Goal: Task Accomplishment & Management: Manage account settings

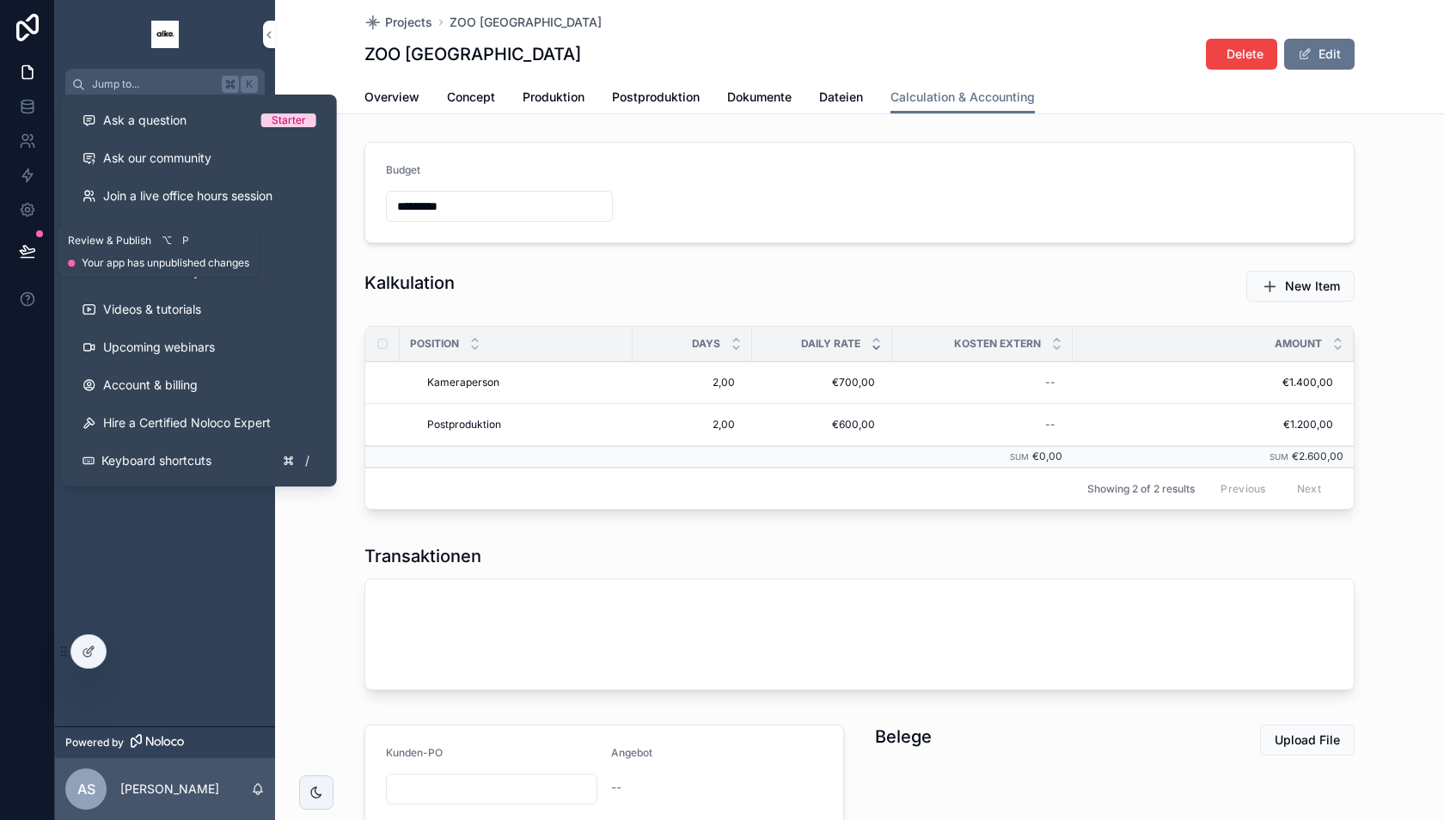
click at [16, 241] on button at bounding box center [28, 251] width 38 height 48
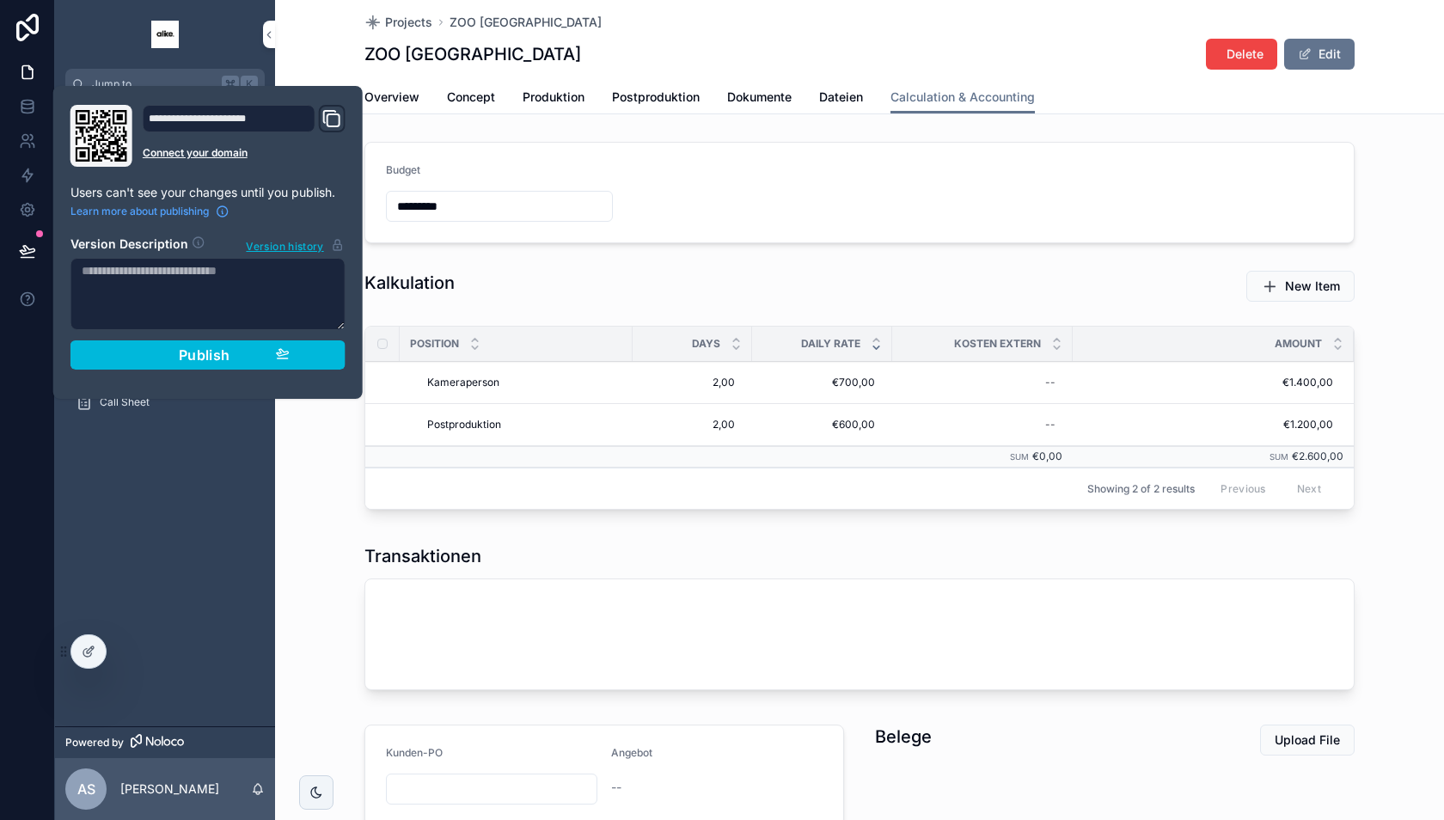
click at [299, 350] on button "Publish" at bounding box center [207, 354] width 275 height 29
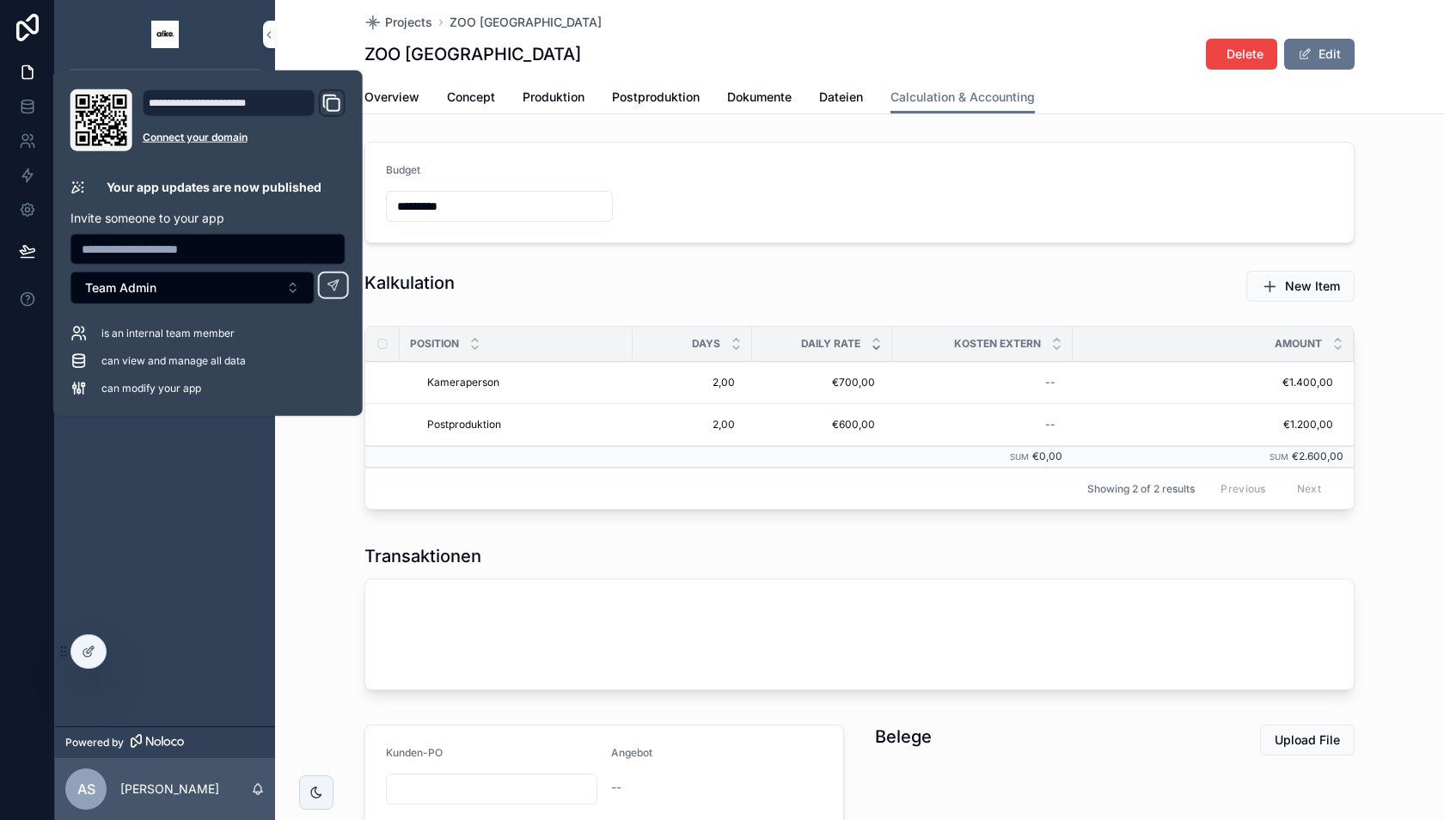
click at [145, 488] on div "Projects Tasks Clients Management Angebote Dokumente Finanzen Kontakte Call She…" at bounding box center [165, 413] width 220 height 626
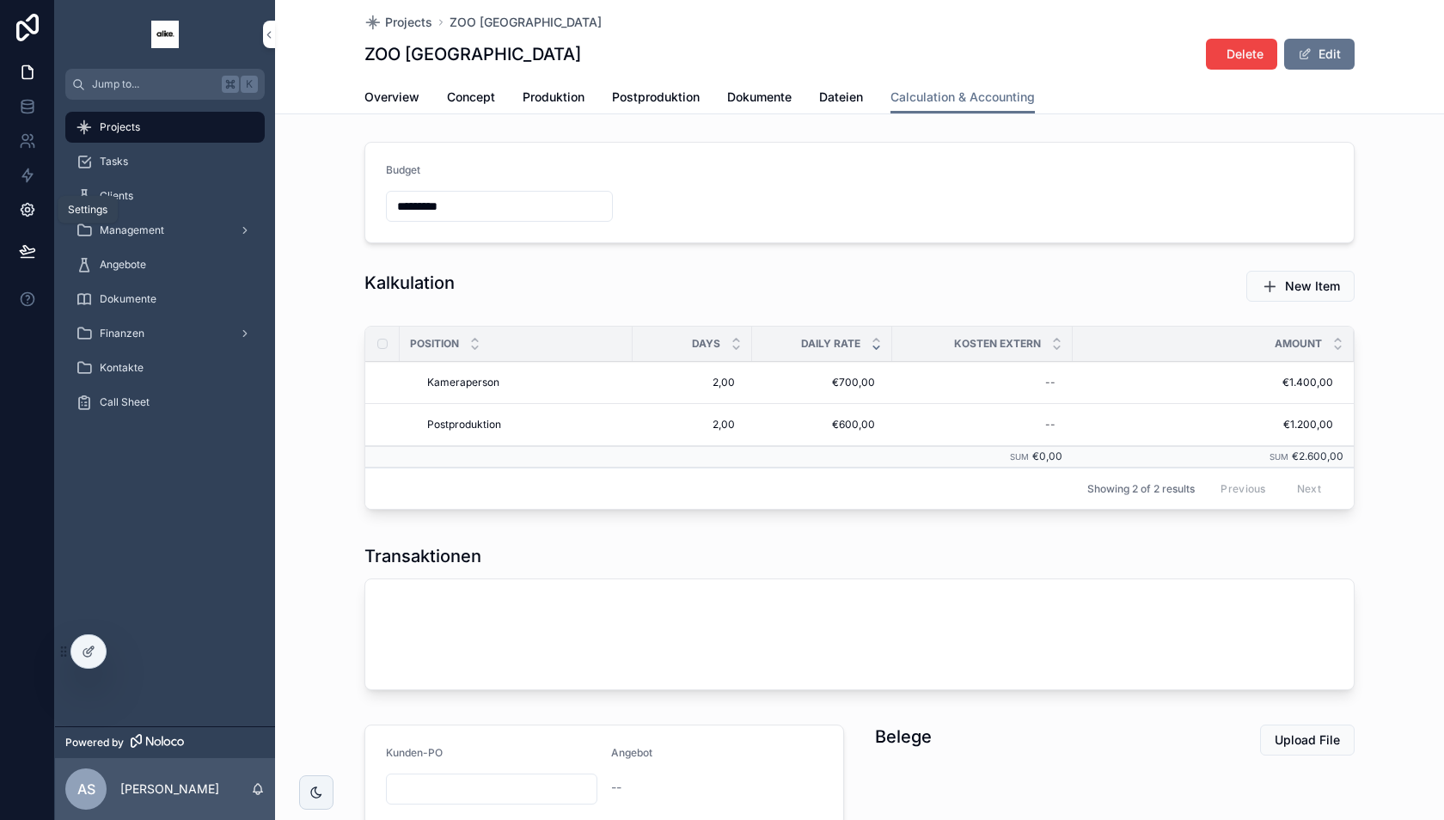
click at [28, 208] on icon at bounding box center [27, 210] width 4 height 4
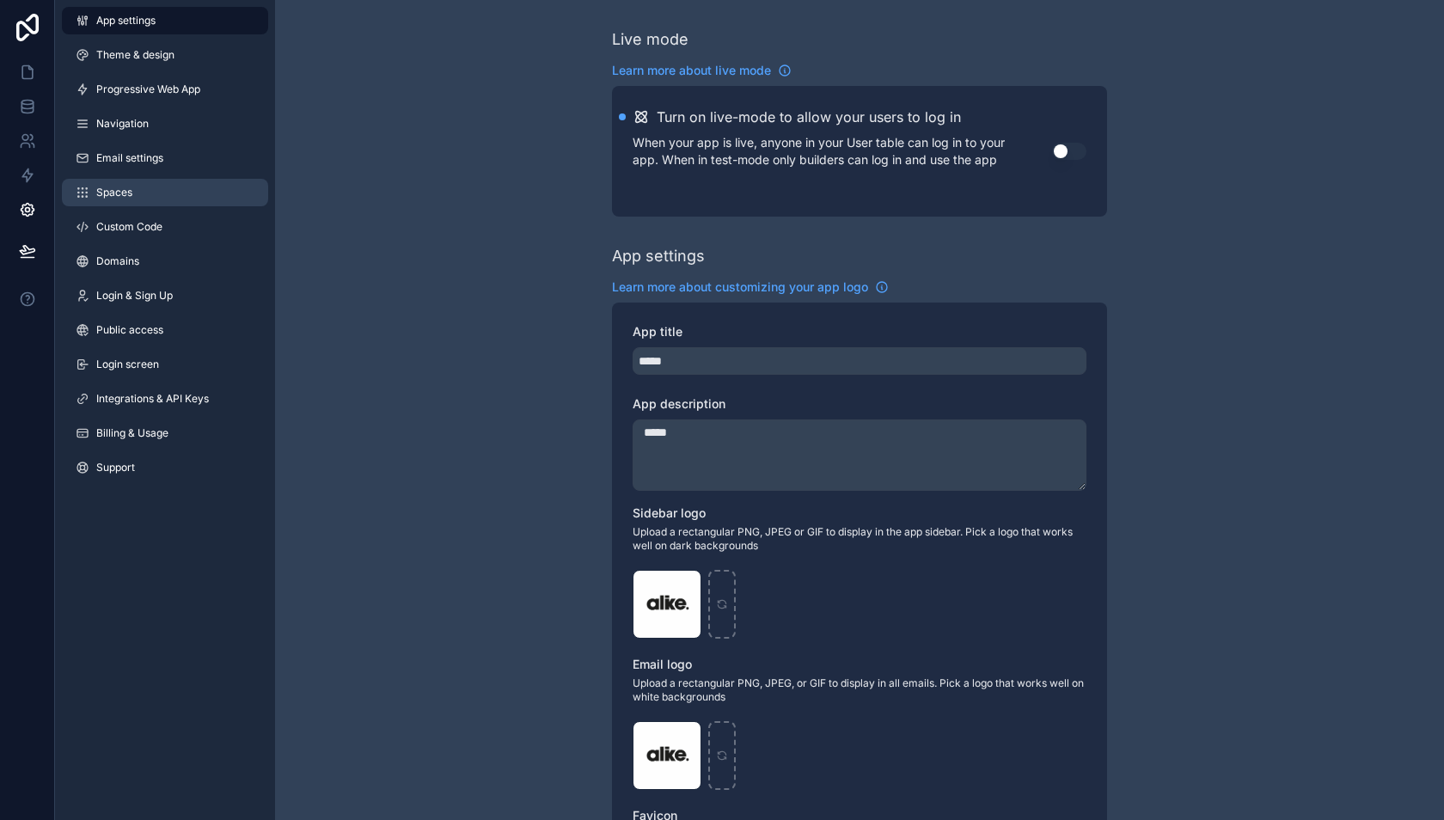
click at [138, 187] on link "Spaces" at bounding box center [165, 193] width 206 height 28
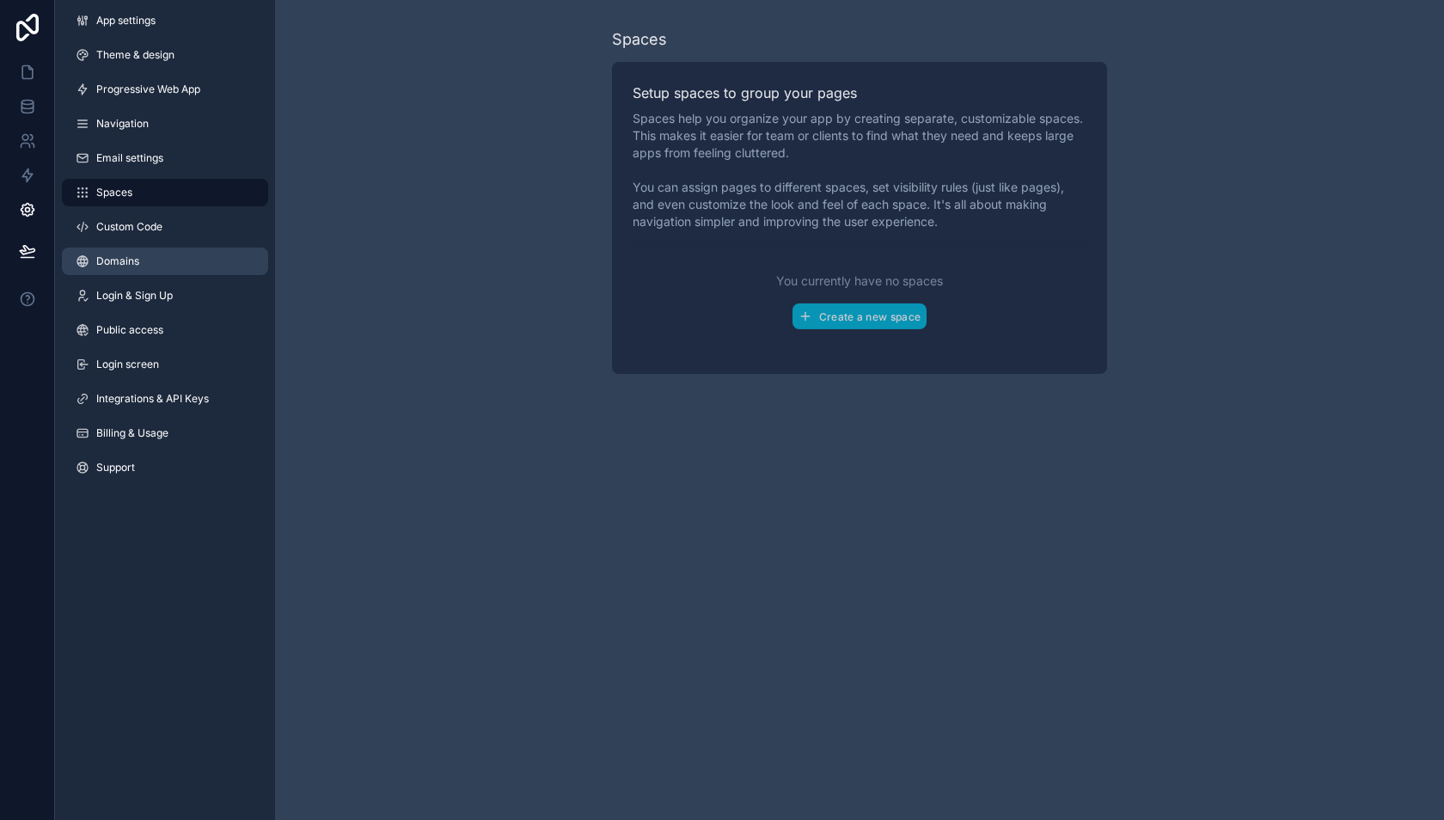
click at [147, 255] on link "Domains" at bounding box center [165, 262] width 206 height 28
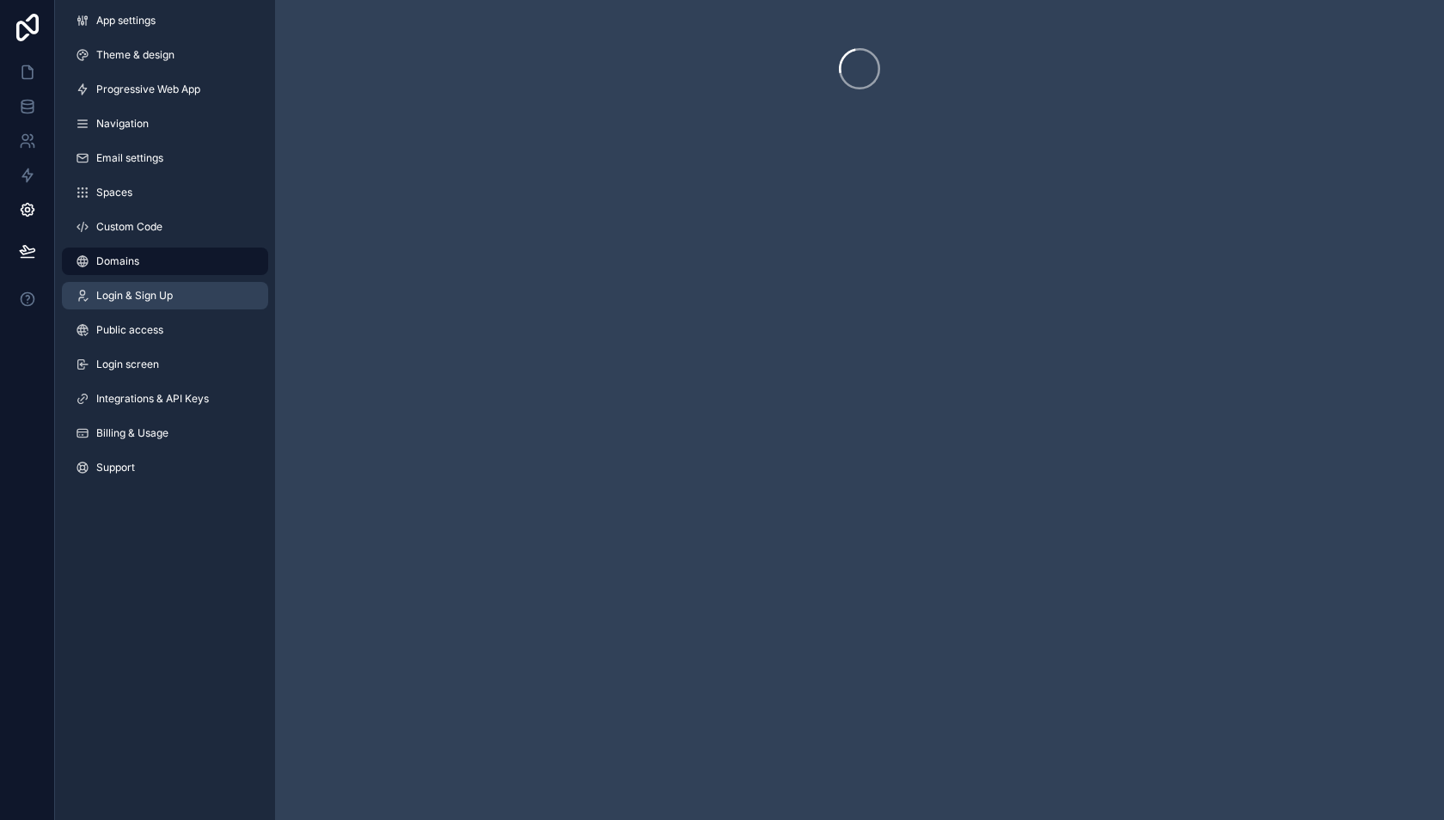
click at [150, 307] on link "Login & Sign Up" at bounding box center [165, 296] width 206 height 28
click at [148, 327] on span "Public access" at bounding box center [129, 330] width 67 height 14
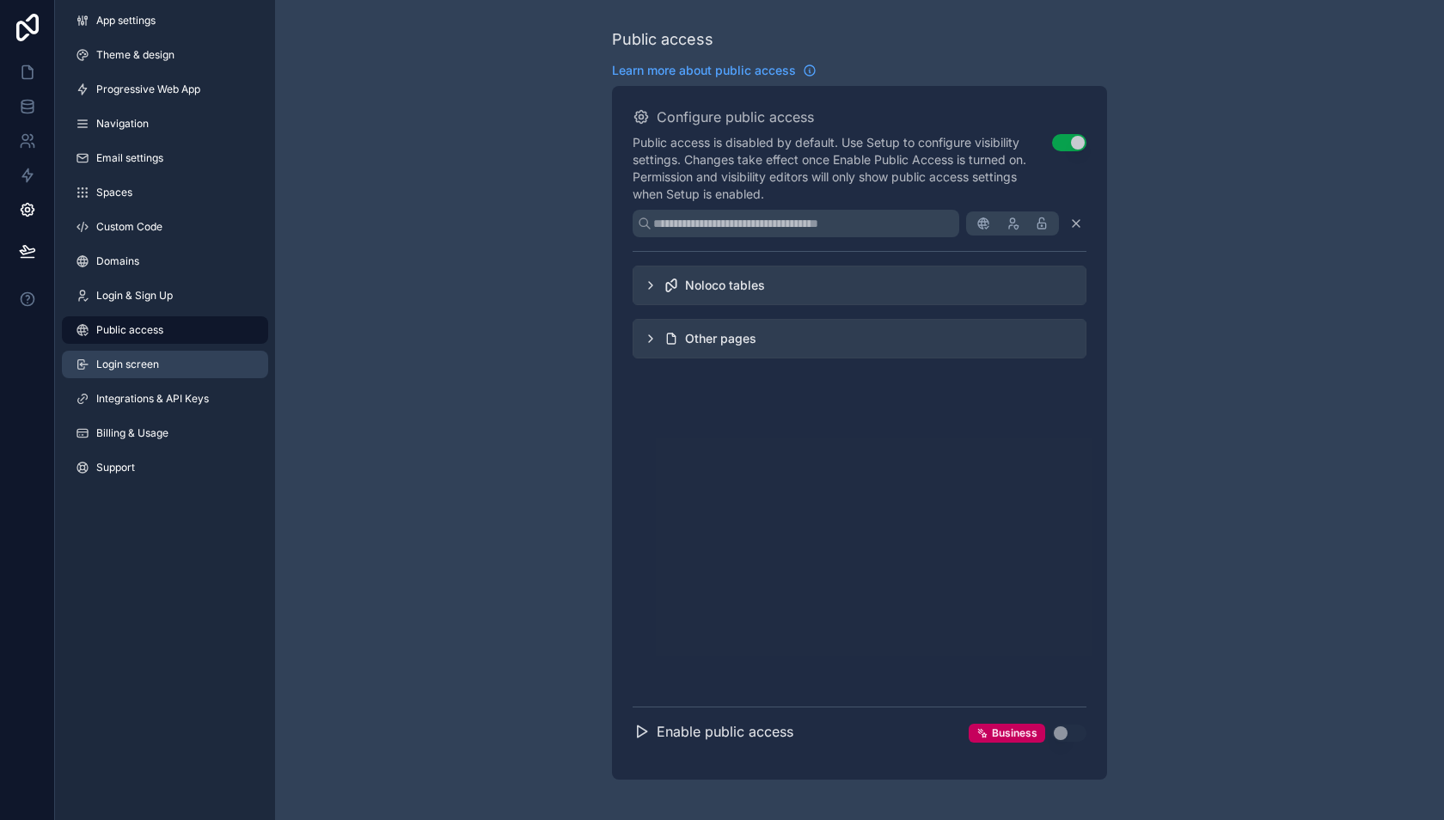
click at [146, 361] on span "Login screen" at bounding box center [127, 365] width 63 height 14
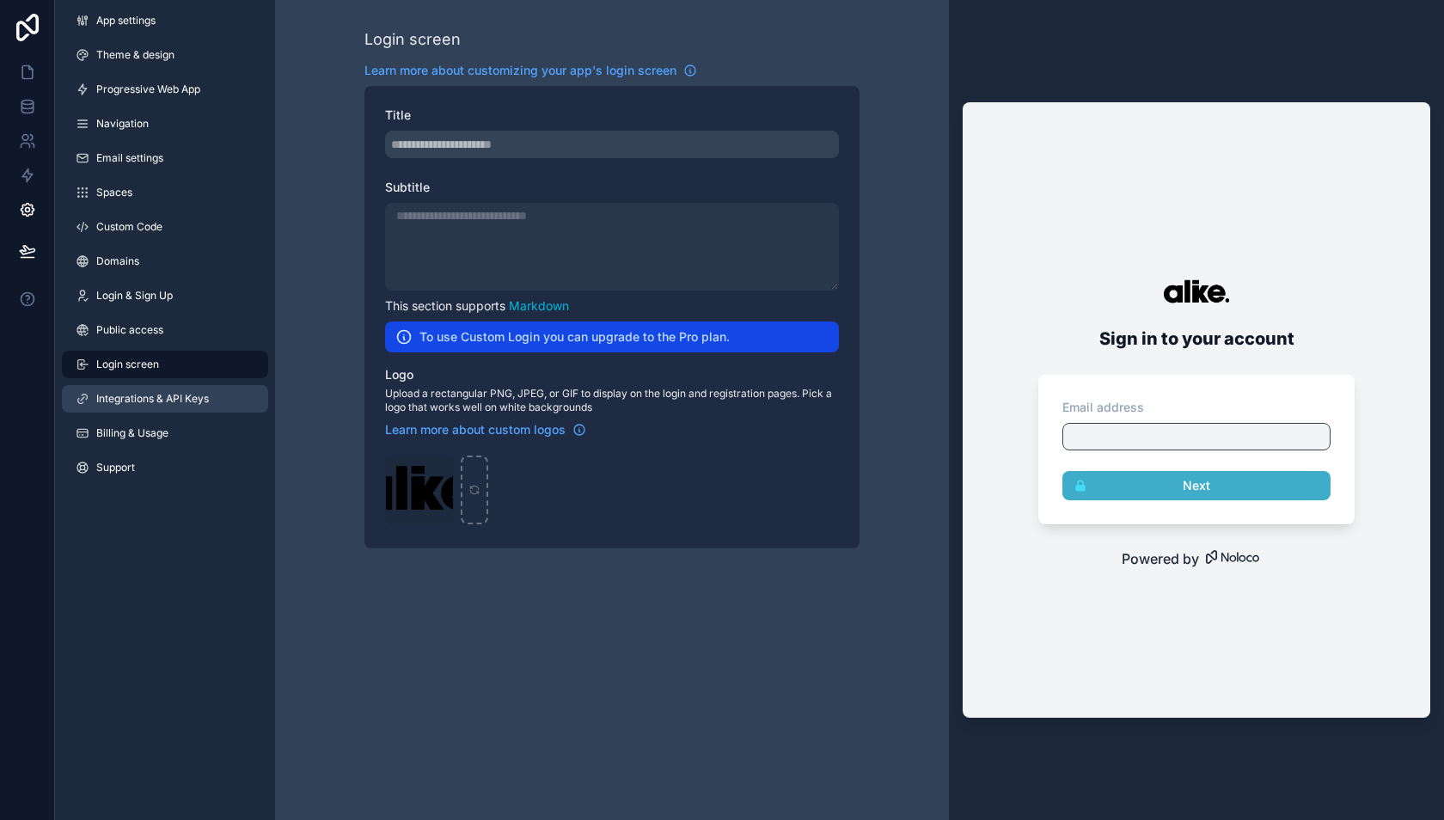
click at [146, 387] on link "Integrations & API Keys" at bounding box center [165, 399] width 206 height 28
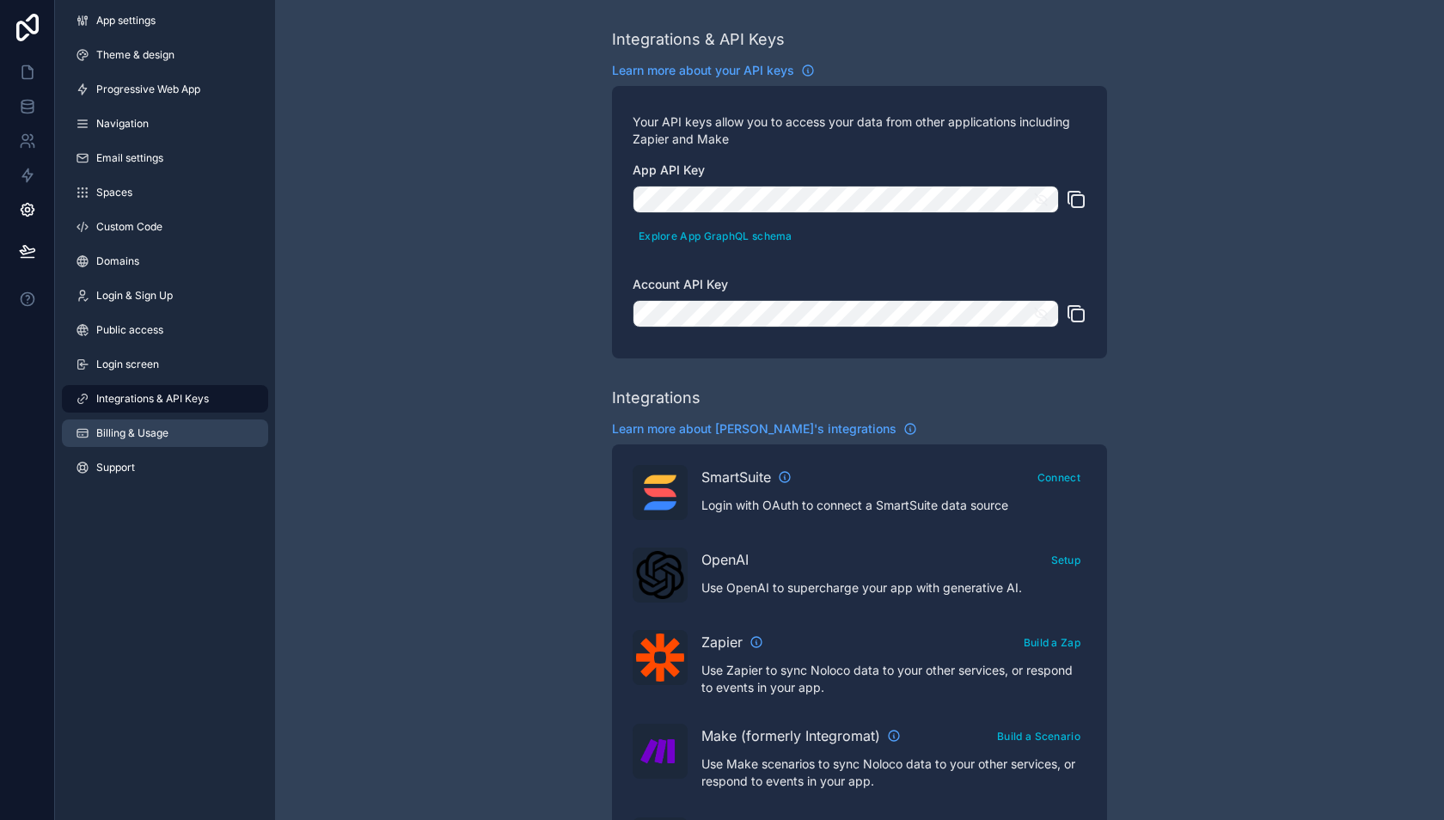
click at [141, 438] on span "Billing & Usage" at bounding box center [132, 433] width 72 height 14
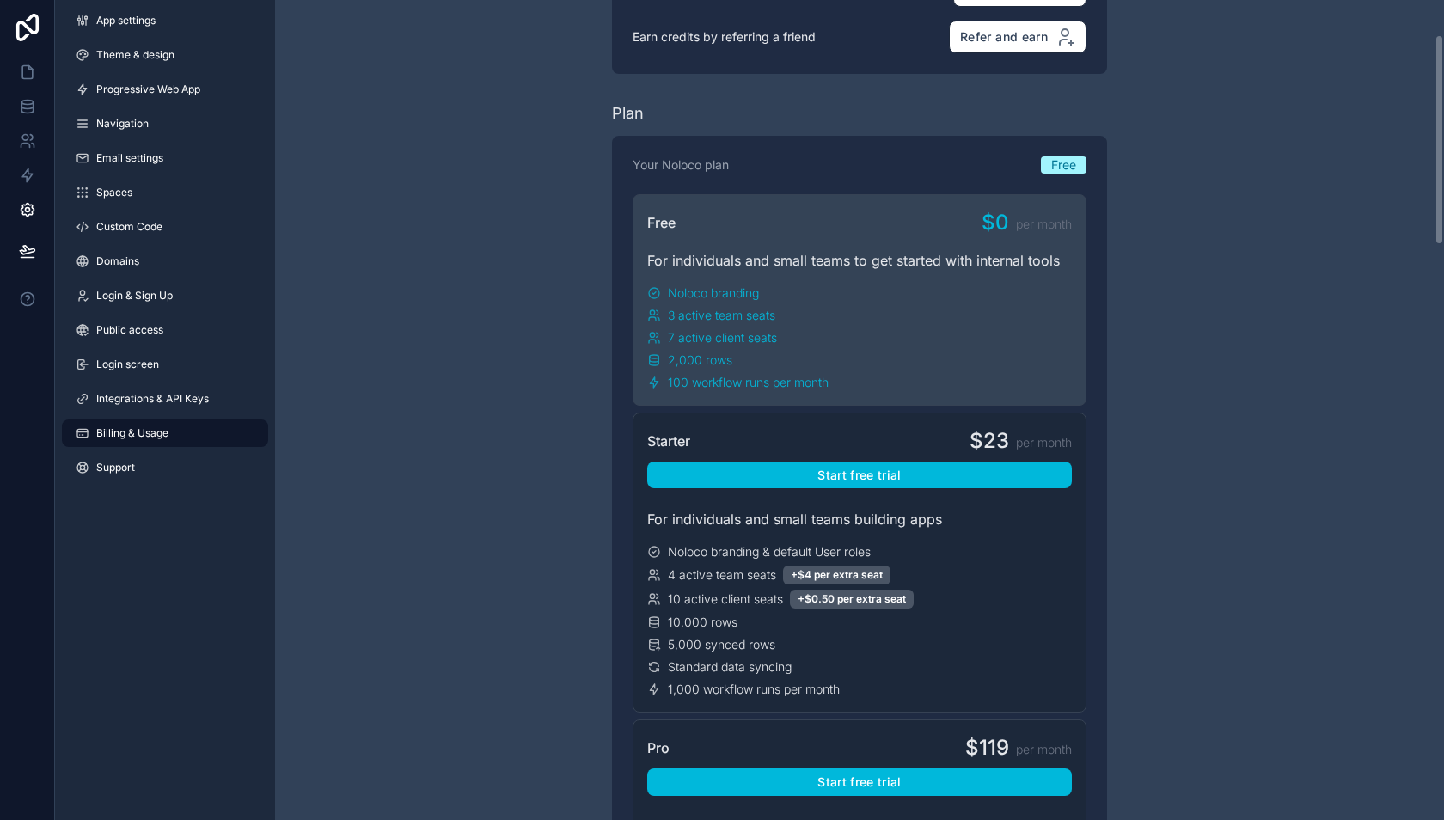
scroll to position [183, 0]
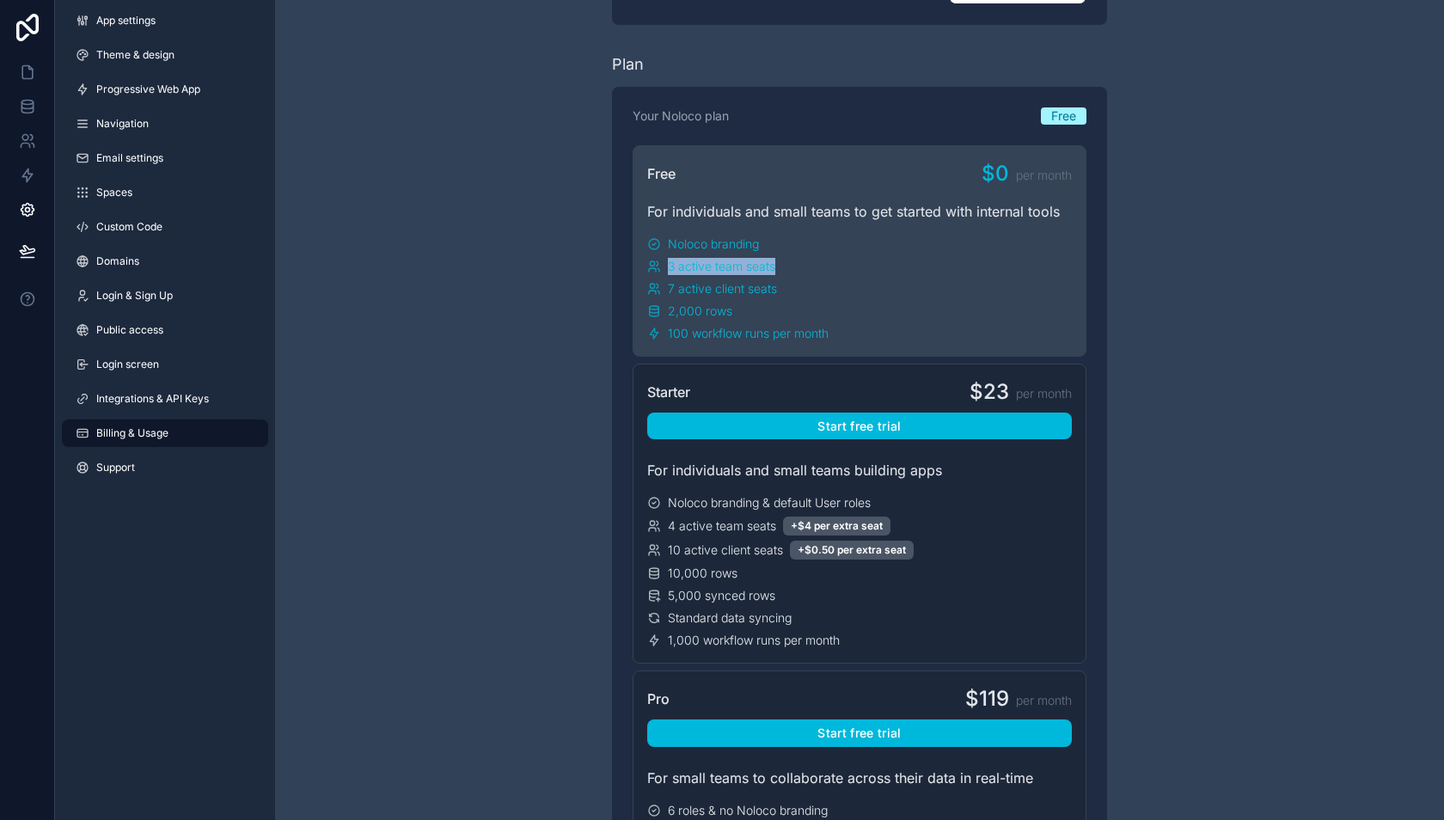
drag, startPoint x: 801, startPoint y: 263, endPoint x: 639, endPoint y: 264, distance: 162.4
click at [639, 264] on div "Free $0 per month For individuals and small teams to get started with internal …" at bounding box center [860, 250] width 454 height 211
drag, startPoint x: 730, startPoint y: 306, endPoint x: 614, endPoint y: 306, distance: 116.9
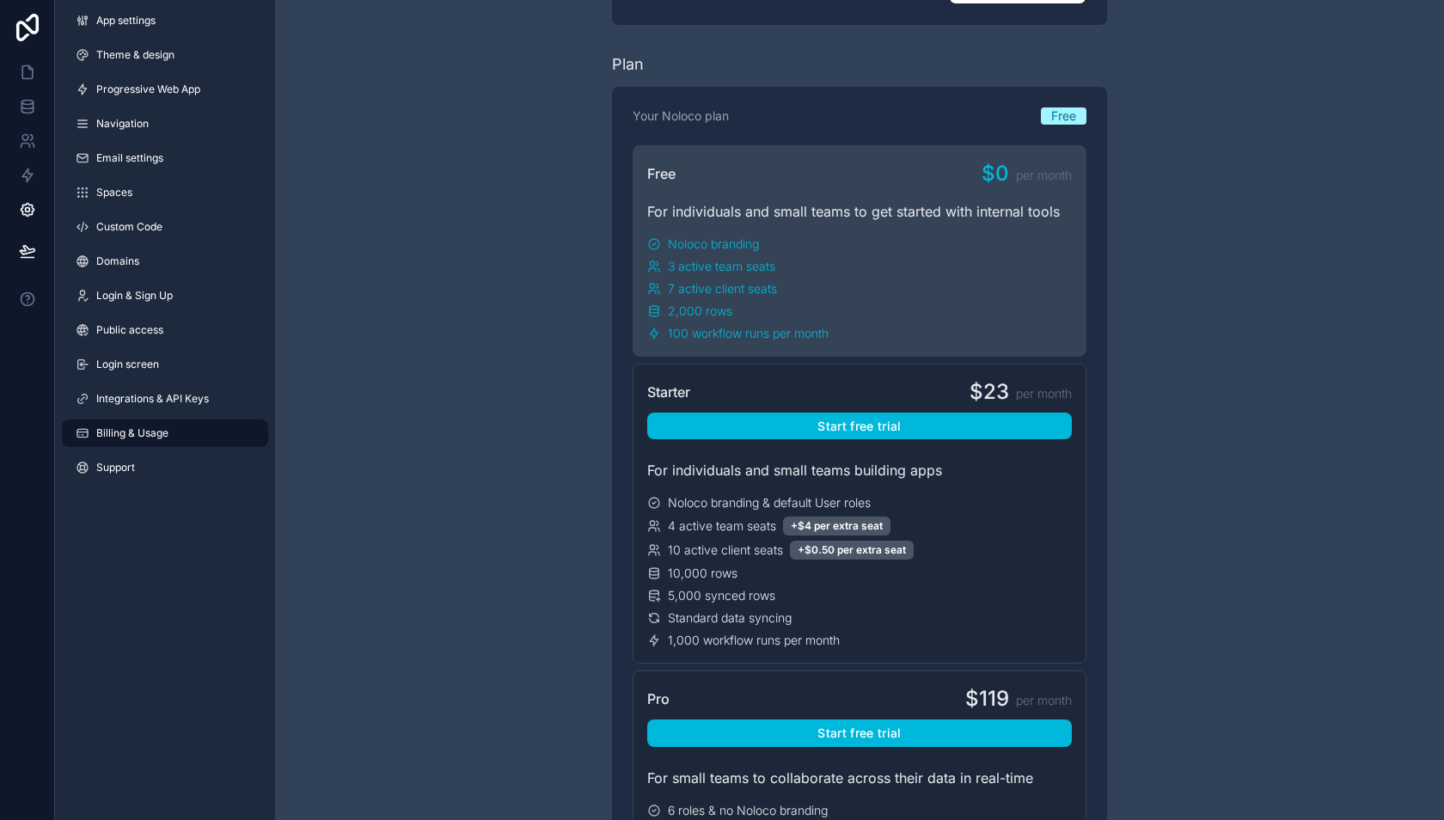
drag, startPoint x: 871, startPoint y: 334, endPoint x: 548, endPoint y: 338, distance: 323.1
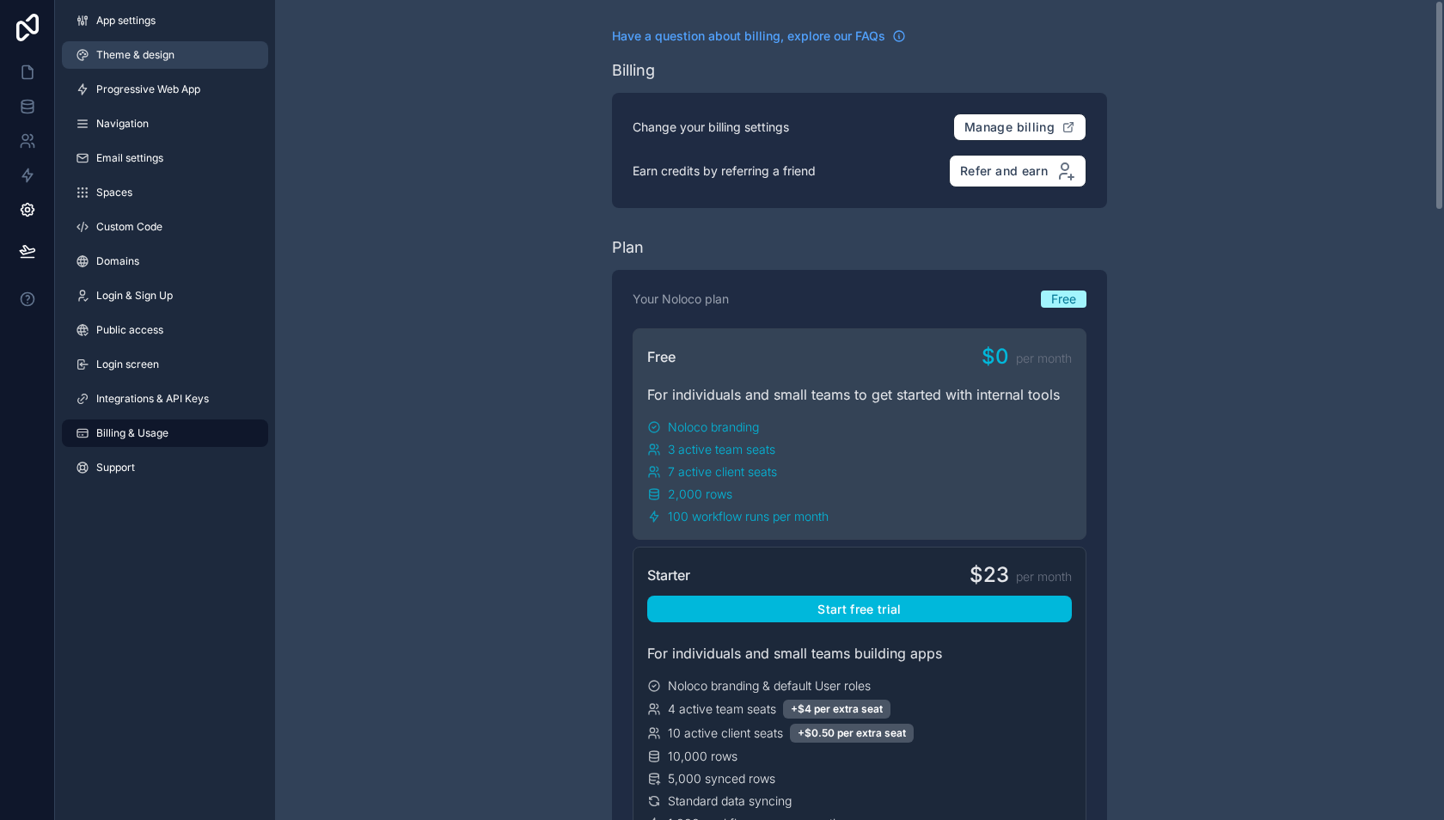
click at [125, 52] on span "Theme & design" at bounding box center [135, 55] width 78 height 14
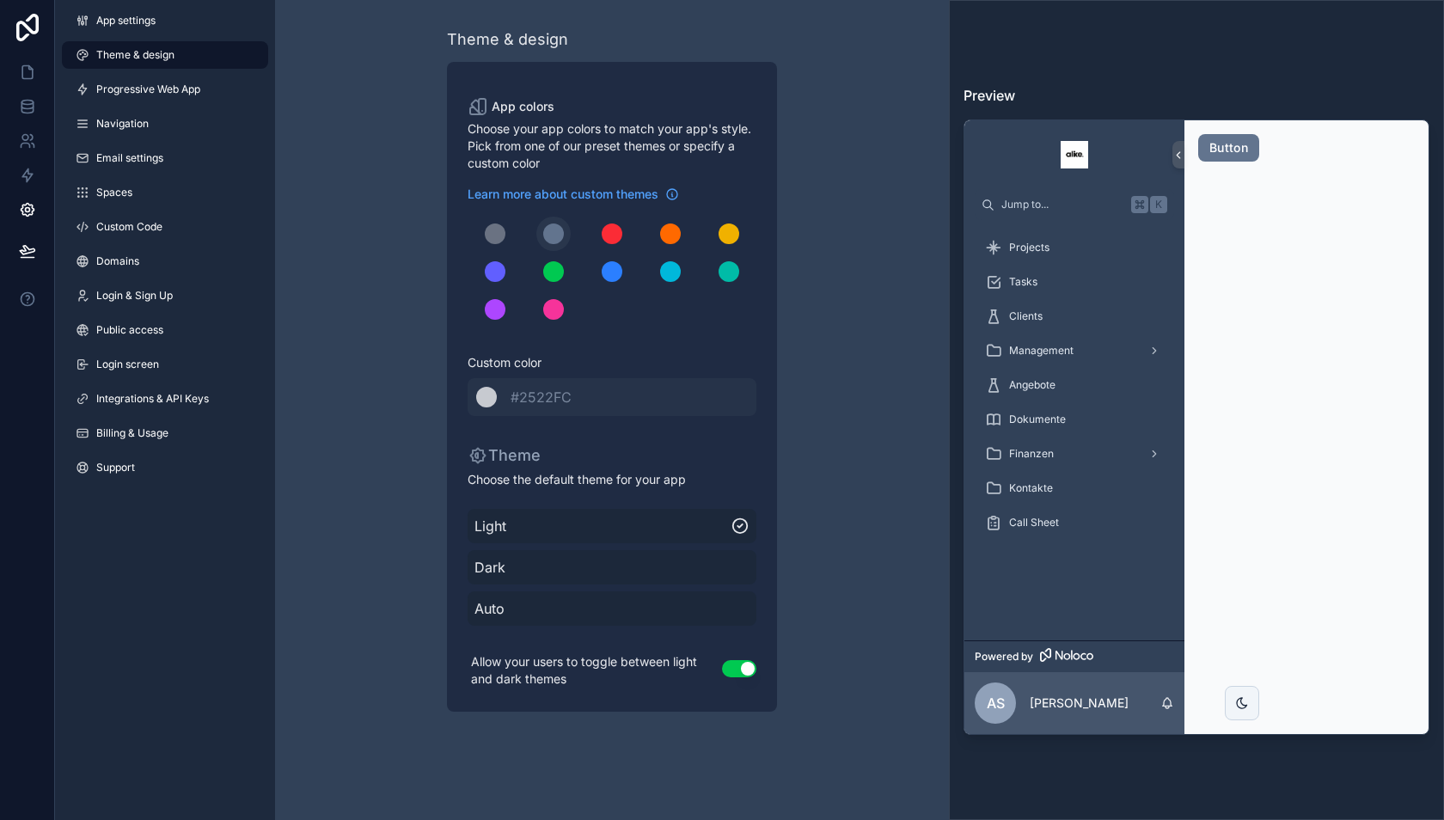
click at [559, 238] on div "scrollable content" at bounding box center [553, 233] width 21 height 21
drag, startPoint x: 128, startPoint y: 93, endPoint x: 138, endPoint y: 91, distance: 10.5
click at [128, 92] on span "Progressive Web App" at bounding box center [148, 90] width 104 height 14
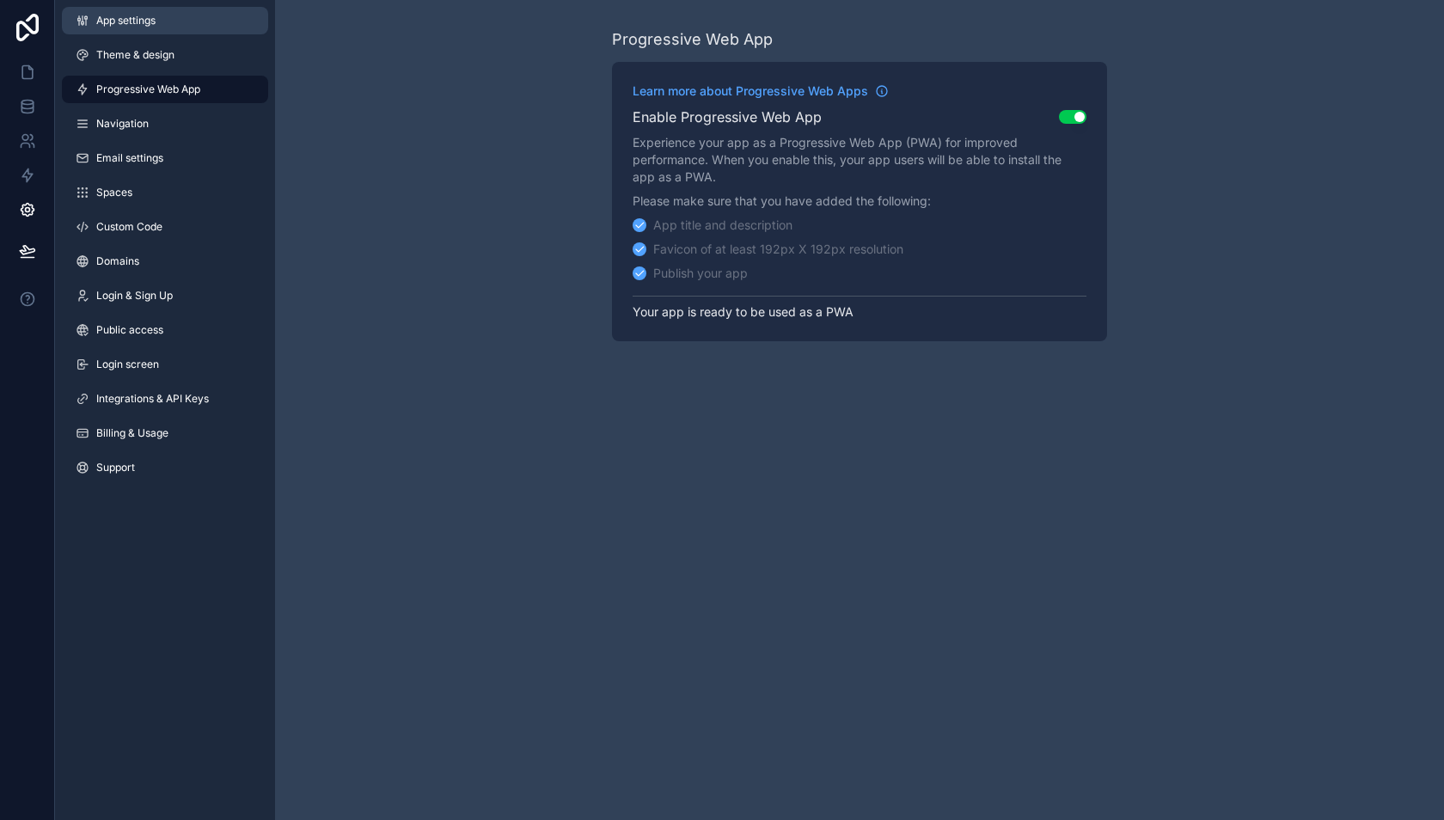
click at [141, 20] on span "App settings" at bounding box center [125, 21] width 59 height 14
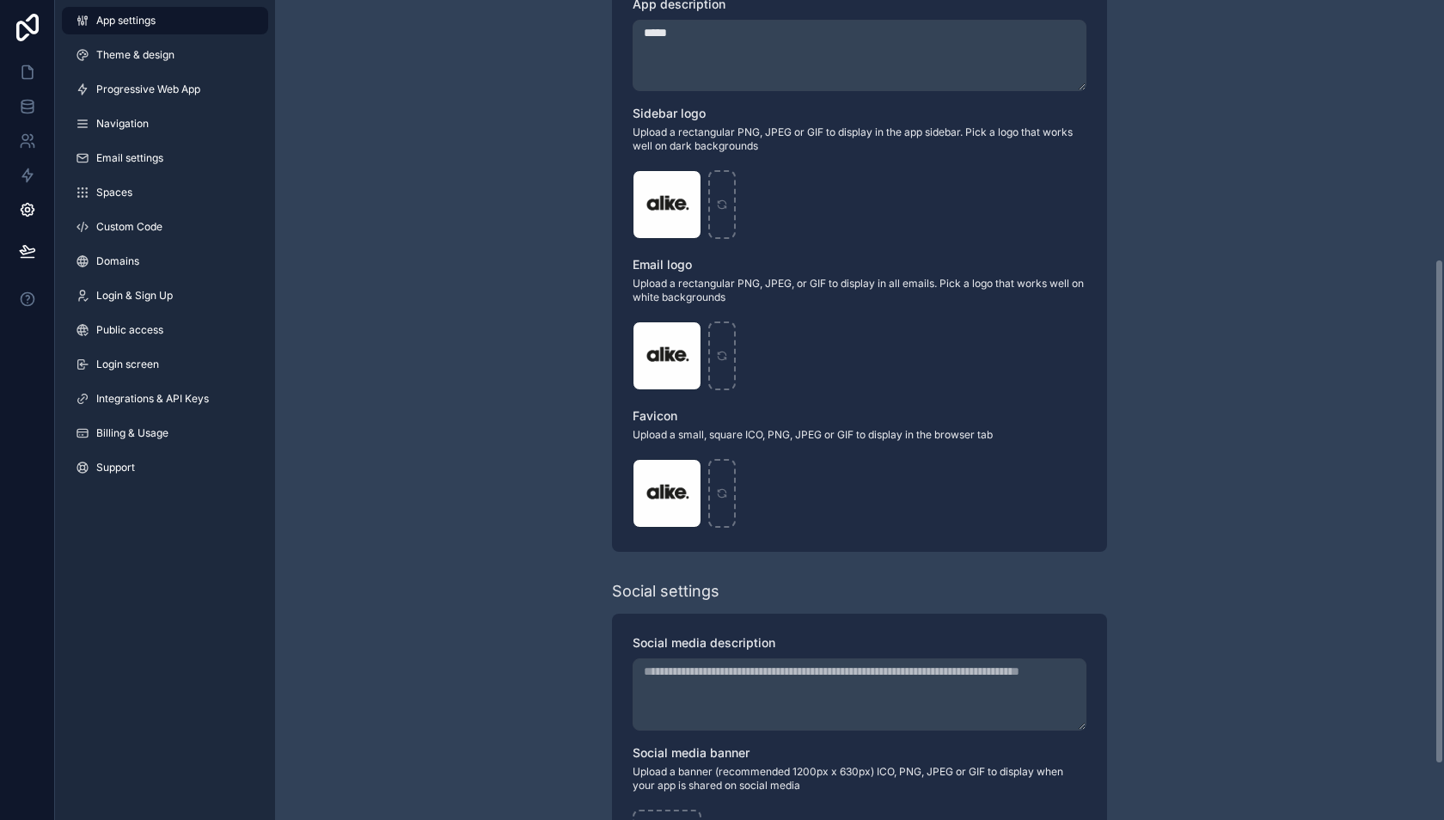
scroll to position [421, 0]
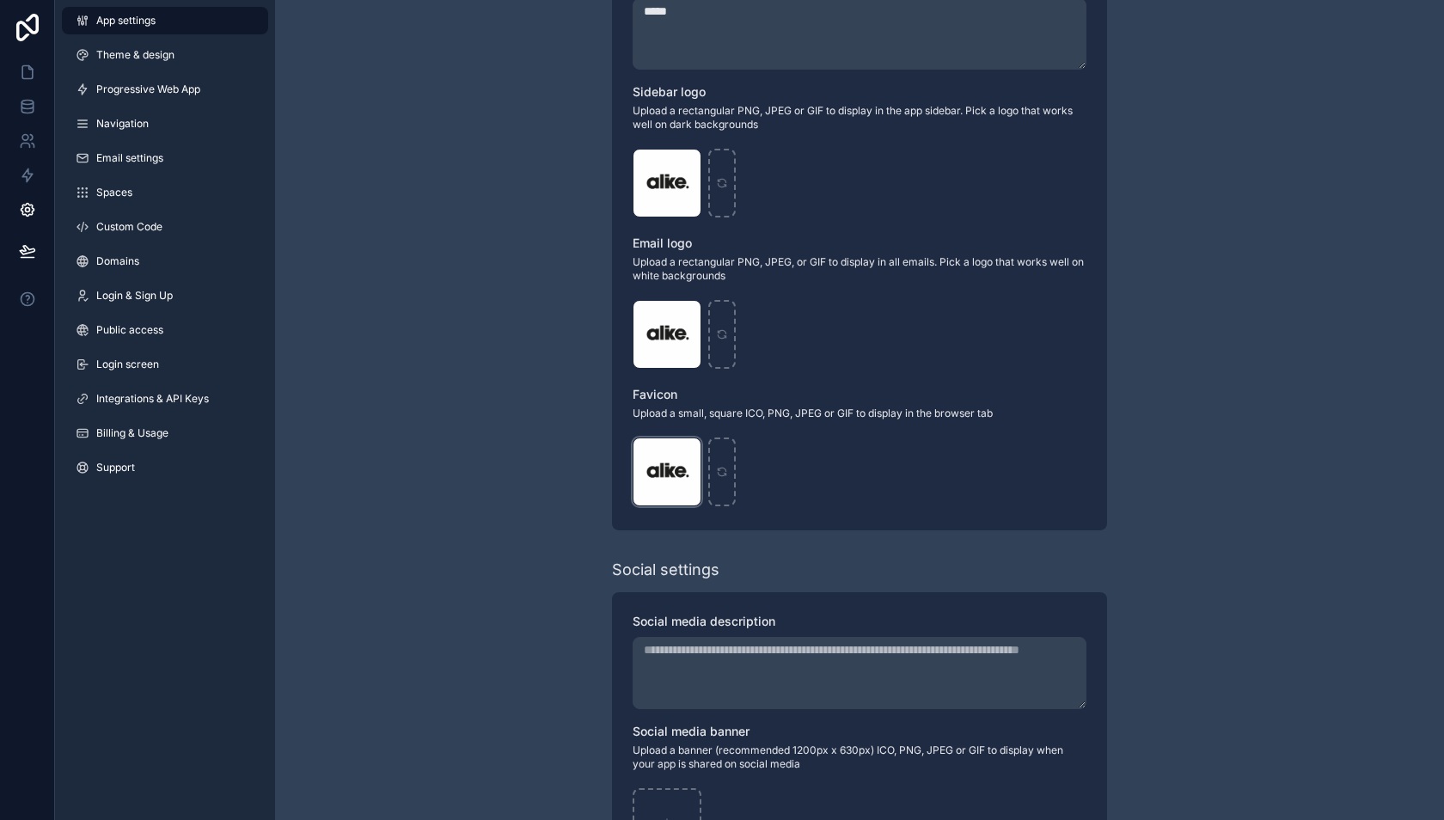
click at [661, 469] on div "alike_logo_black-text_small .jpg" at bounding box center [667, 471] width 69 height 69
click at [0, 0] on icon "scrollable content" at bounding box center [0, 0] width 0 height 0
click at [719, 474] on icon "scrollable content" at bounding box center [722, 474] width 8 height 3
type input "**********"
click at [139, 268] on link "Domains" at bounding box center [165, 262] width 206 height 28
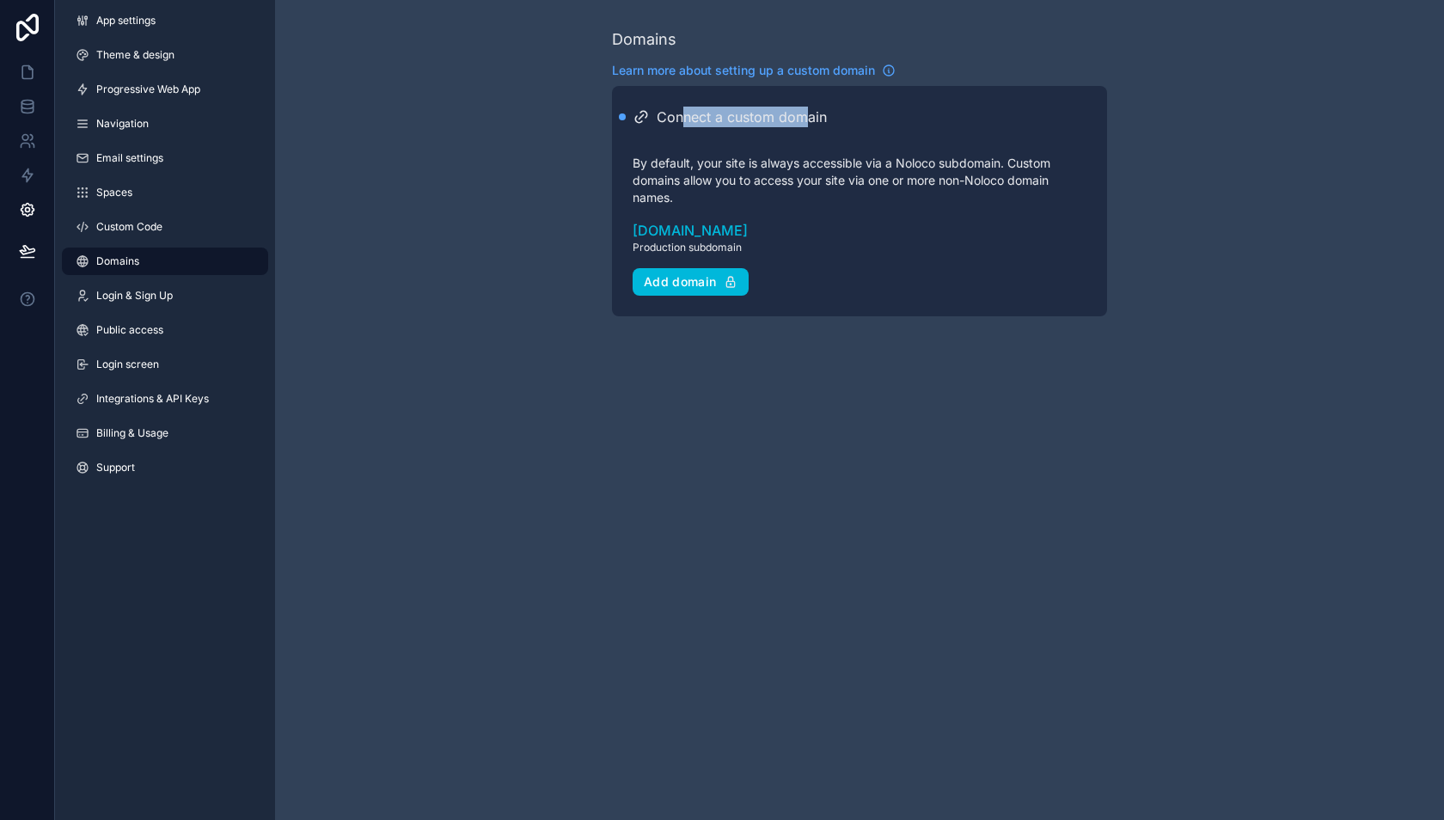
drag, startPoint x: 683, startPoint y: 119, endPoint x: 804, endPoint y: 116, distance: 120.4
click at [804, 116] on h2 "Connect a custom domain" at bounding box center [742, 117] width 170 height 21
click at [84, 215] on div "Settings" at bounding box center [88, 210] width 40 height 14
click at [139, 214] on link "Custom Code" at bounding box center [165, 227] width 206 height 28
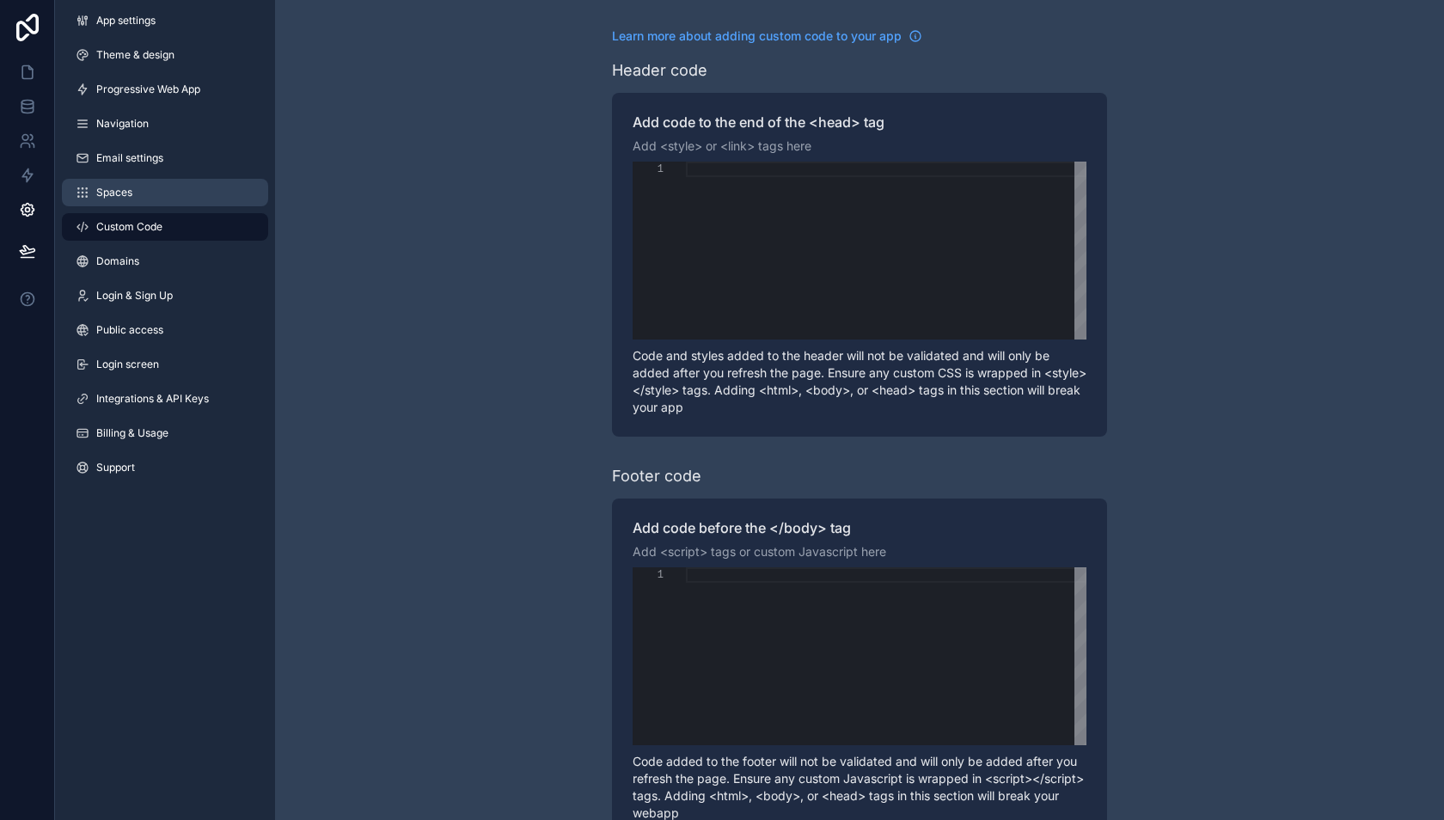
click at [138, 186] on link "Spaces" at bounding box center [165, 193] width 206 height 28
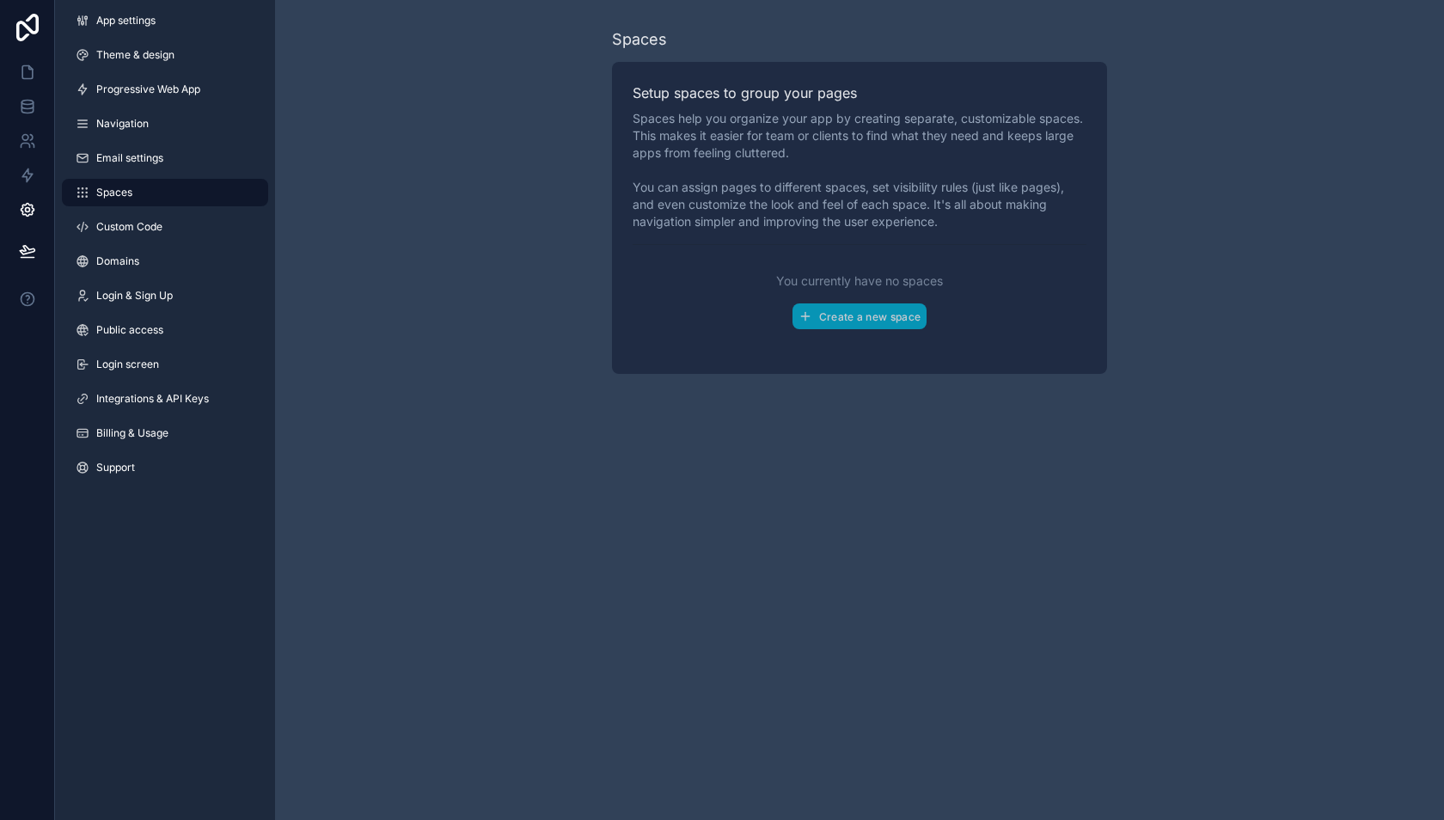
click at [138, 74] on div "App settings Theme & design Progressive Web App Navigation Email settings Space…" at bounding box center [165, 247] width 220 height 495
click at [134, 428] on span "Billing & Usage" at bounding box center [132, 433] width 72 height 14
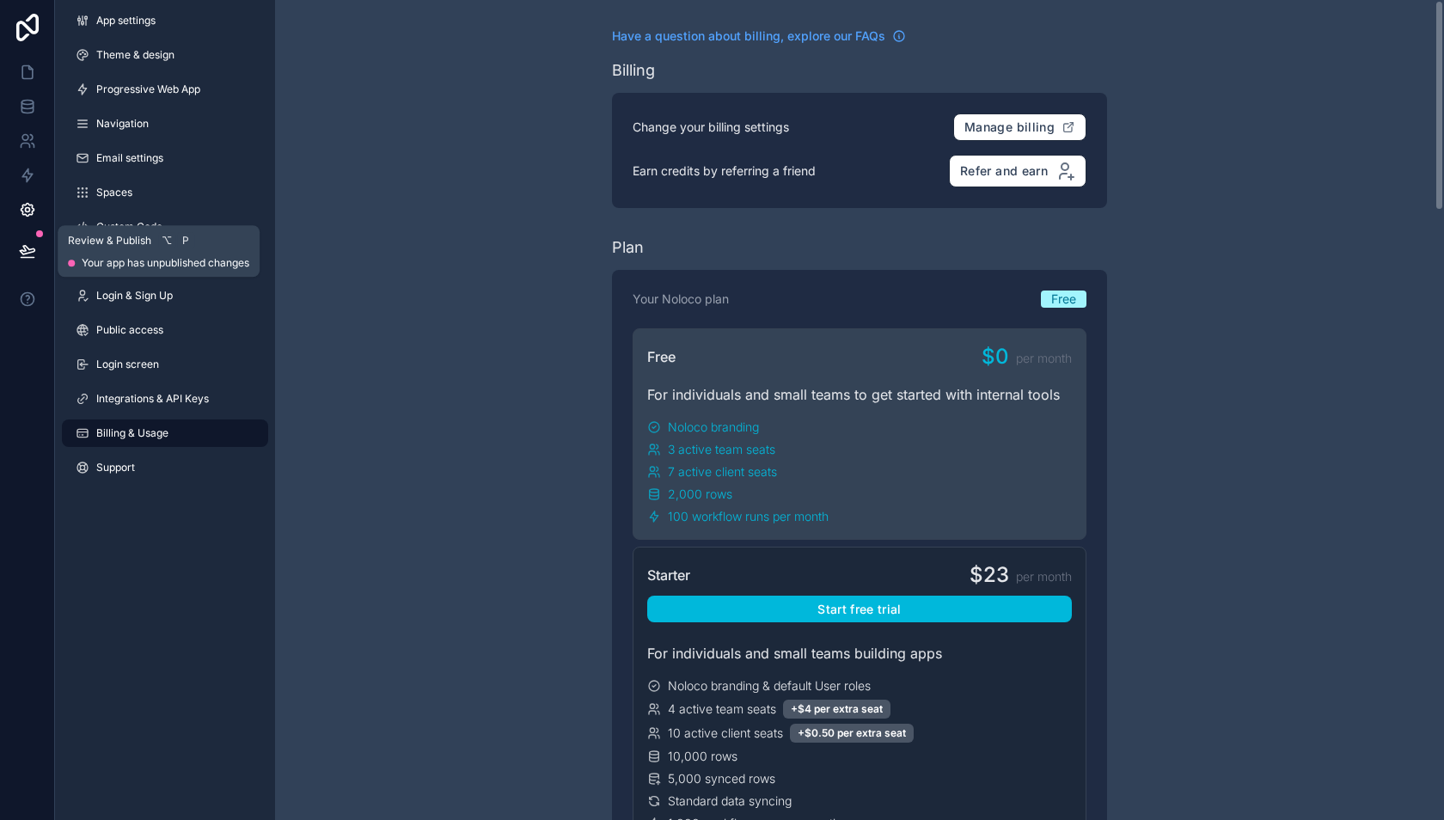
click at [29, 255] on icon at bounding box center [27, 250] width 17 height 17
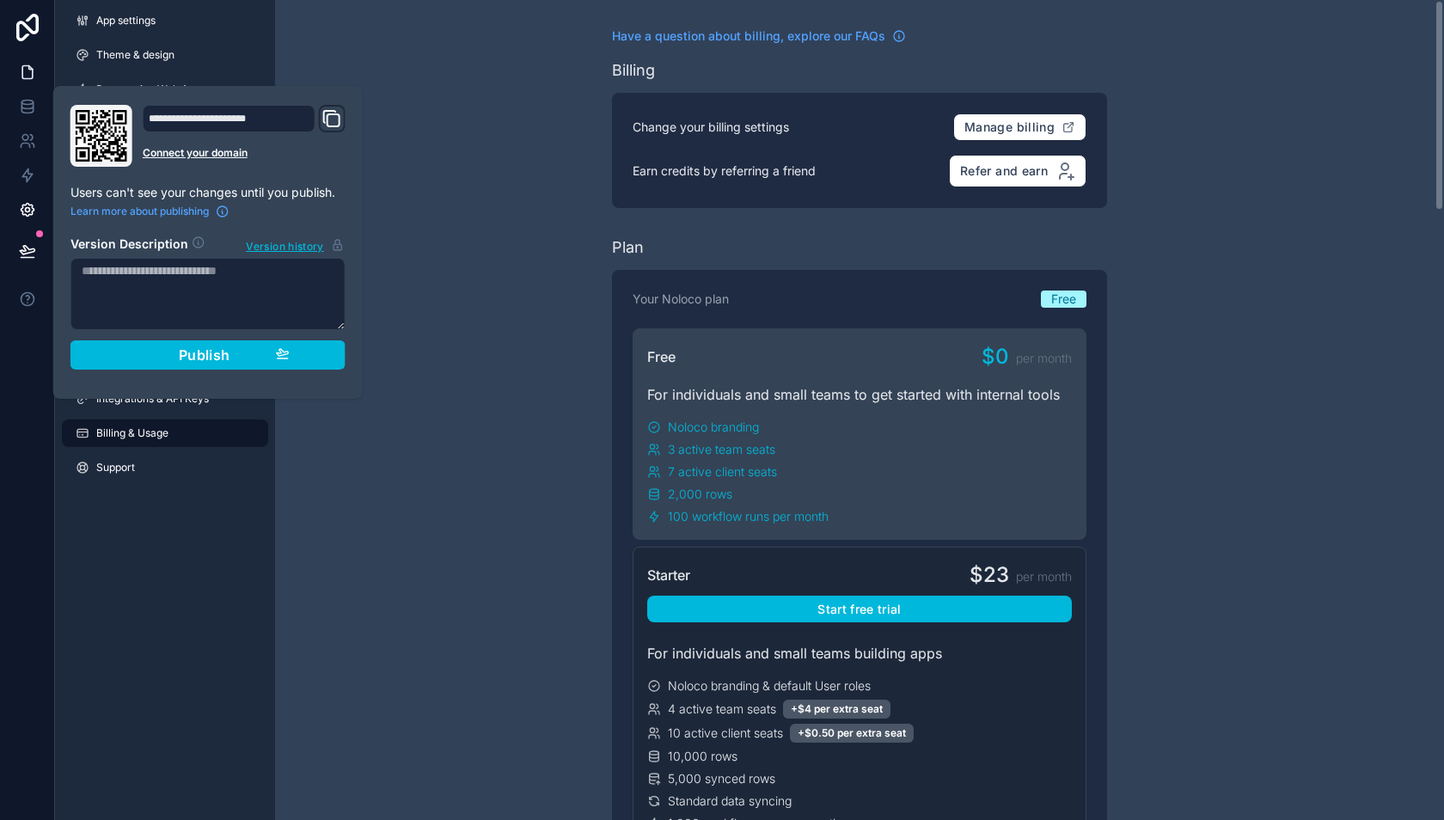
drag, startPoint x: 314, startPoint y: 351, endPoint x: 4, endPoint y: 57, distance: 426.7
click at [313, 351] on button "Publish" at bounding box center [207, 354] width 275 height 29
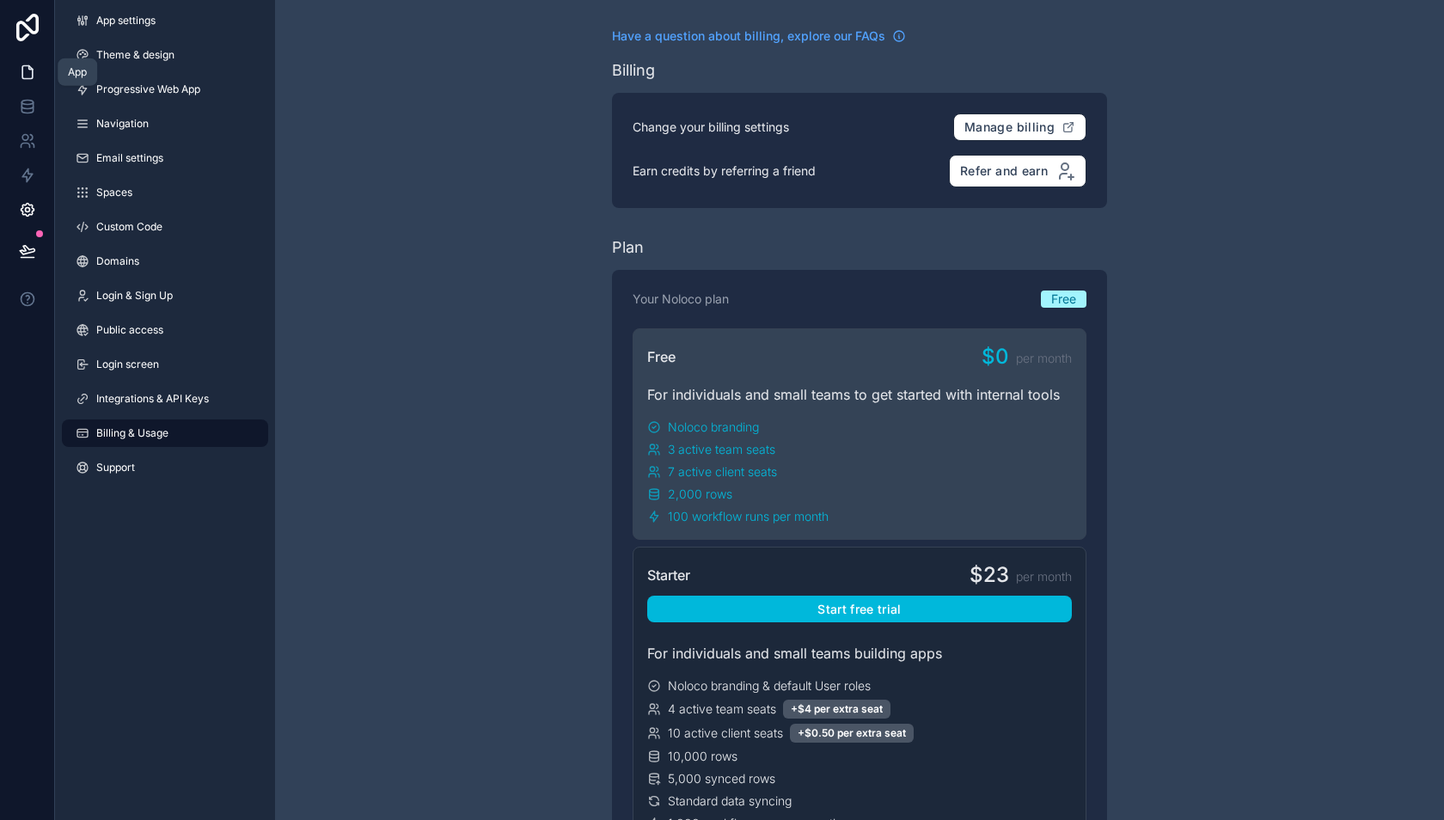
click at [25, 66] on icon at bounding box center [27, 72] width 10 height 13
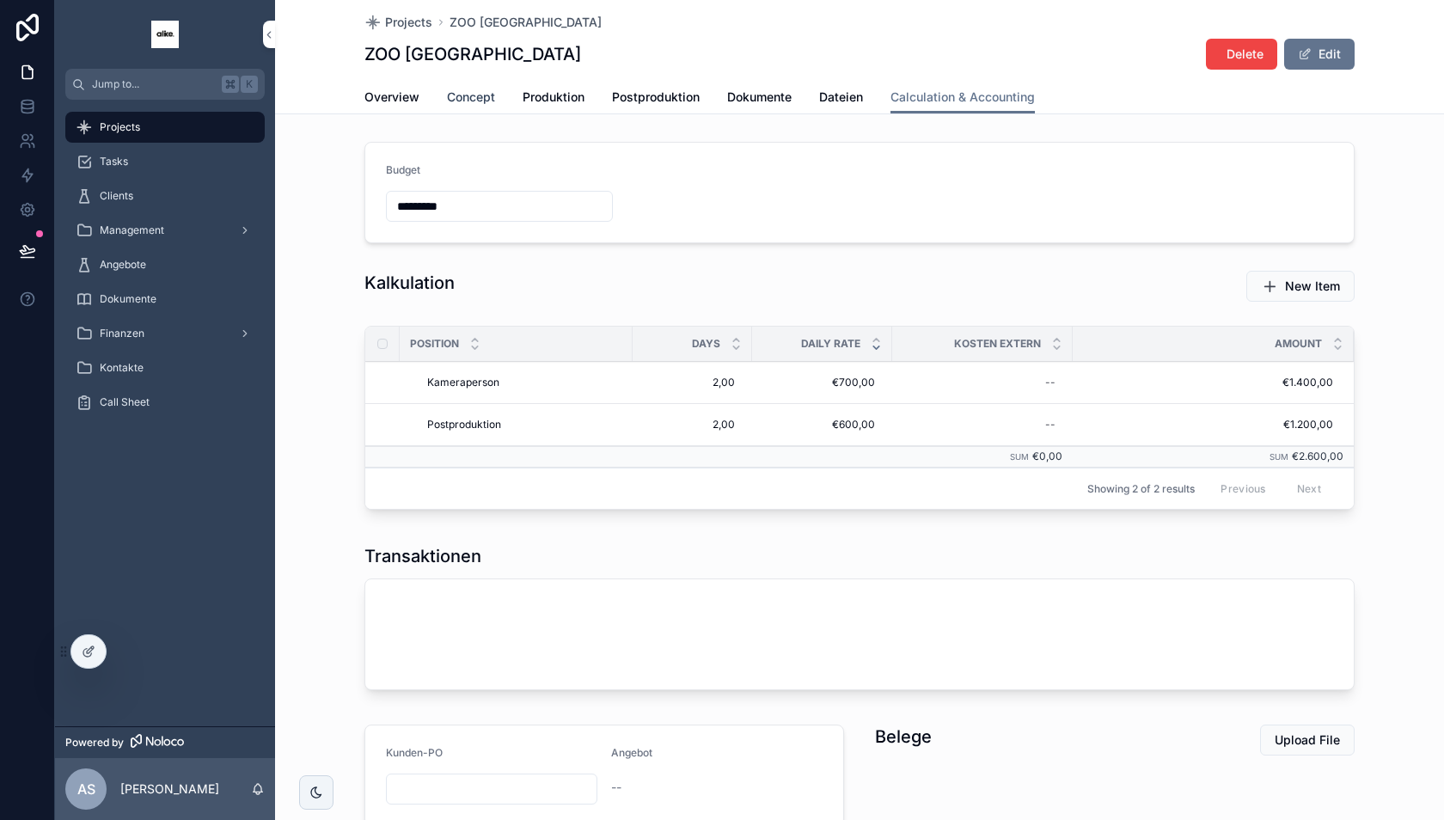
click at [466, 95] on span "Concept" at bounding box center [471, 97] width 48 height 17
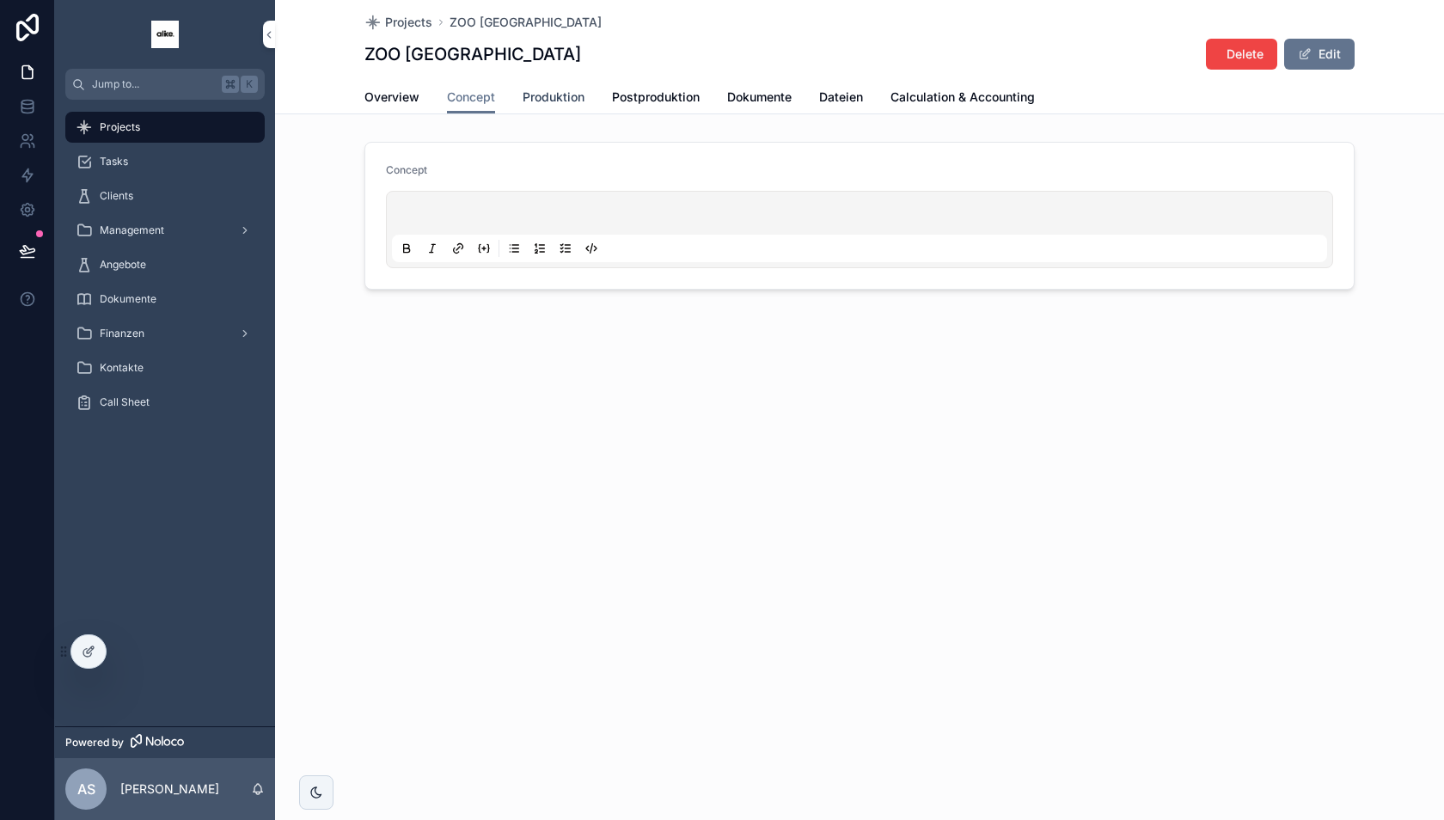
click at [529, 101] on span "Produktion" at bounding box center [554, 97] width 62 height 17
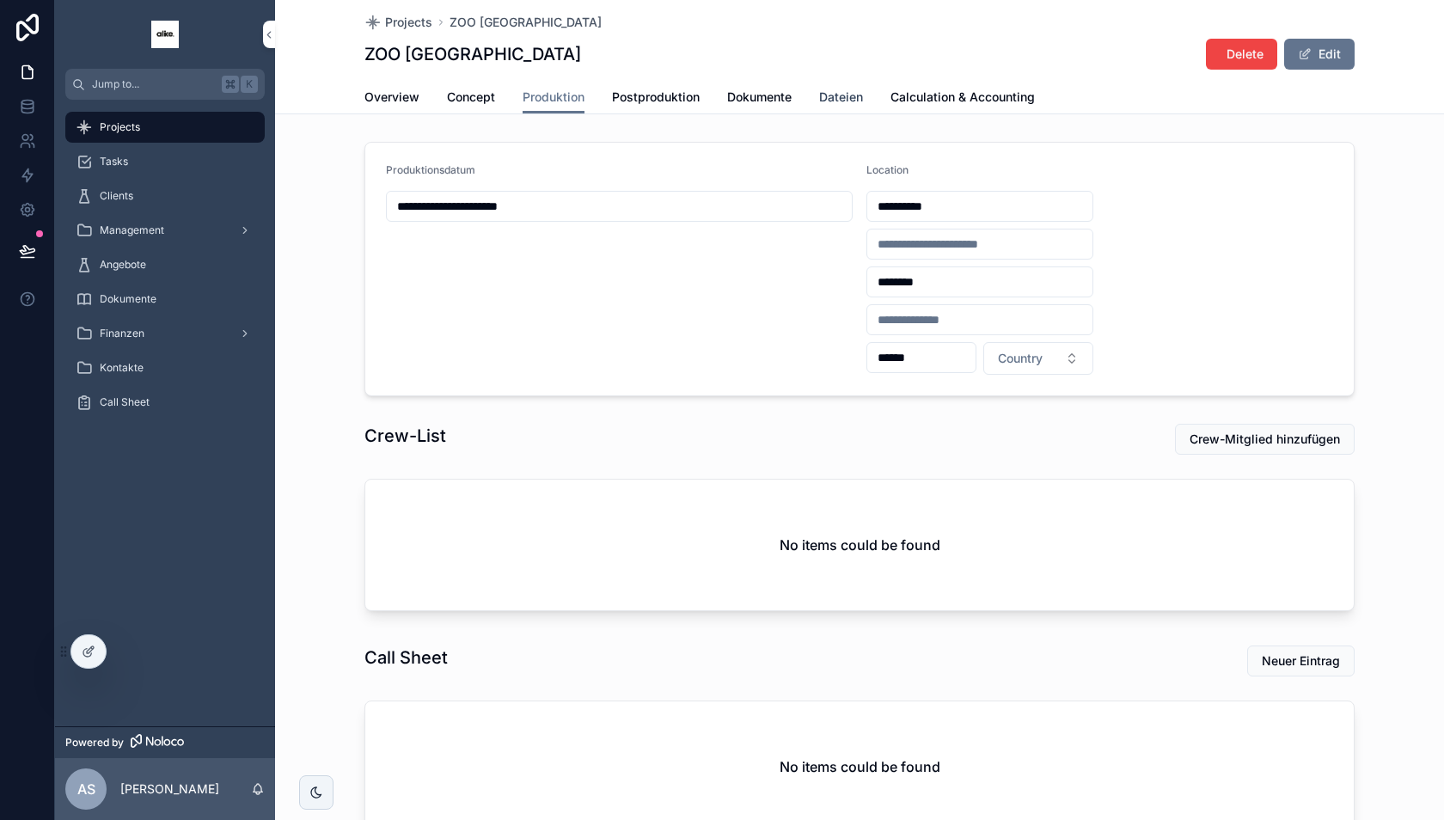
click at [830, 95] on span "Dateien" at bounding box center [841, 97] width 44 height 17
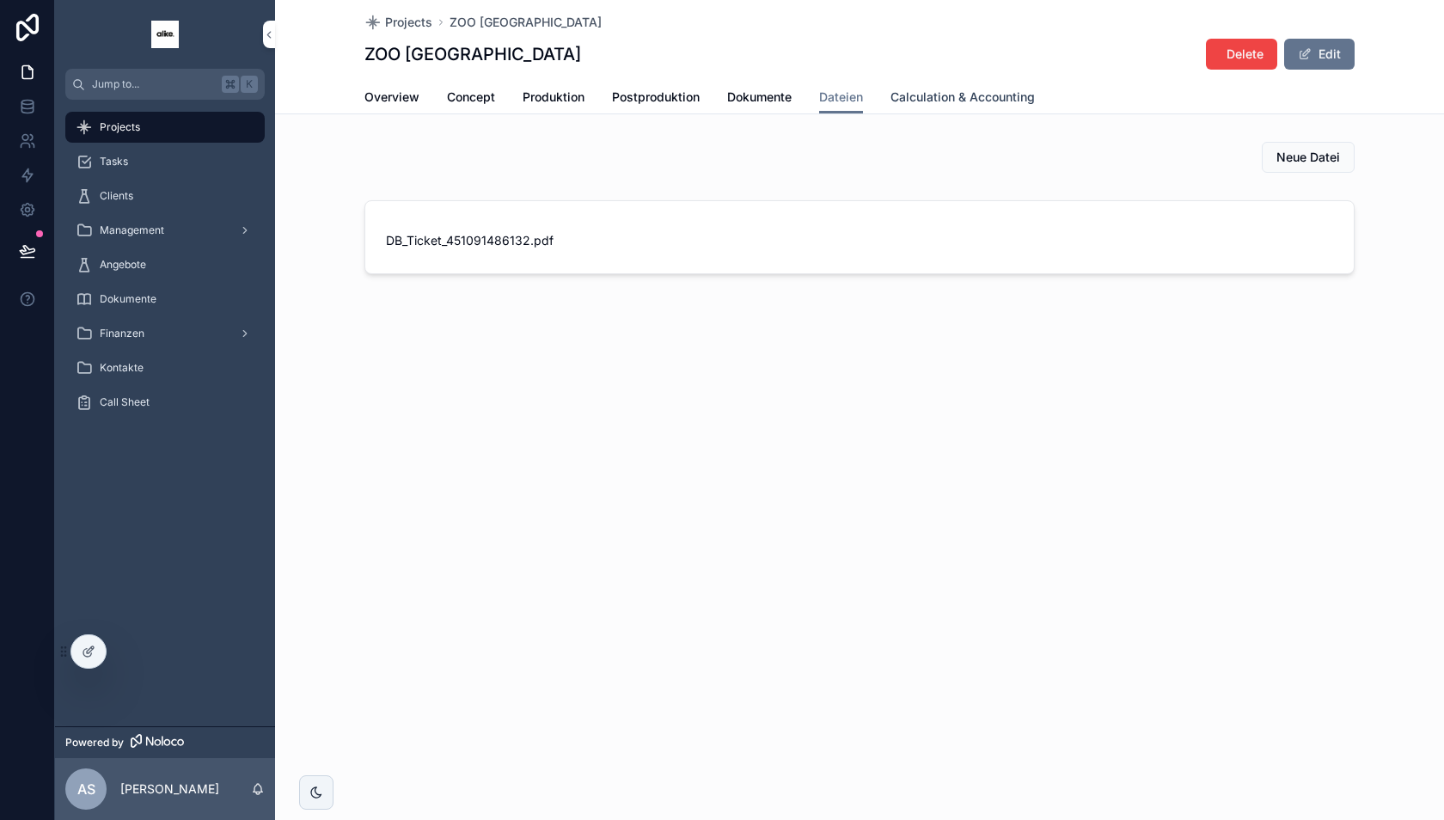
drag, startPoint x: 1011, startPoint y: 113, endPoint x: 980, endPoint y: 105, distance: 31.9
click at [1011, 112] on link "Calculation & Accounting" at bounding box center [962, 99] width 144 height 34
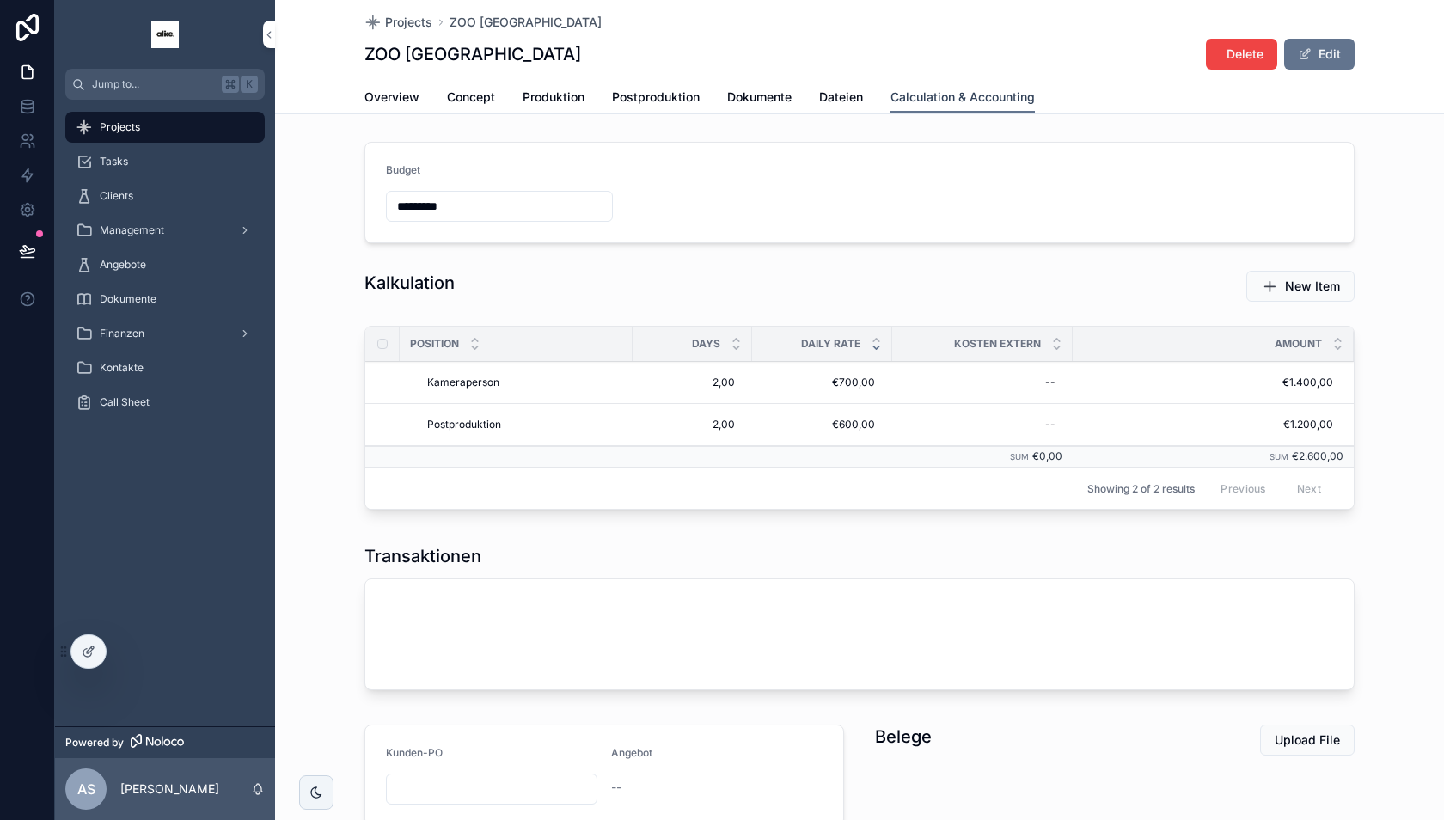
click at [965, 101] on span "Calculation & Accounting" at bounding box center [962, 97] width 144 height 17
click at [1028, 378] on div "--" at bounding box center [982, 383] width 160 height 28
click at [999, 277] on div "New Item" at bounding box center [1115, 286] width 480 height 31
drag, startPoint x: 502, startPoint y: 421, endPoint x: 527, endPoint y: 419, distance: 25.1
click at [527, 419] on div "Postproduktion Postproduktion" at bounding box center [521, 425] width 202 height 28
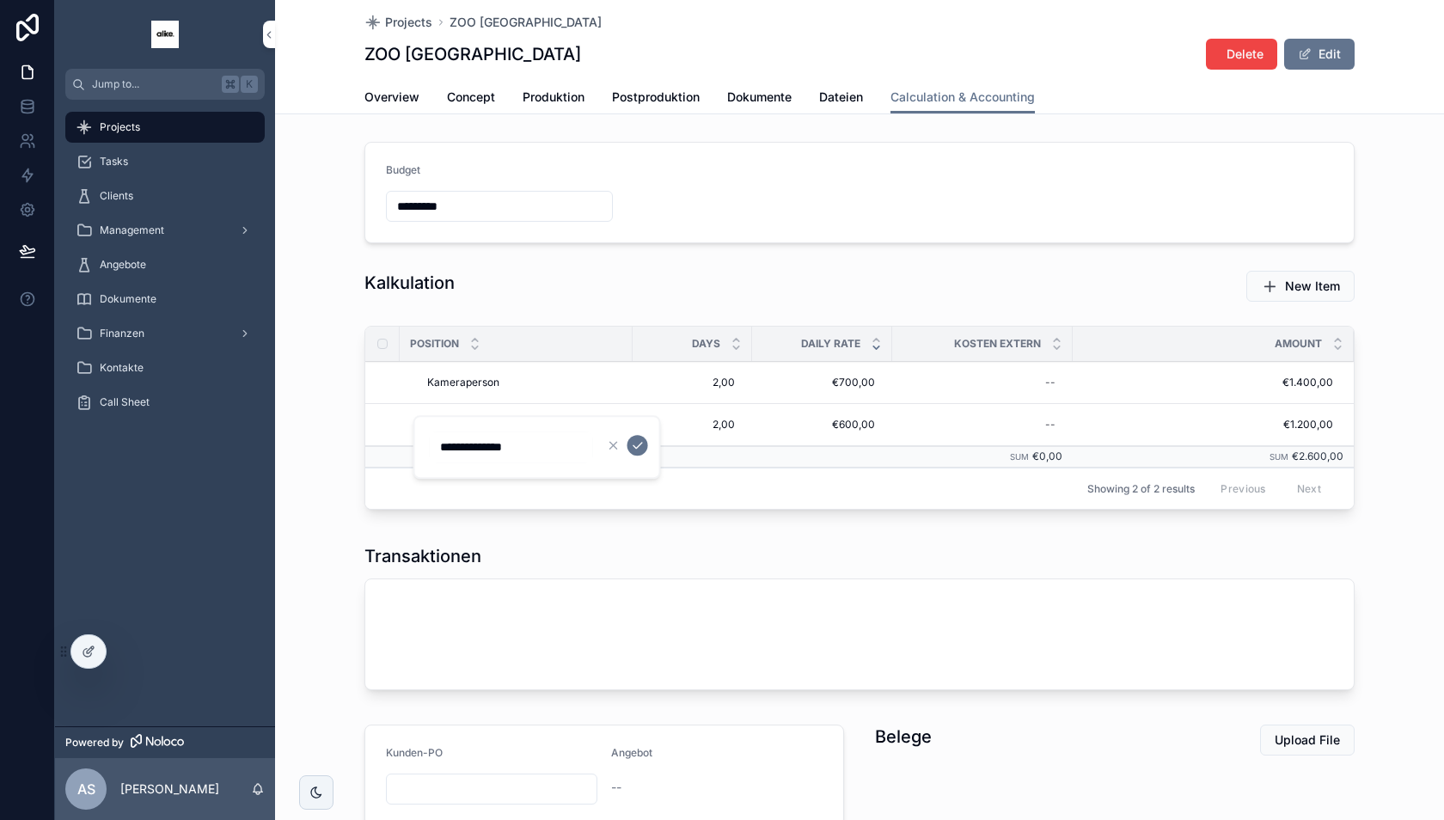
click at [551, 298] on div "Kalkulation" at bounding box center [604, 286] width 500 height 45
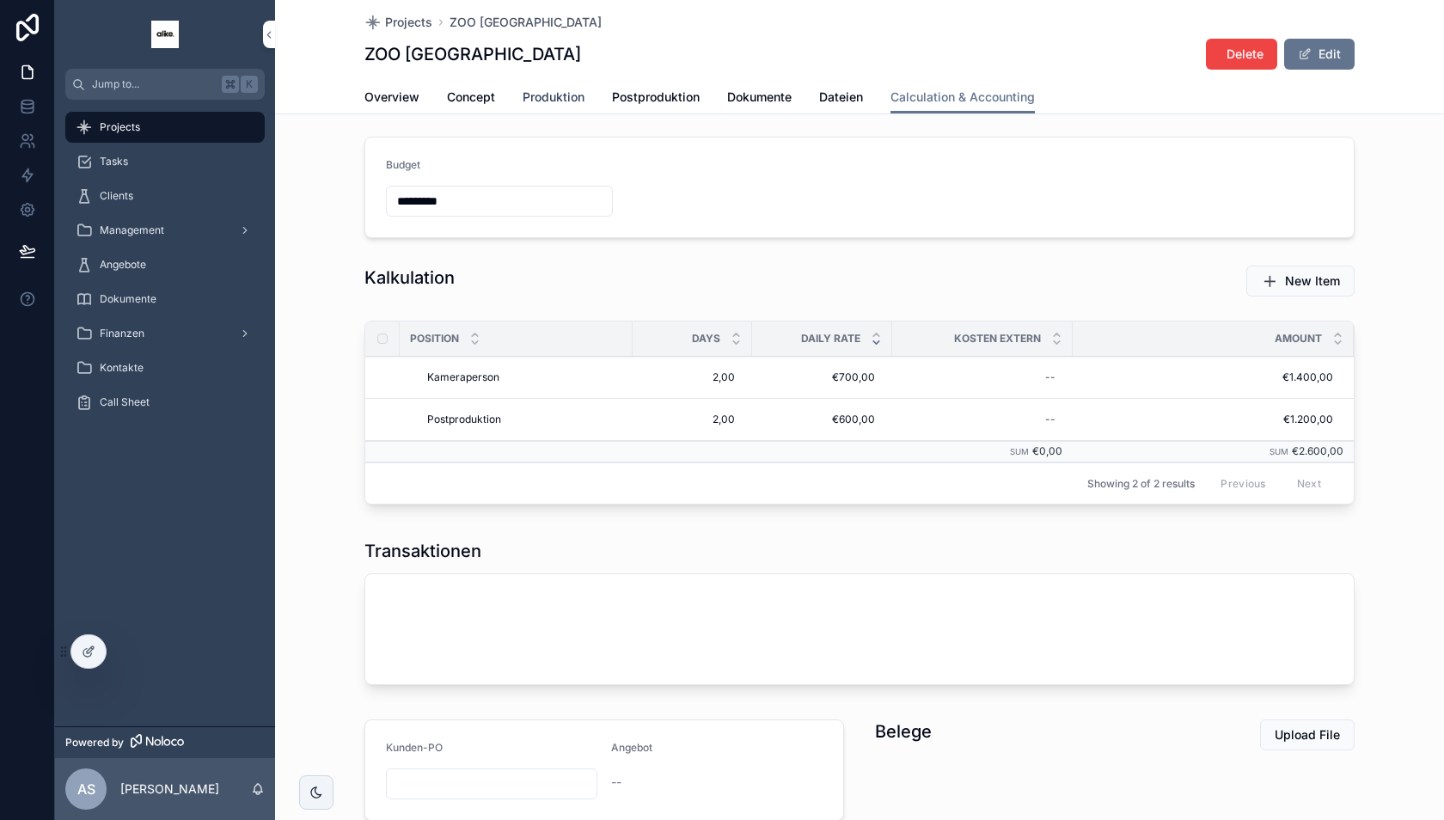
click at [523, 82] on link "Produktion" at bounding box center [554, 99] width 62 height 34
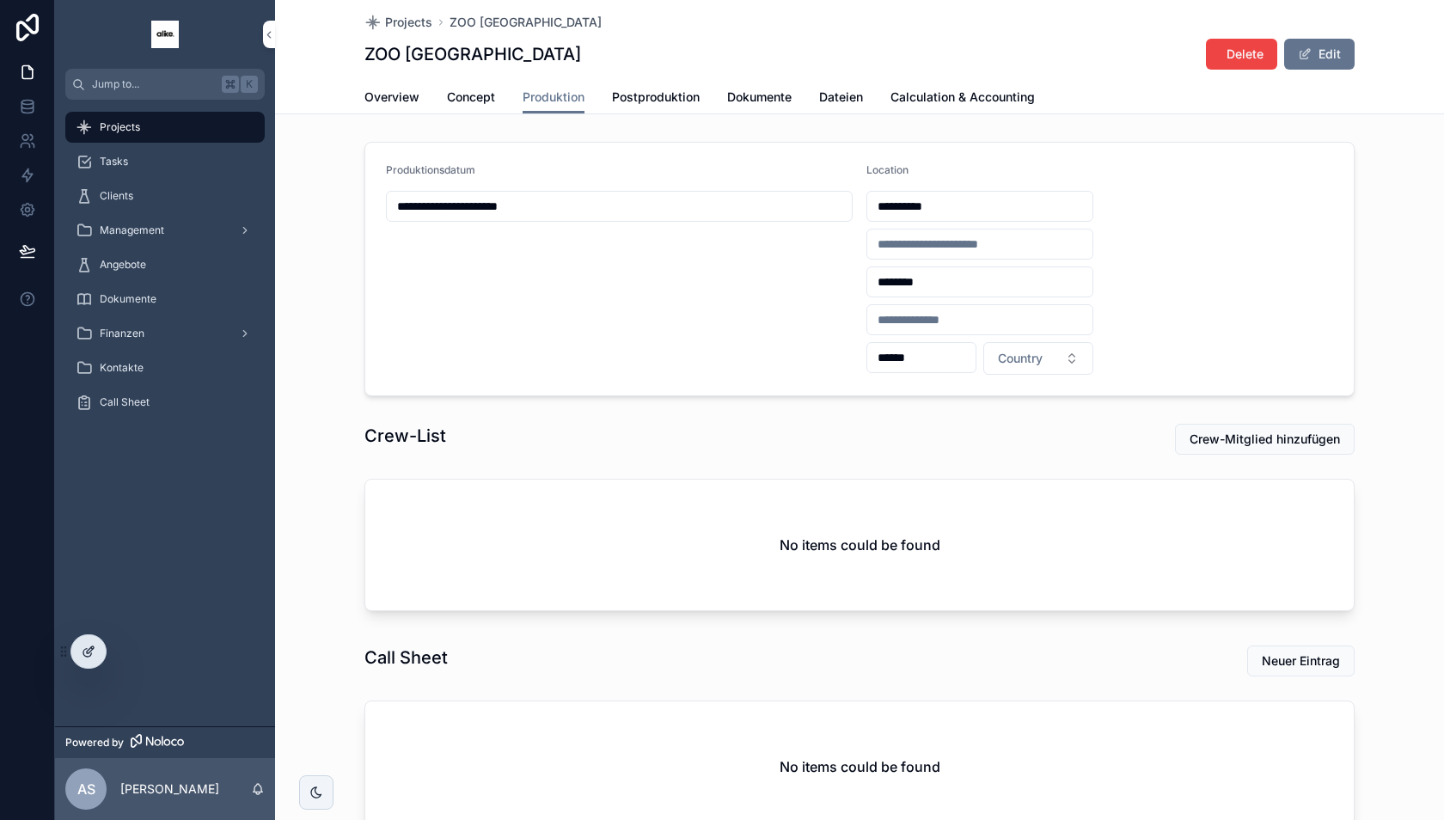
click at [85, 662] on div at bounding box center [88, 651] width 34 height 33
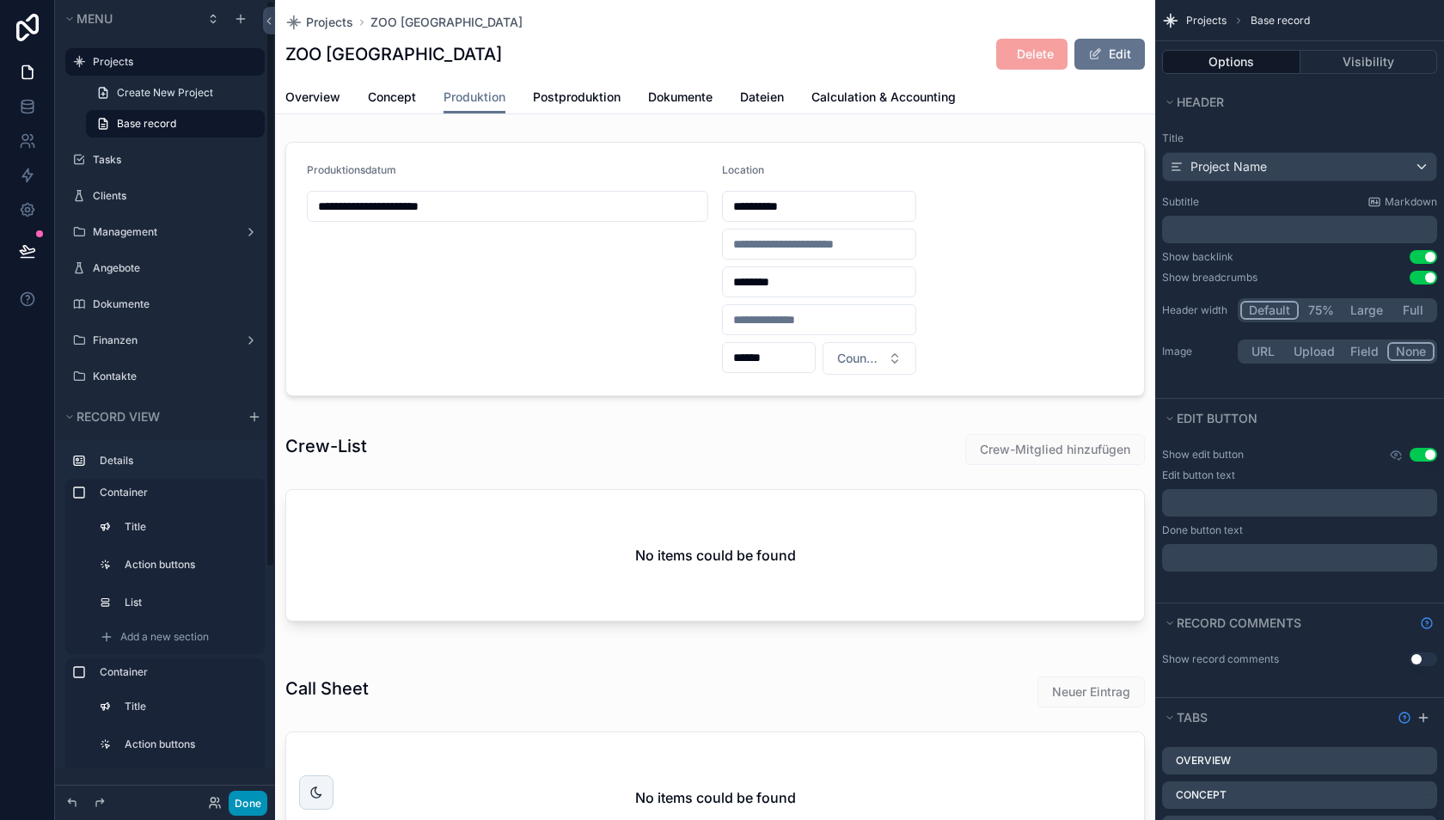
click at [247, 810] on button "Done" at bounding box center [248, 803] width 39 height 25
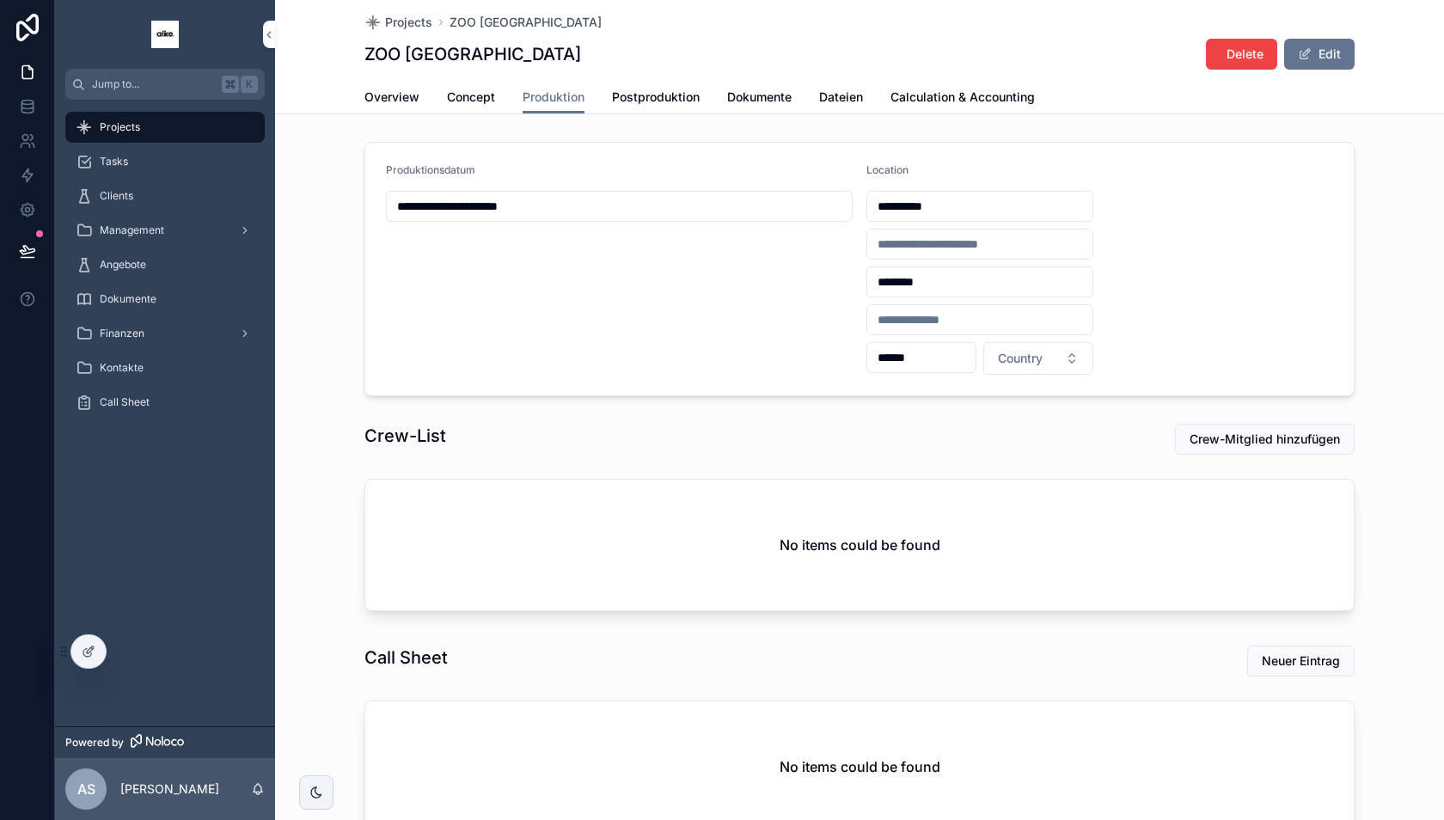
scroll to position [61, 0]
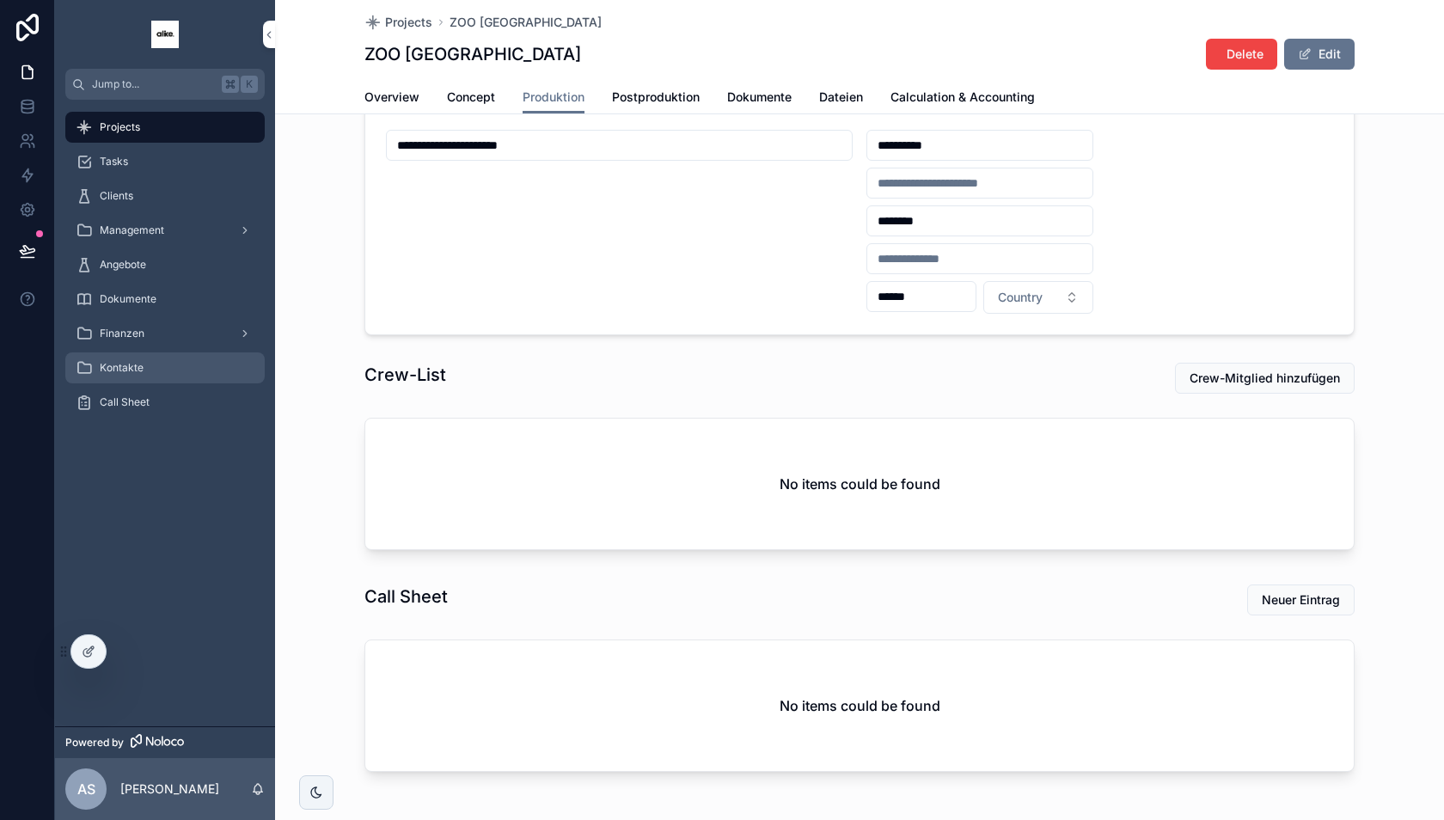
click at [138, 372] on span "Kontakte" at bounding box center [122, 368] width 44 height 14
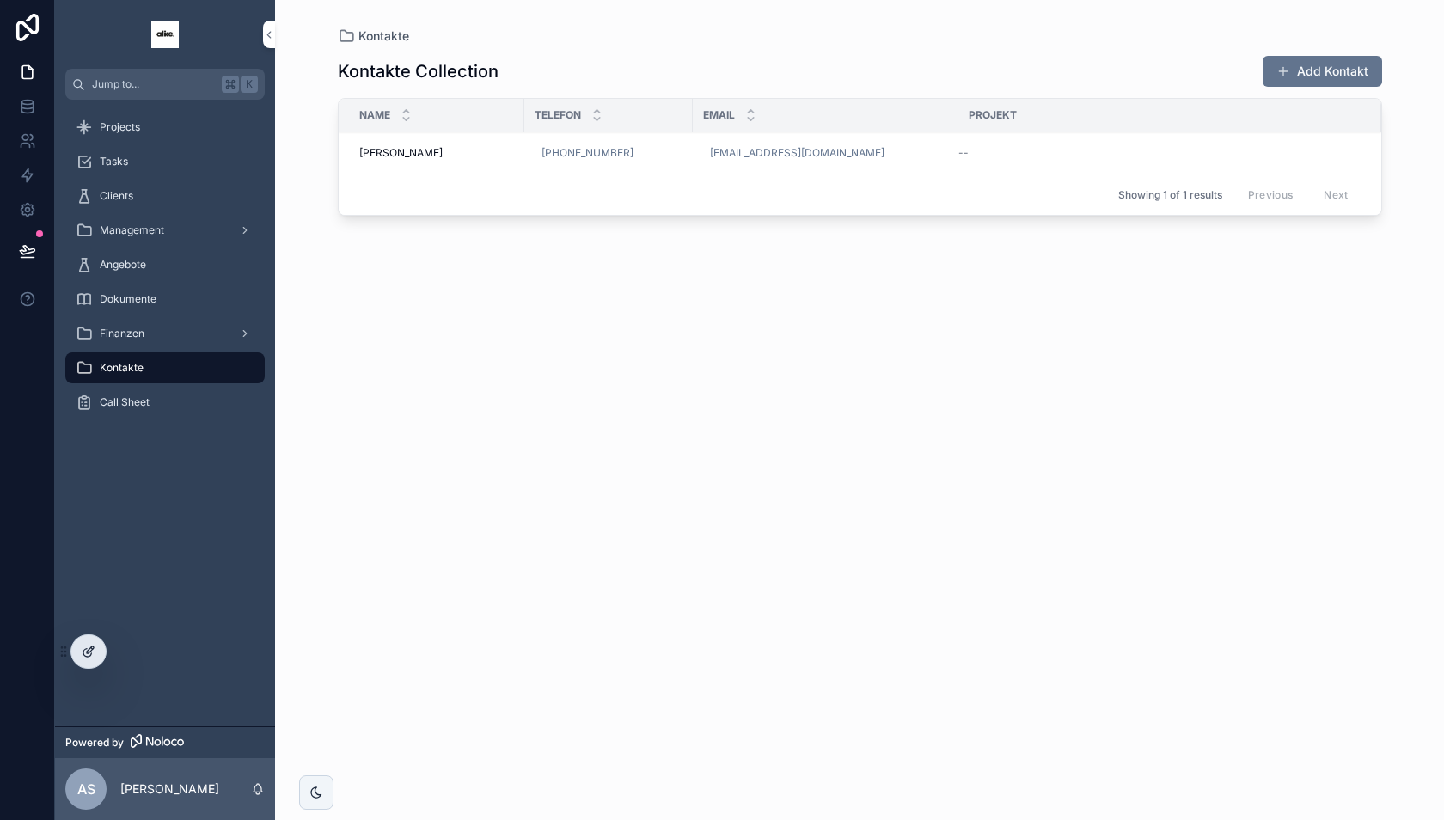
click at [98, 656] on div at bounding box center [88, 651] width 34 height 33
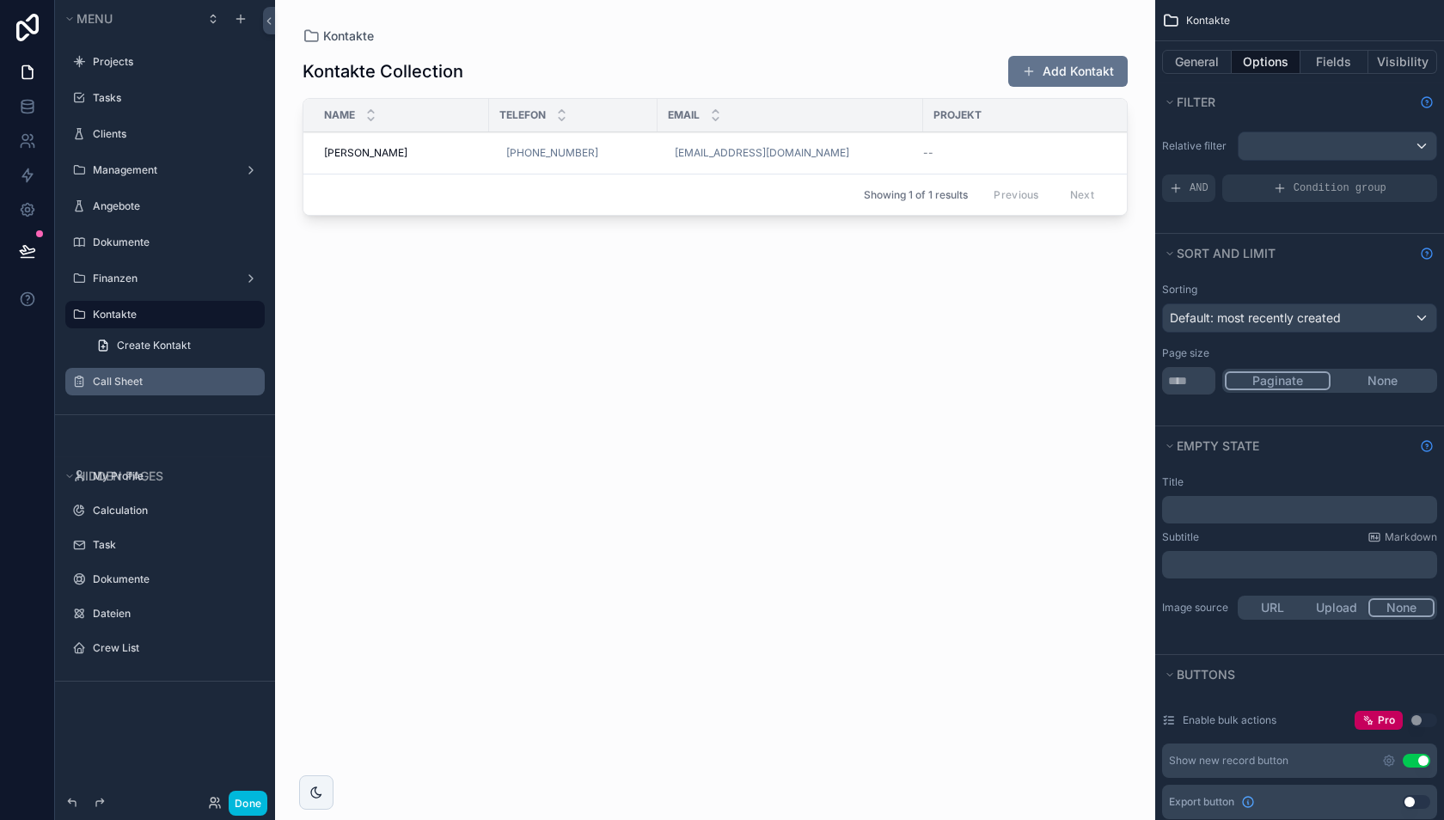
click at [126, 382] on label "Call Sheet" at bounding box center [174, 382] width 162 height 14
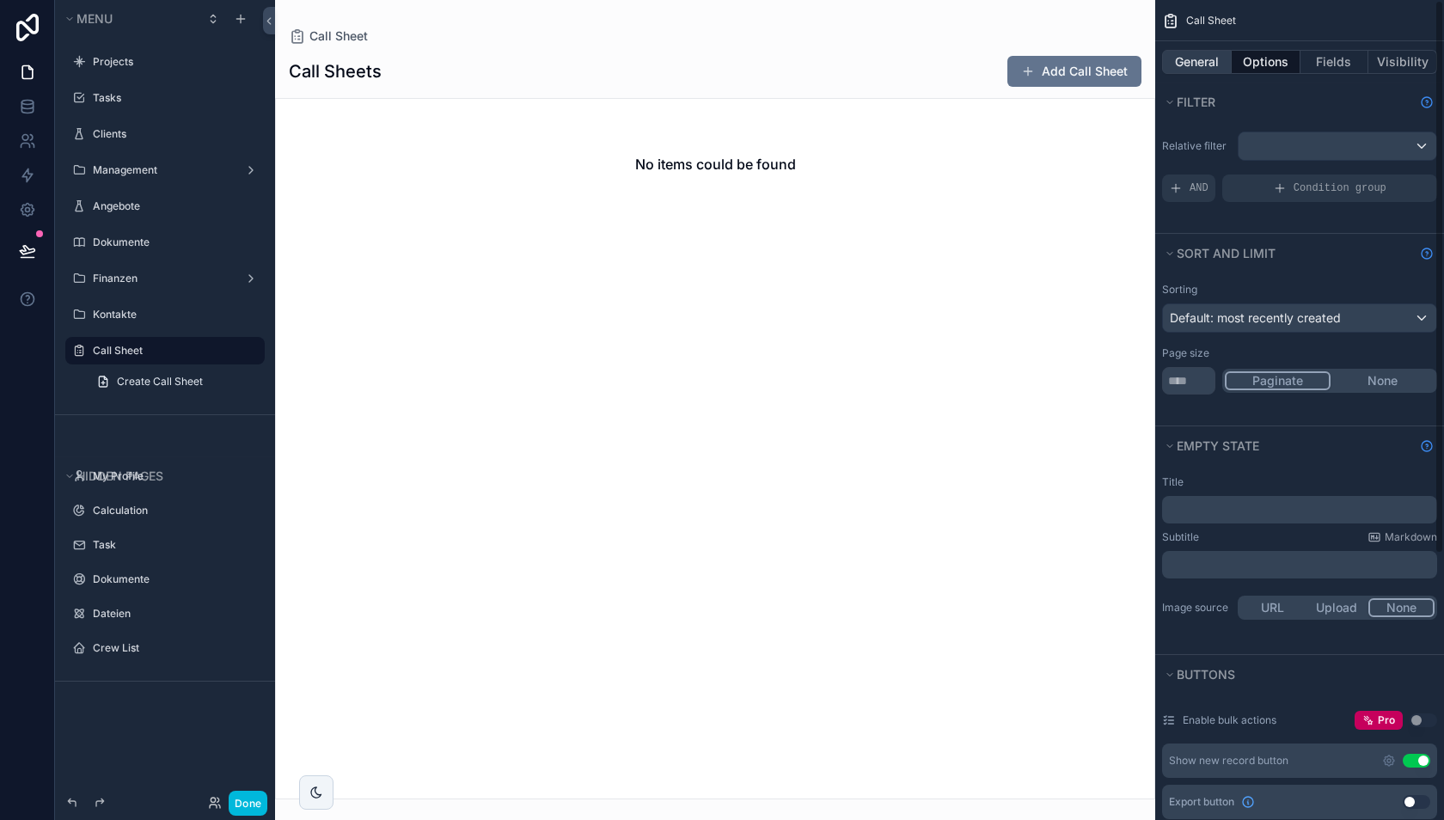
click at [1191, 66] on button "General" at bounding box center [1197, 62] width 70 height 24
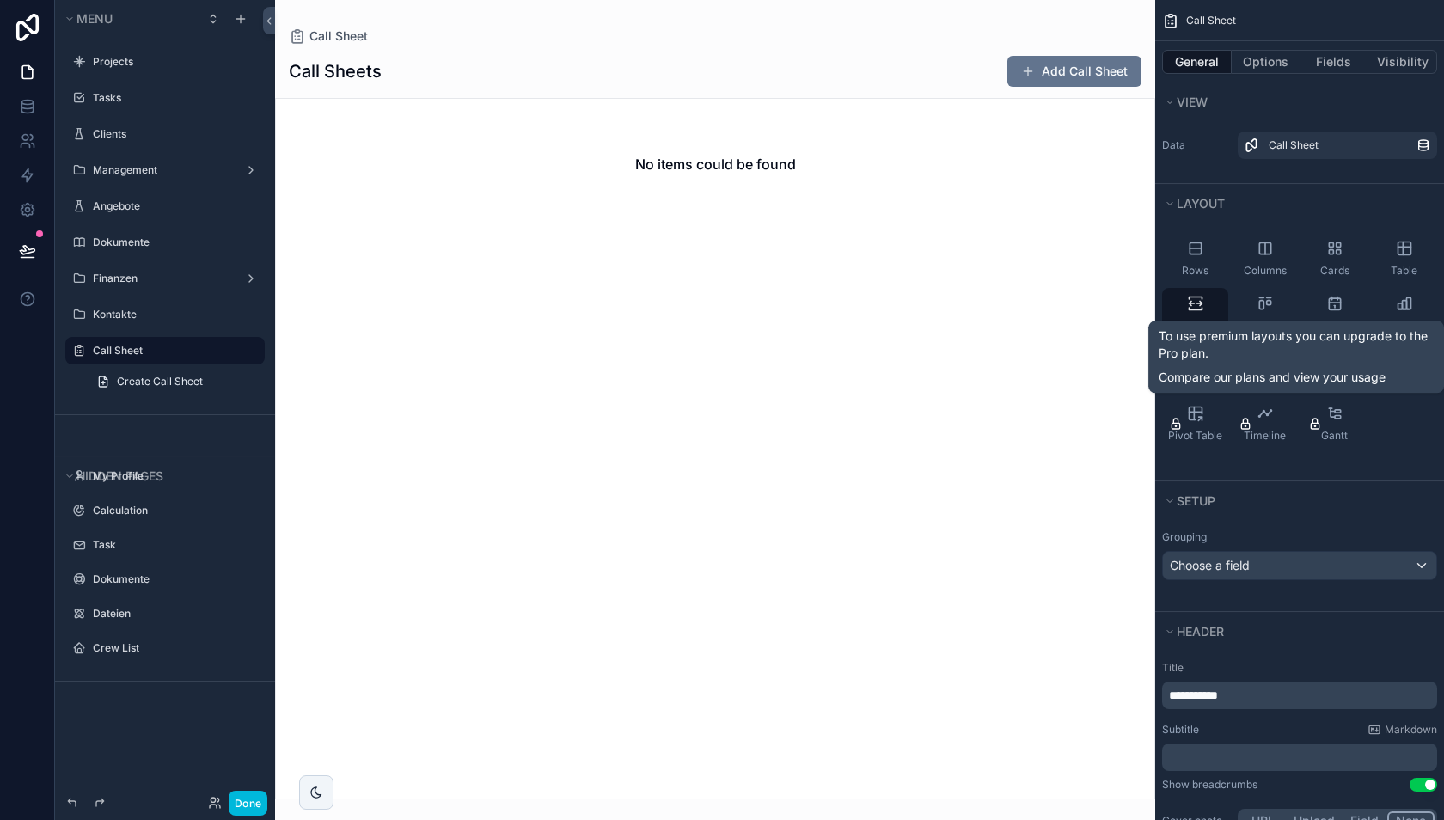
scroll to position [525, 0]
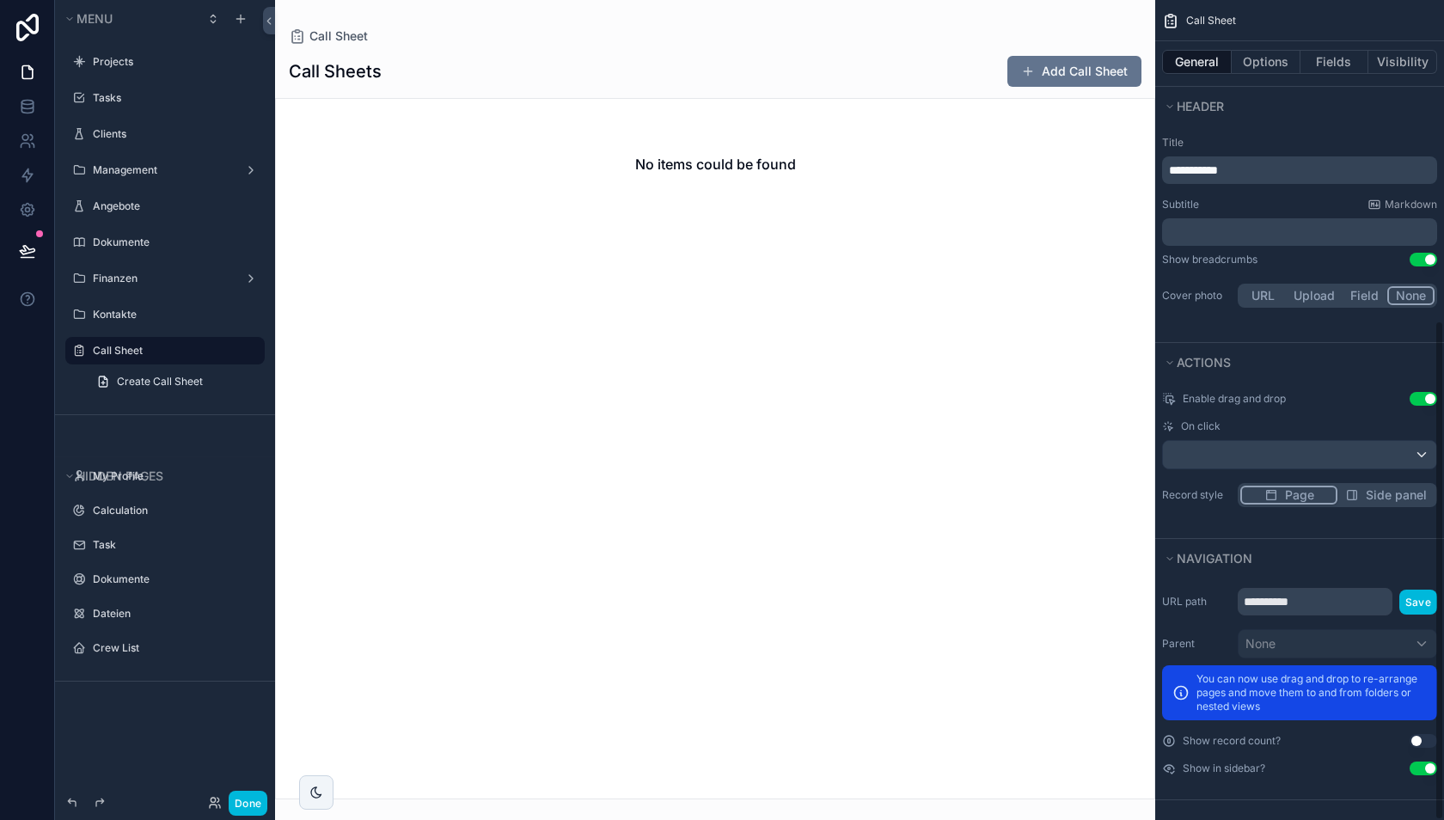
click at [1427, 764] on button "Use setting" at bounding box center [1423, 768] width 28 height 14
drag, startPoint x: 238, startPoint y: 802, endPoint x: 249, endPoint y: 802, distance: 11.2
click at [238, 802] on button "Done" at bounding box center [248, 803] width 39 height 25
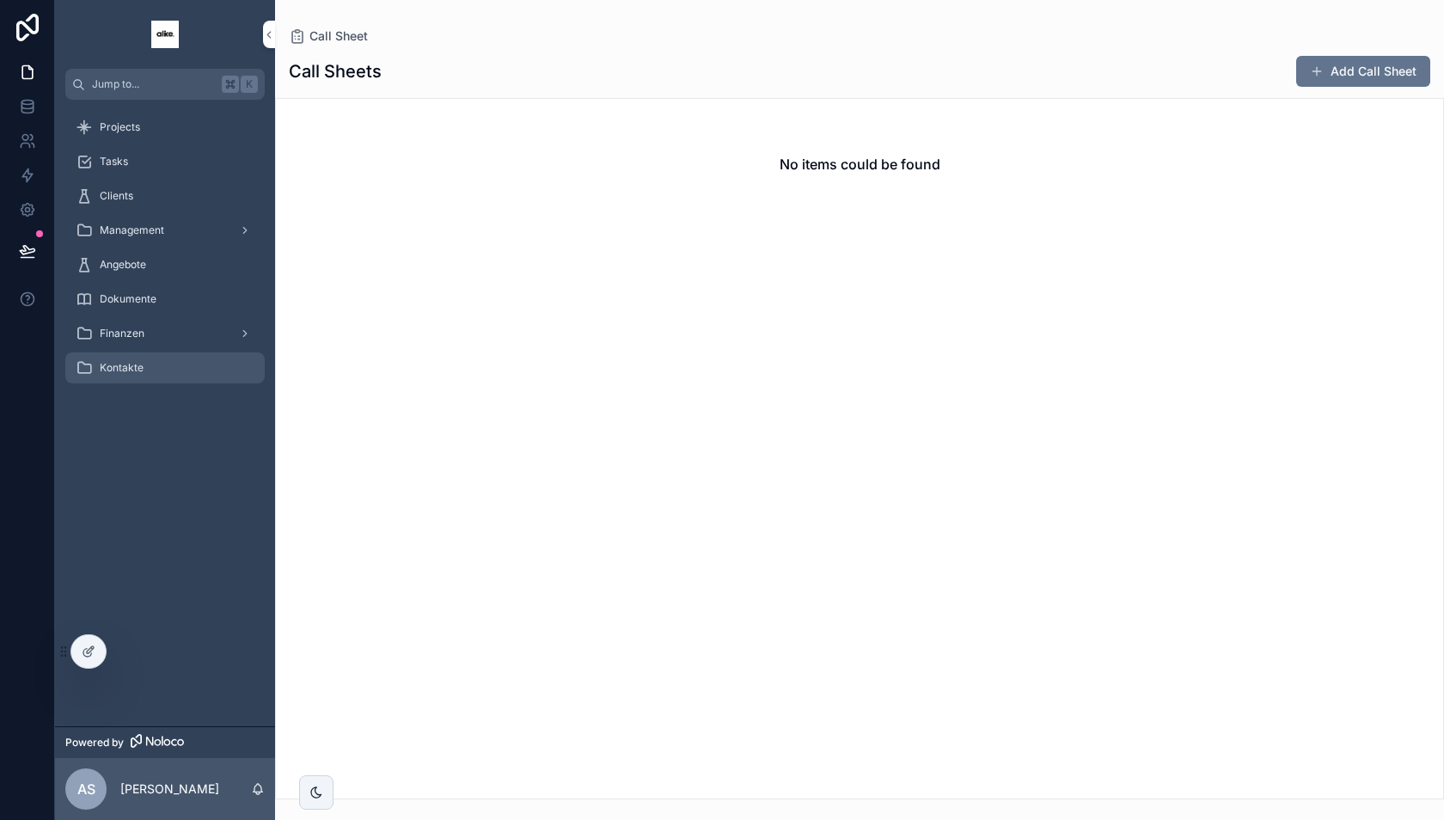
click at [154, 367] on div "Kontakte" at bounding box center [165, 368] width 179 height 28
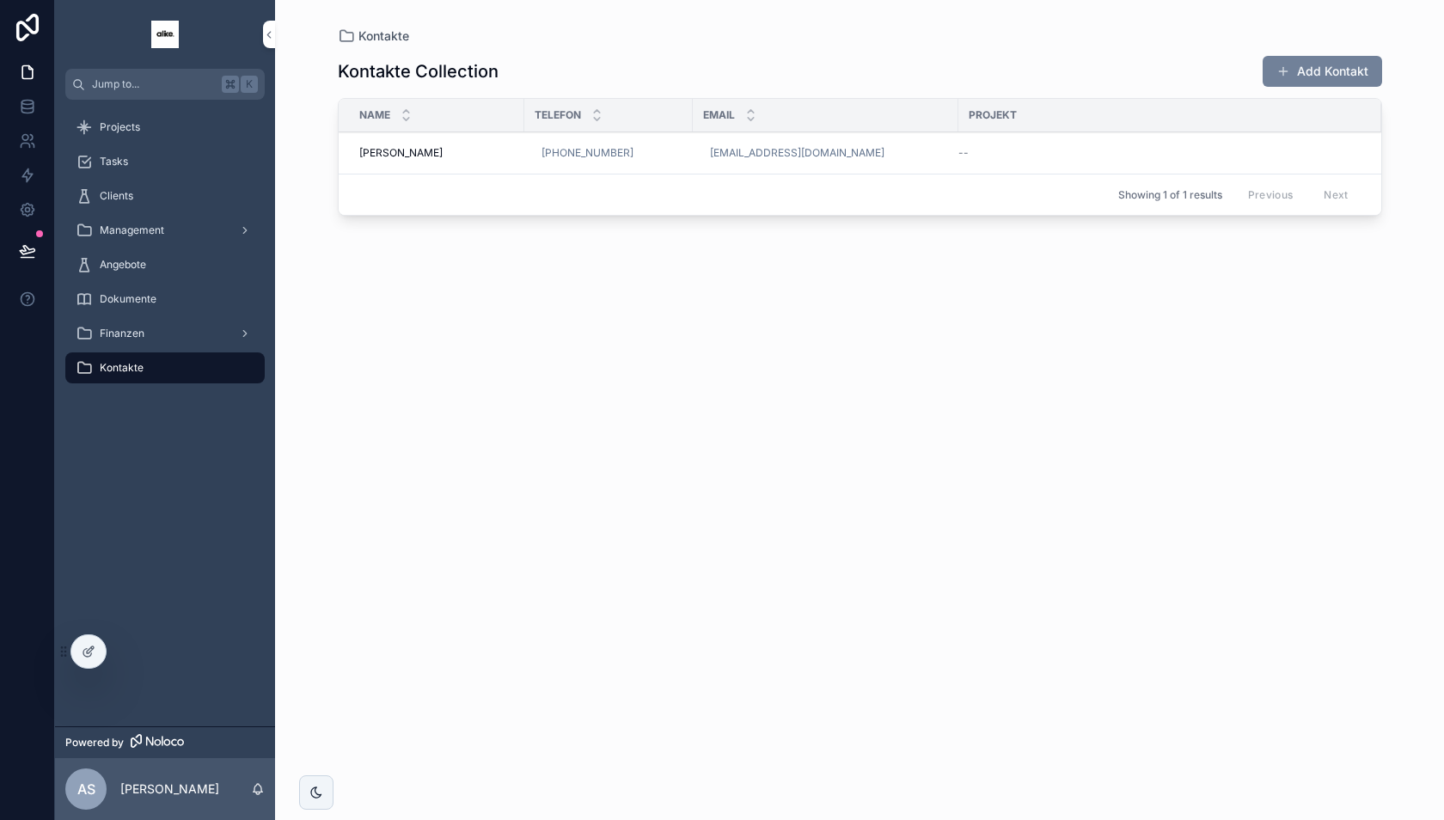
click at [1329, 68] on button "Add Kontakt" at bounding box center [1321, 71] width 119 height 31
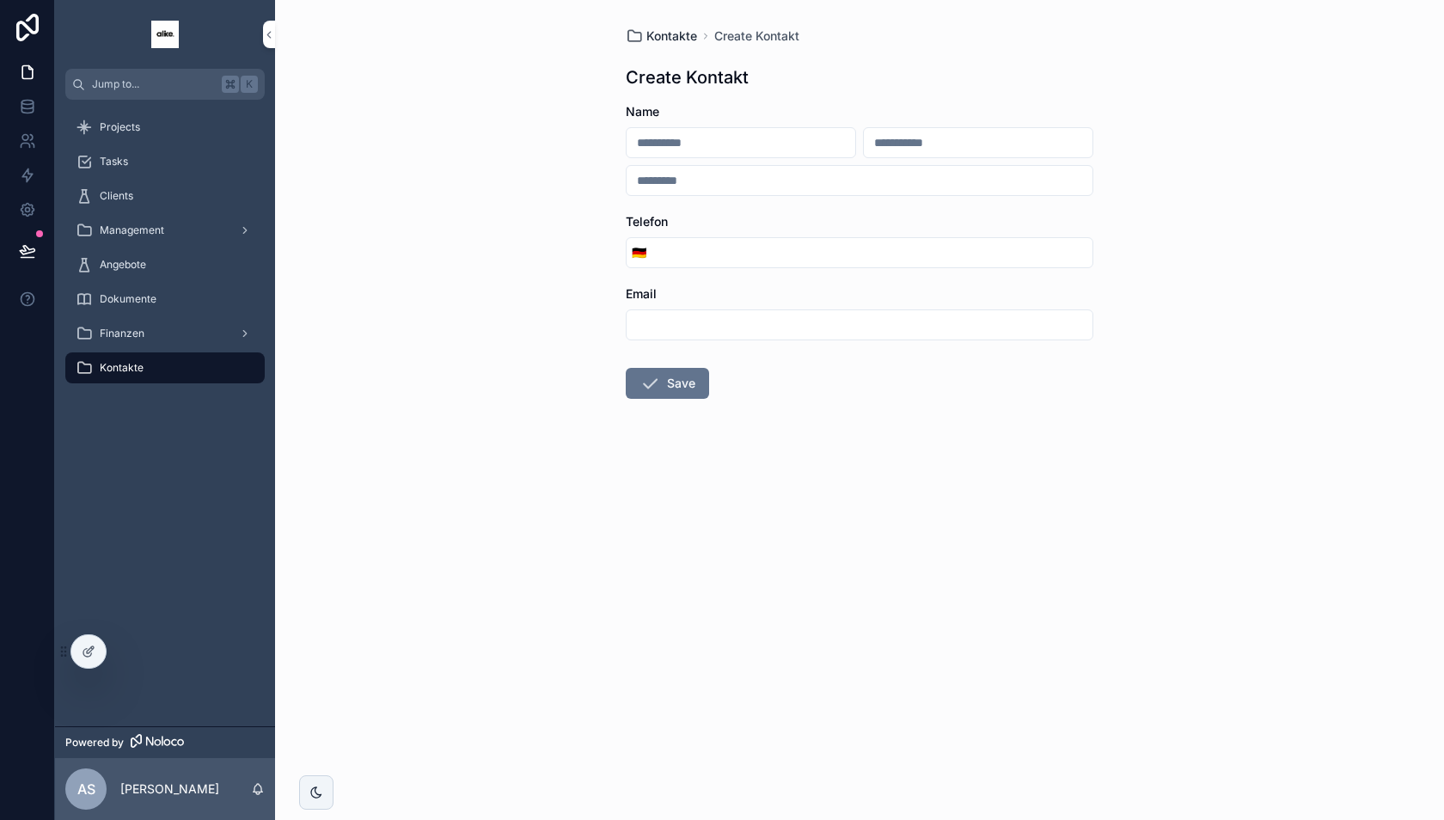
click at [671, 36] on span "Kontakte" at bounding box center [671, 36] width 51 height 17
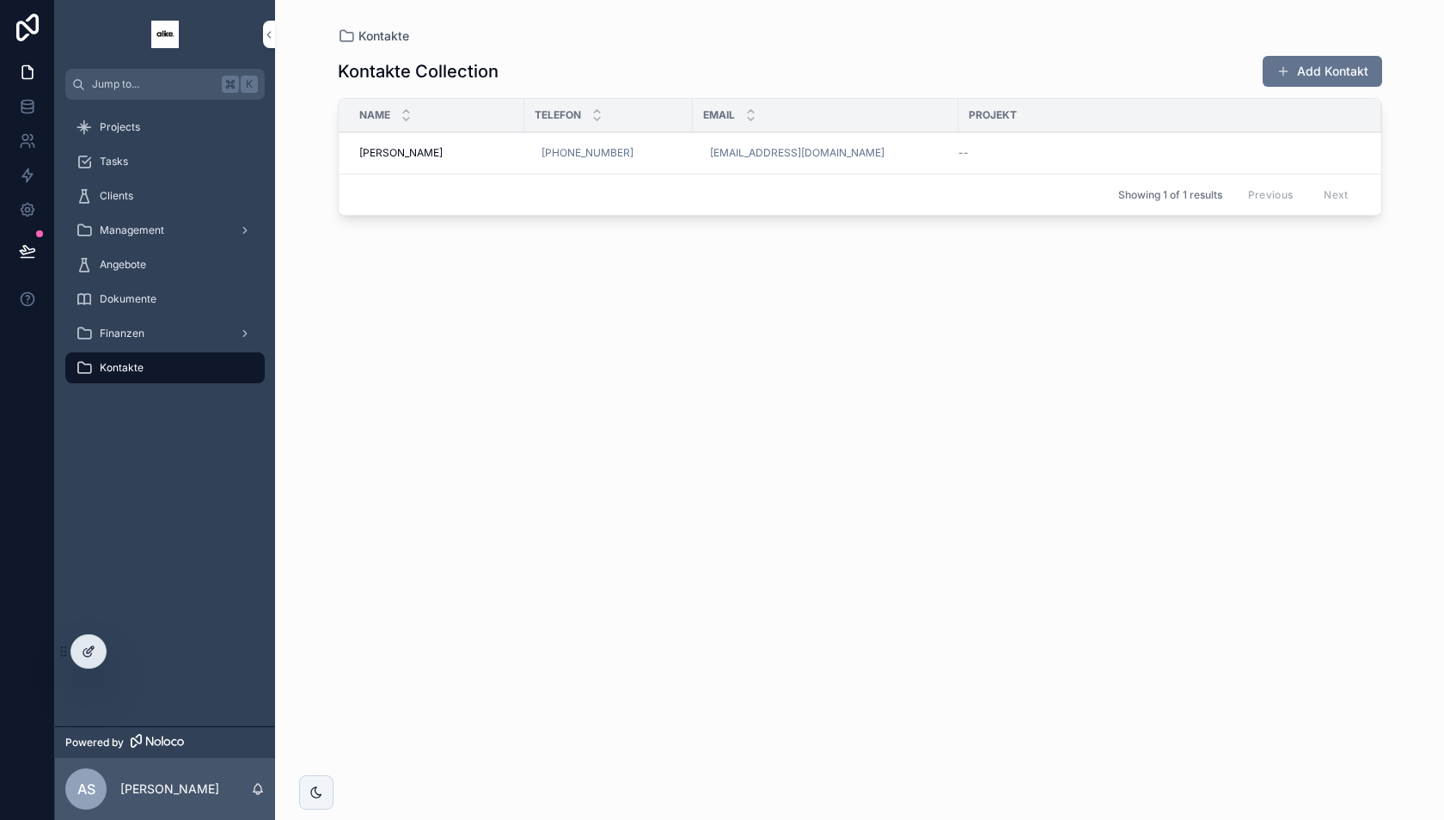
click at [88, 648] on icon at bounding box center [89, 652] width 14 height 14
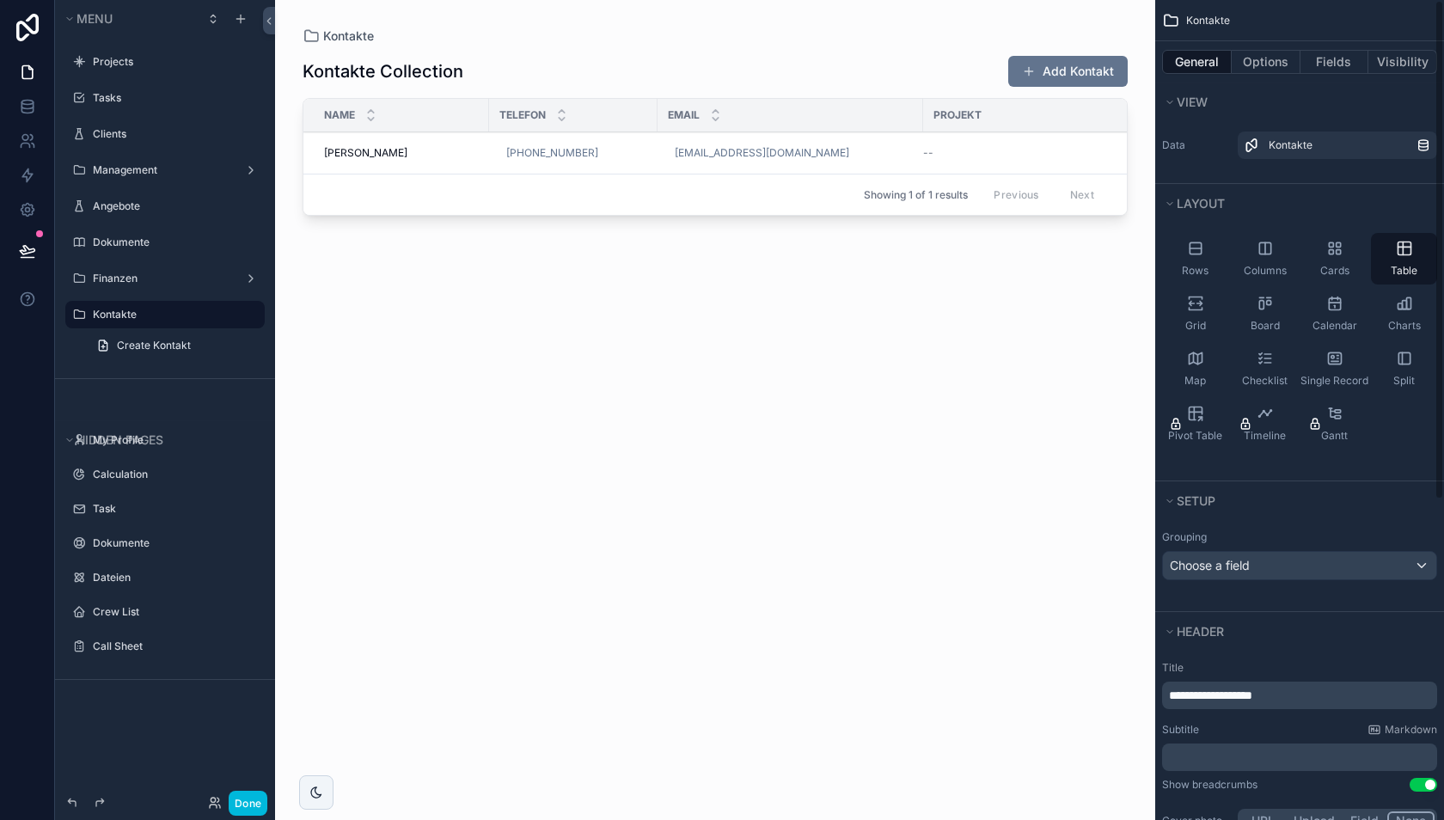
click at [1024, 75] on div "scrollable content" at bounding box center [715, 399] width 880 height 799
click at [1051, 72] on button "Add Kontakt" at bounding box center [1067, 71] width 119 height 31
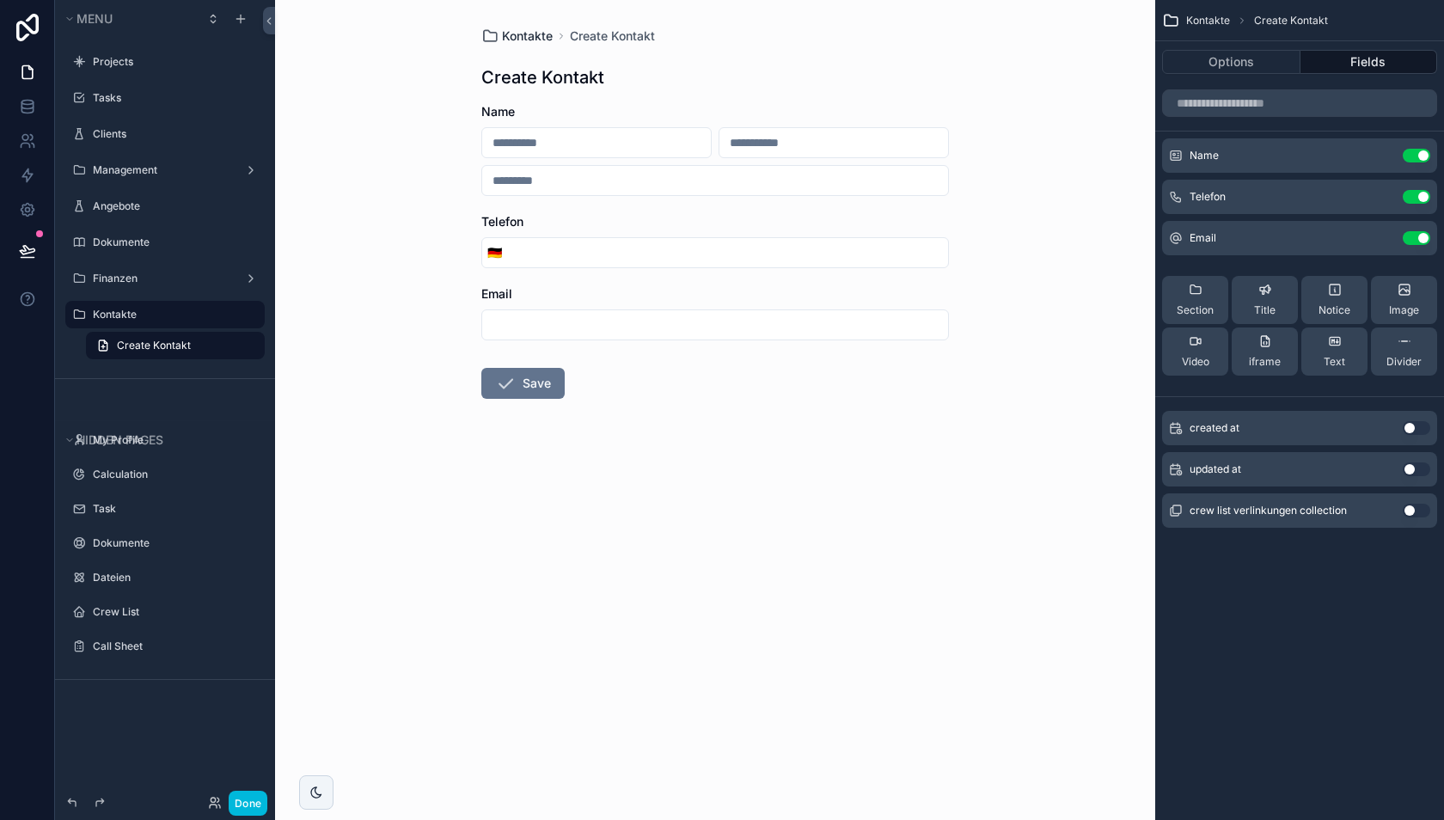
click at [541, 33] on span "Kontakte" at bounding box center [527, 36] width 51 height 17
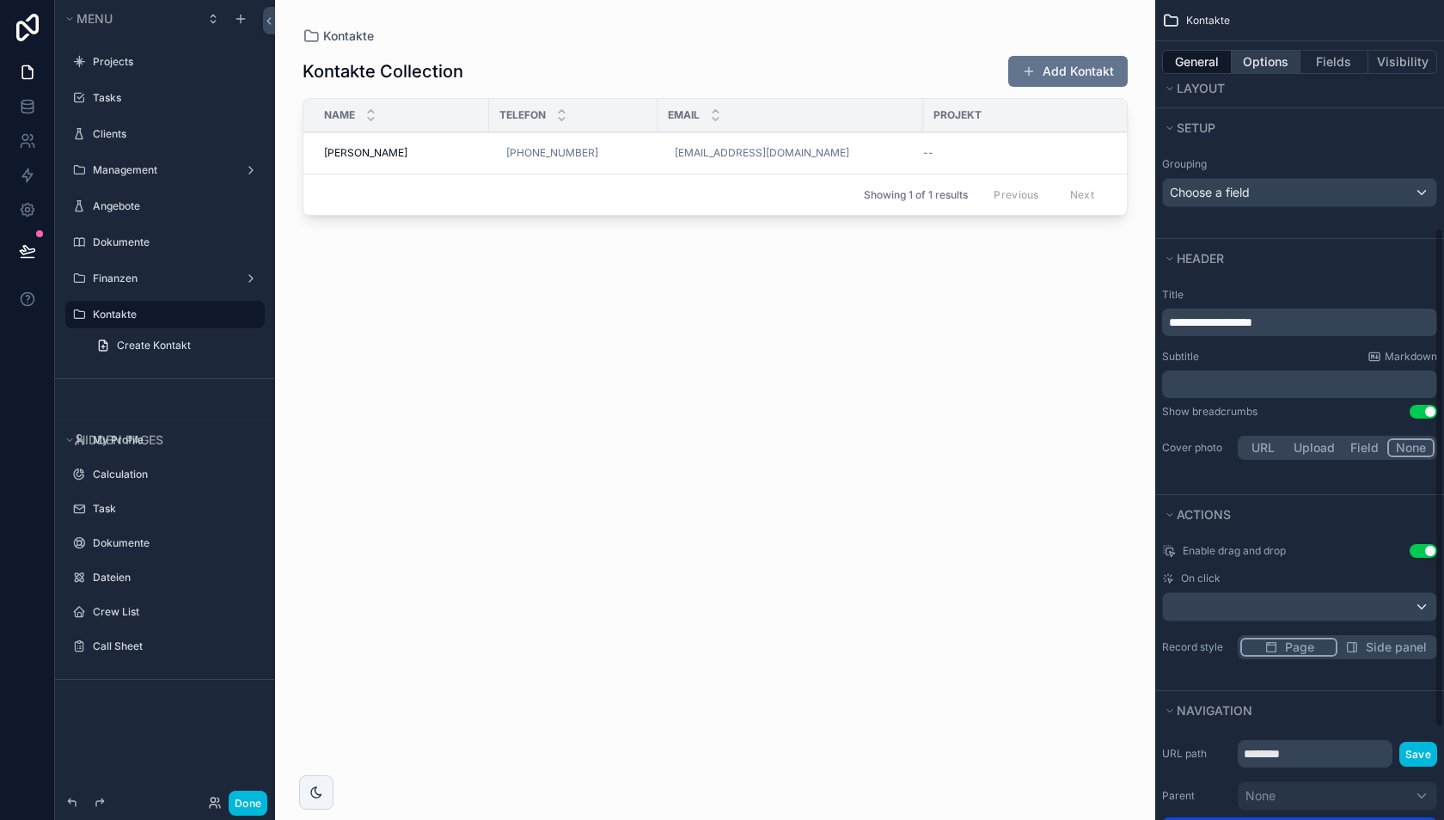
click at [1276, 70] on button "Options" at bounding box center [1265, 62] width 69 height 24
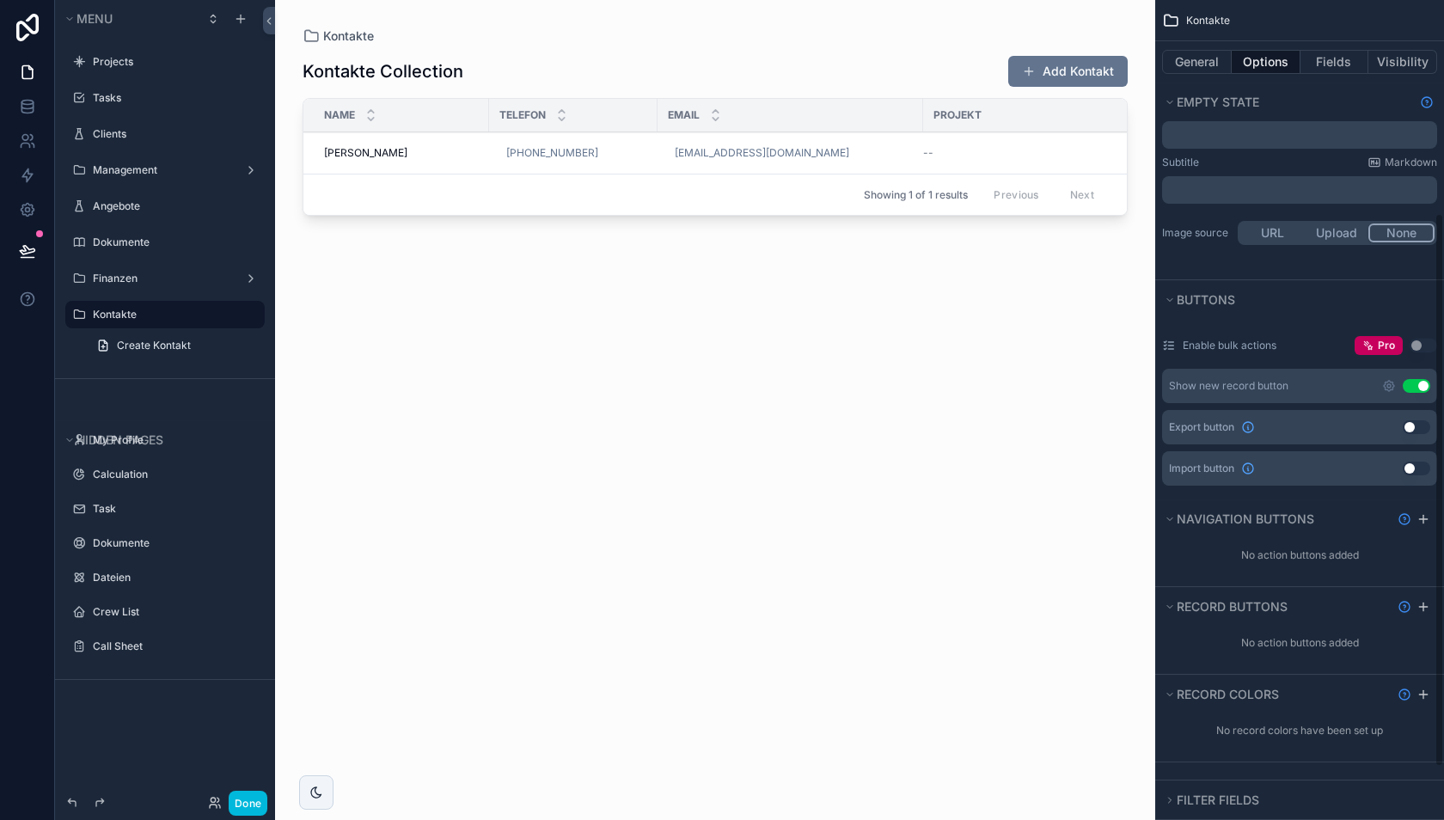
scroll to position [393, 0]
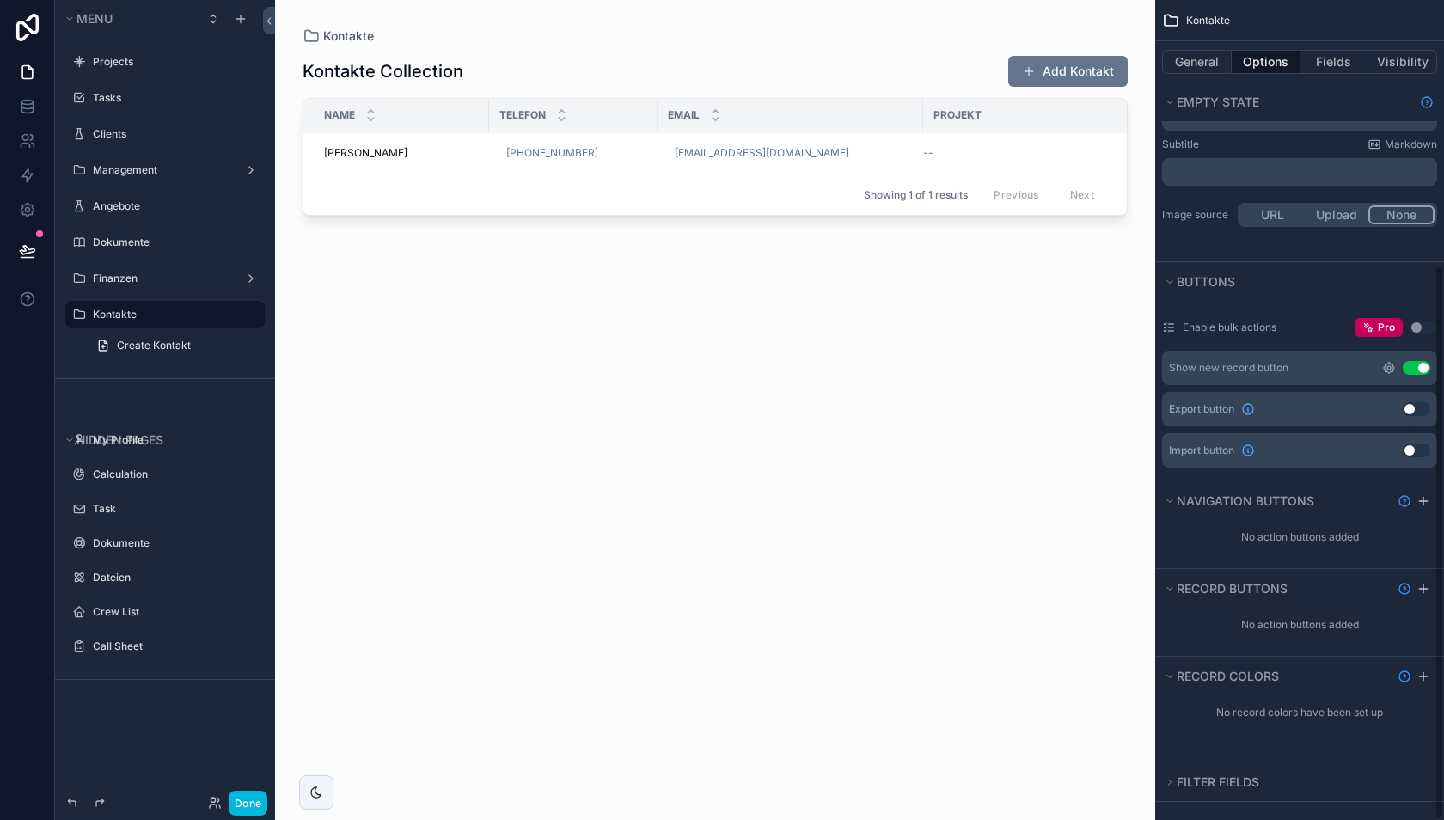
click at [1389, 366] on icon "scrollable content" at bounding box center [1388, 367] width 3 height 3
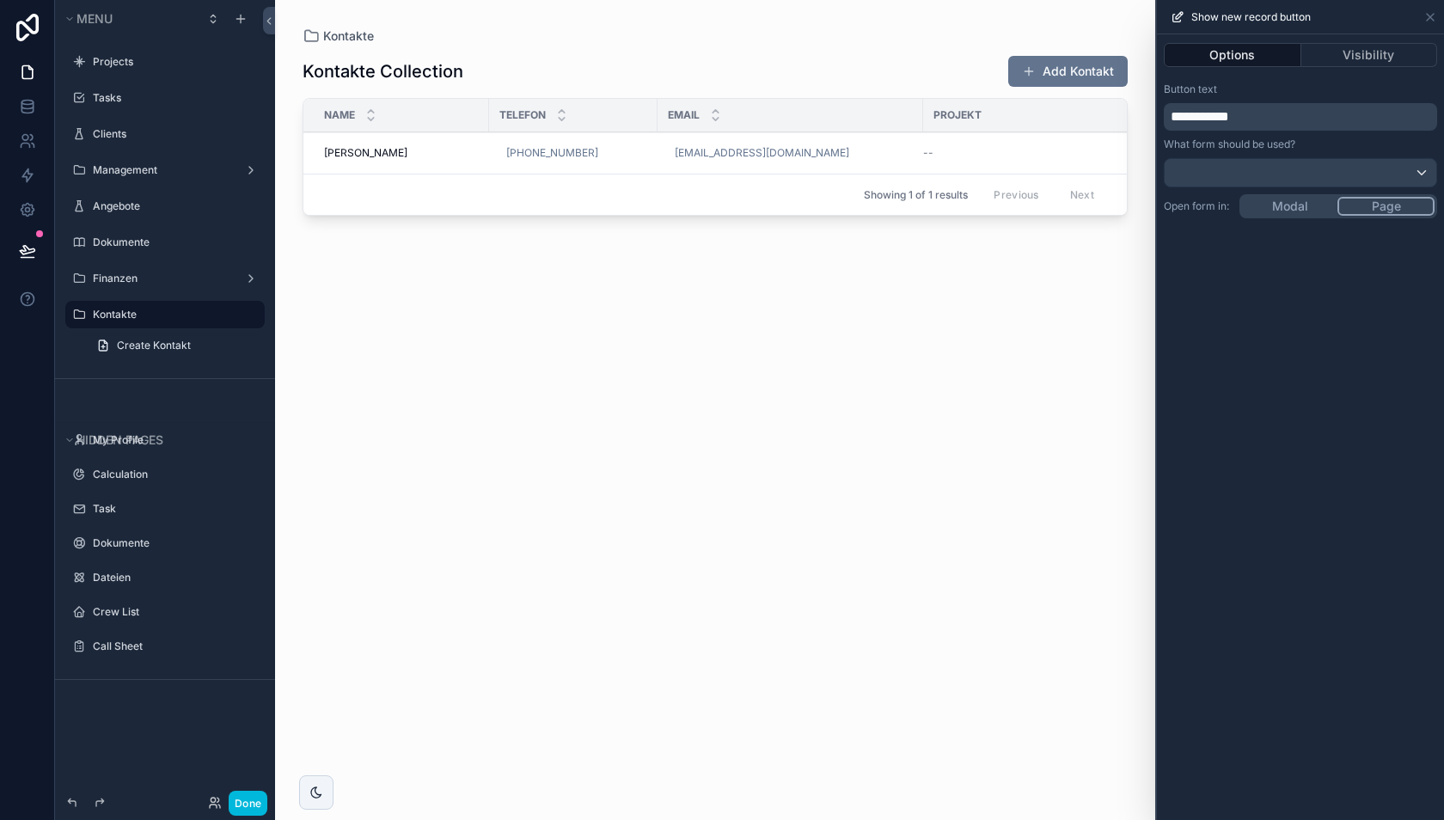
click at [1285, 216] on div "Modal Page" at bounding box center [1338, 206] width 198 height 24
click at [1291, 206] on div "**********" at bounding box center [1300, 426] width 287 height 785
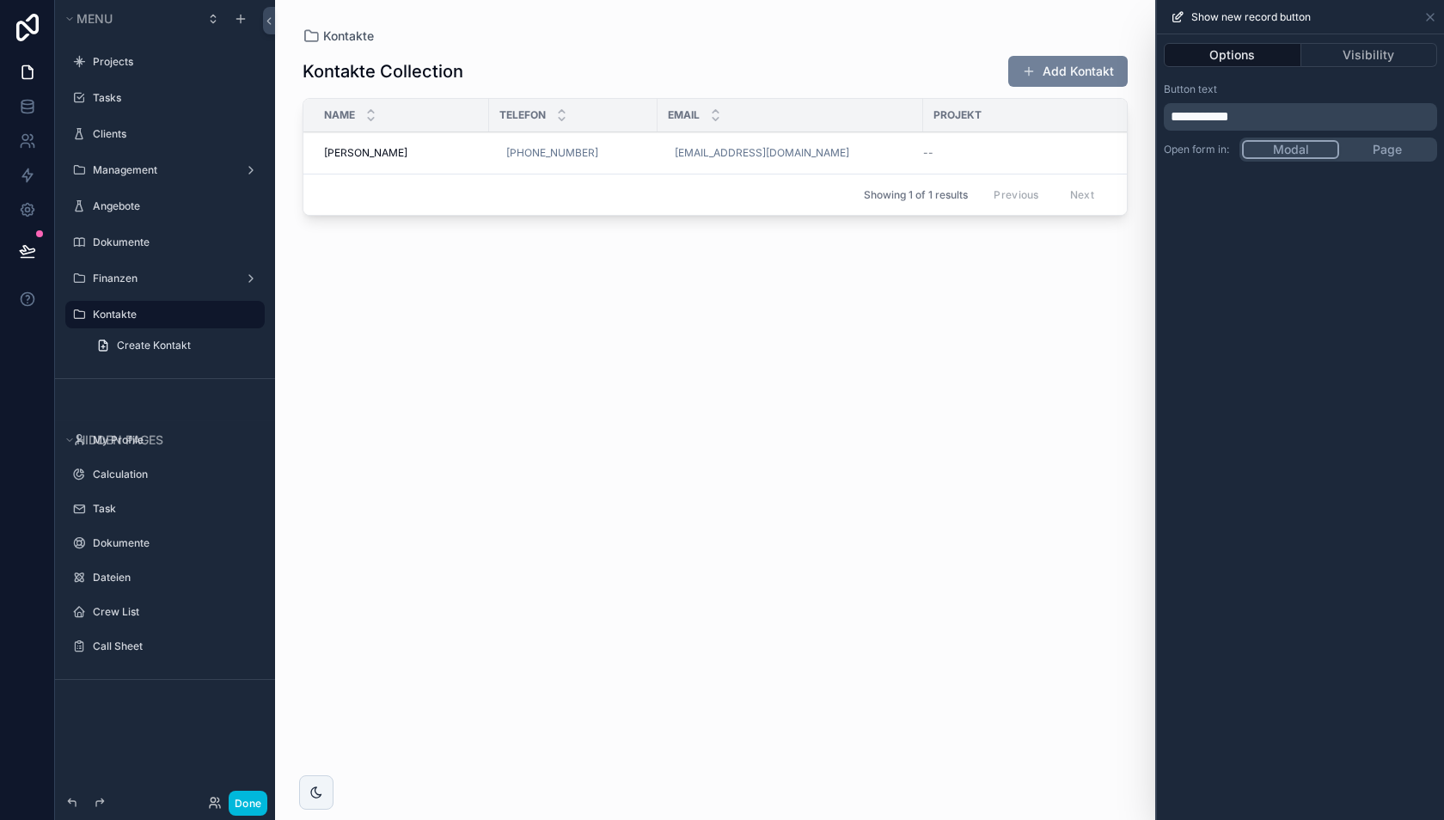
click at [1063, 70] on button "Add Kontakt" at bounding box center [1067, 71] width 119 height 31
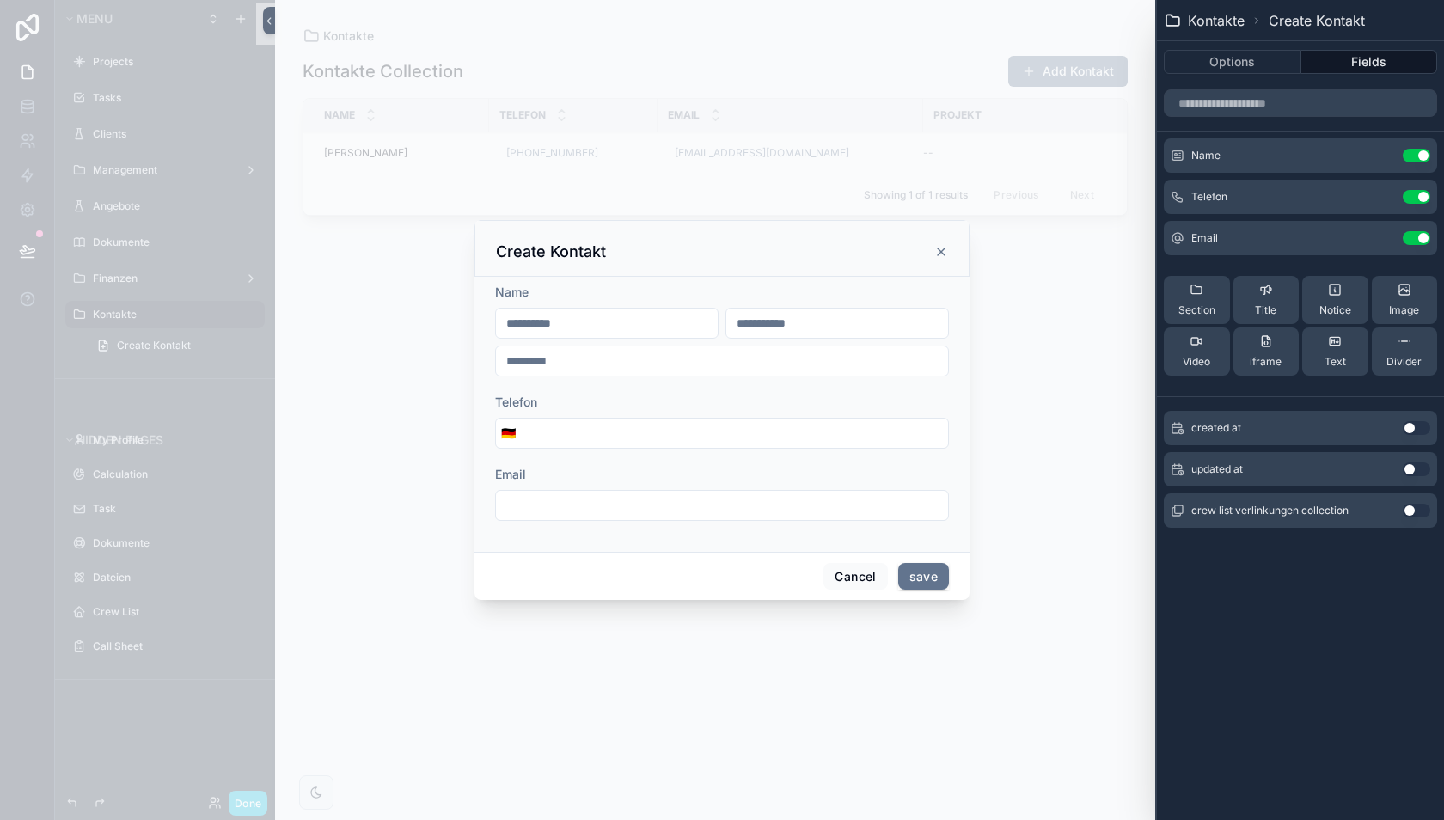
click at [0, 0] on icon at bounding box center [0, 0] width 0 height 0
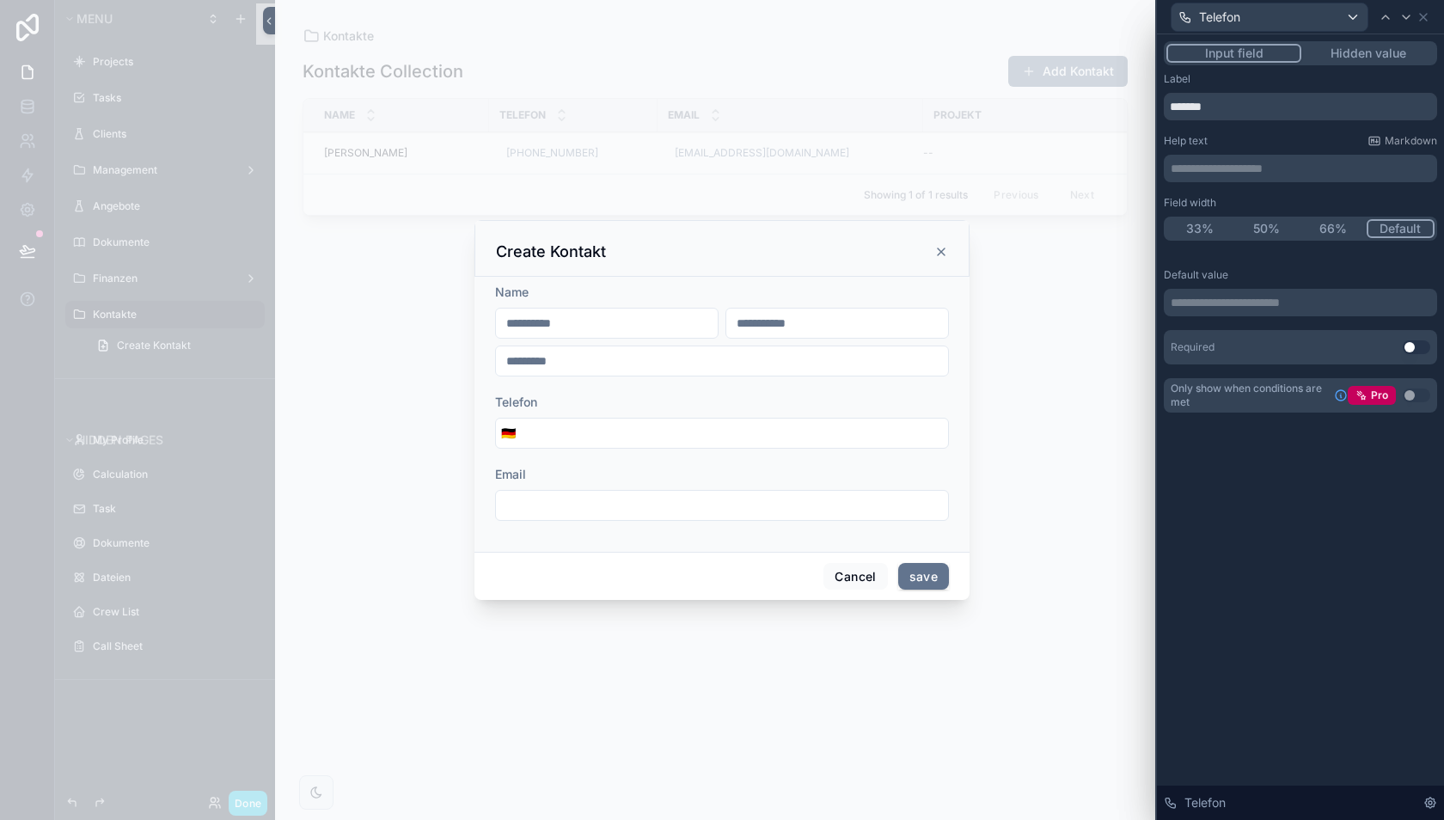
click at [1271, 235] on button "50%" at bounding box center [1266, 228] width 67 height 19
click at [1420, 16] on icon at bounding box center [1423, 17] width 14 height 14
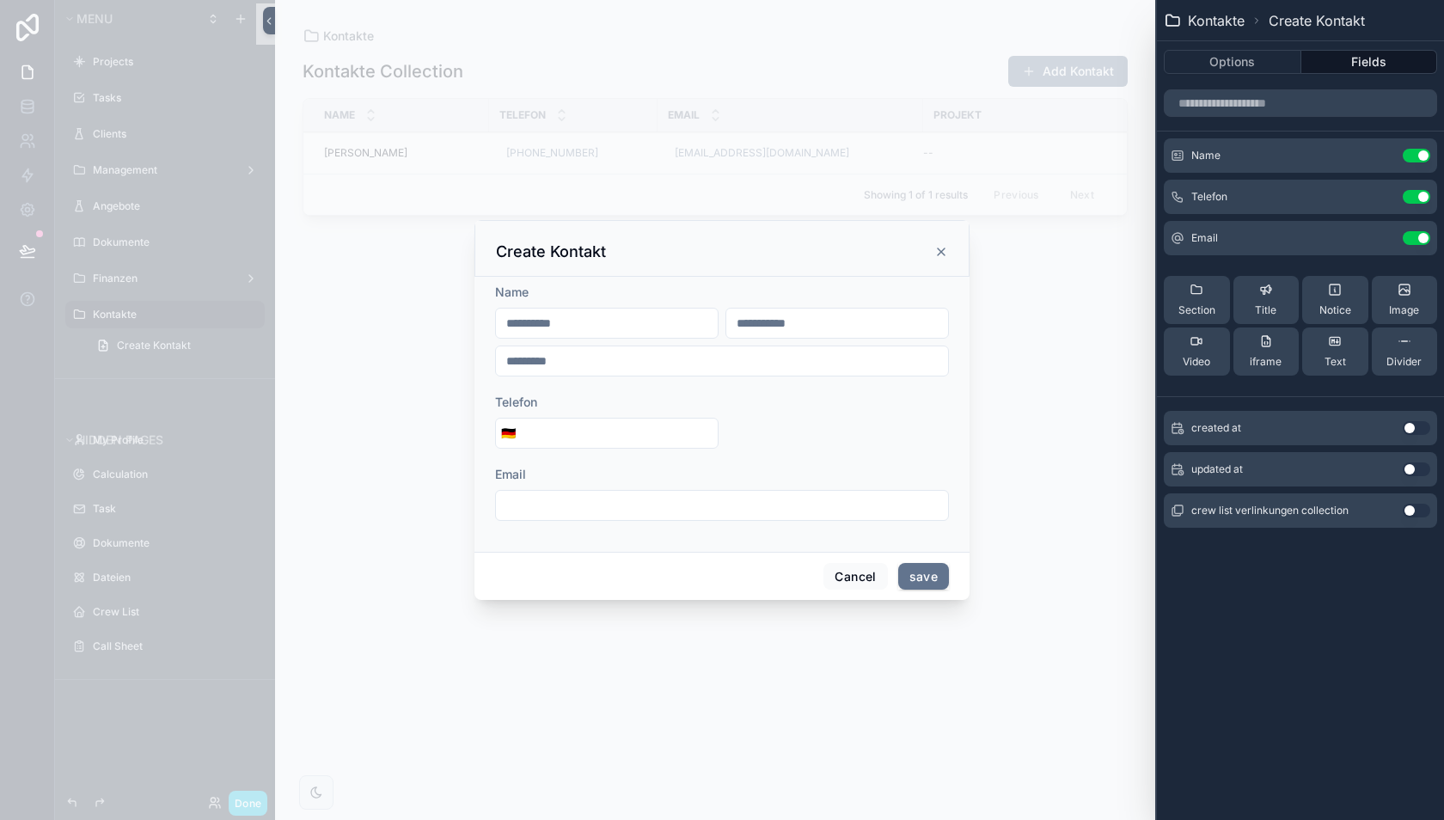
click at [0, 0] on icon at bounding box center [0, 0] width 0 height 0
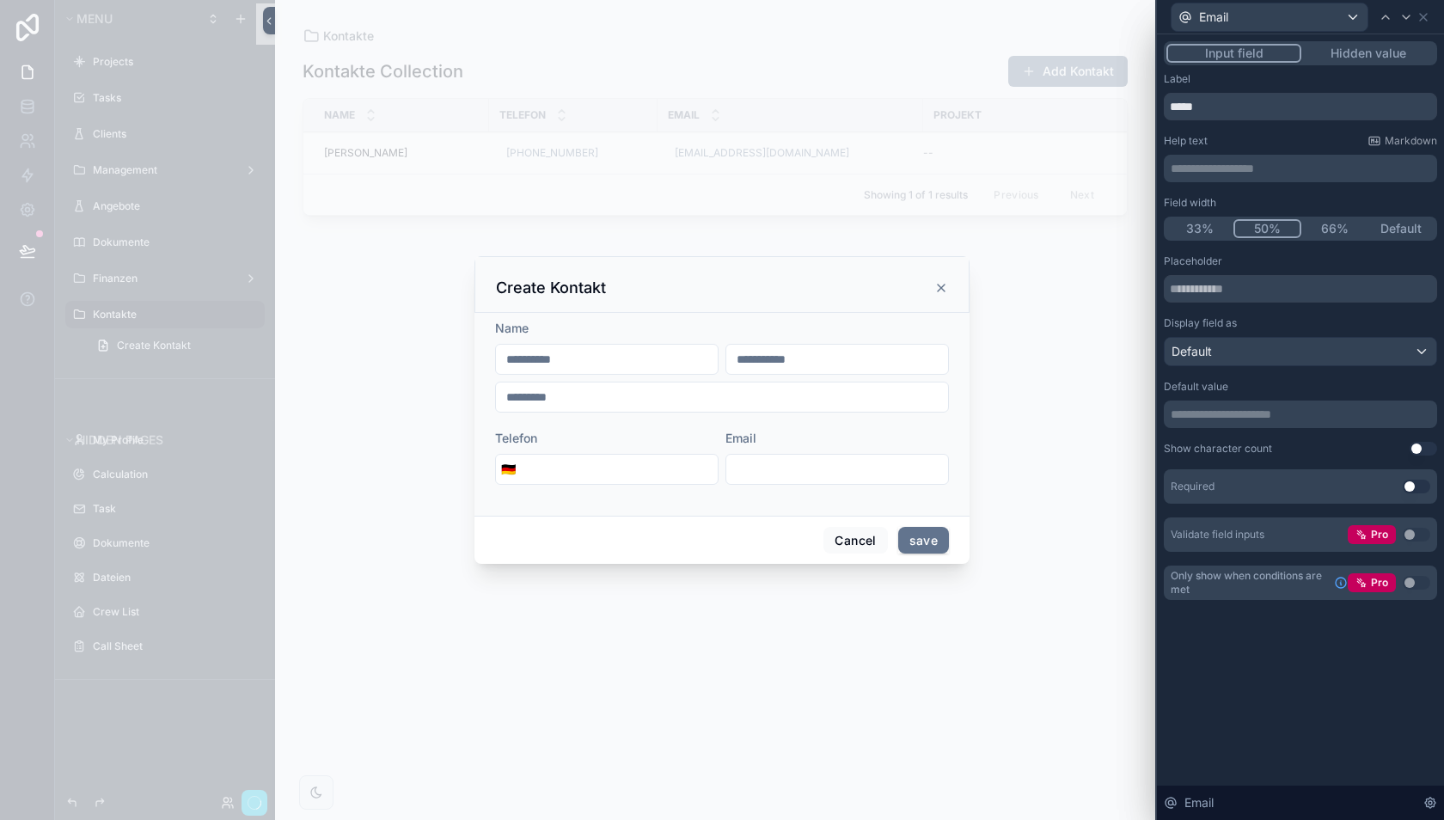
click at [1274, 226] on button "50%" at bounding box center [1267, 228] width 69 height 19
click at [625, 358] on input "scrollable content" at bounding box center [607, 359] width 222 height 24
type input "***"
type input "******"
type input "****"
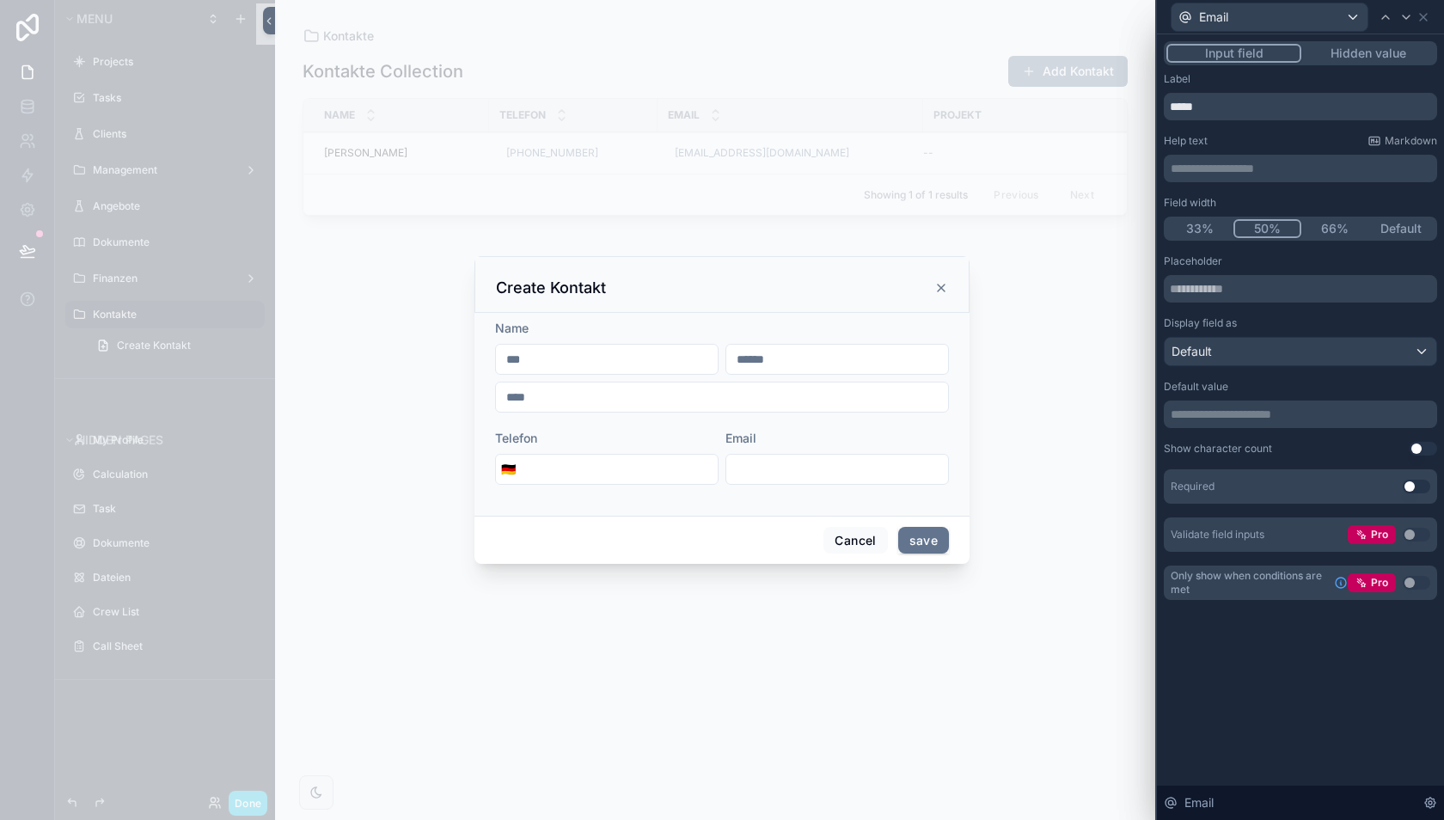
click at [769, 473] on input "scrollable content" at bounding box center [837, 469] width 222 height 24
type input "**********"
click at [920, 535] on button "save" at bounding box center [923, 541] width 51 height 28
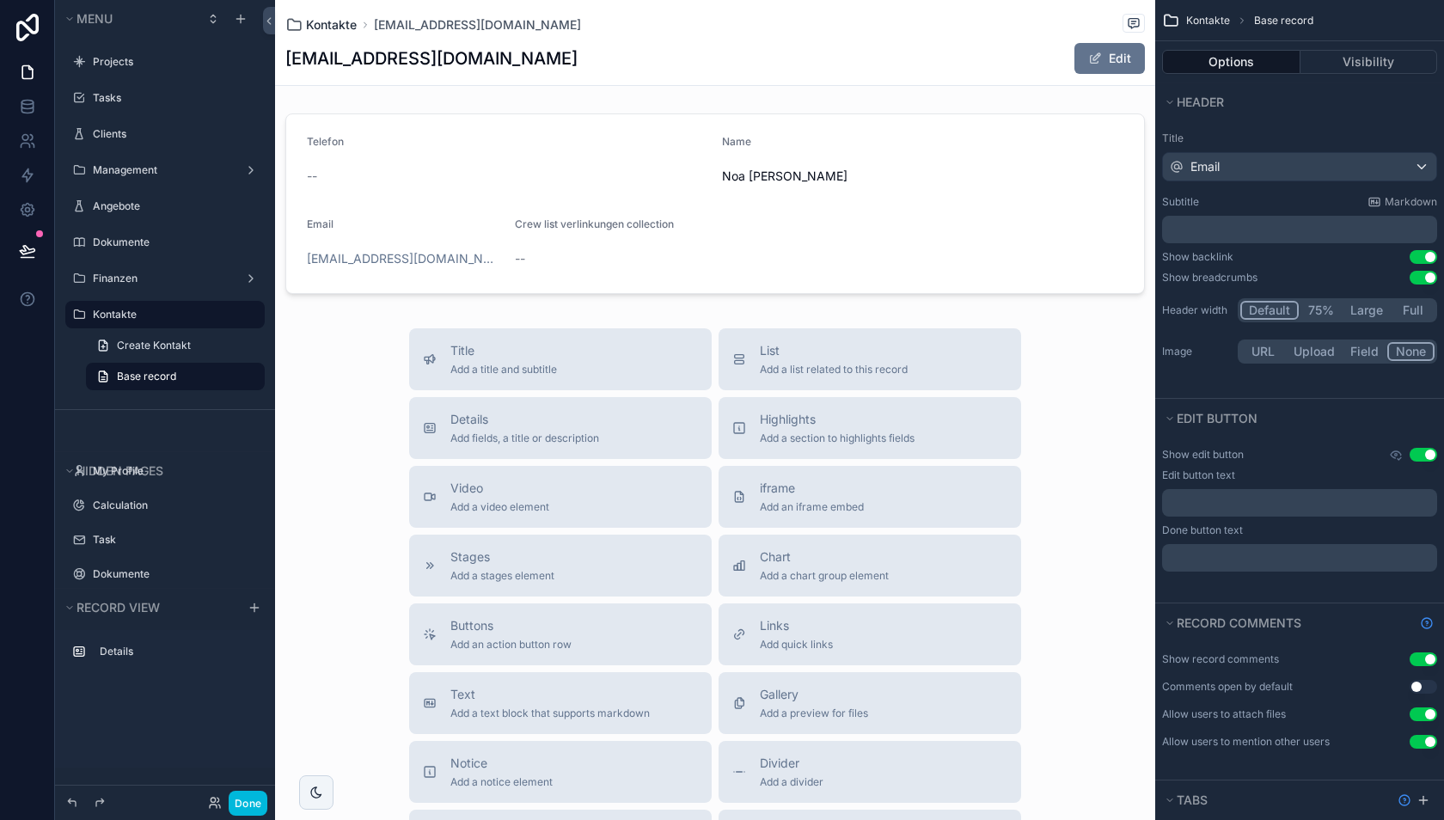
click at [340, 24] on span "Kontakte" at bounding box center [331, 24] width 51 height 17
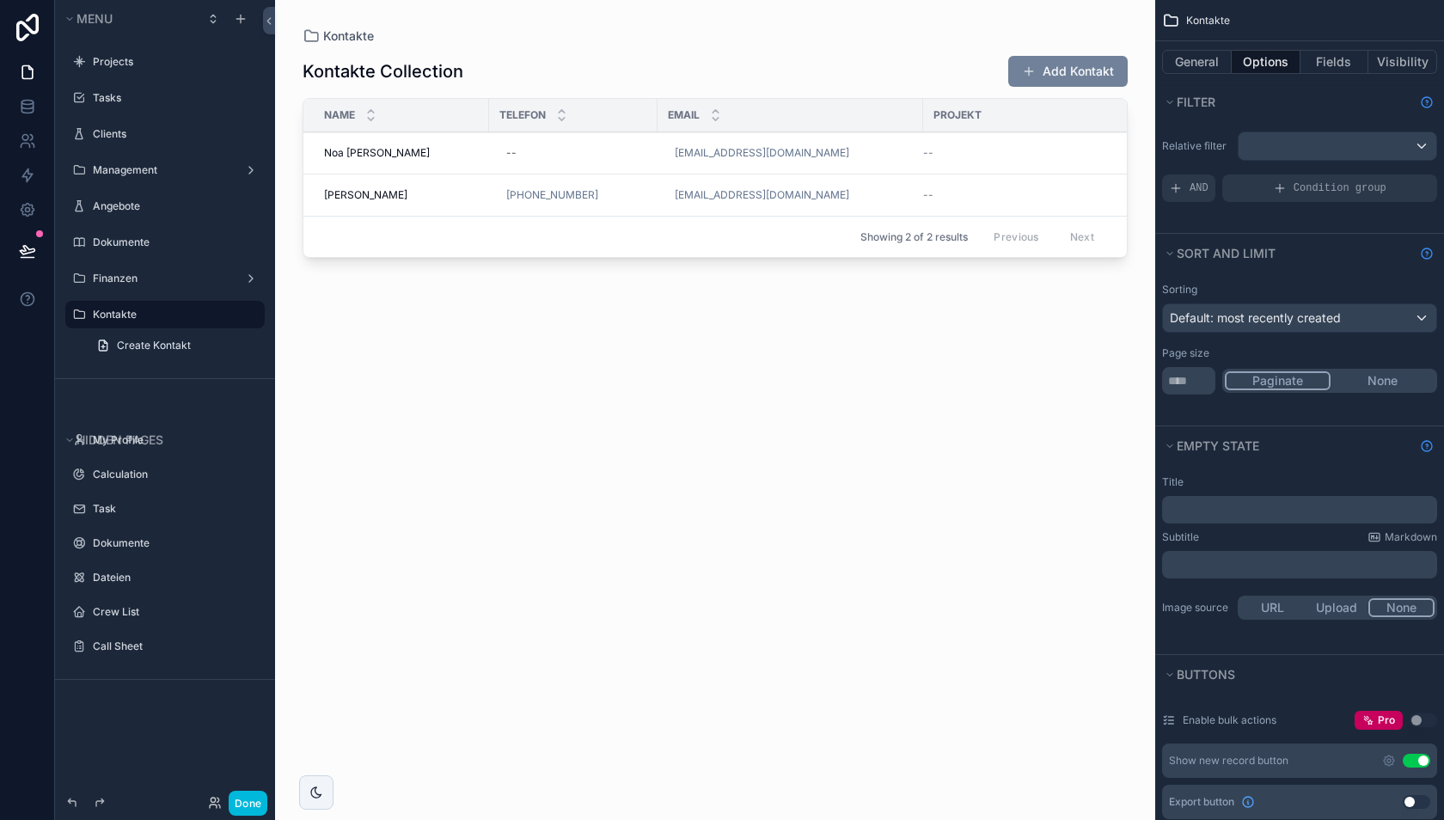
click at [1054, 67] on button "Add Kontakt" at bounding box center [1067, 71] width 119 height 31
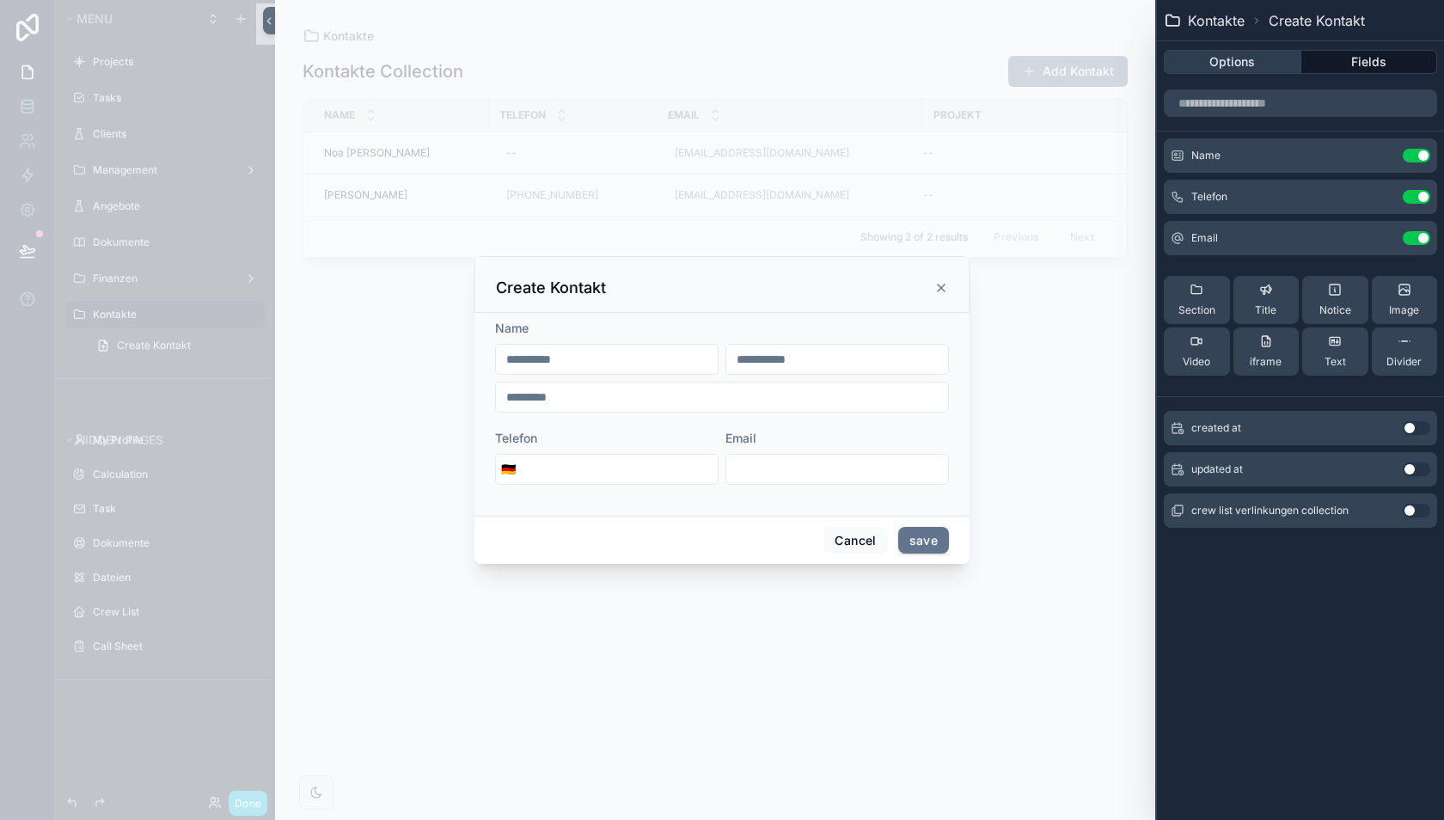
click at [1227, 64] on button "Options" at bounding box center [1233, 62] width 138 height 24
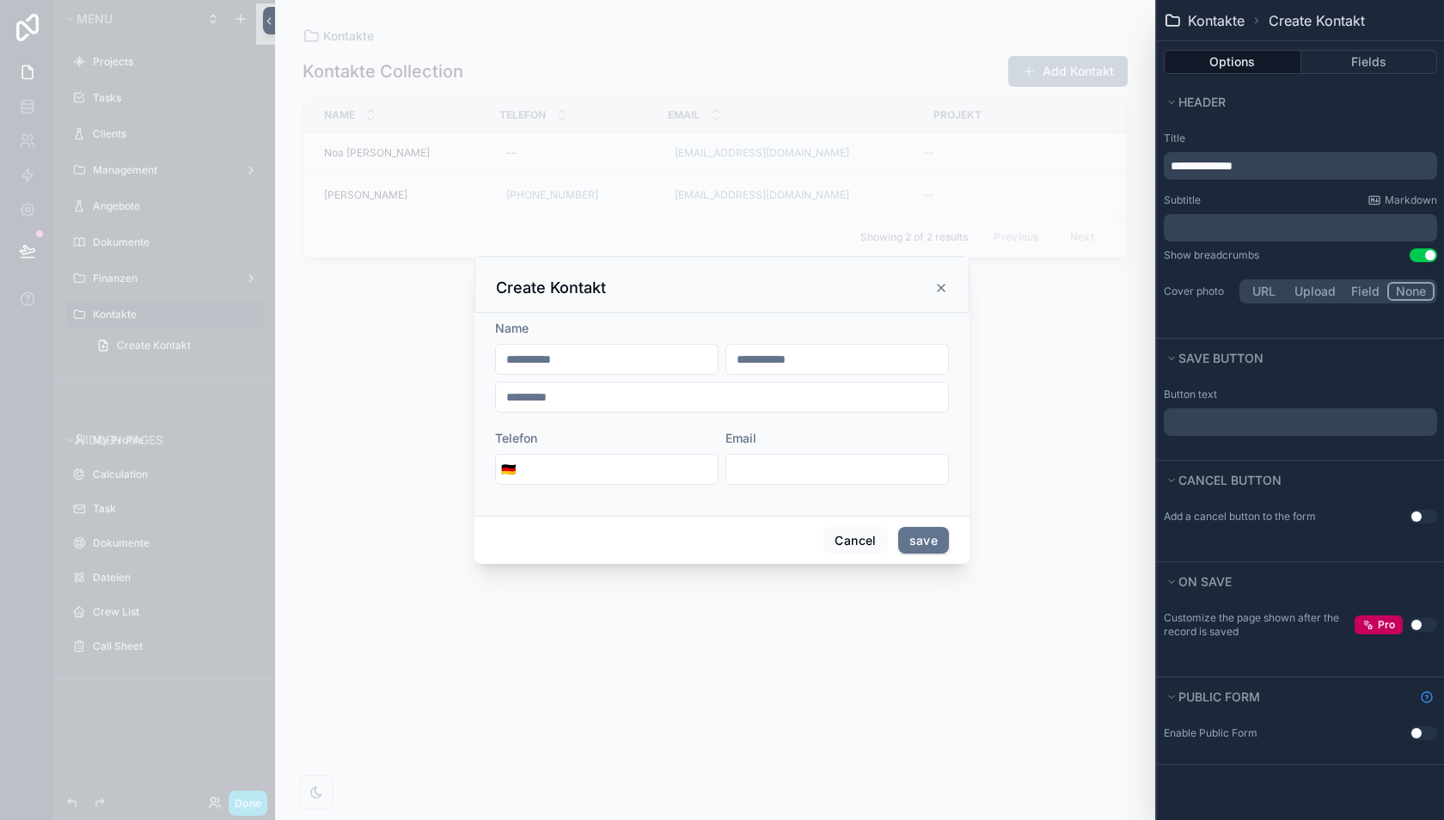
click at [935, 292] on icon "scrollable content" at bounding box center [941, 288] width 14 height 14
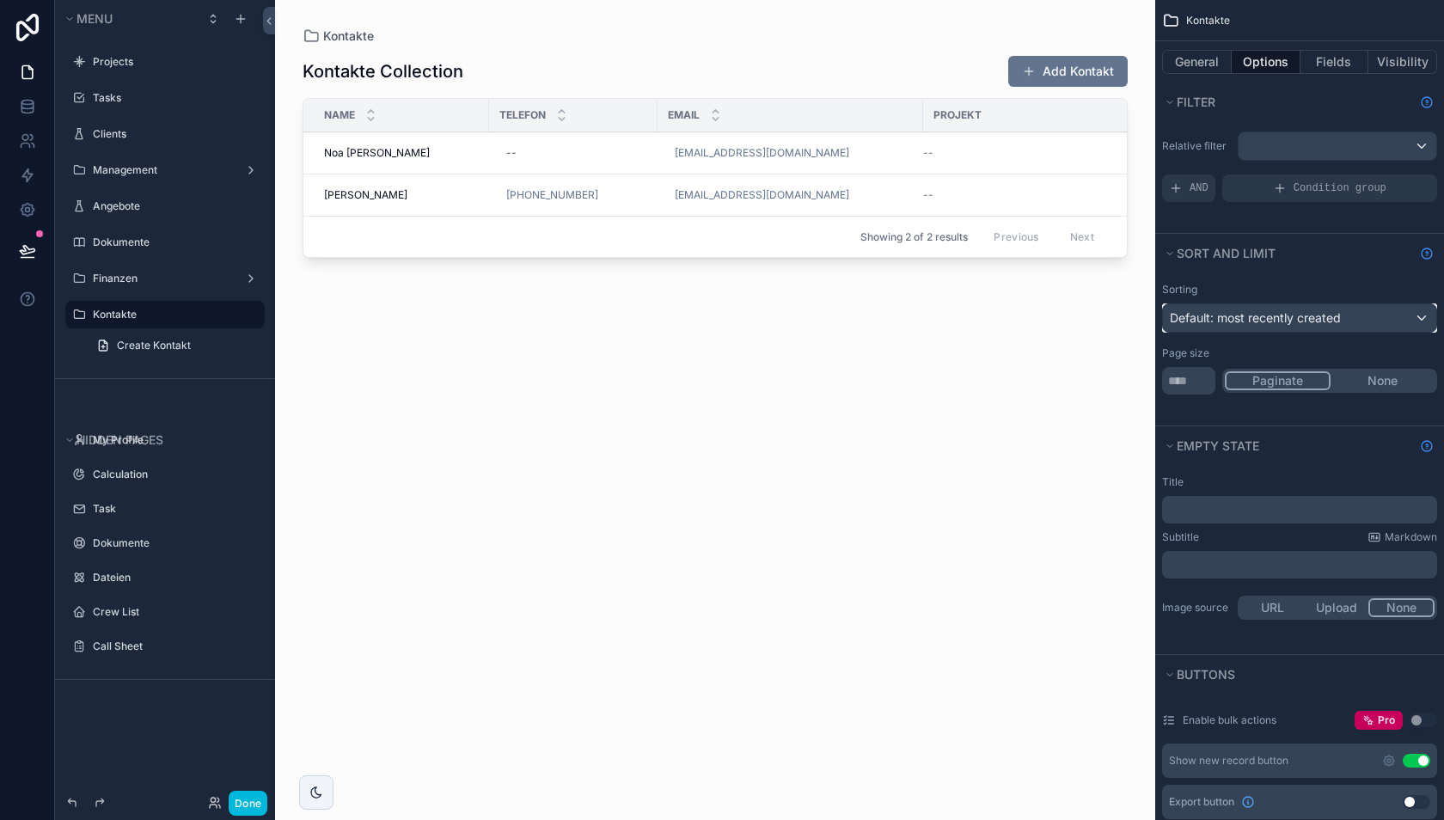
click at [1275, 315] on span "Default: most recently created" at bounding box center [1255, 317] width 171 height 15
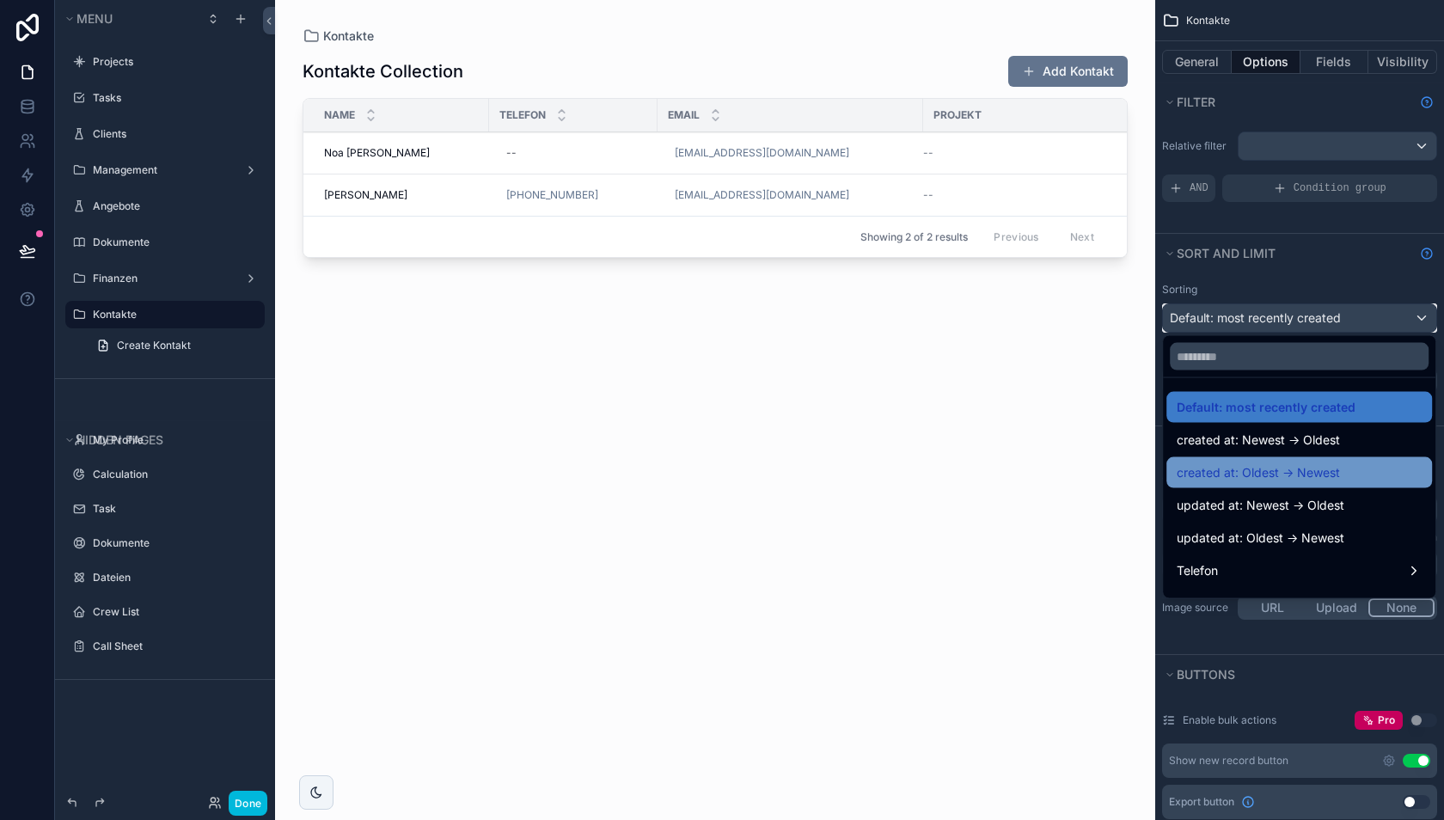
scroll to position [89, 0]
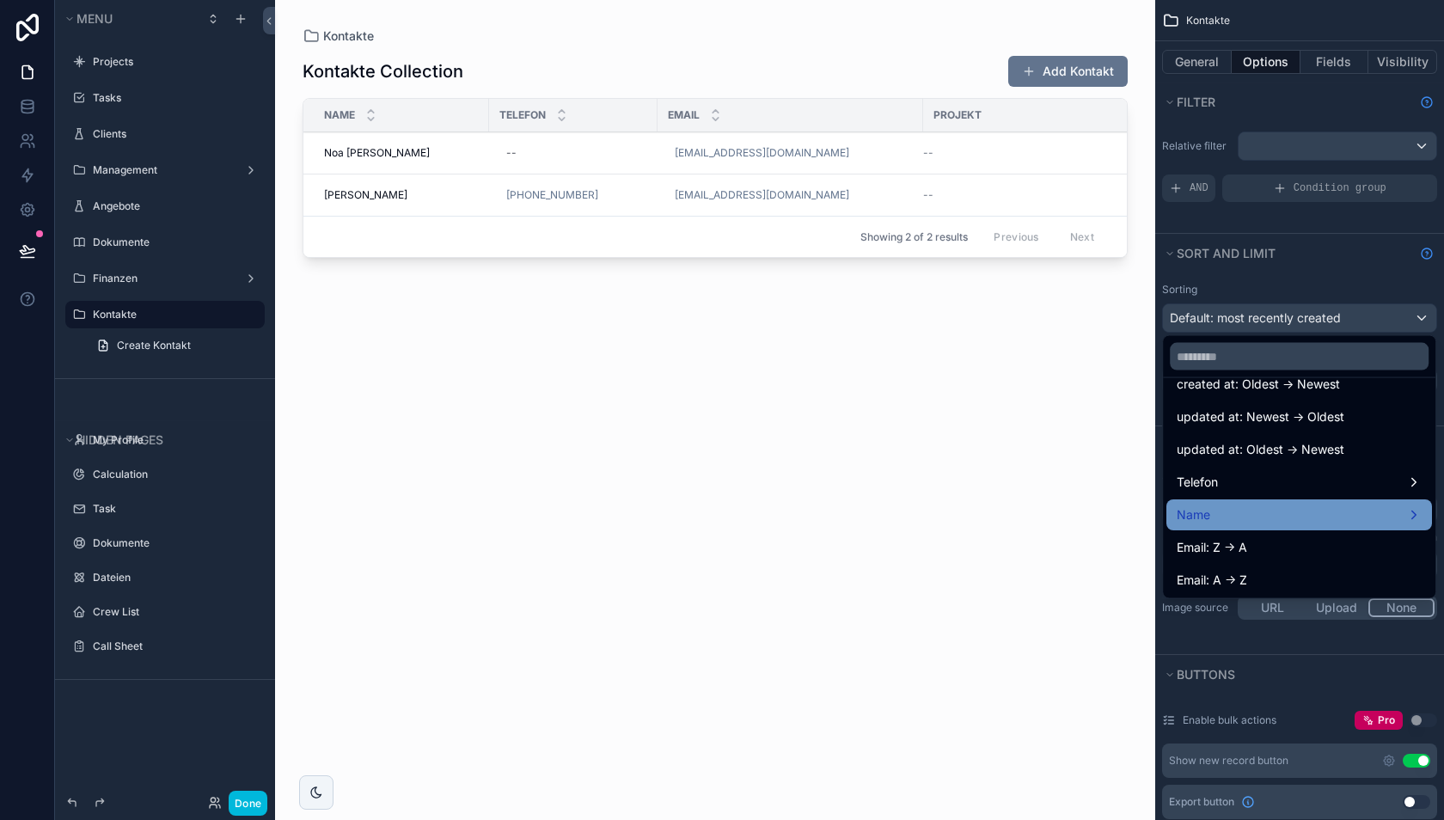
click at [1251, 515] on div "Name" at bounding box center [1298, 514] width 245 height 21
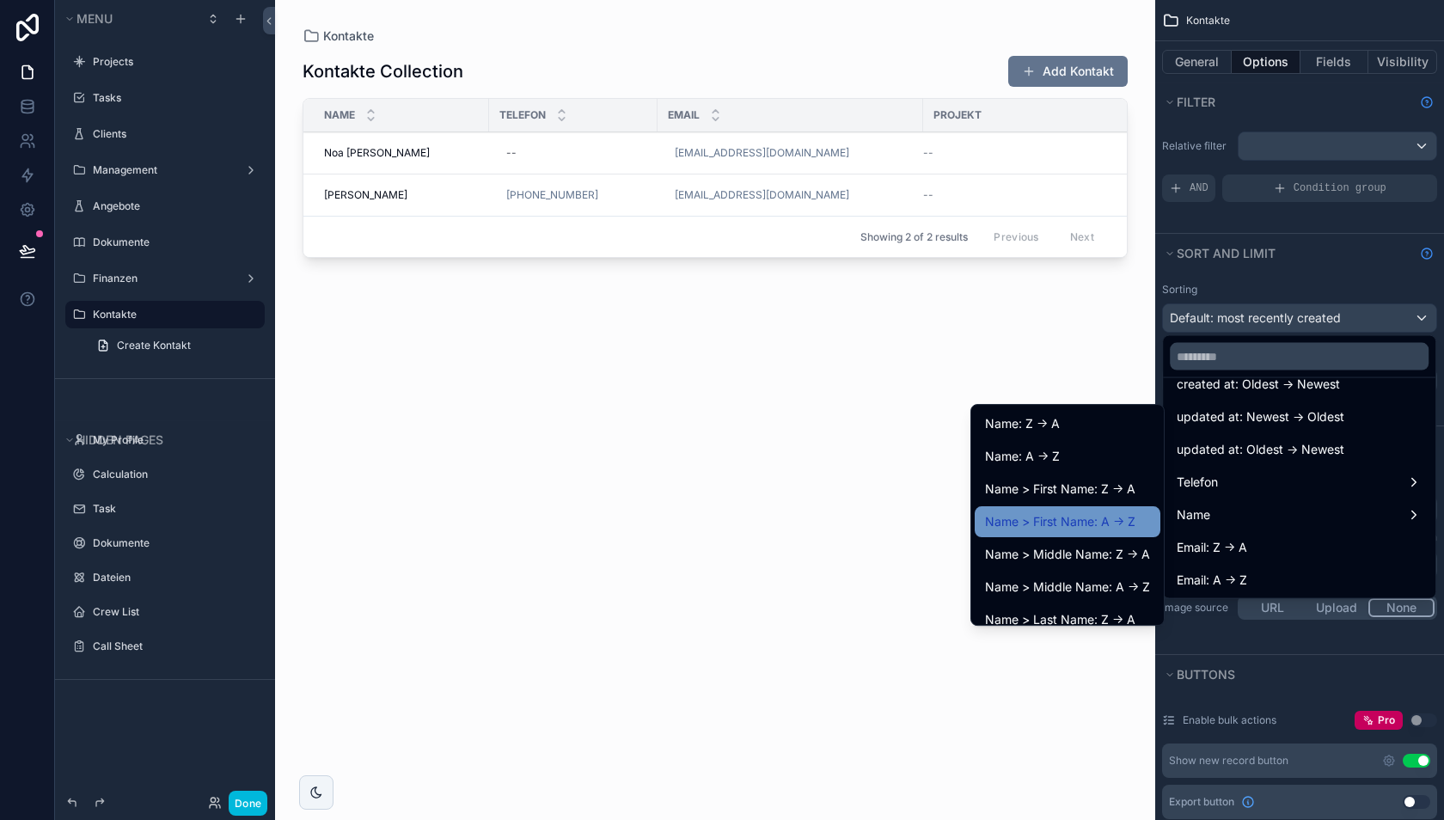
click at [1085, 521] on span "Name > First Name: A -> Z" at bounding box center [1060, 521] width 150 height 21
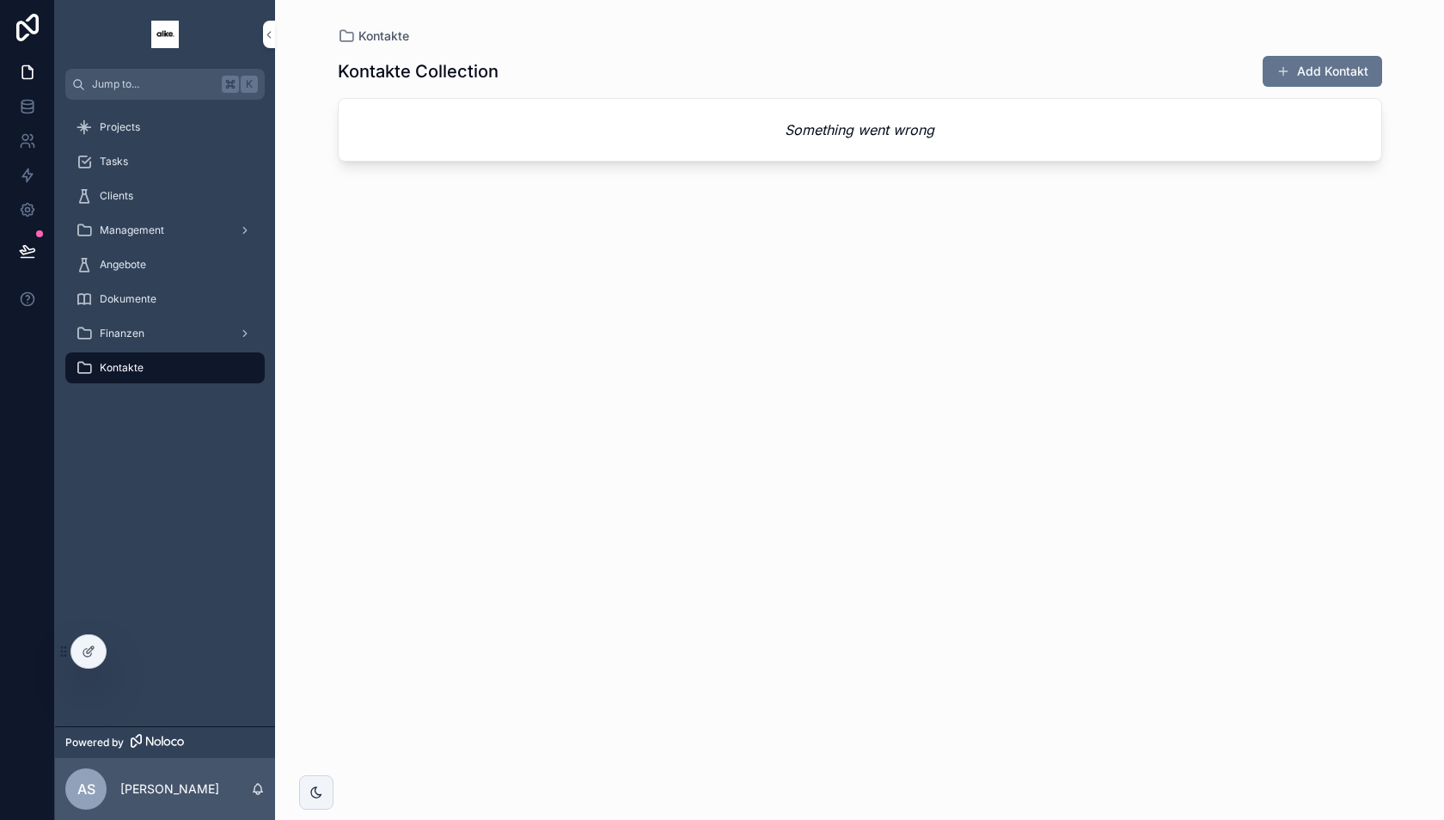
click at [166, 364] on div "Kontakte" at bounding box center [165, 368] width 179 height 28
click at [159, 290] on div "Dokumente" at bounding box center [165, 299] width 179 height 28
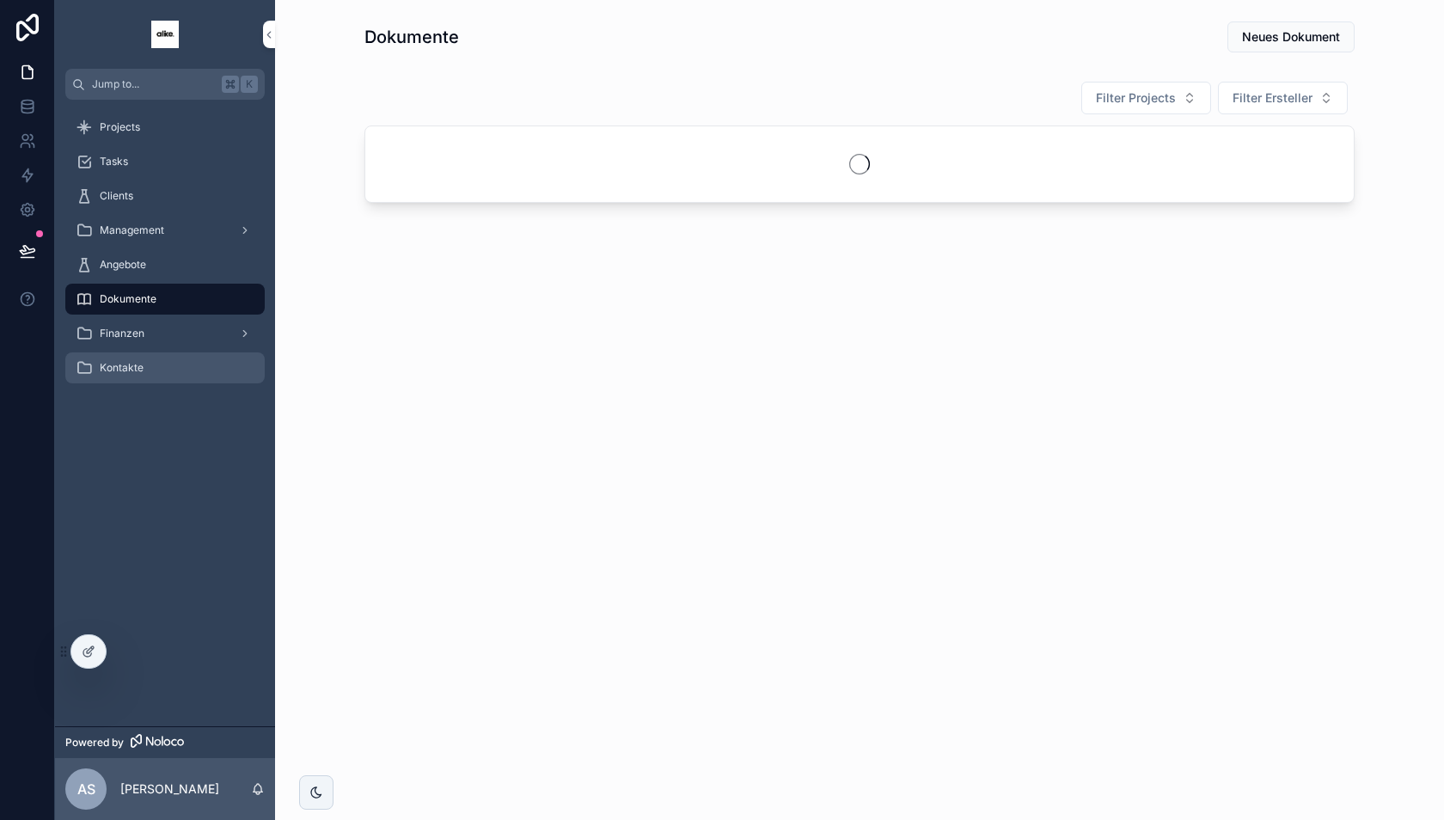
click at [161, 366] on div "Kontakte" at bounding box center [165, 368] width 179 height 28
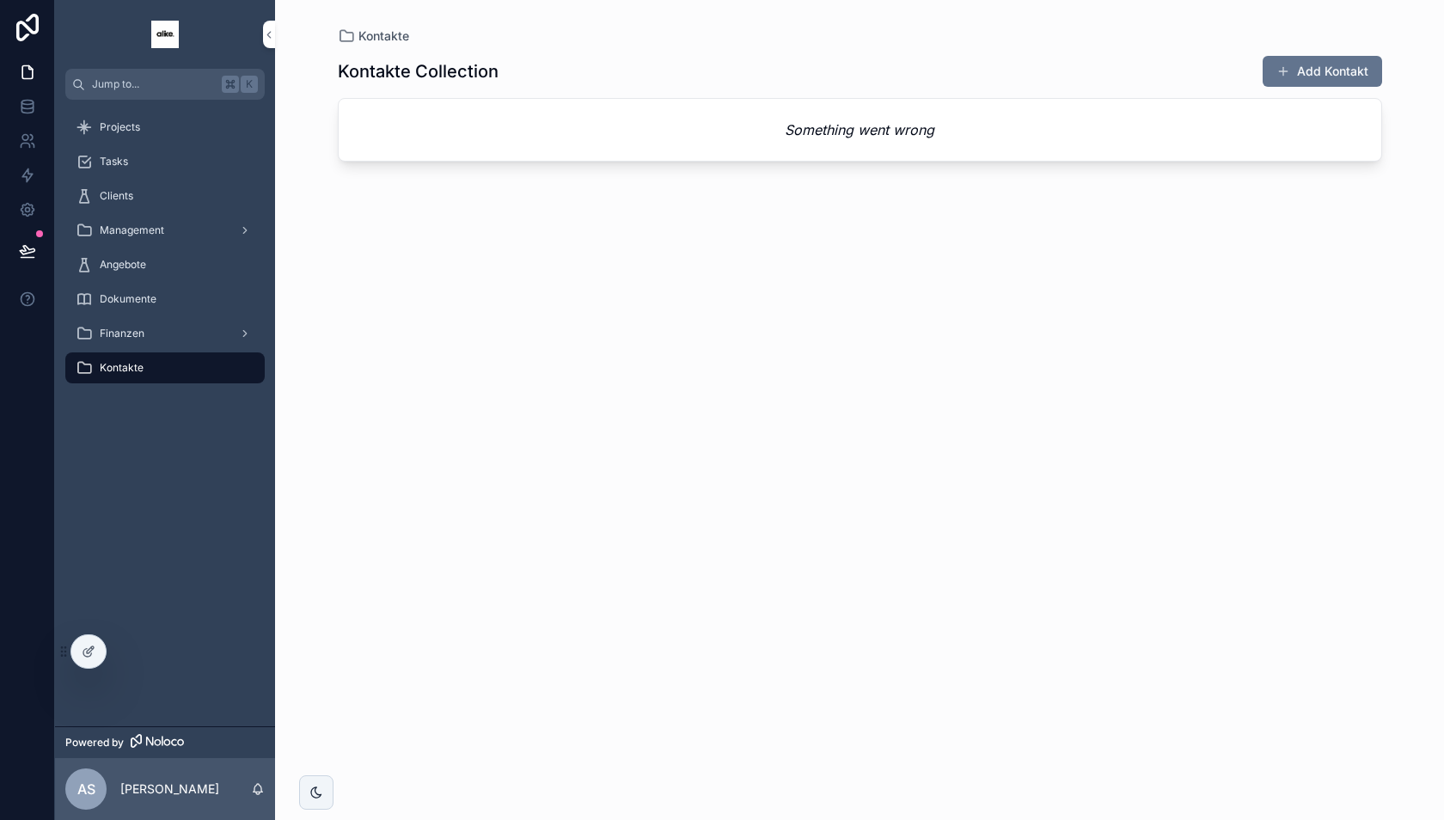
click at [676, 143] on div "Something went wrong" at bounding box center [860, 130] width 1042 height 62
click at [87, 653] on icon at bounding box center [90, 649] width 7 height 7
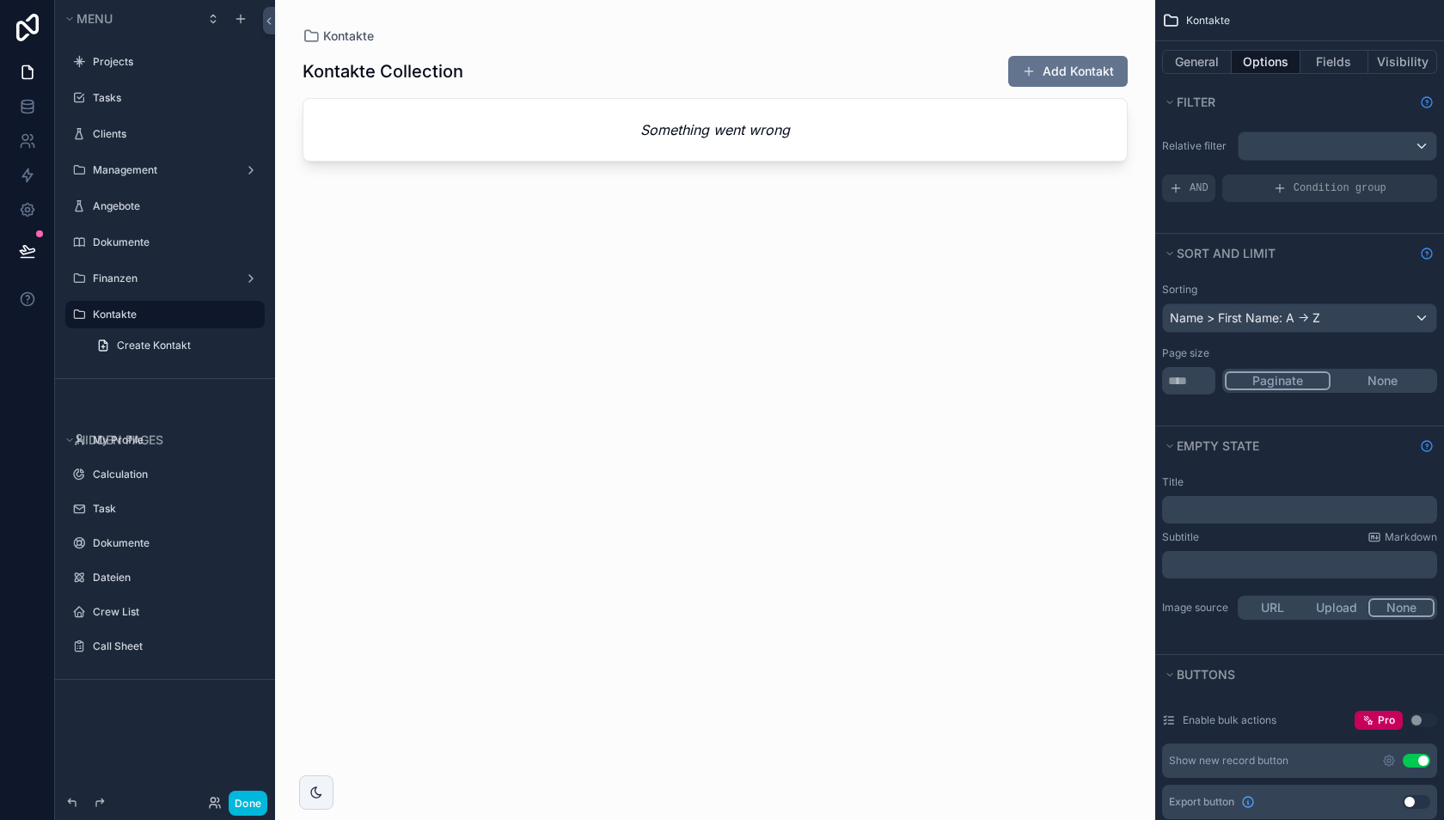
click at [679, 138] on div "scrollable content" at bounding box center [715, 399] width 880 height 799
click at [721, 132] on em "Something went wrong" at bounding box center [715, 129] width 150 height 21
click at [1365, 374] on button "None" at bounding box center [1382, 380] width 104 height 19
click at [1252, 319] on div "Name > First Name: A -> Z" at bounding box center [1299, 318] width 273 height 28
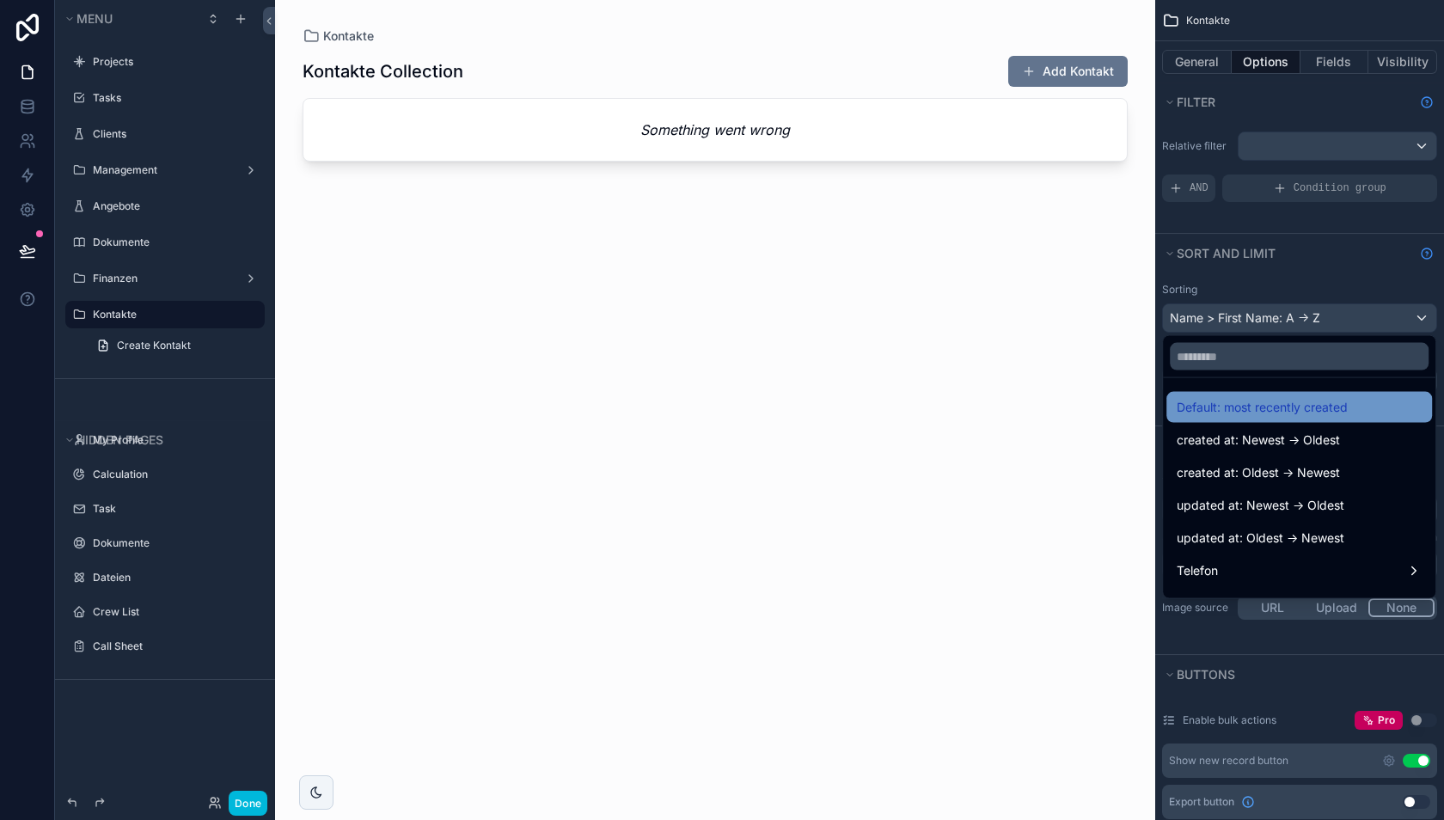
click at [1249, 408] on span "Default: most recently created" at bounding box center [1261, 407] width 171 height 21
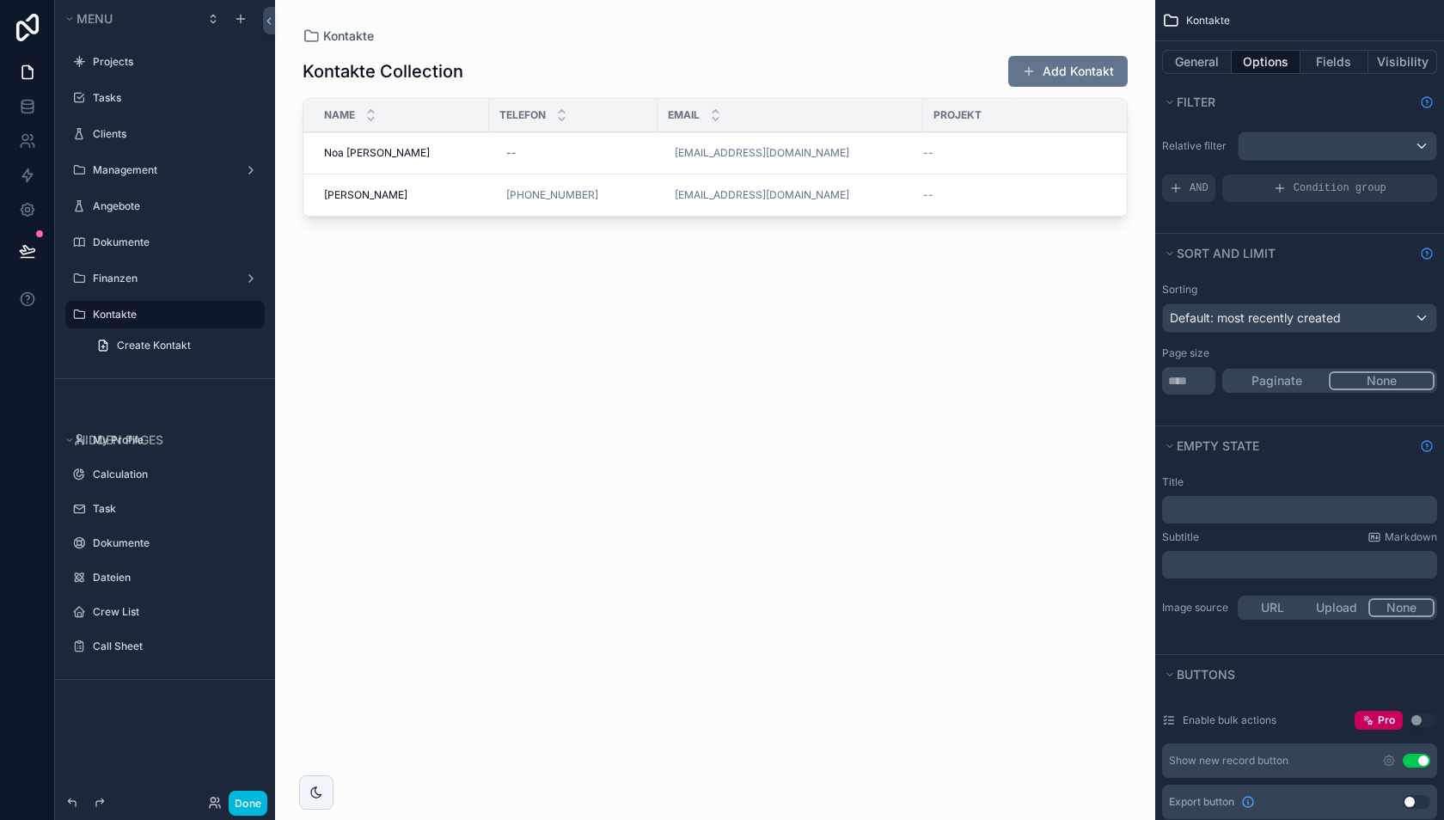
click at [255, 808] on button "Done" at bounding box center [248, 803] width 39 height 25
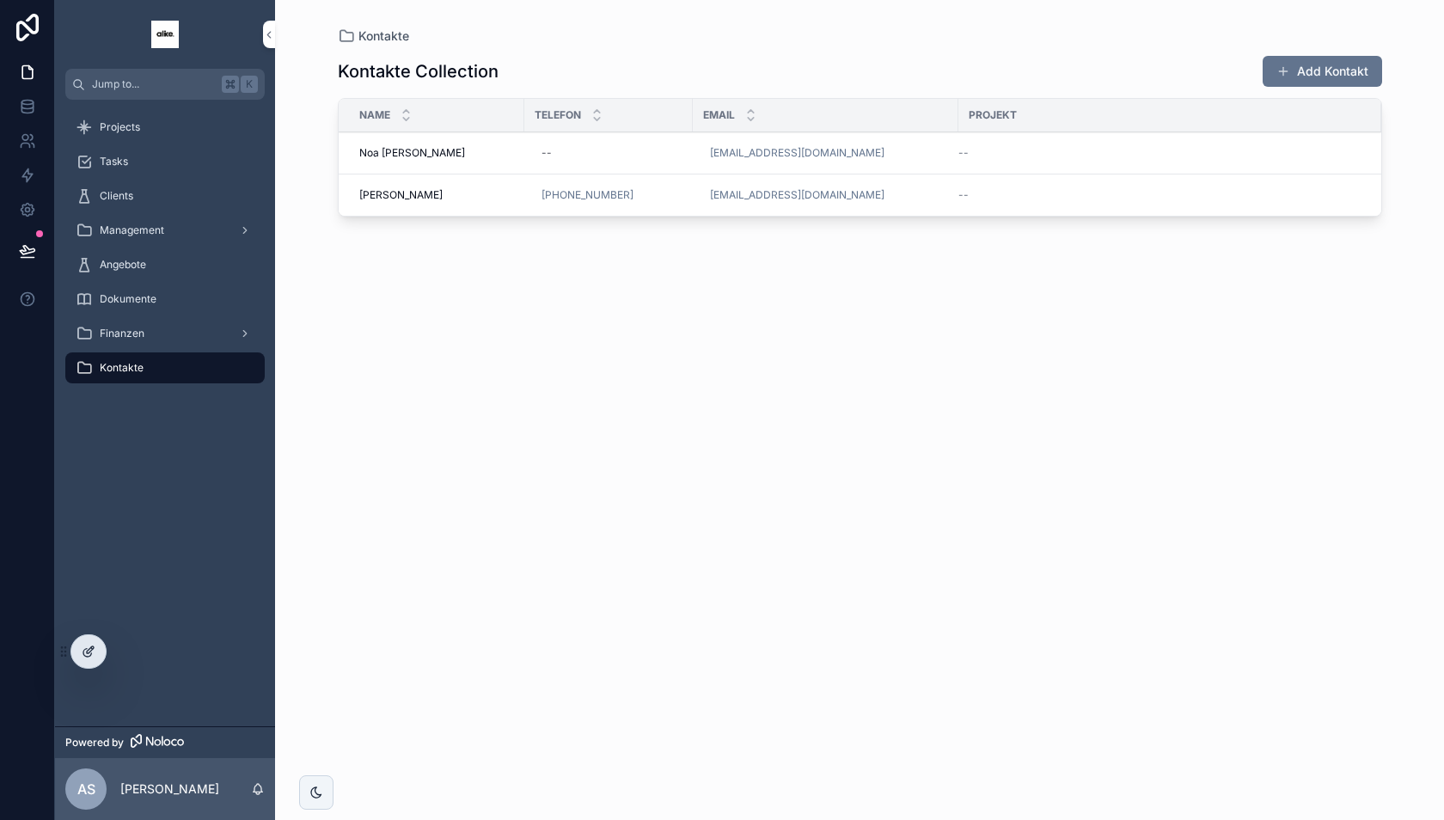
click at [82, 652] on icon at bounding box center [89, 652] width 14 height 14
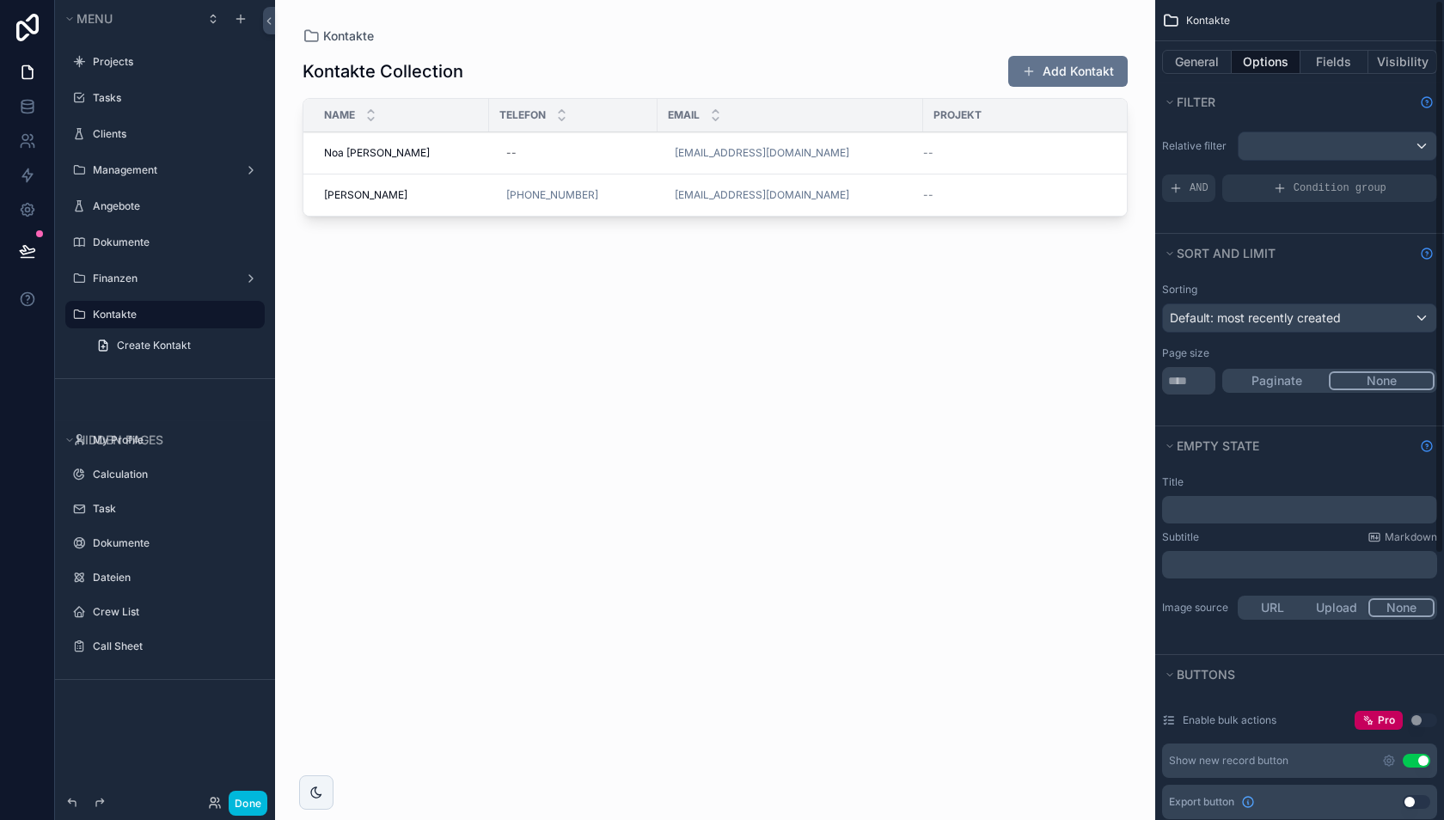
click at [1273, 293] on div "Sorting" at bounding box center [1299, 290] width 275 height 14
click at [1266, 315] on span "Default: most recently created" at bounding box center [1255, 317] width 171 height 15
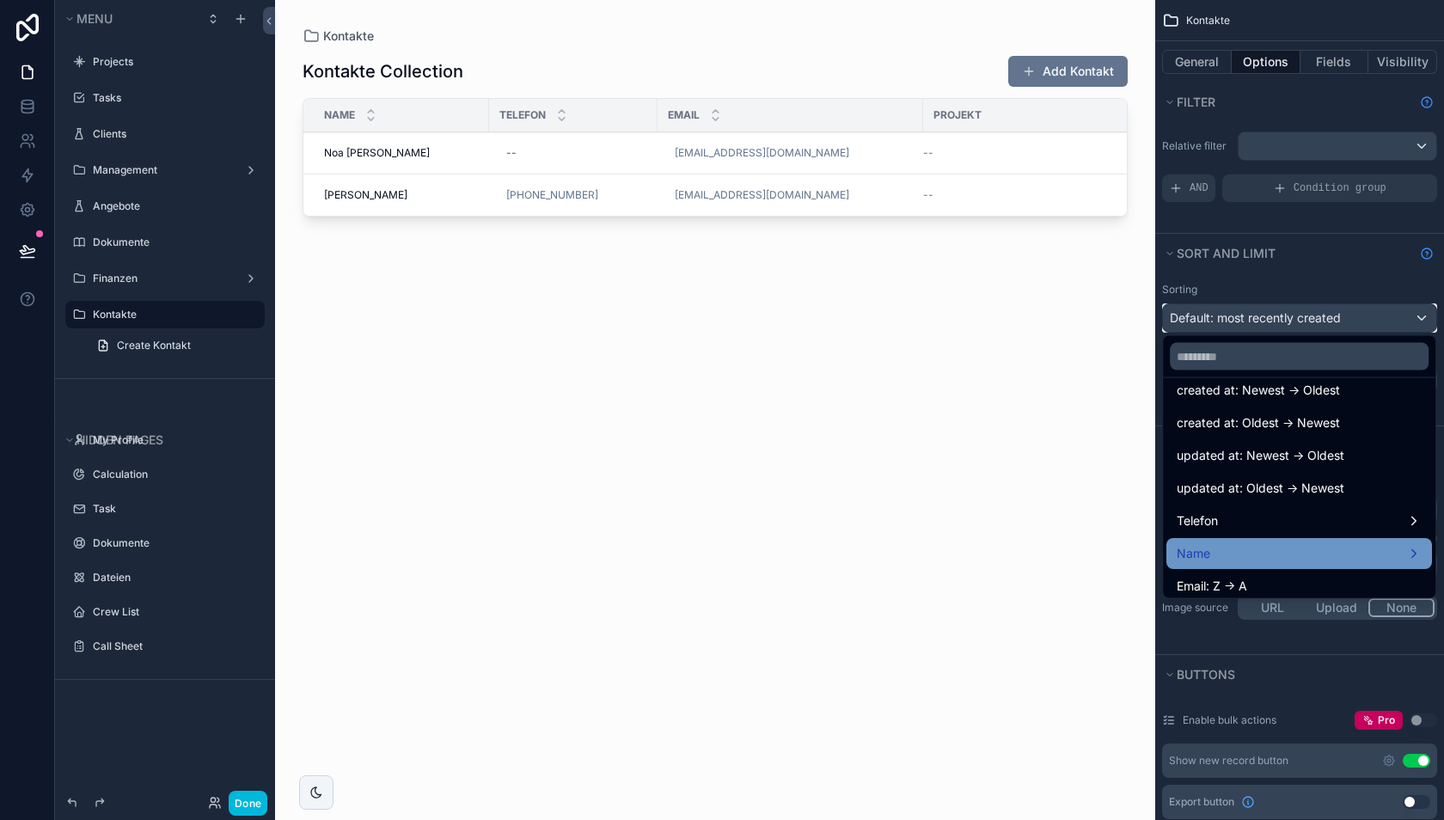
scroll to position [48, 0]
click at [1267, 556] on div "Name" at bounding box center [1298, 555] width 245 height 21
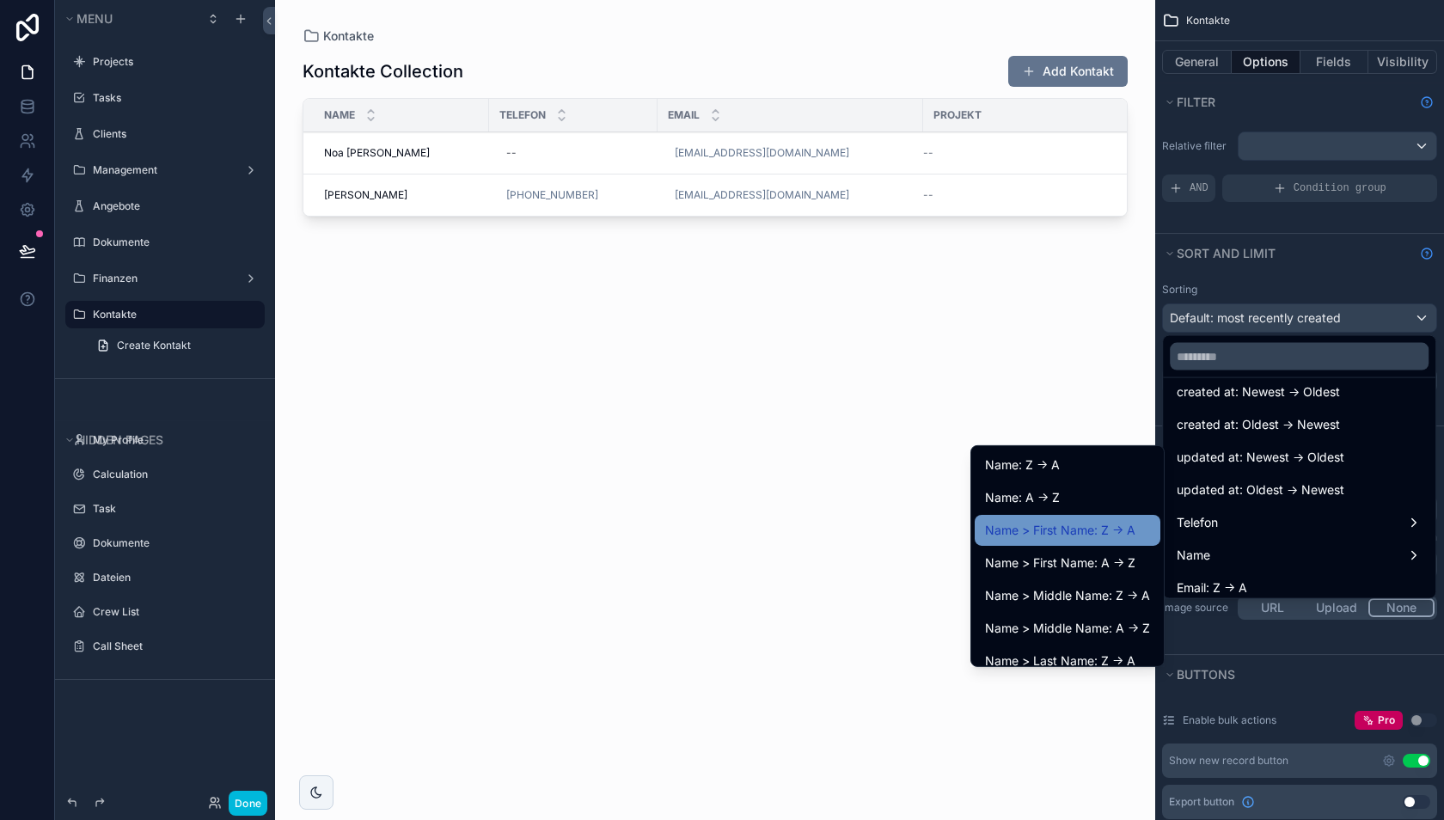
scroll to position [46, 0]
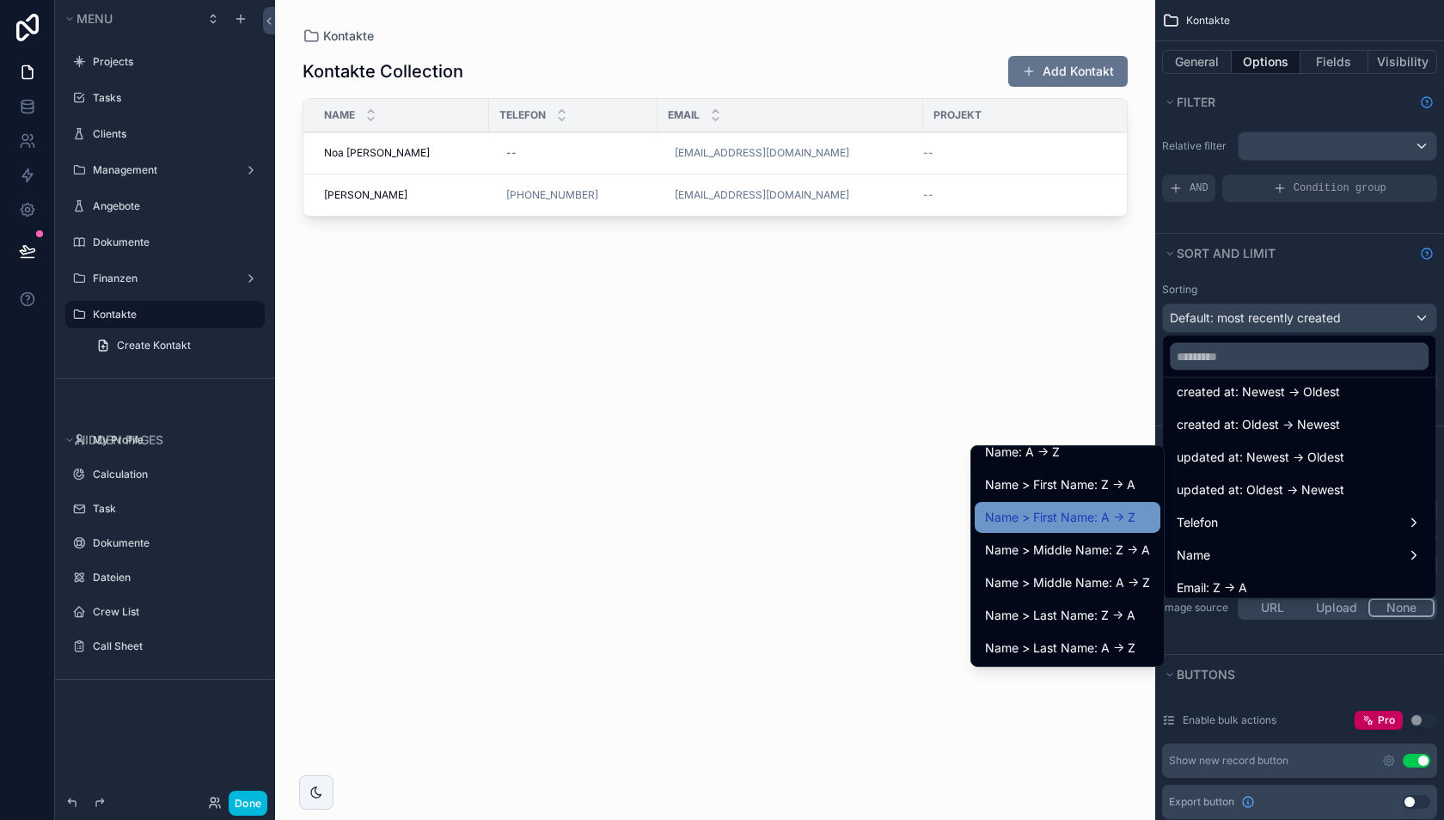
click at [1075, 512] on span "Name > First Name: A -> Z" at bounding box center [1060, 517] width 150 height 21
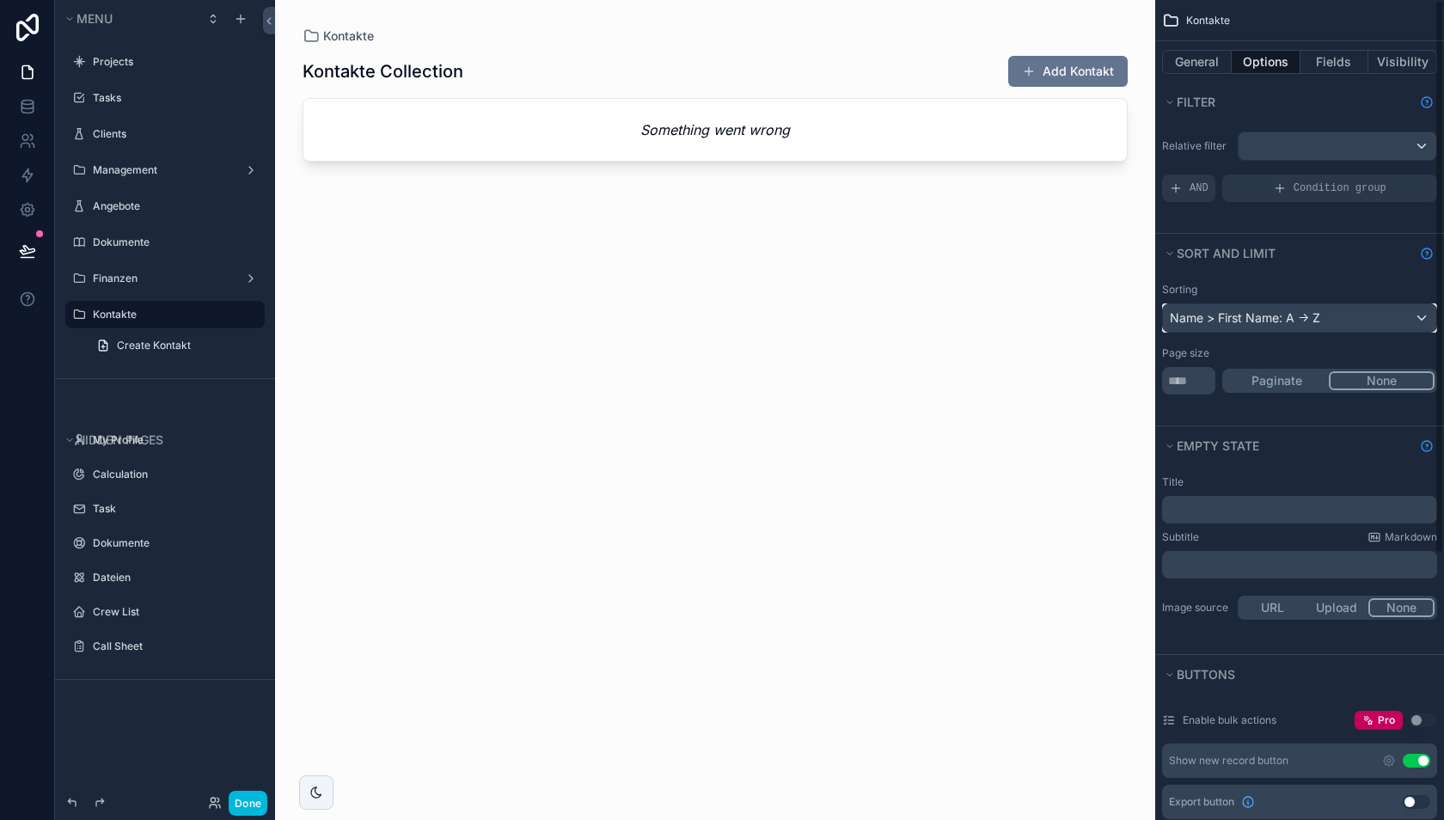
click at [1293, 318] on div "Name > First Name: A -> Z" at bounding box center [1299, 318] width 273 height 28
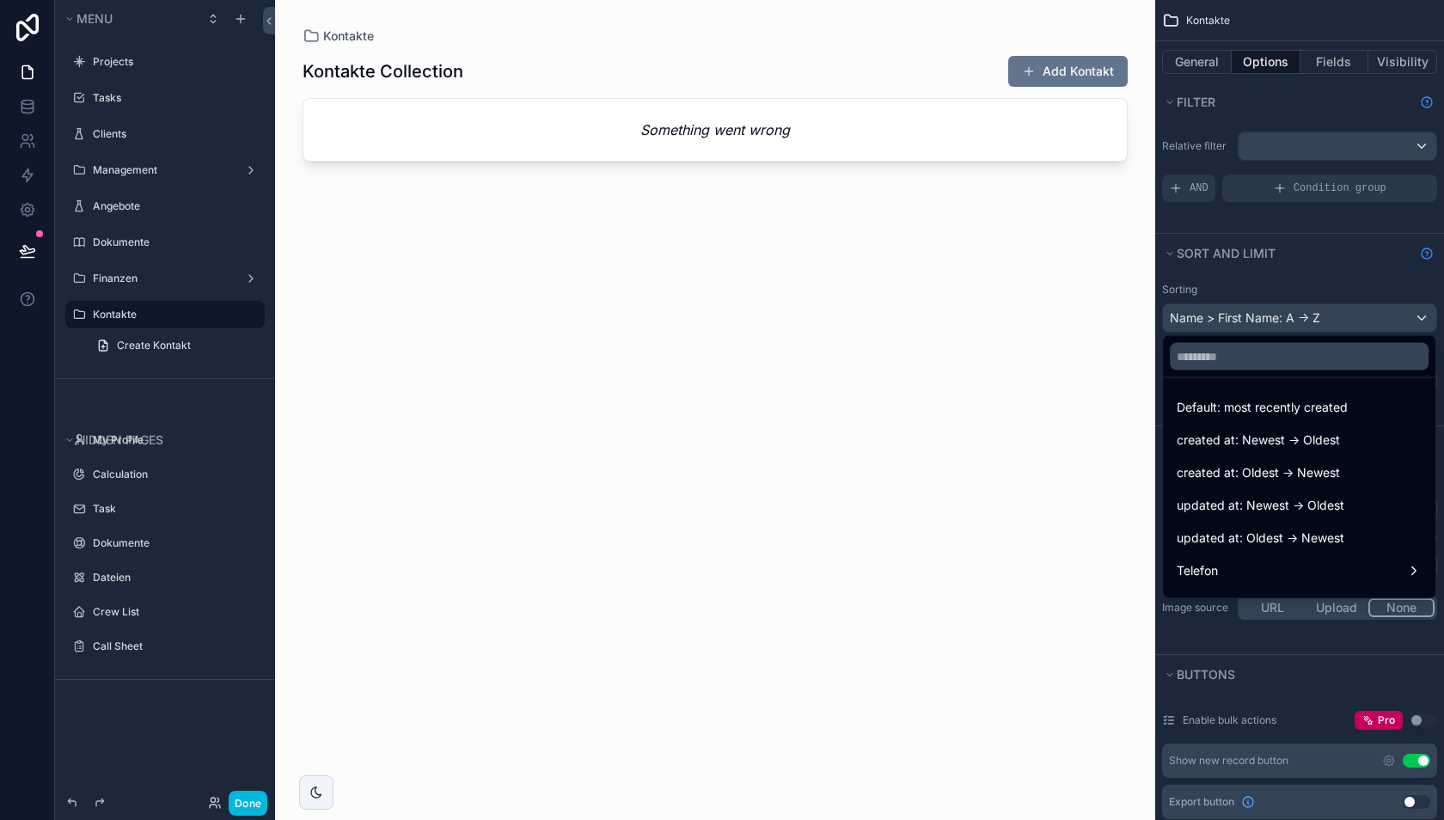
click at [1262, 408] on span "Default: most recently created" at bounding box center [1261, 407] width 171 height 21
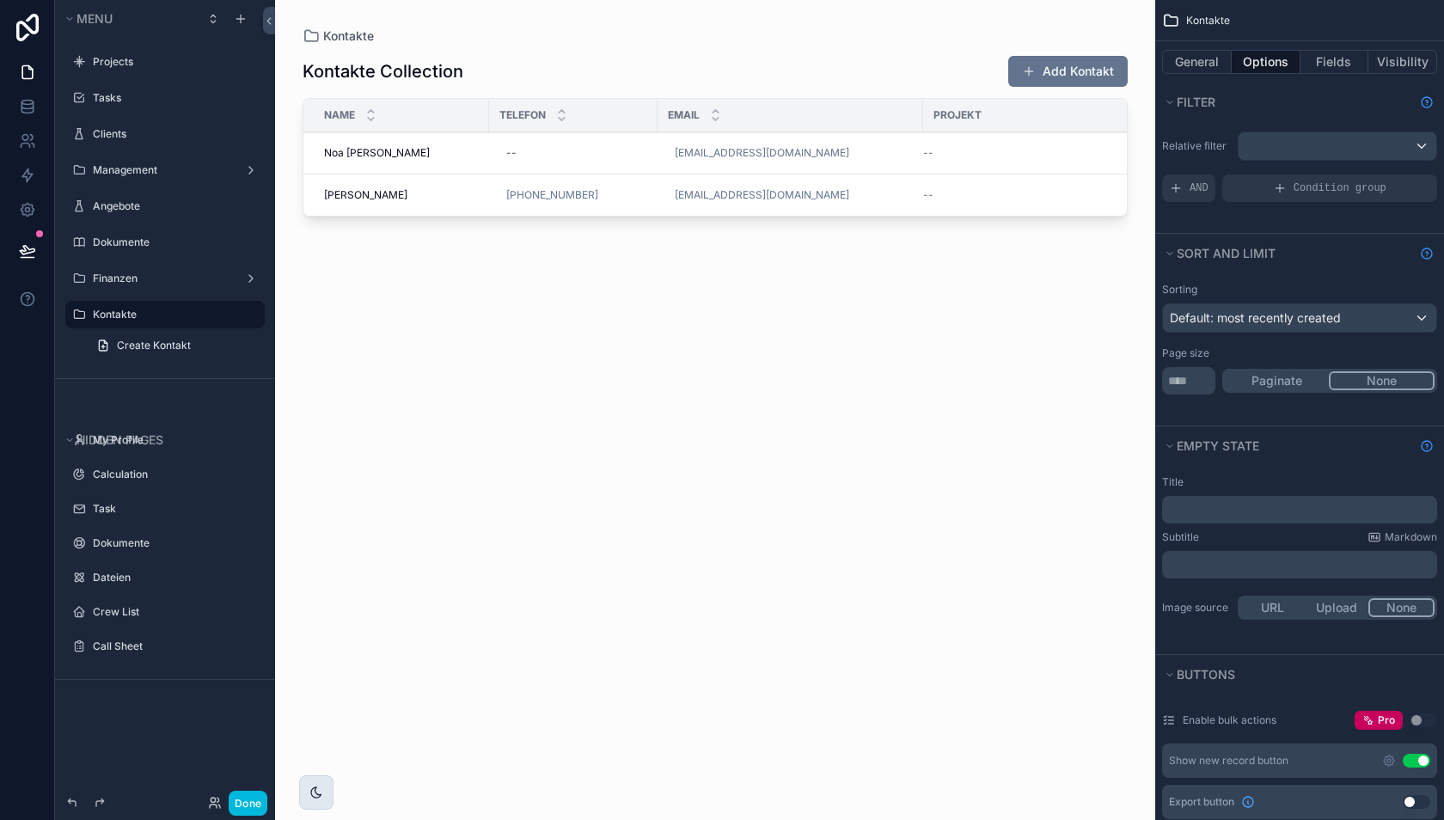
drag, startPoint x: 248, startPoint y: 807, endPoint x: 326, endPoint y: 800, distance: 77.6
click at [248, 808] on button "Done" at bounding box center [248, 803] width 39 height 25
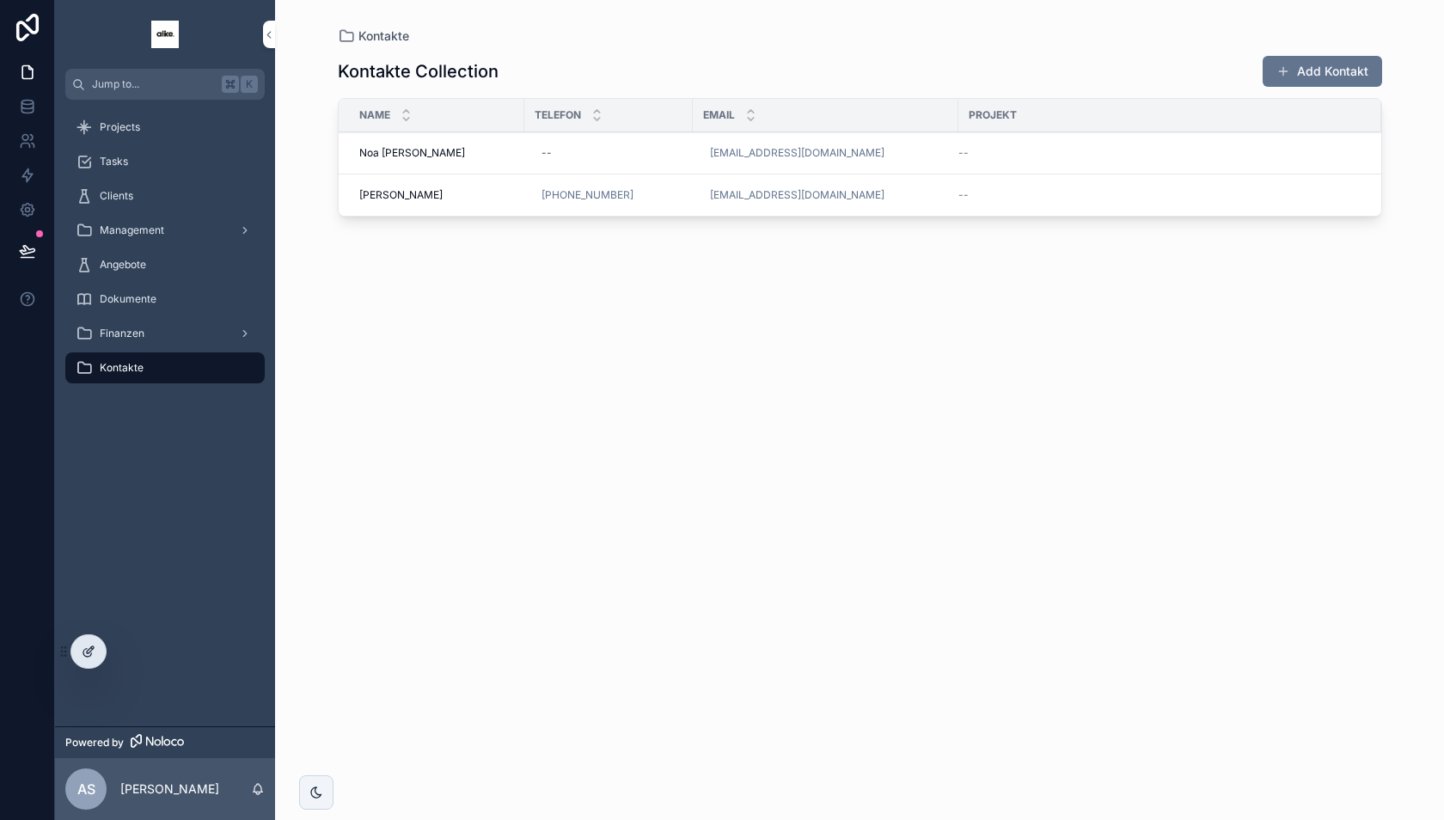
click at [83, 655] on icon at bounding box center [87, 653] width 8 height 8
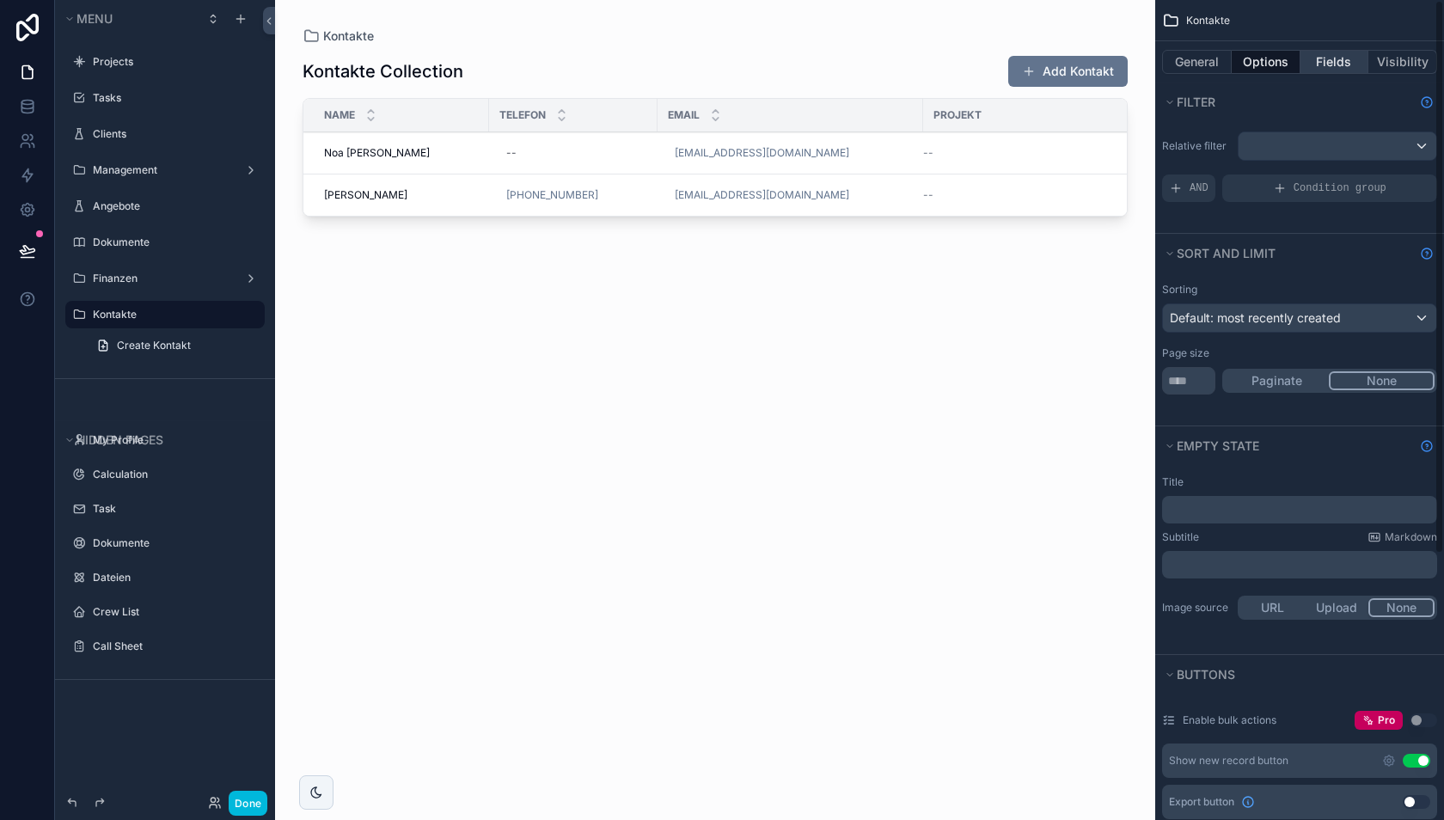
click at [1323, 65] on button "Fields" at bounding box center [1334, 62] width 69 height 24
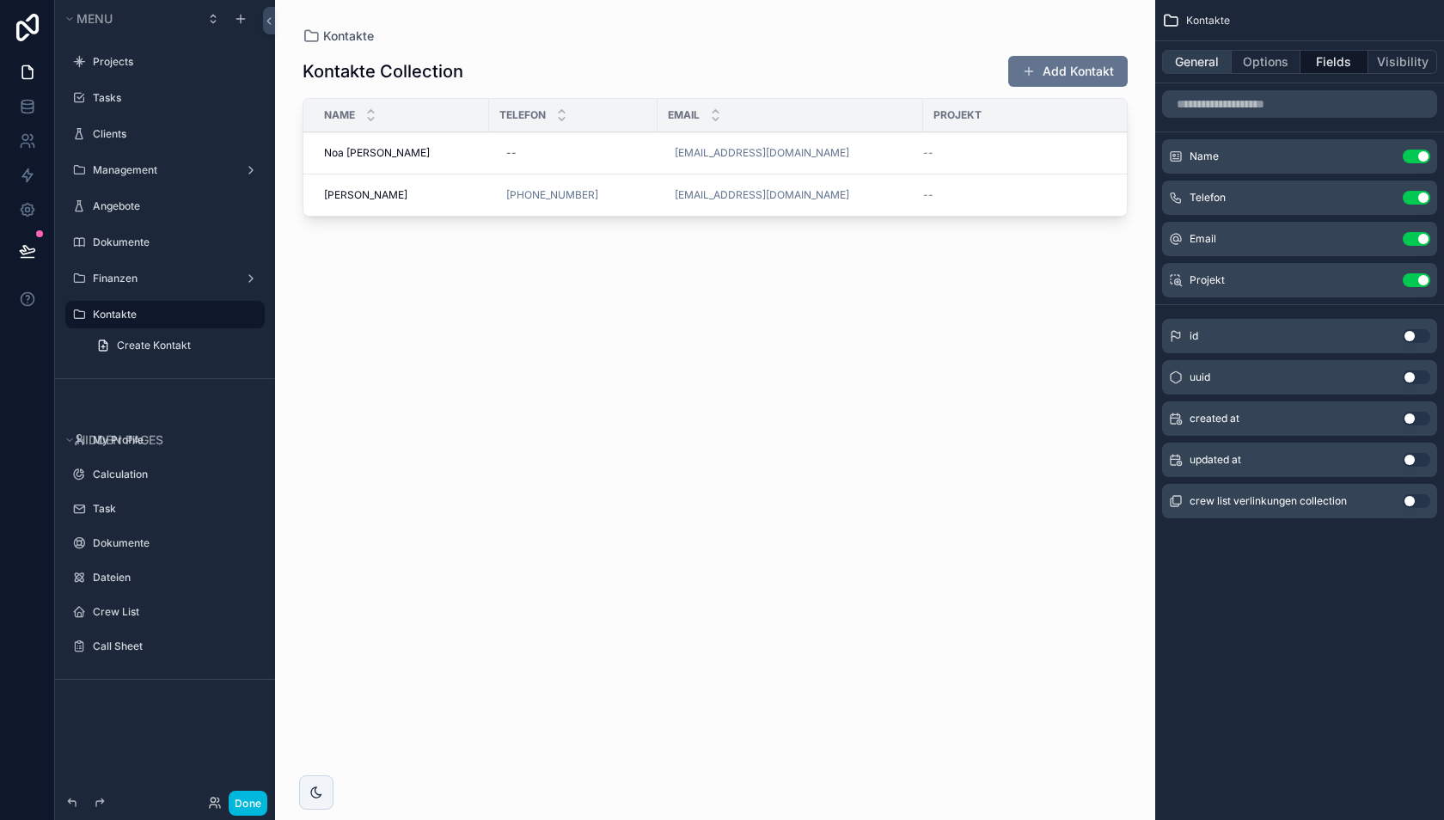
click at [1212, 67] on button "General" at bounding box center [1197, 62] width 70 height 24
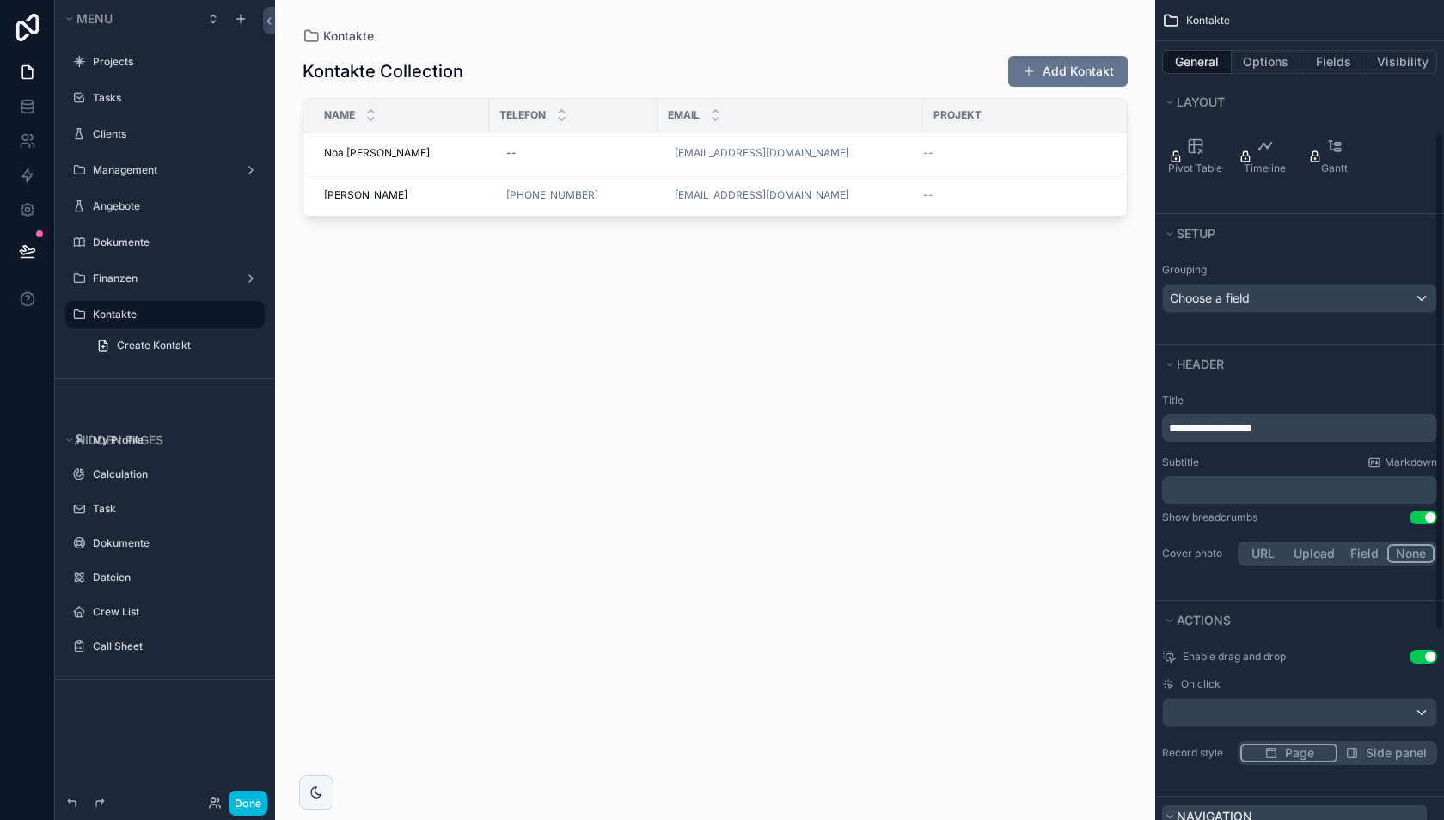
scroll to position [0, 0]
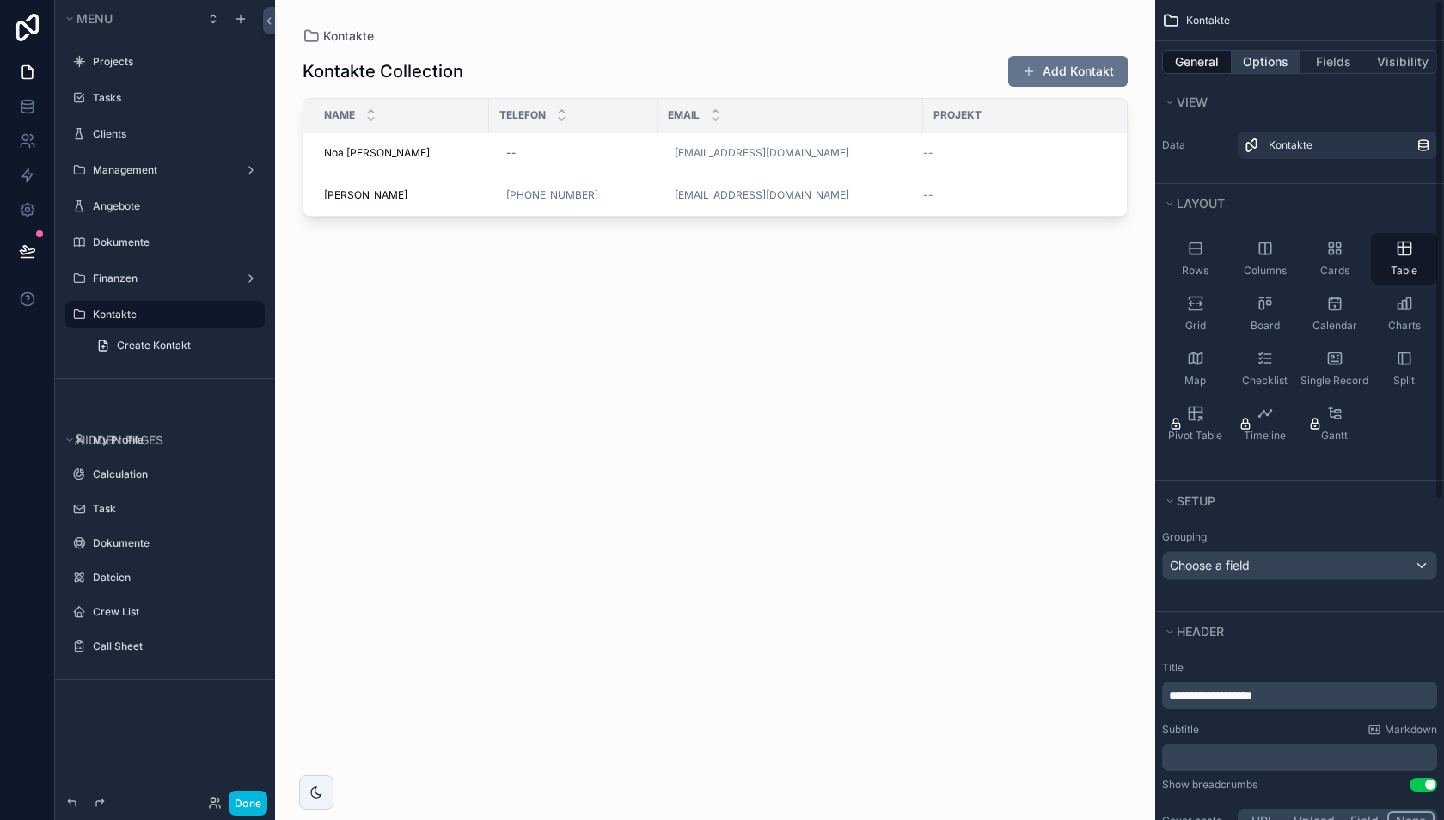
click at [1274, 63] on button "Options" at bounding box center [1265, 62] width 69 height 24
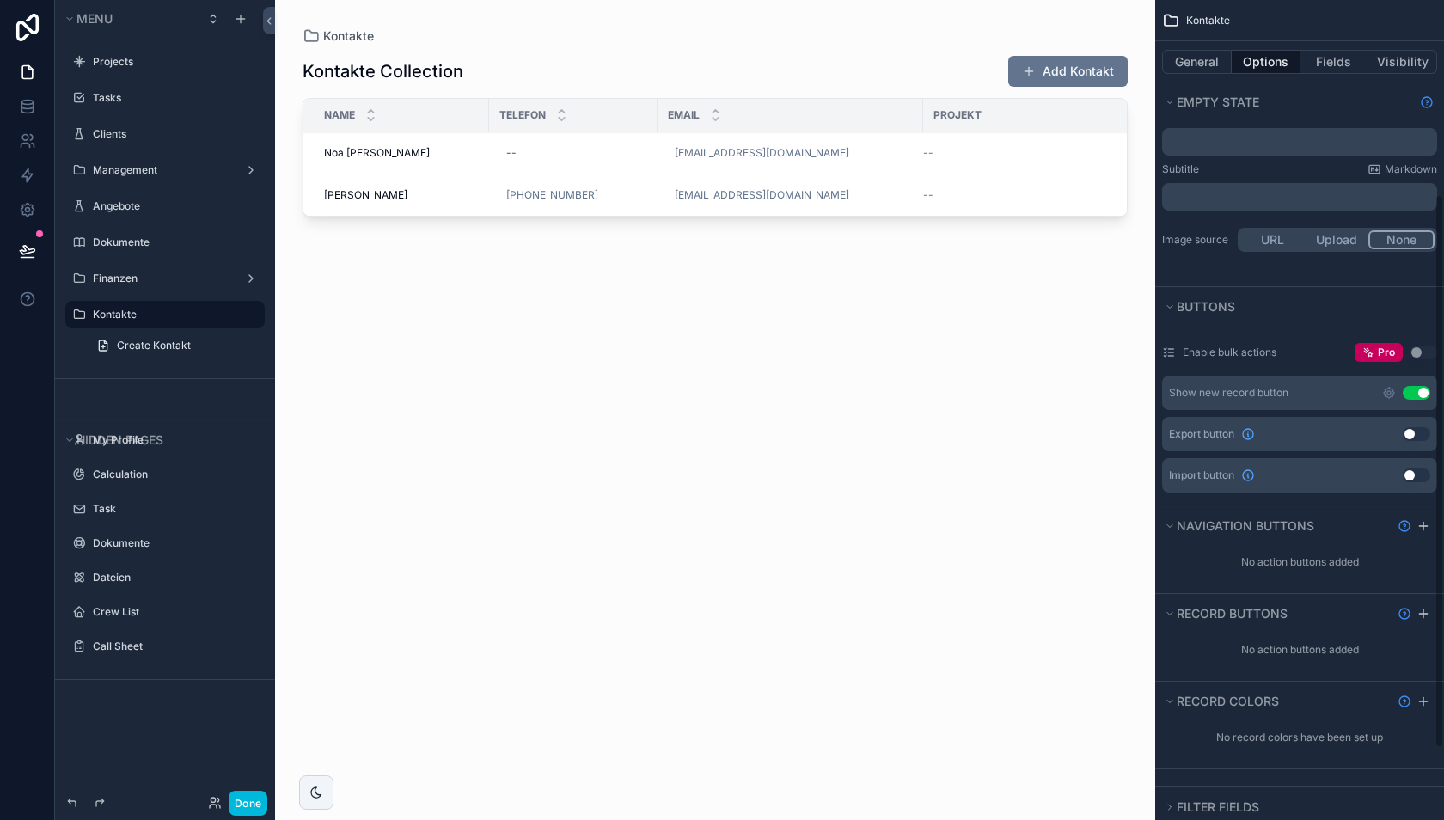
scroll to position [393, 0]
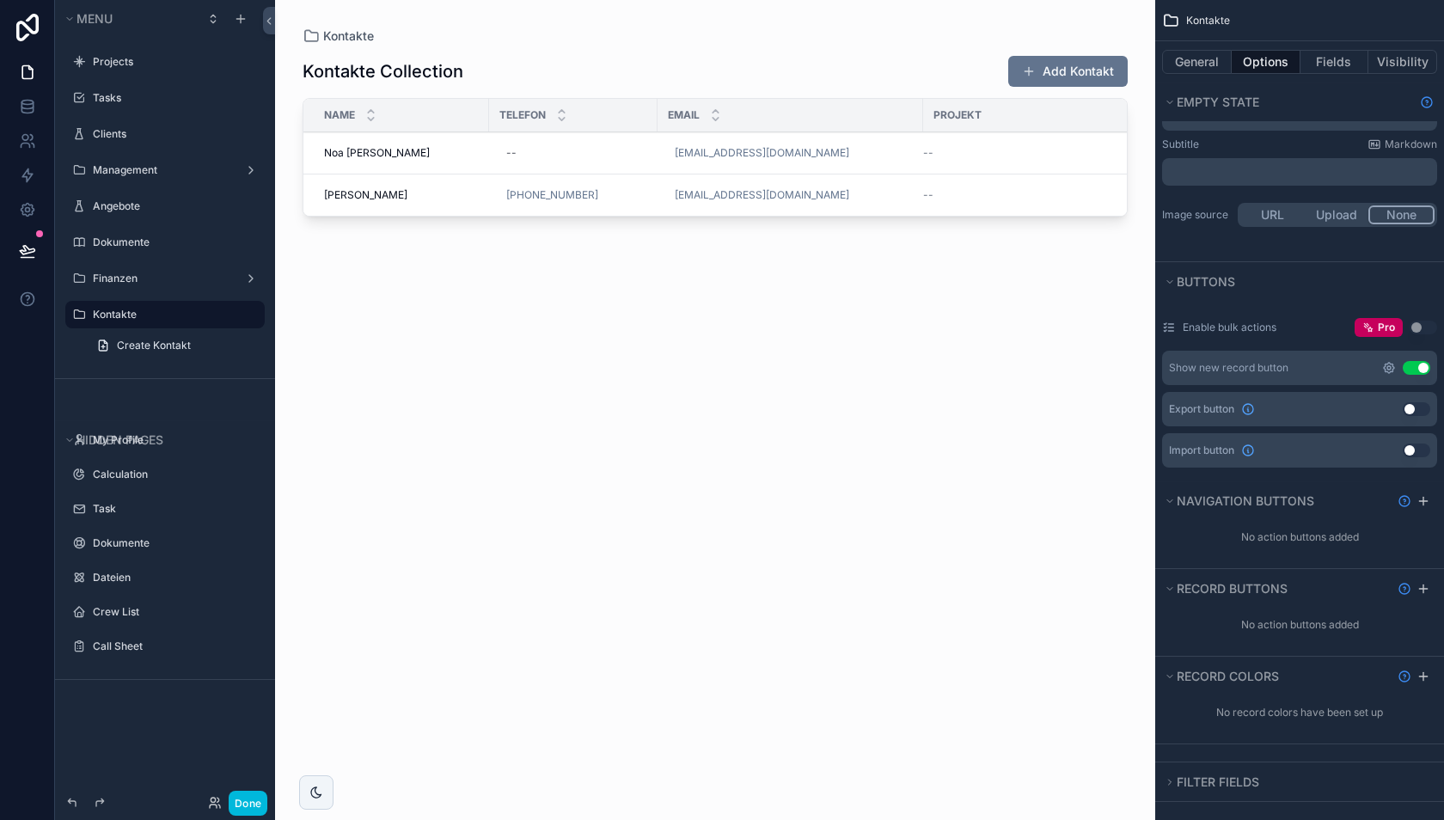
click at [1388, 366] on icon "scrollable content" at bounding box center [1388, 367] width 3 height 3
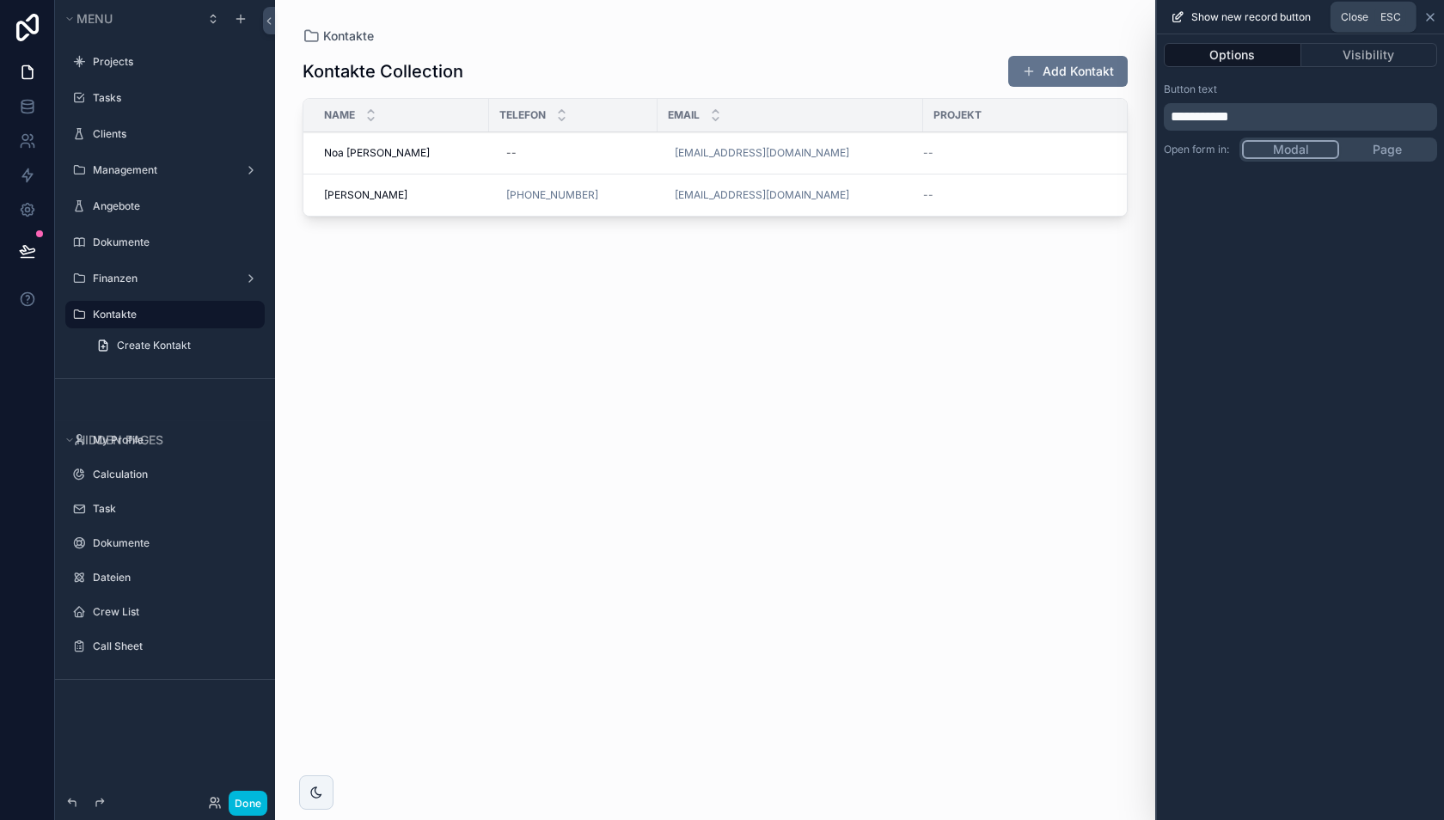
click at [1431, 19] on icon at bounding box center [1430, 17] width 14 height 14
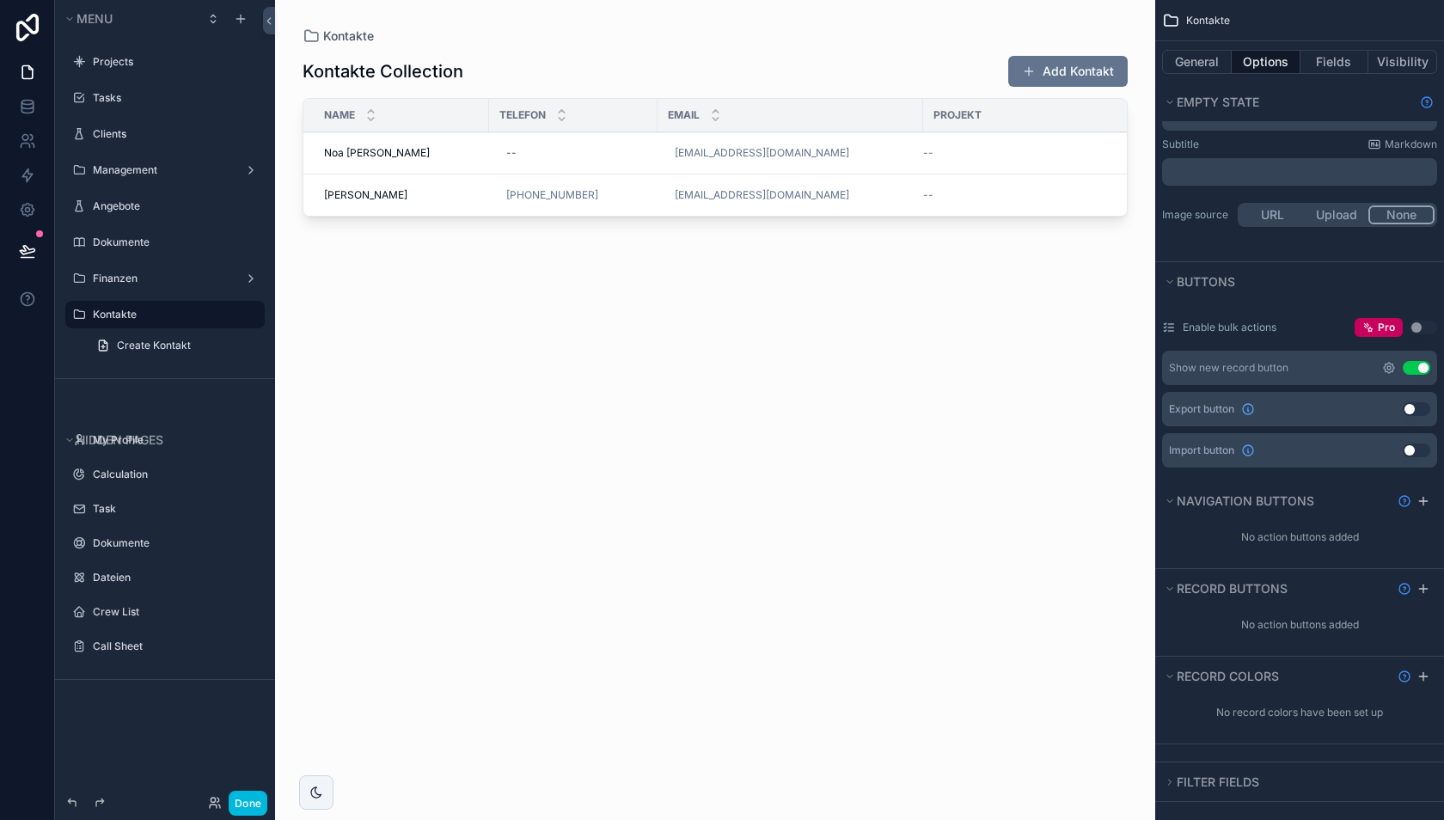
click at [1391, 364] on icon "scrollable content" at bounding box center [1389, 368] width 14 height 14
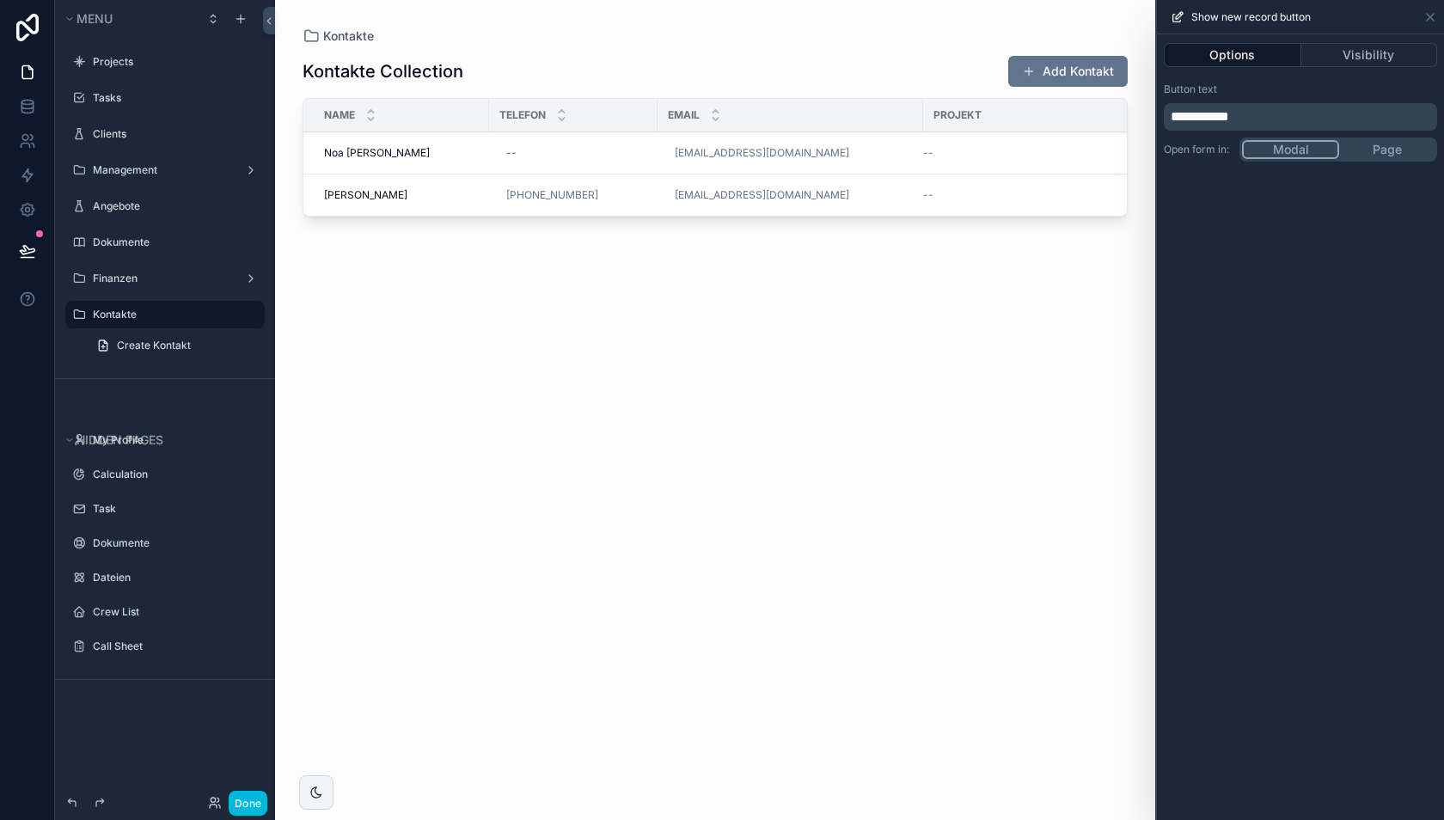
click at [1067, 64] on div "scrollable content" at bounding box center [715, 399] width 880 height 799
click at [1065, 76] on button "Add Kontakt" at bounding box center [1067, 71] width 119 height 31
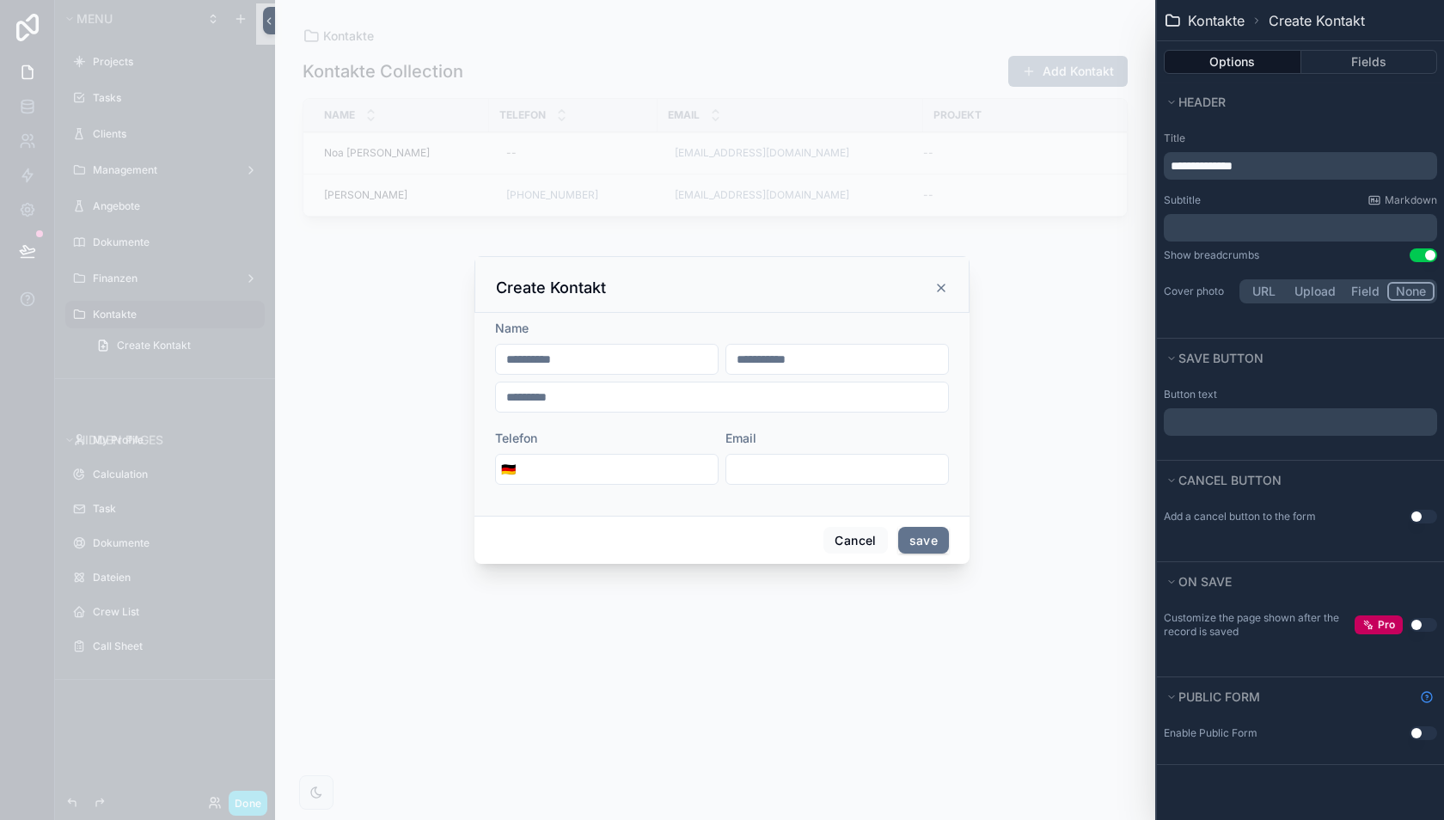
click at [1420, 513] on button "Use setting" at bounding box center [1423, 517] width 28 height 14
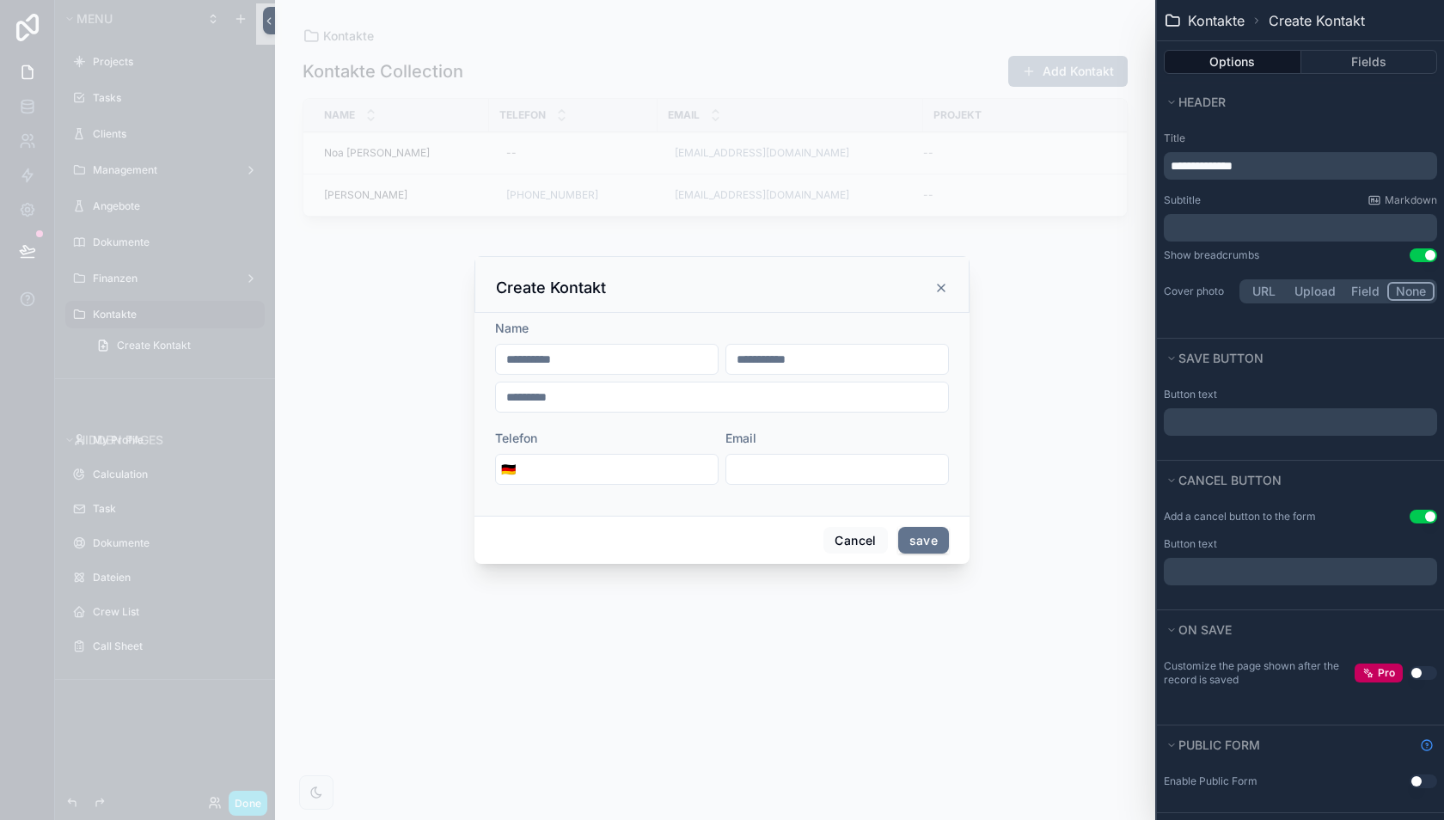
click at [1420, 513] on button "Use setting" at bounding box center [1423, 517] width 28 height 14
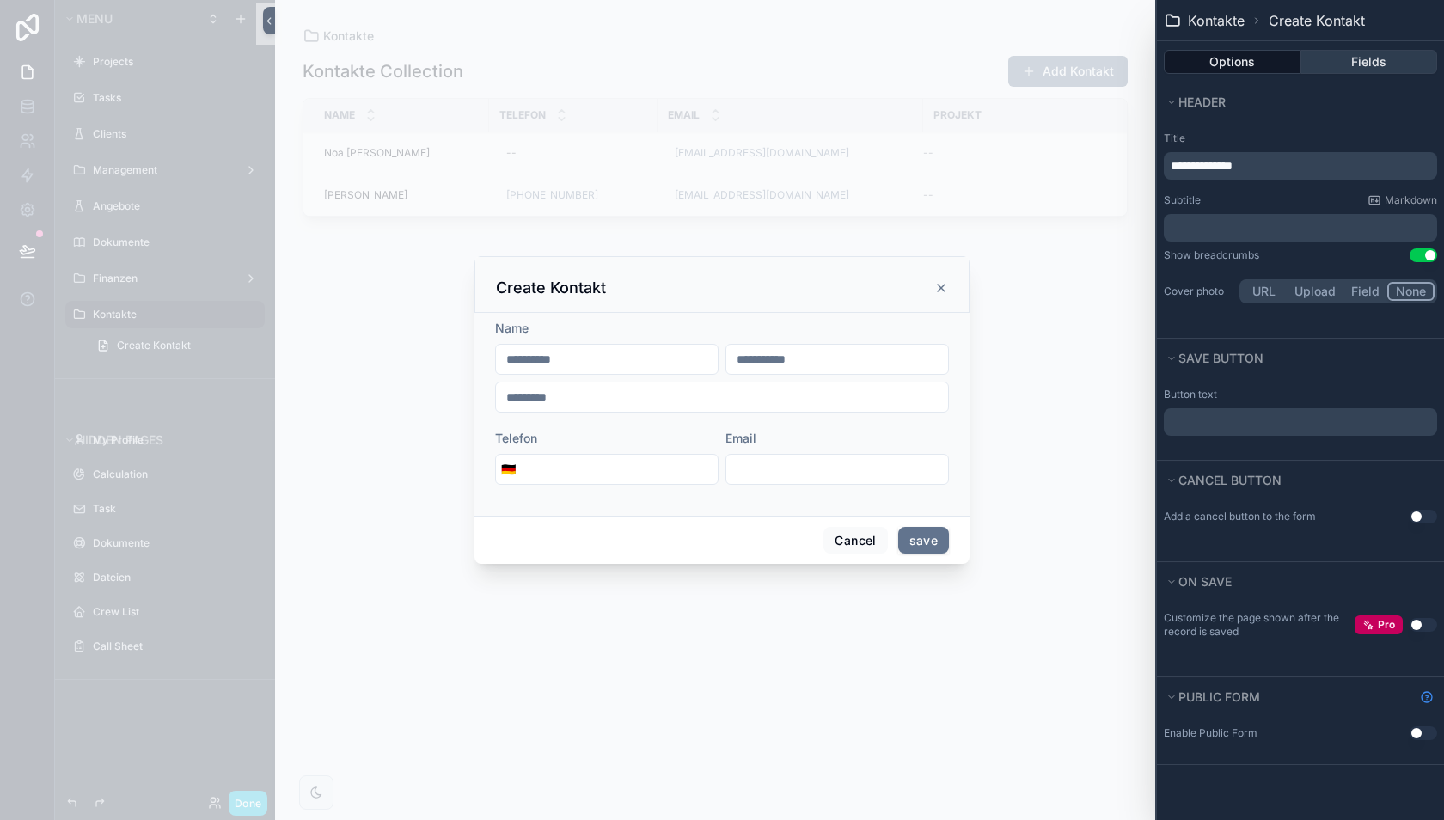
click at [1379, 67] on button "Fields" at bounding box center [1369, 62] width 137 height 24
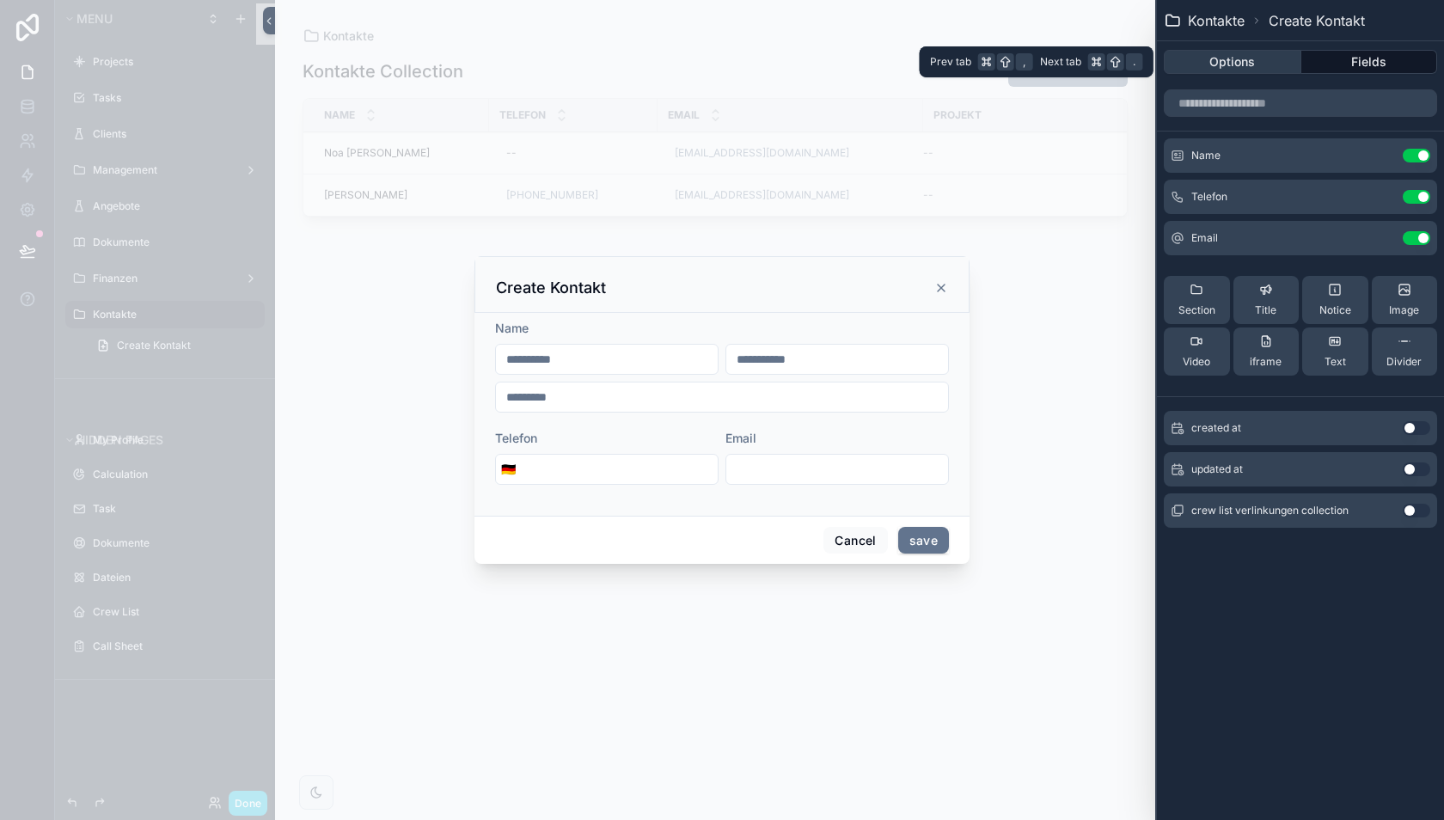
click at [1240, 69] on button "Options" at bounding box center [1233, 62] width 138 height 24
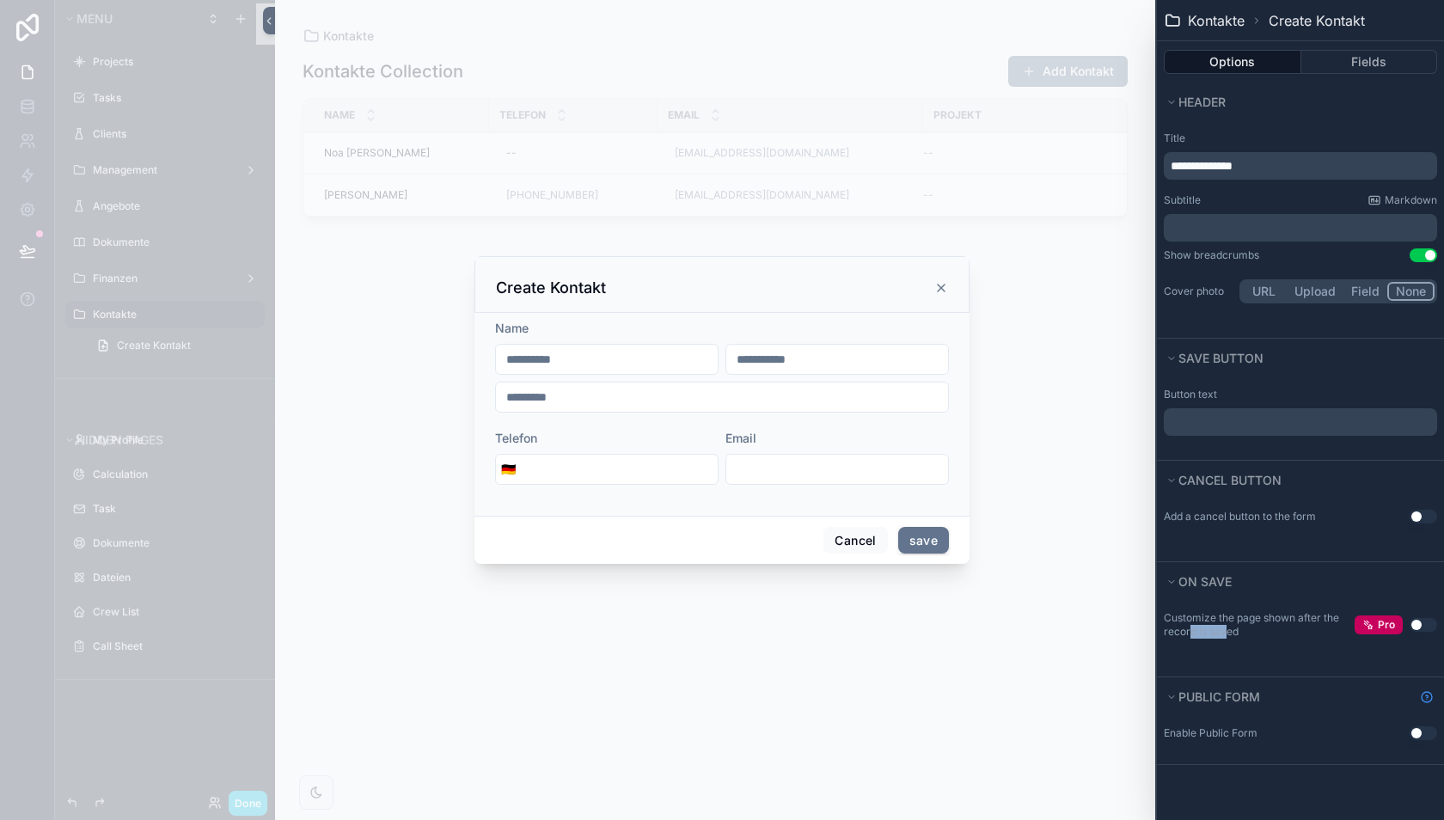
drag, startPoint x: 1223, startPoint y: 628, endPoint x: 1190, endPoint y: 627, distance: 32.7
click at [1190, 627] on label "Customize the page shown after the record is saved" at bounding box center [1259, 625] width 191 height 28
click at [850, 537] on button "Cancel" at bounding box center [855, 541] width 64 height 28
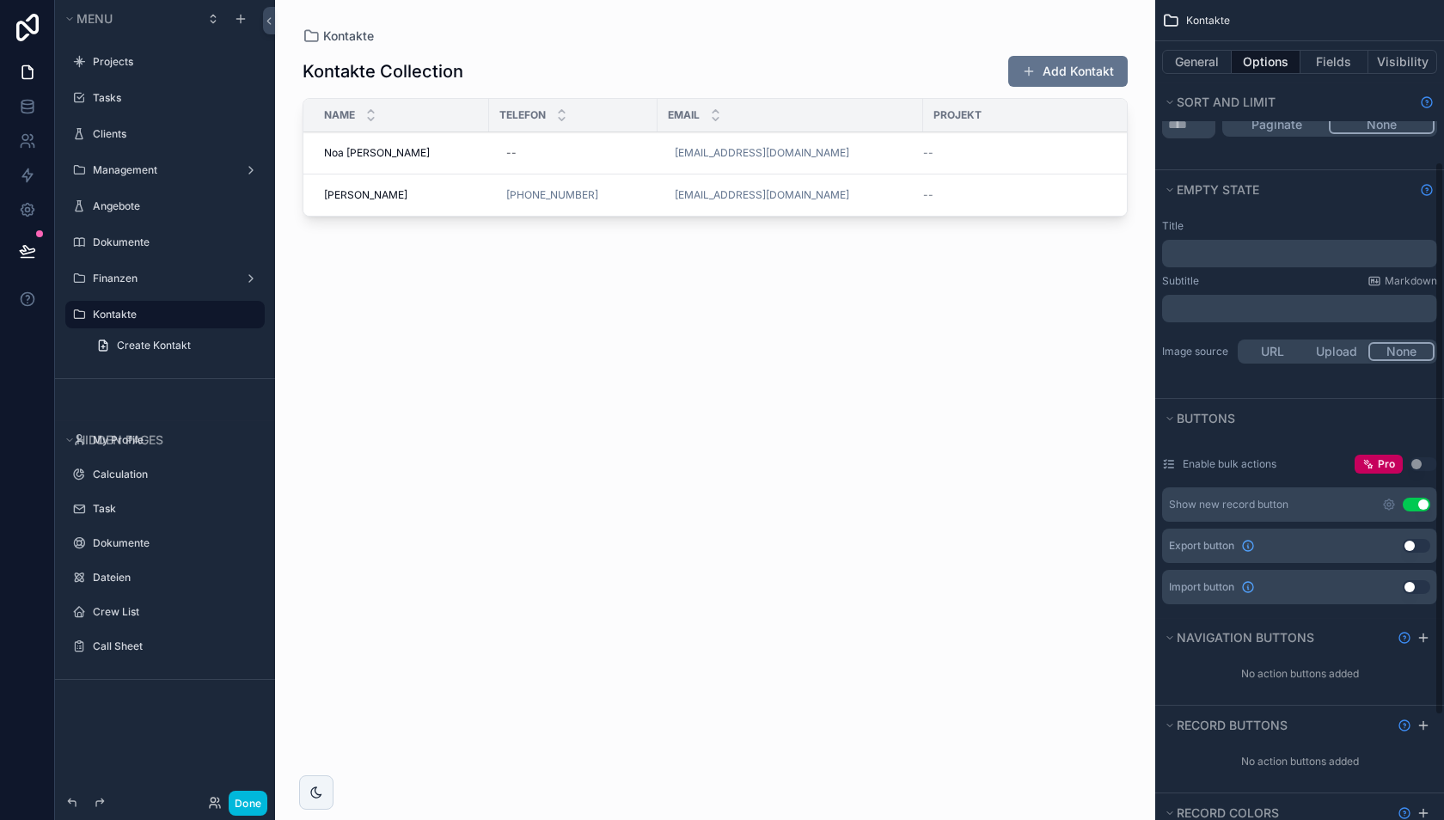
scroll to position [306, 0]
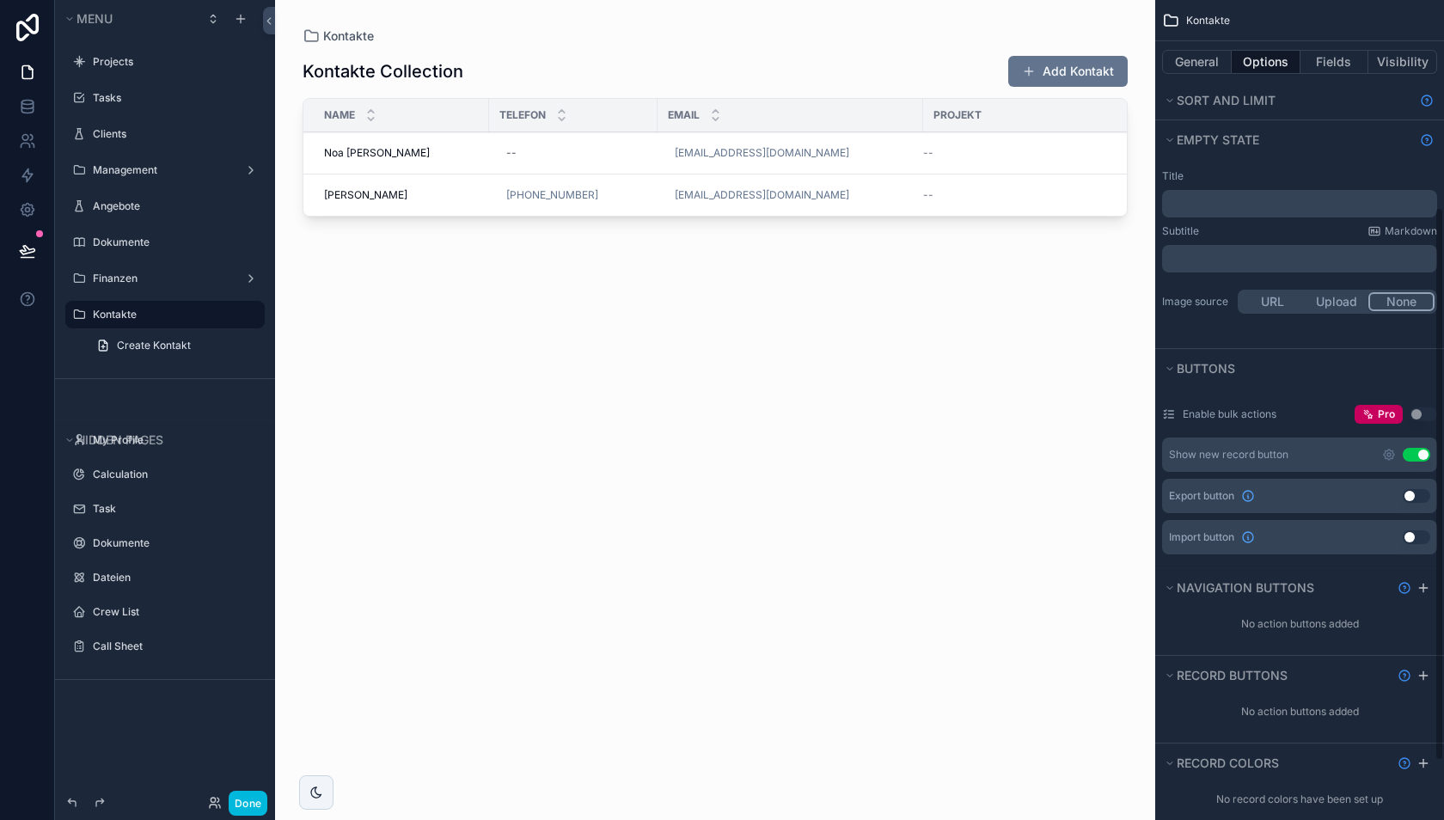
click at [1414, 449] on button "Use setting" at bounding box center [1417, 455] width 28 height 14
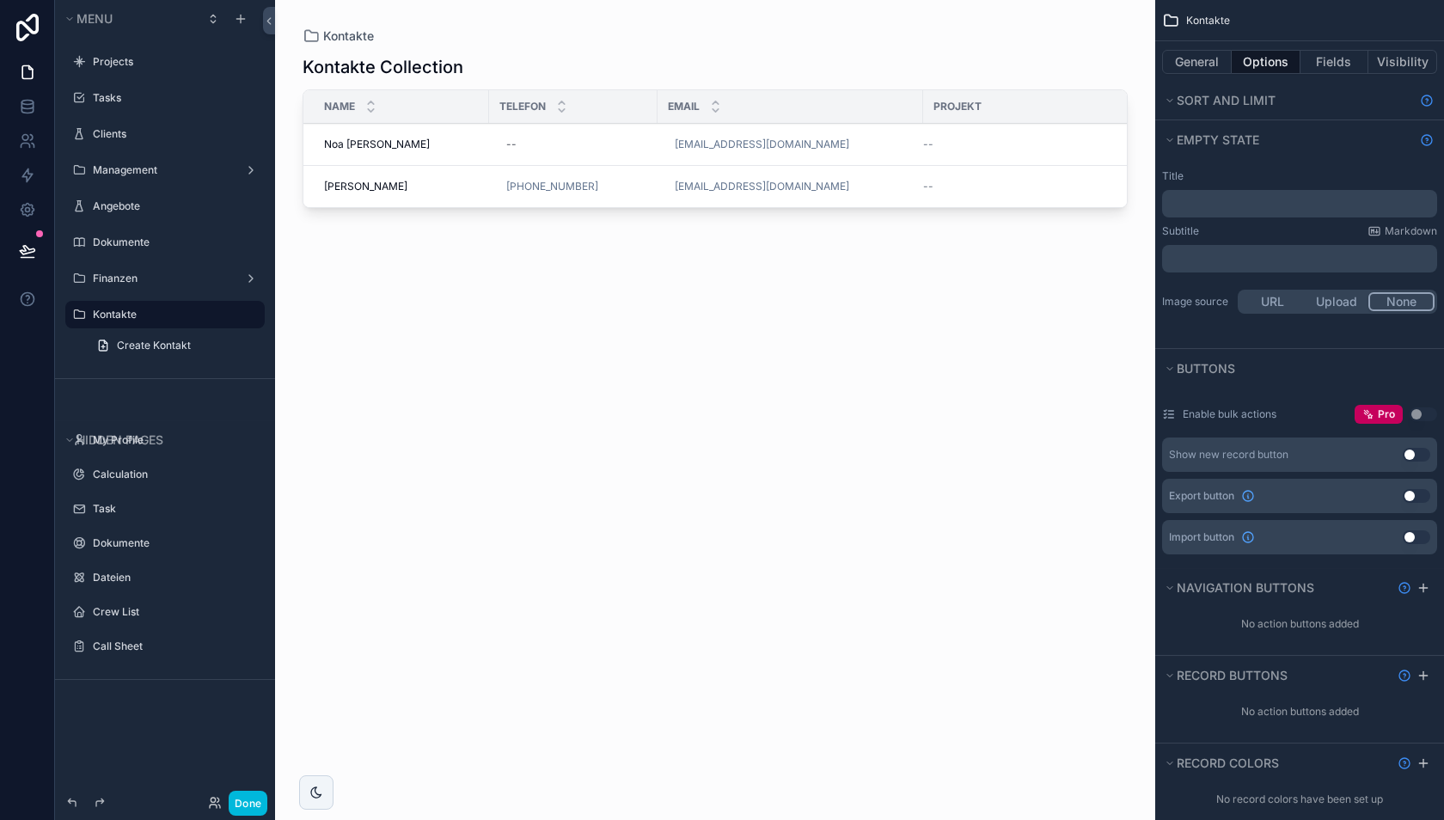
click at [1415, 448] on button "Use setting" at bounding box center [1417, 455] width 28 height 14
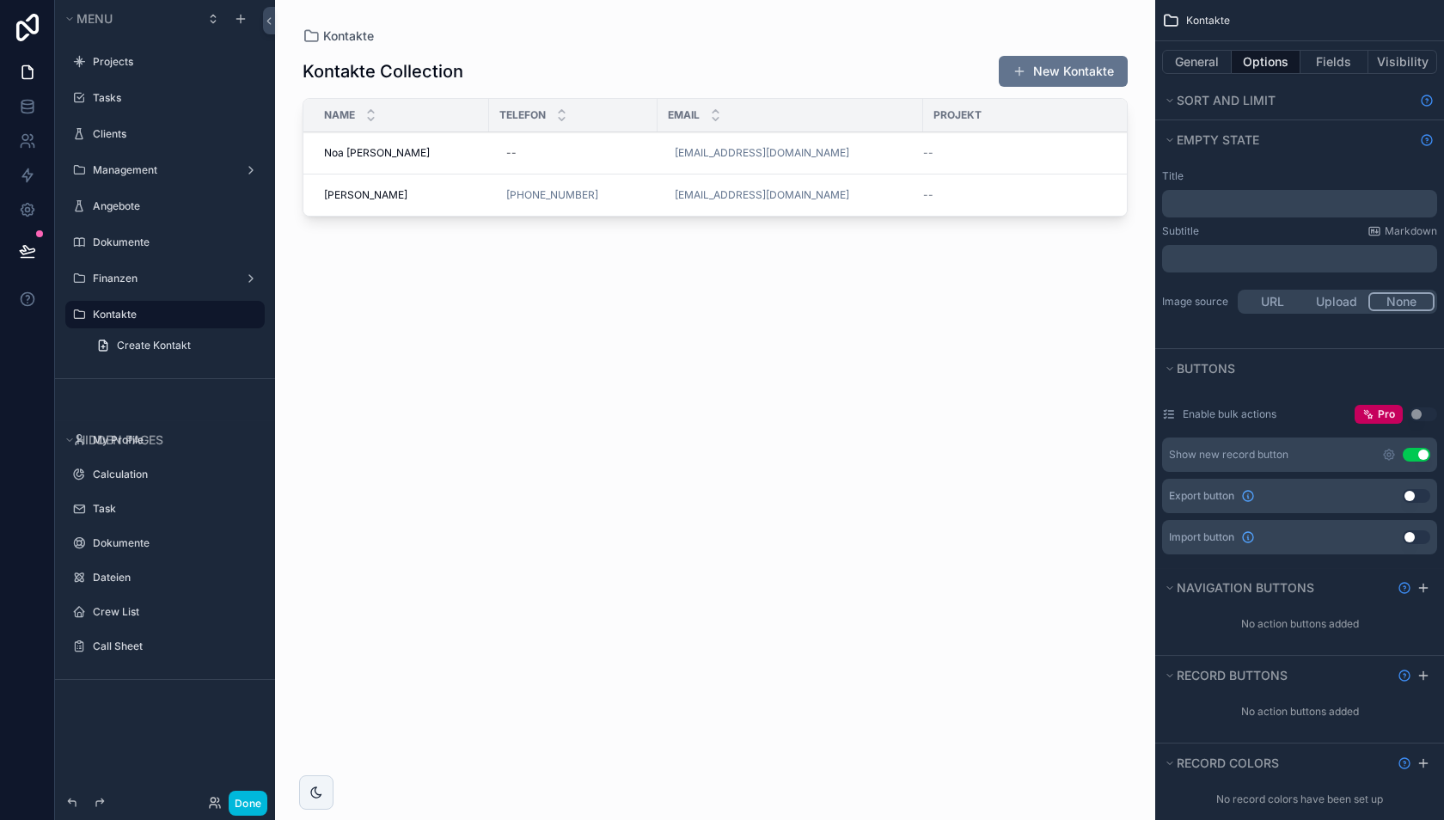
scroll to position [0, 0]
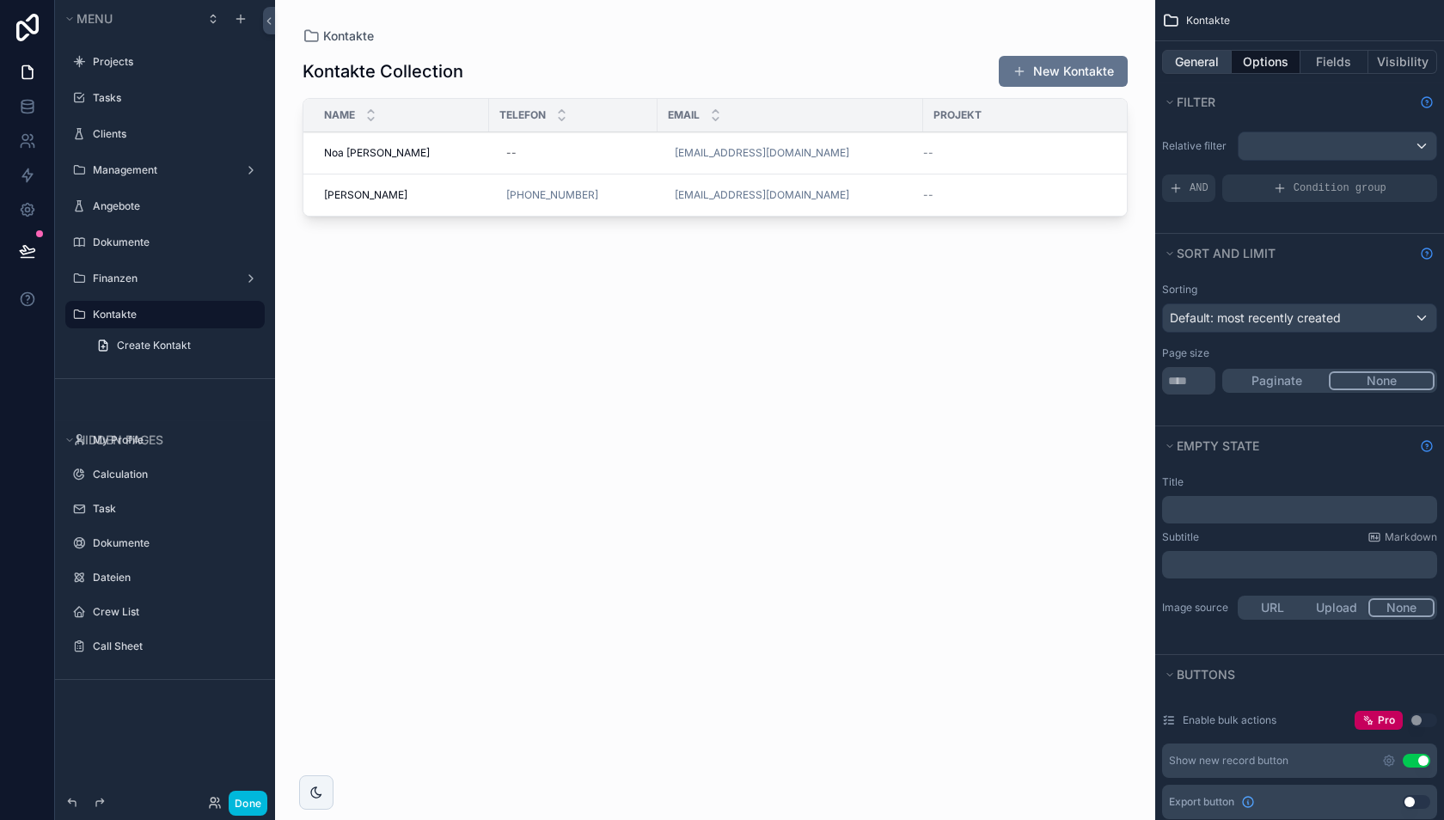
click at [1195, 70] on button "General" at bounding box center [1197, 62] width 70 height 24
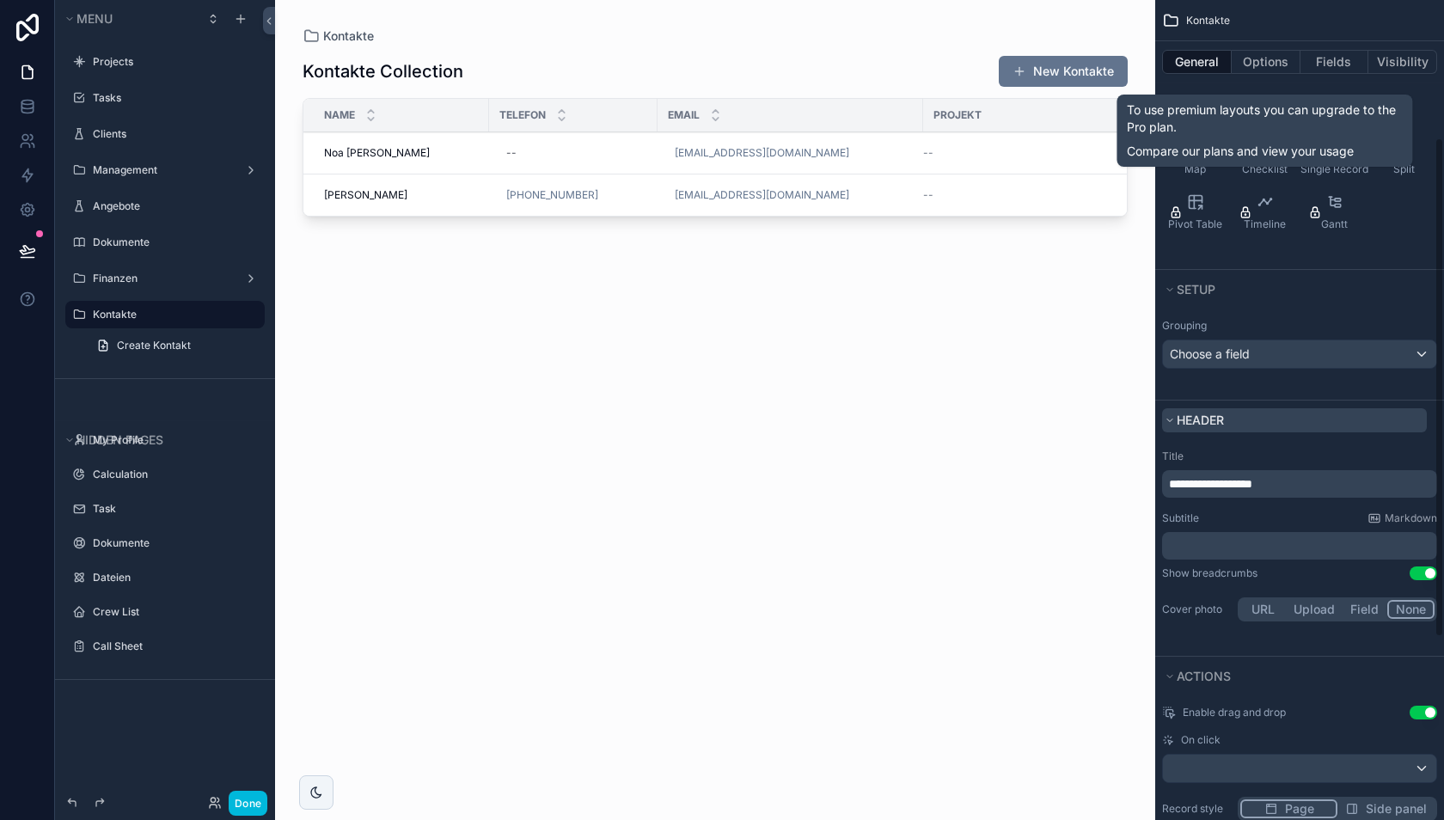
scroll to position [226, 0]
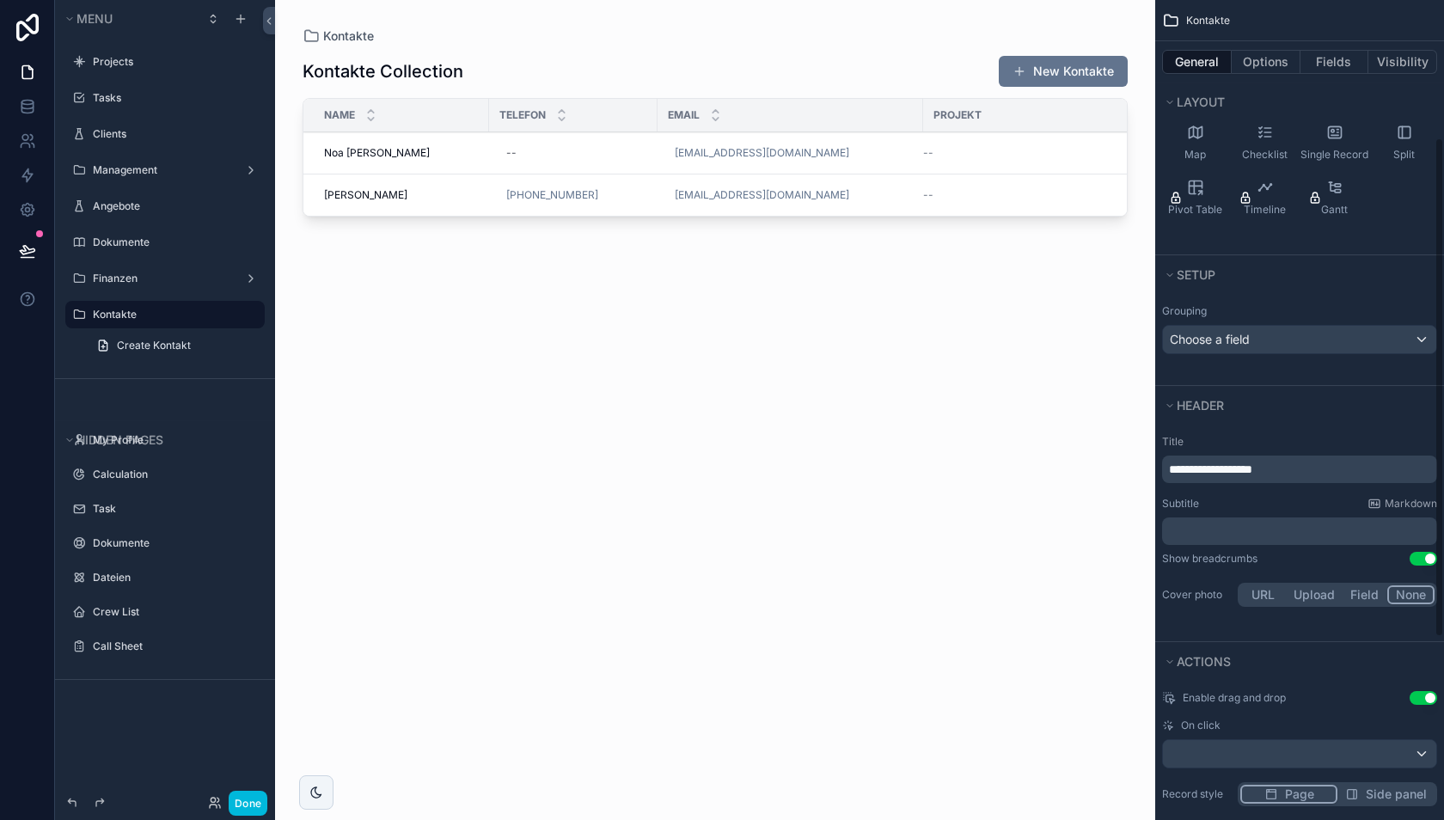
click at [1244, 463] on span "**********" at bounding box center [1210, 469] width 83 height 12
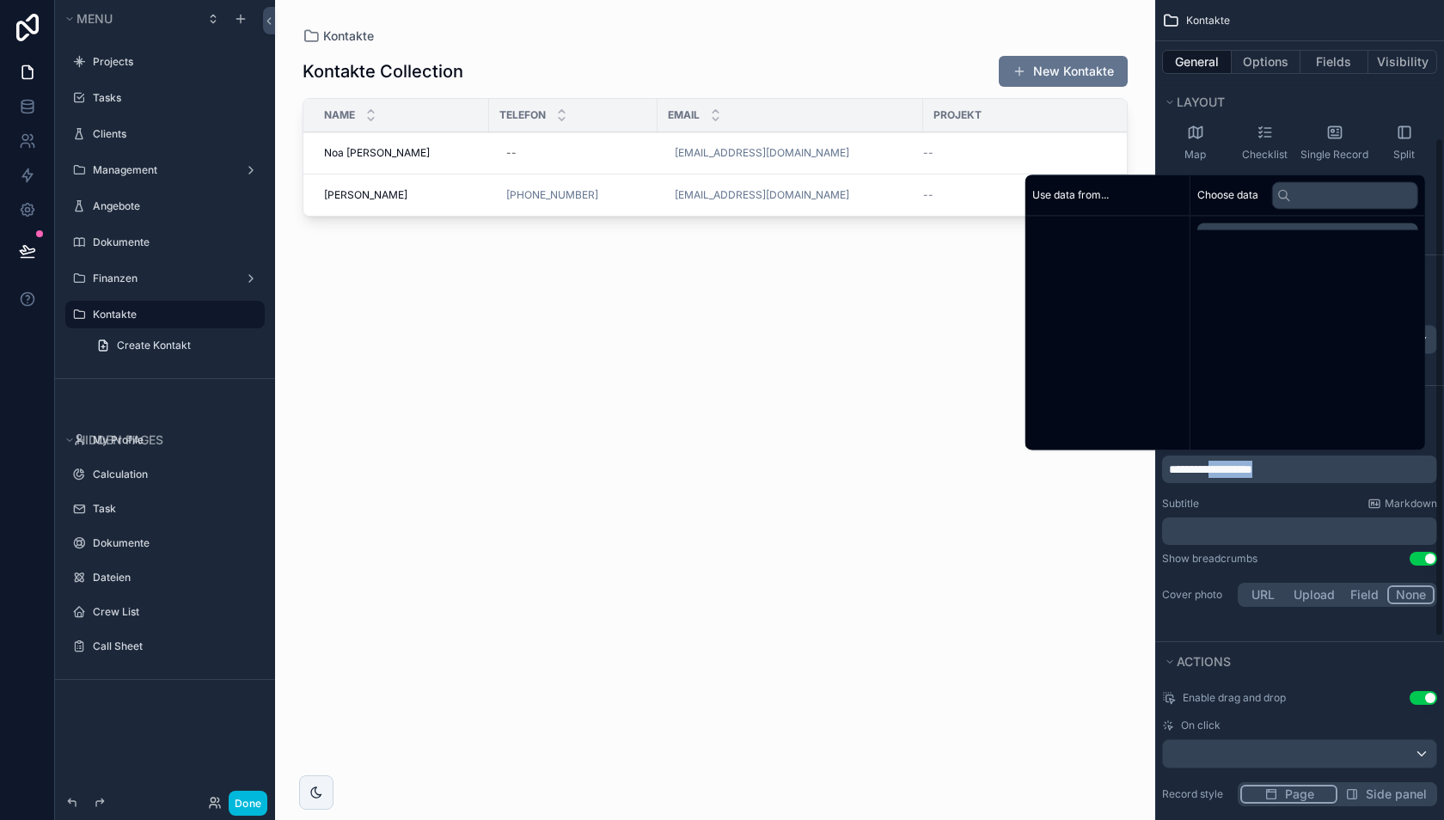
click at [1244, 463] on span "**********" at bounding box center [1210, 469] width 83 height 12
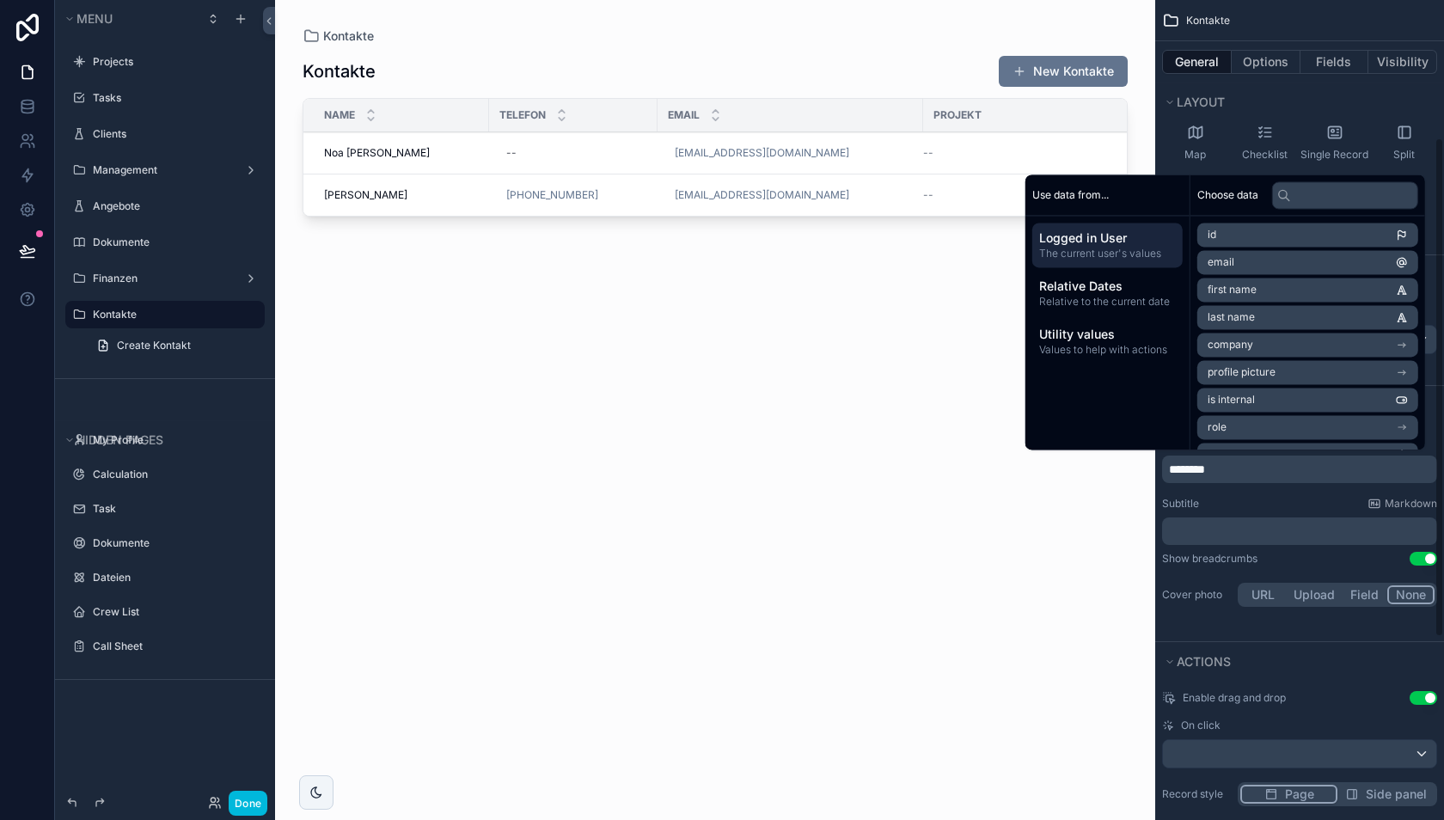
click at [1260, 500] on div "Subtitle Markdown" at bounding box center [1299, 504] width 275 height 14
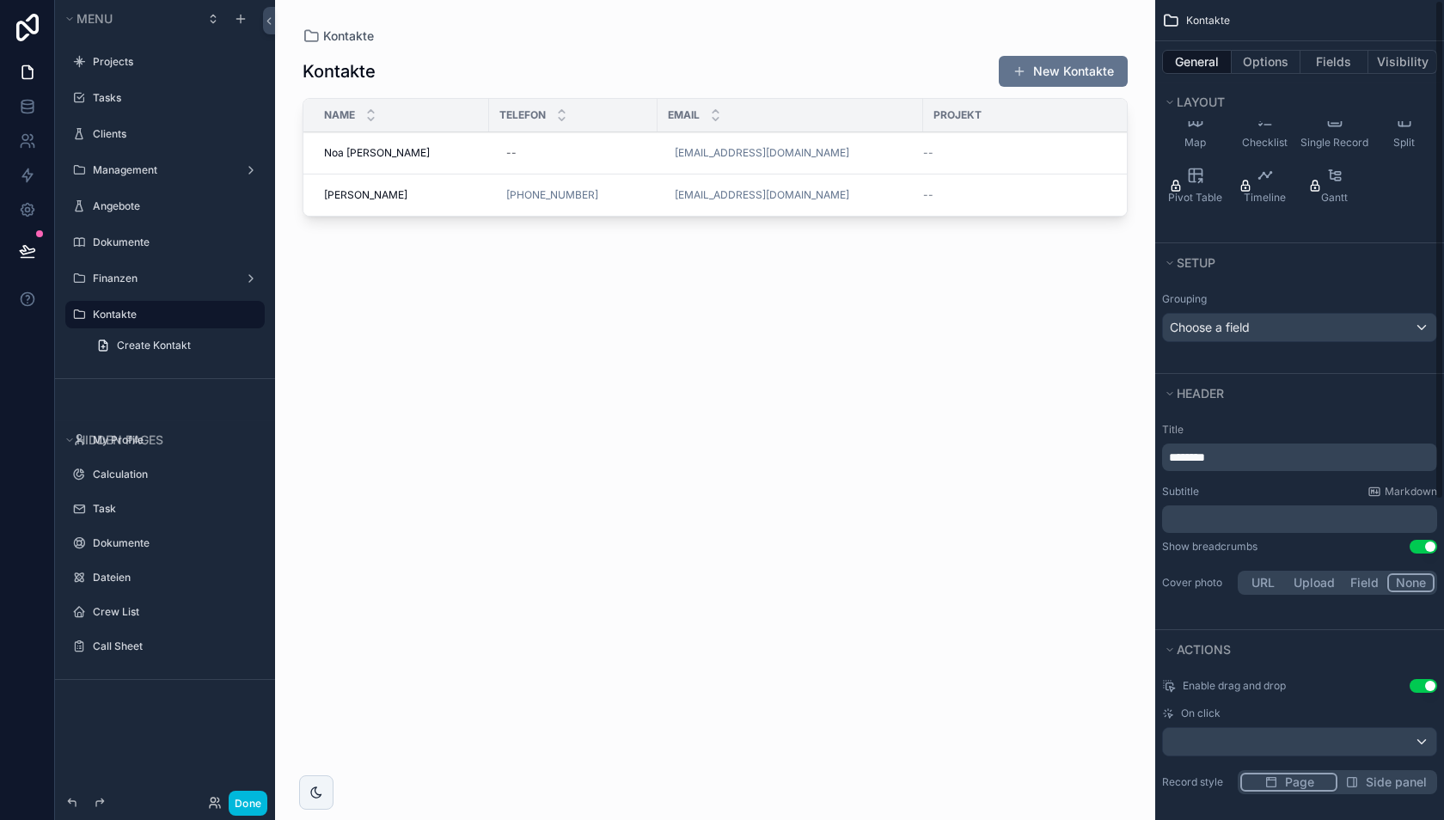
scroll to position [0, 0]
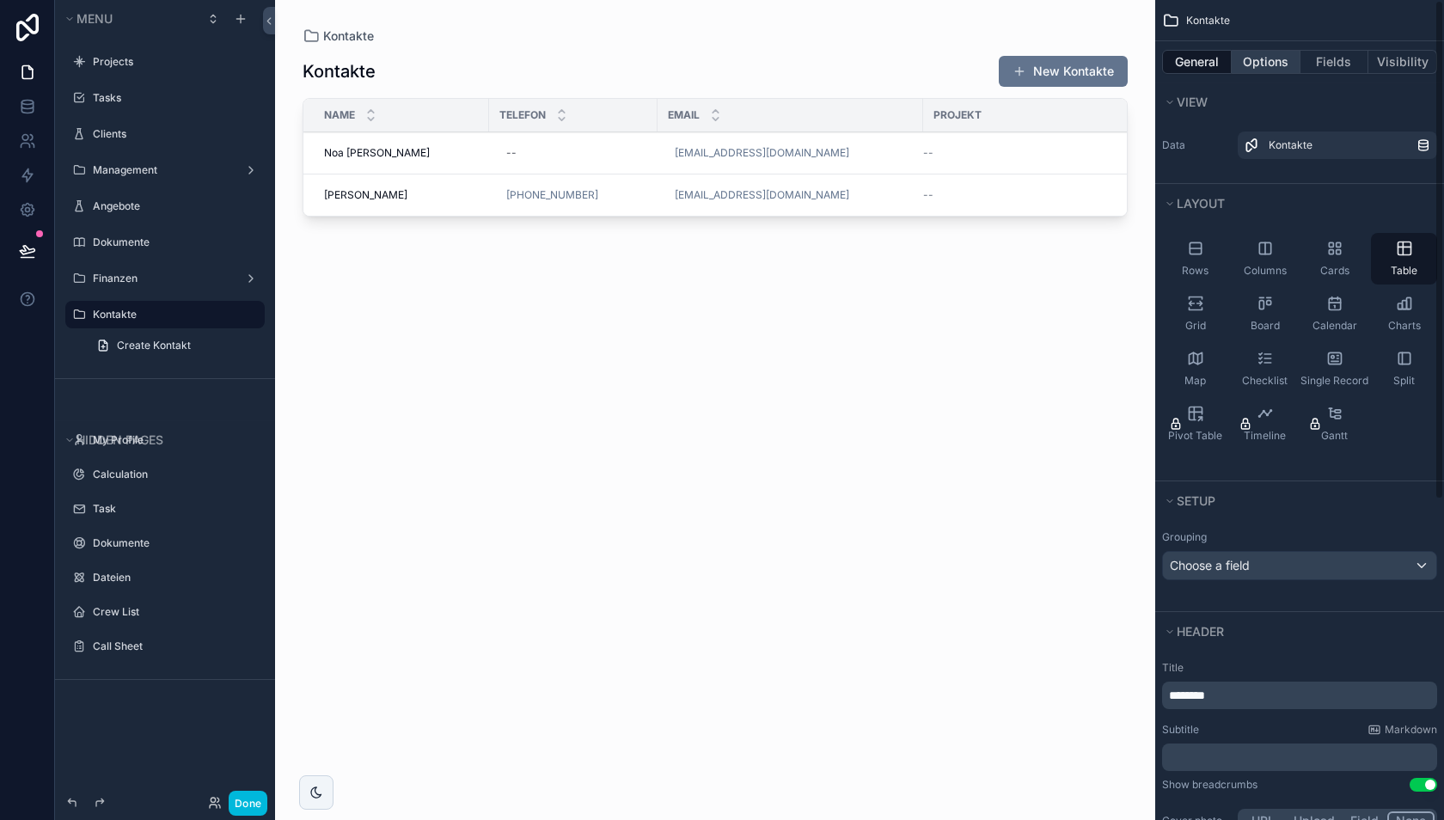
click at [1280, 67] on button "Options" at bounding box center [1265, 62] width 69 height 24
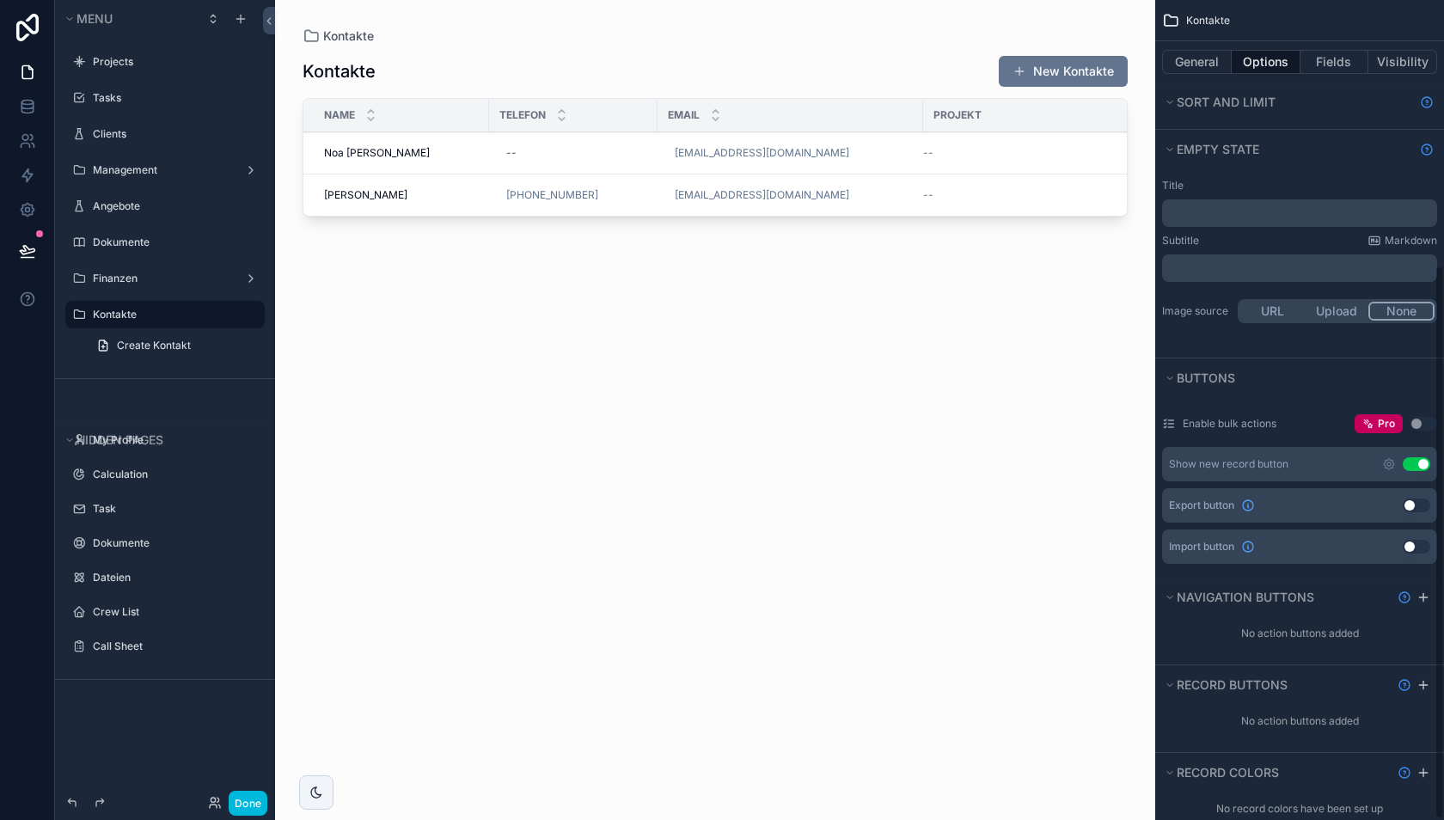
scroll to position [393, 0]
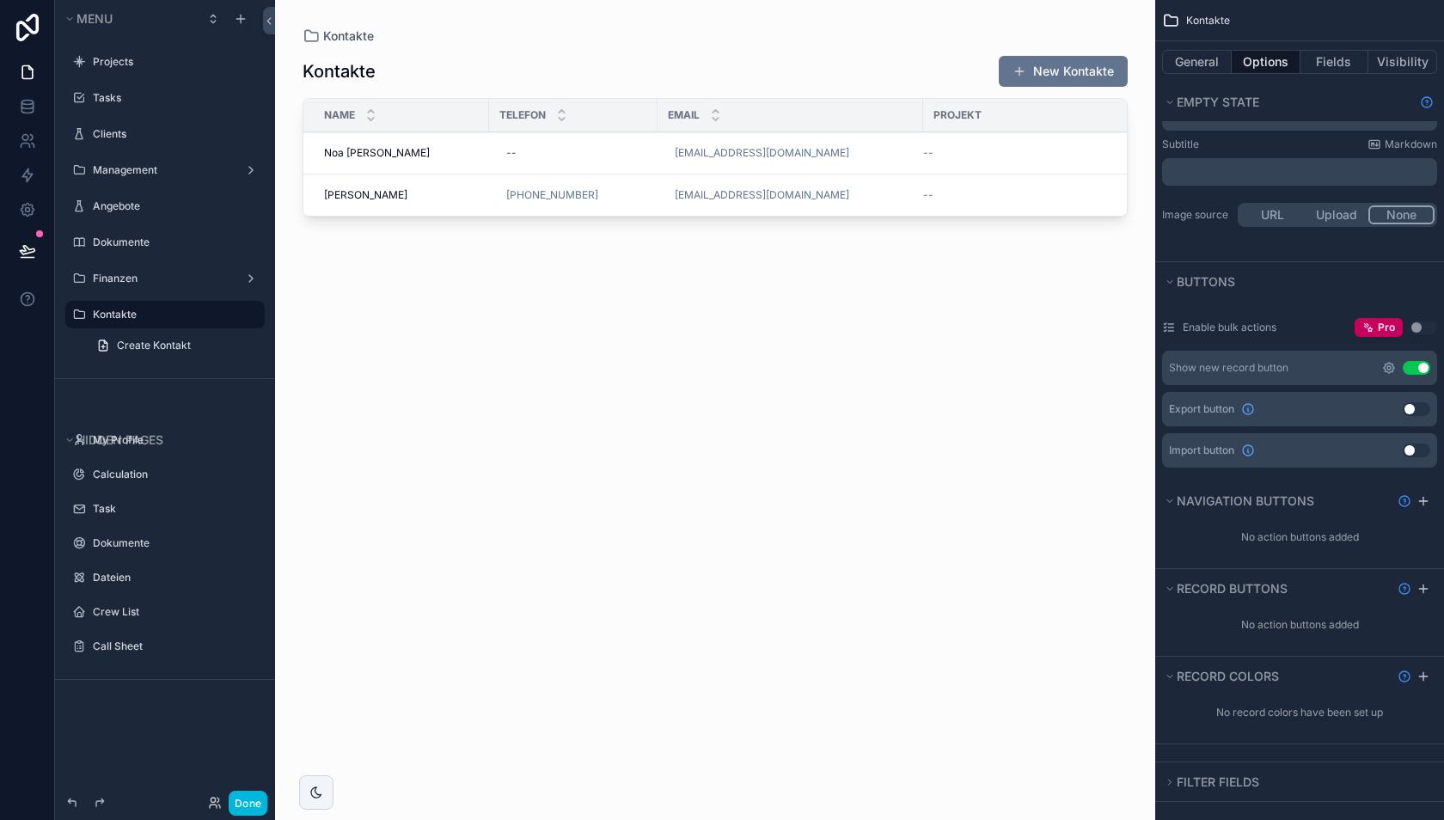
click at [1390, 362] on icon "scrollable content" at bounding box center [1389, 368] width 14 height 14
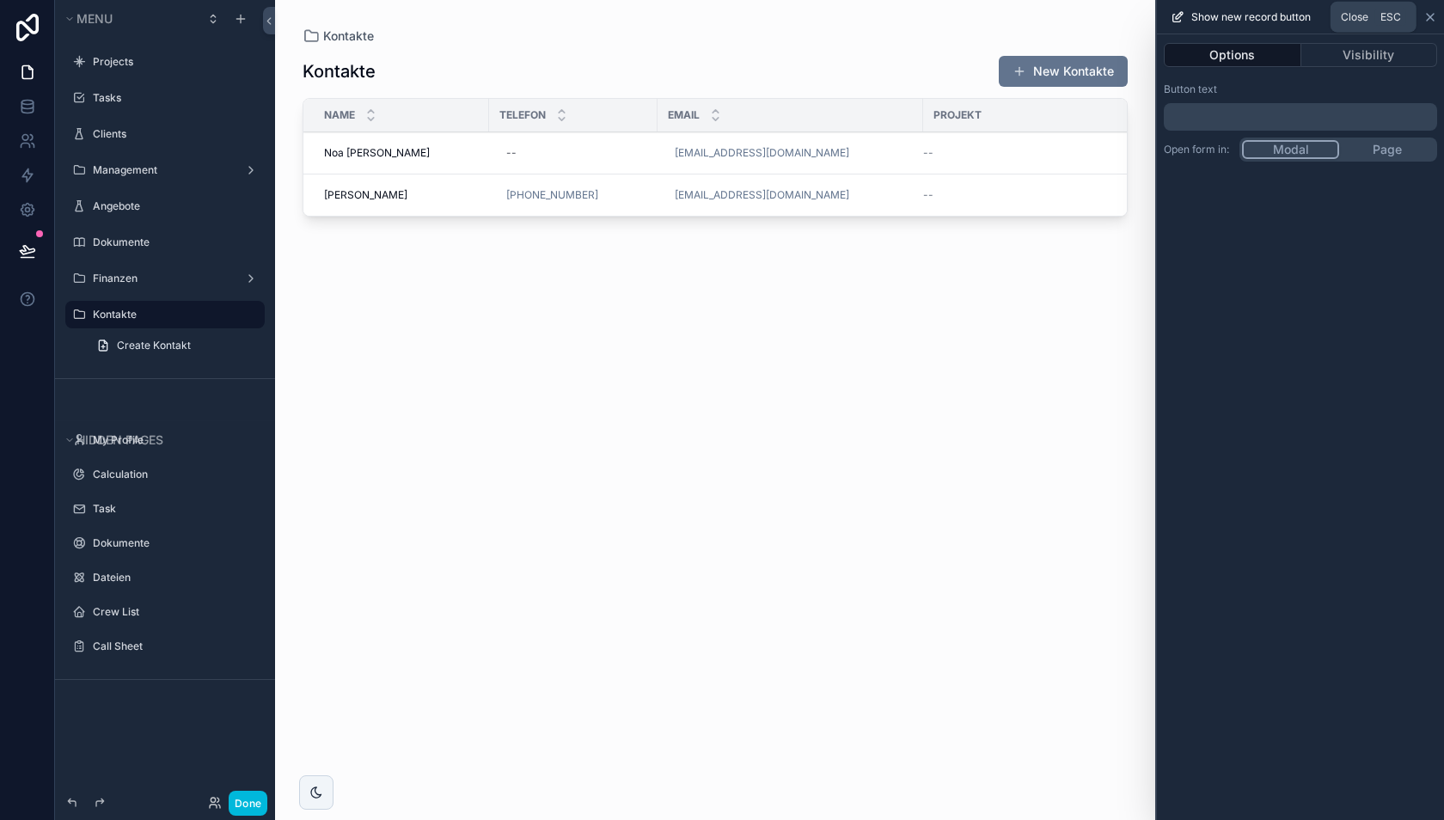
click at [1428, 18] on icon at bounding box center [1430, 17] width 7 height 7
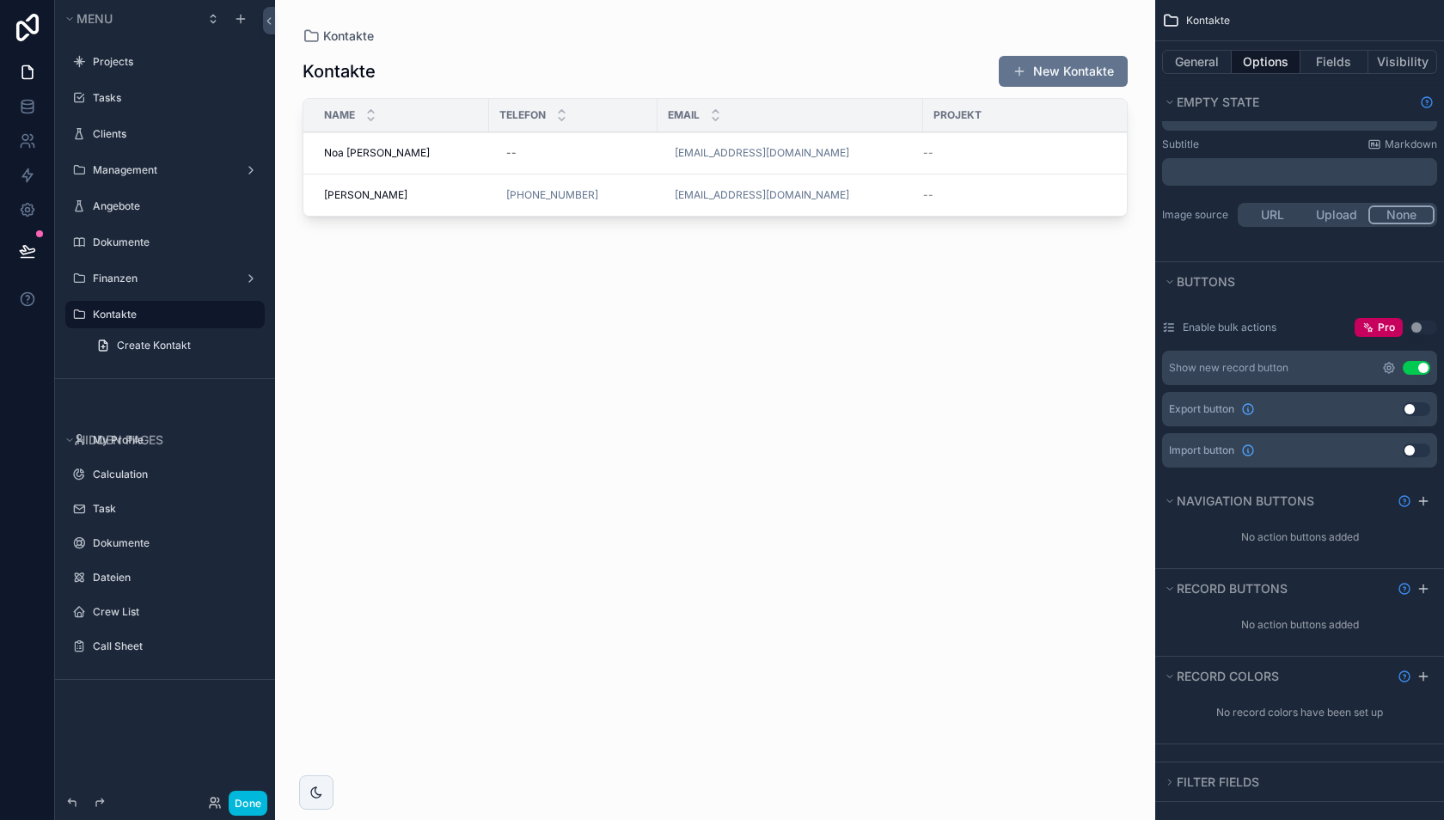
click at [1390, 364] on icon "scrollable content" at bounding box center [1389, 368] width 14 height 14
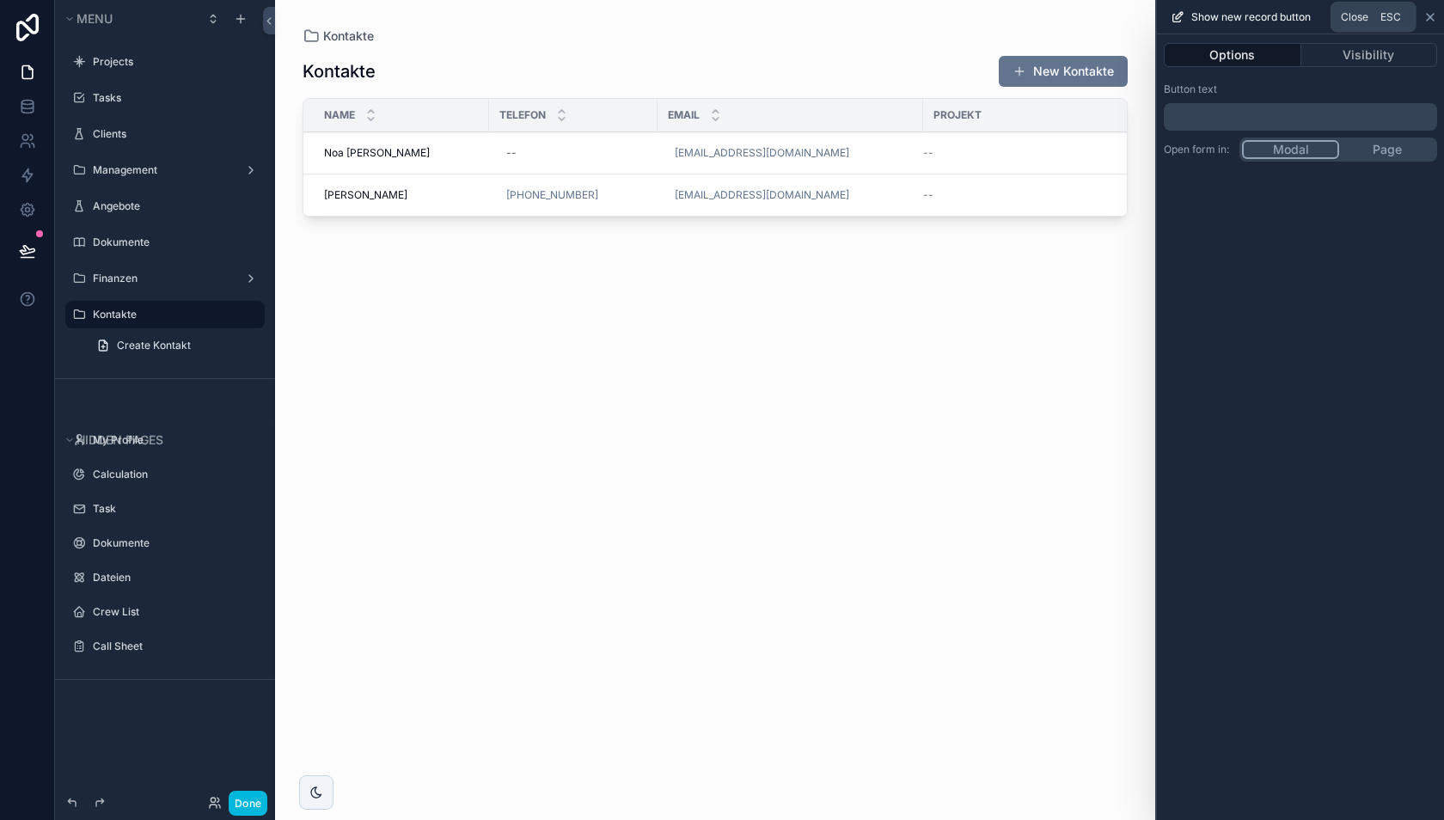
click at [1424, 11] on icon at bounding box center [1430, 17] width 14 height 14
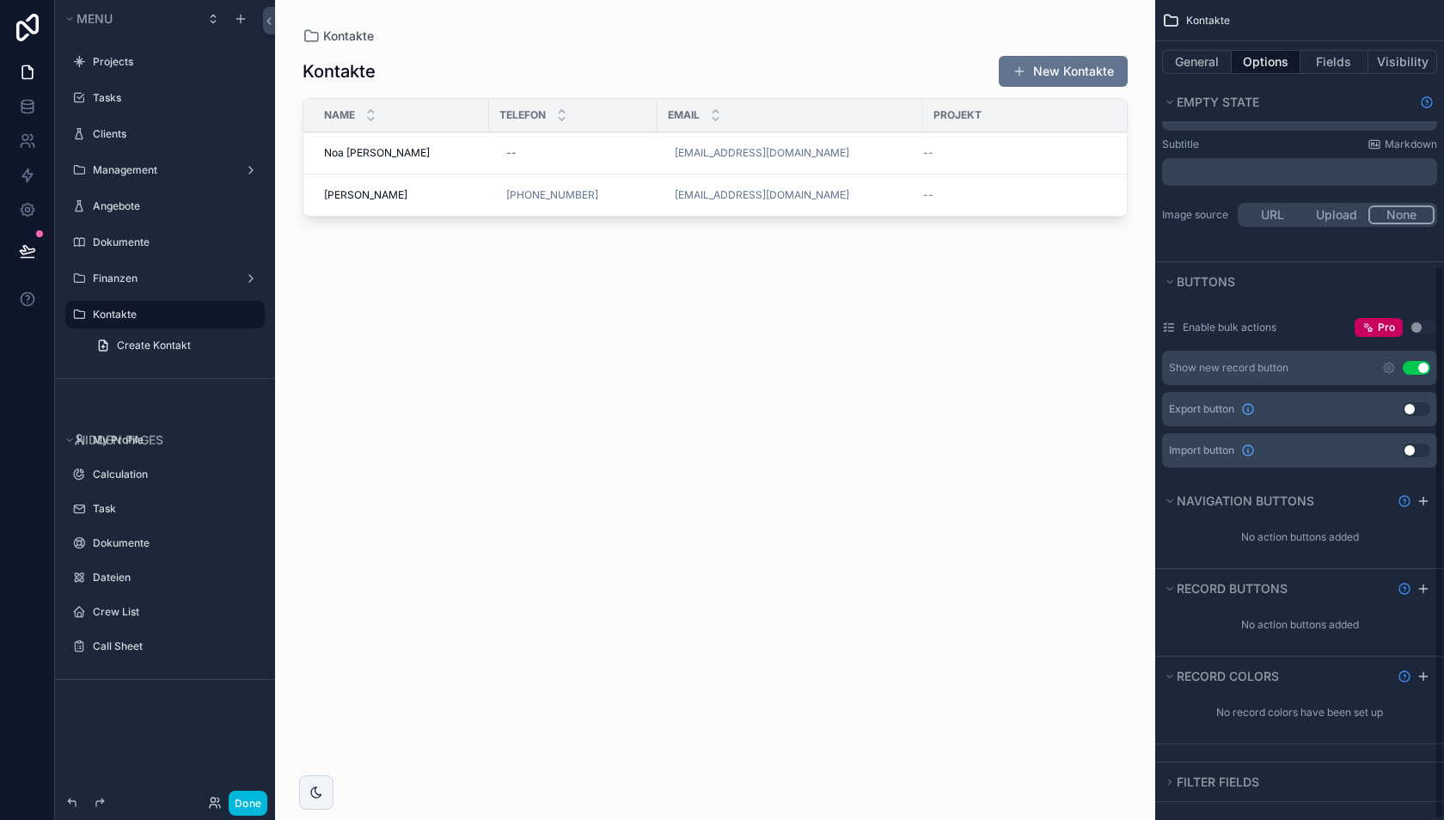
click at [1417, 361] on button "Use setting" at bounding box center [1417, 368] width 28 height 14
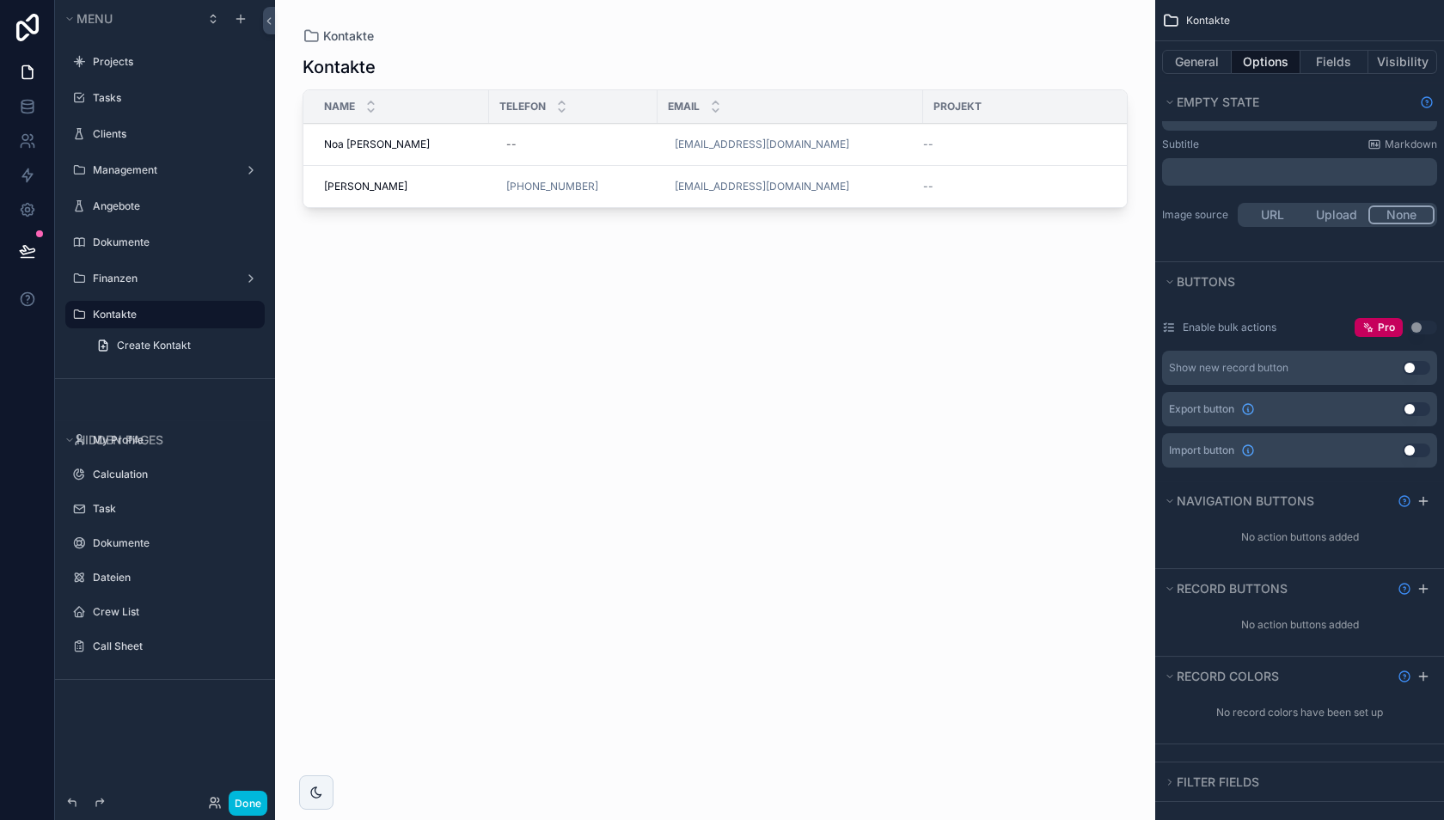
click at [1415, 362] on button "Use setting" at bounding box center [1417, 368] width 28 height 14
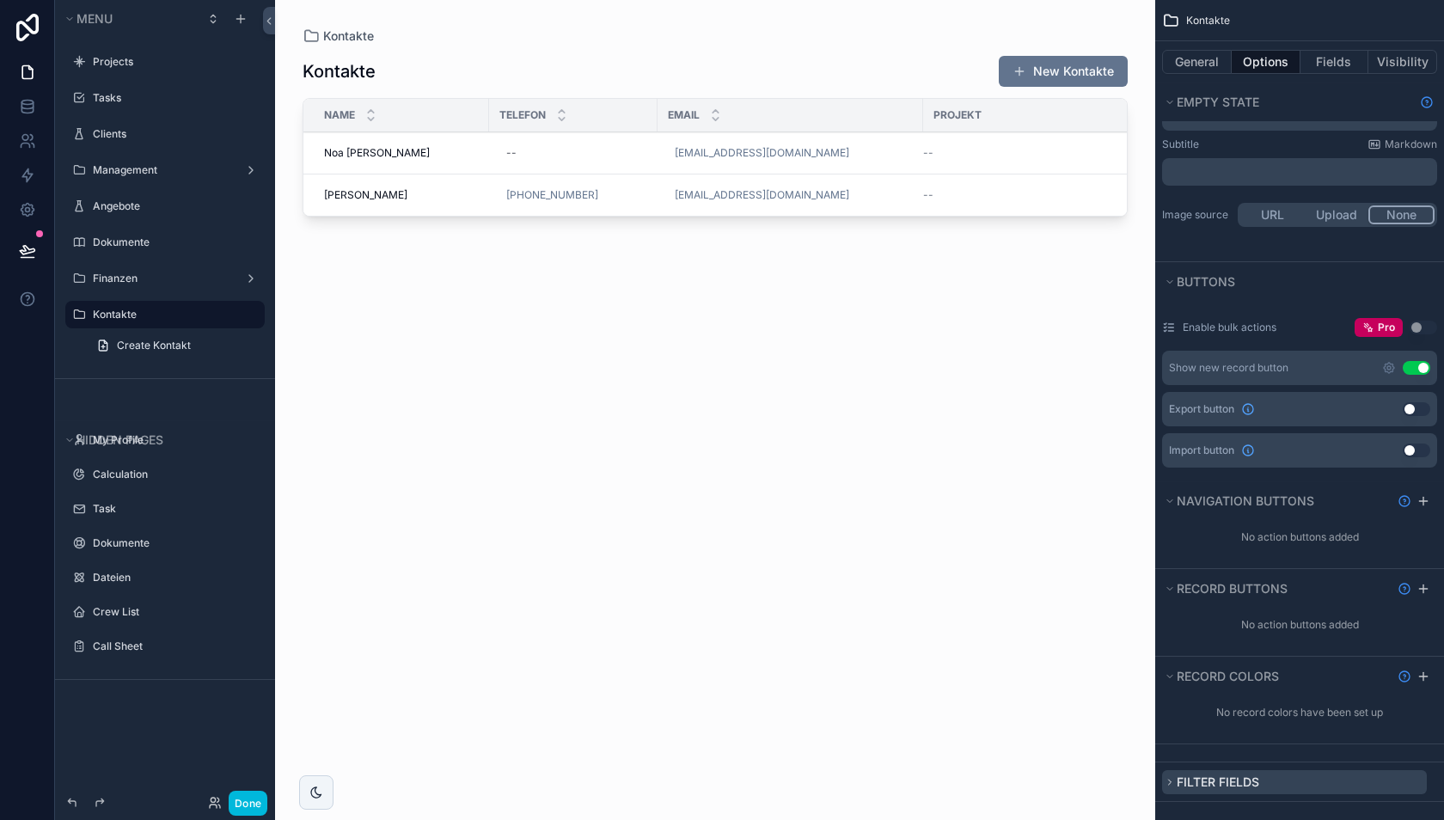
click at [1178, 774] on span "Filter fields" at bounding box center [1217, 781] width 83 height 15
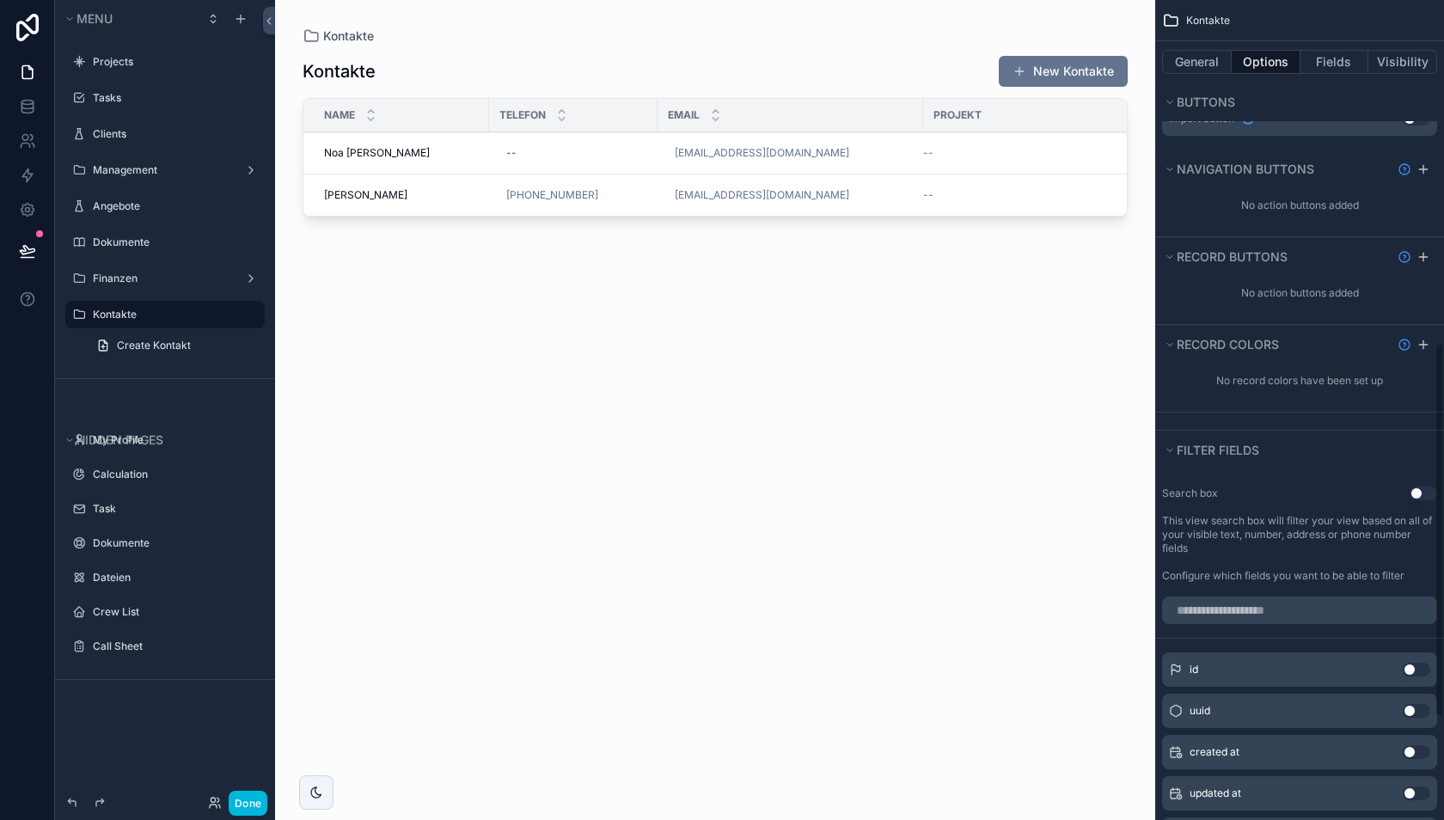
scroll to position [872, 0]
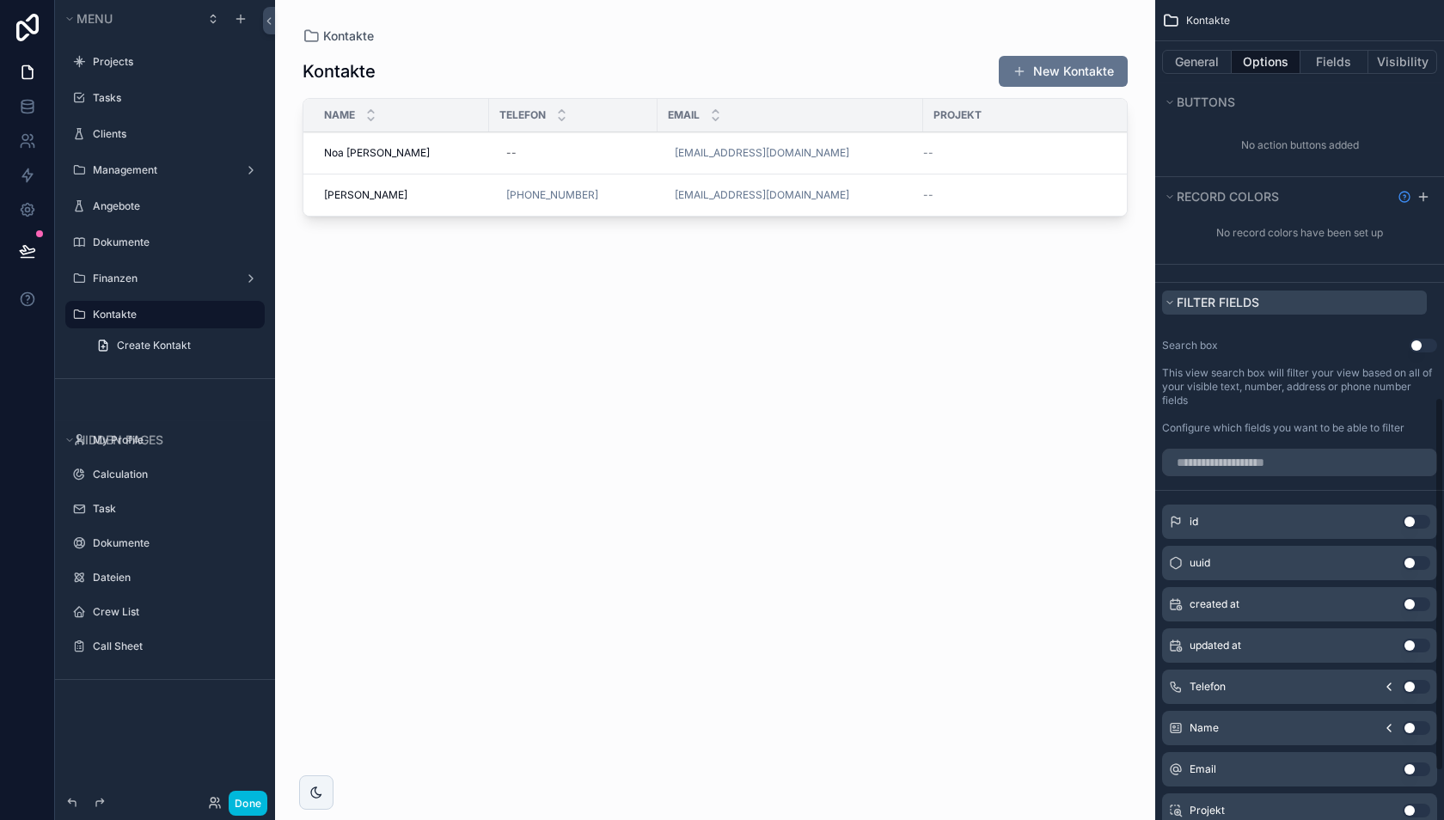
click at [1189, 295] on span "Filter fields" at bounding box center [1217, 302] width 83 height 15
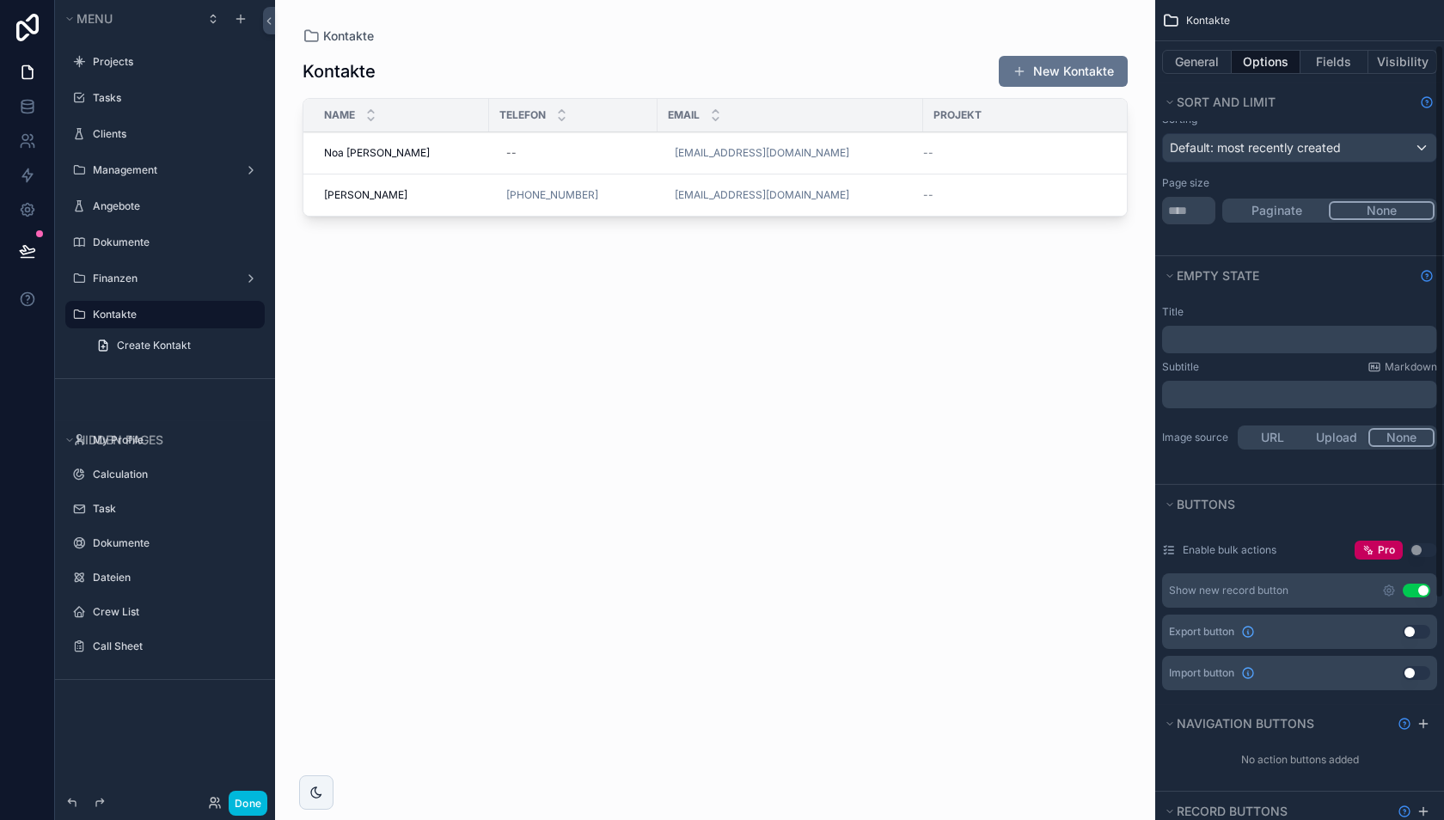
scroll to position [0, 0]
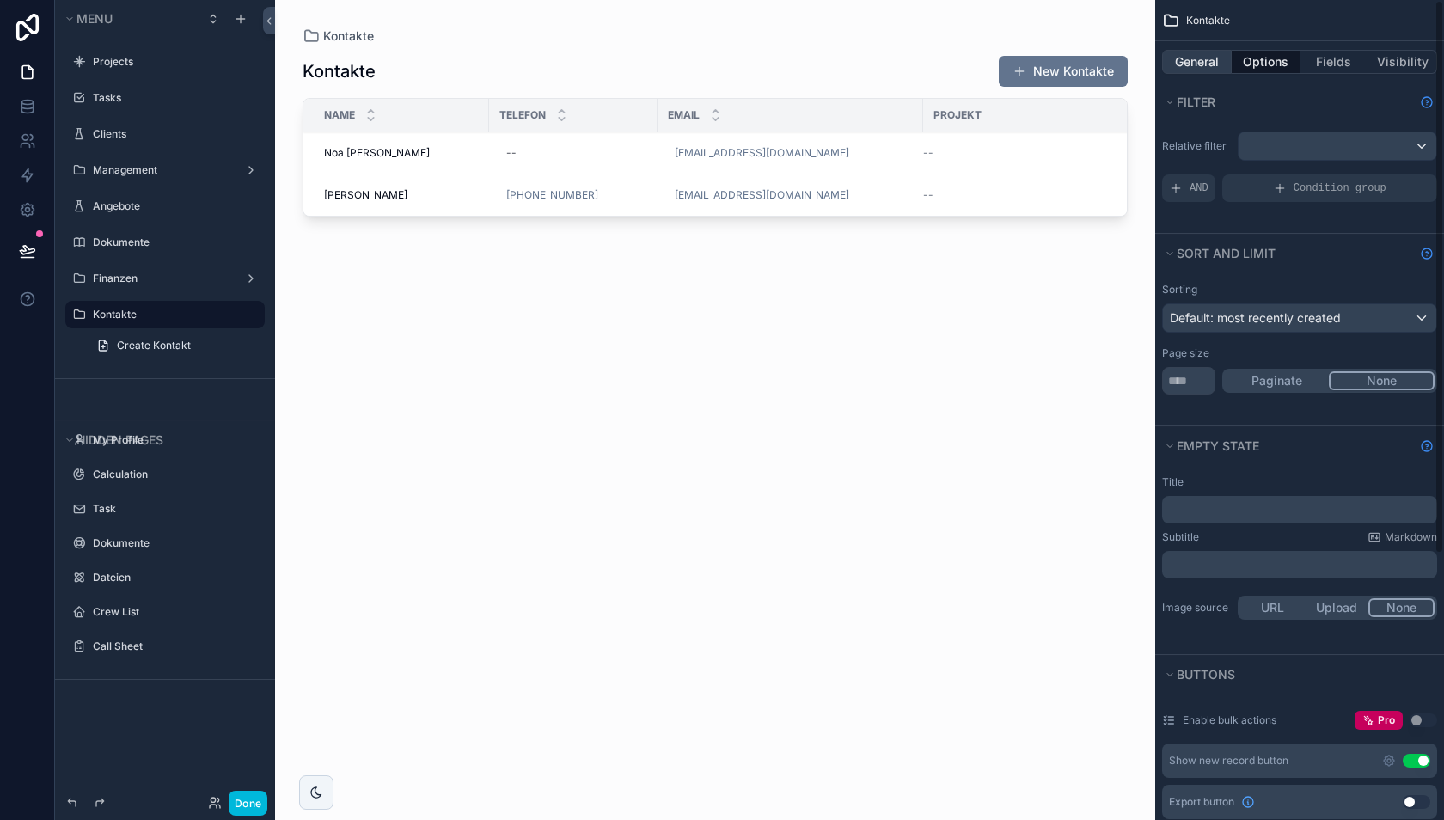
click at [1213, 63] on button "General" at bounding box center [1197, 62] width 70 height 24
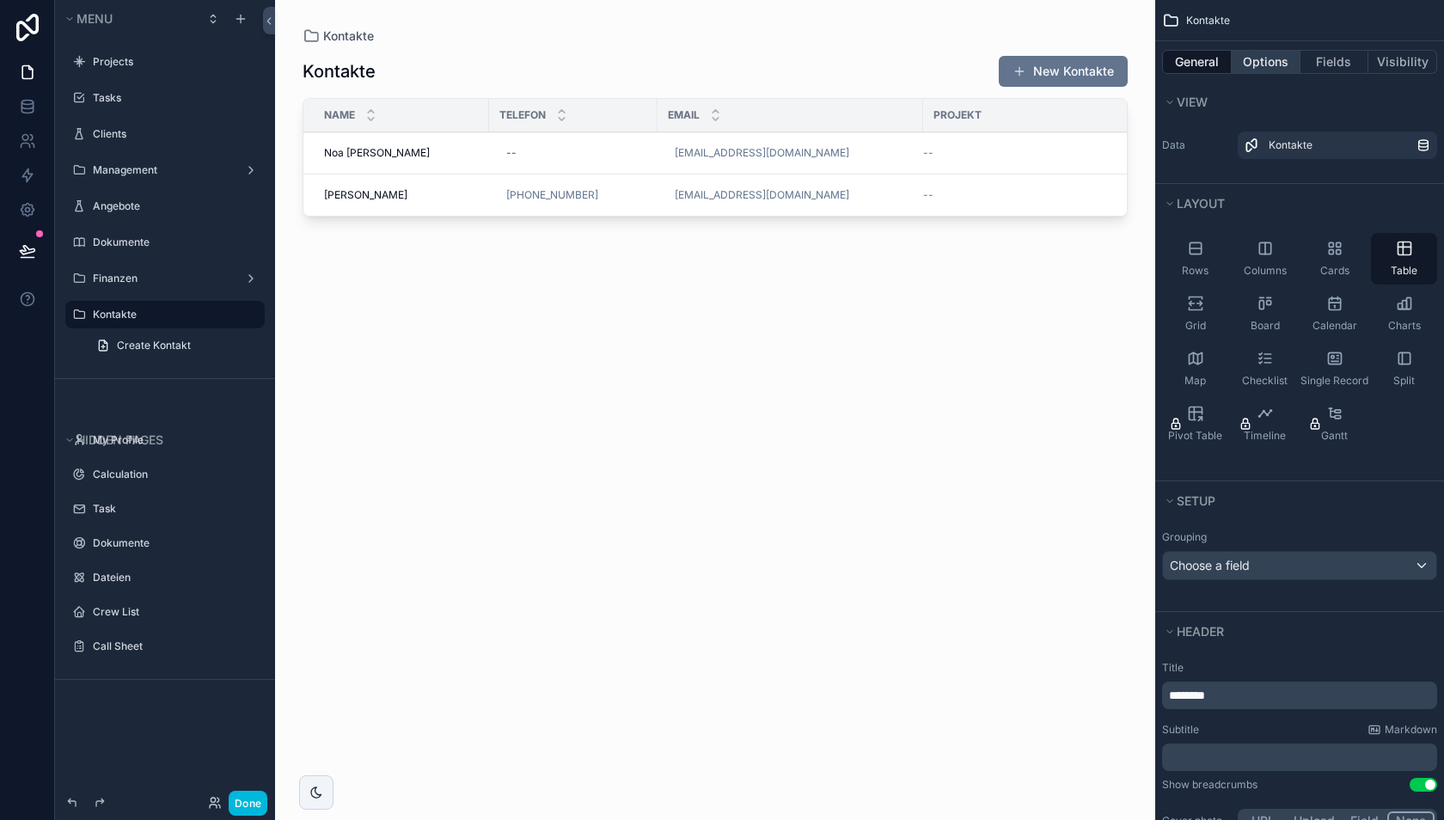
click at [1265, 58] on button "Options" at bounding box center [1265, 62] width 69 height 24
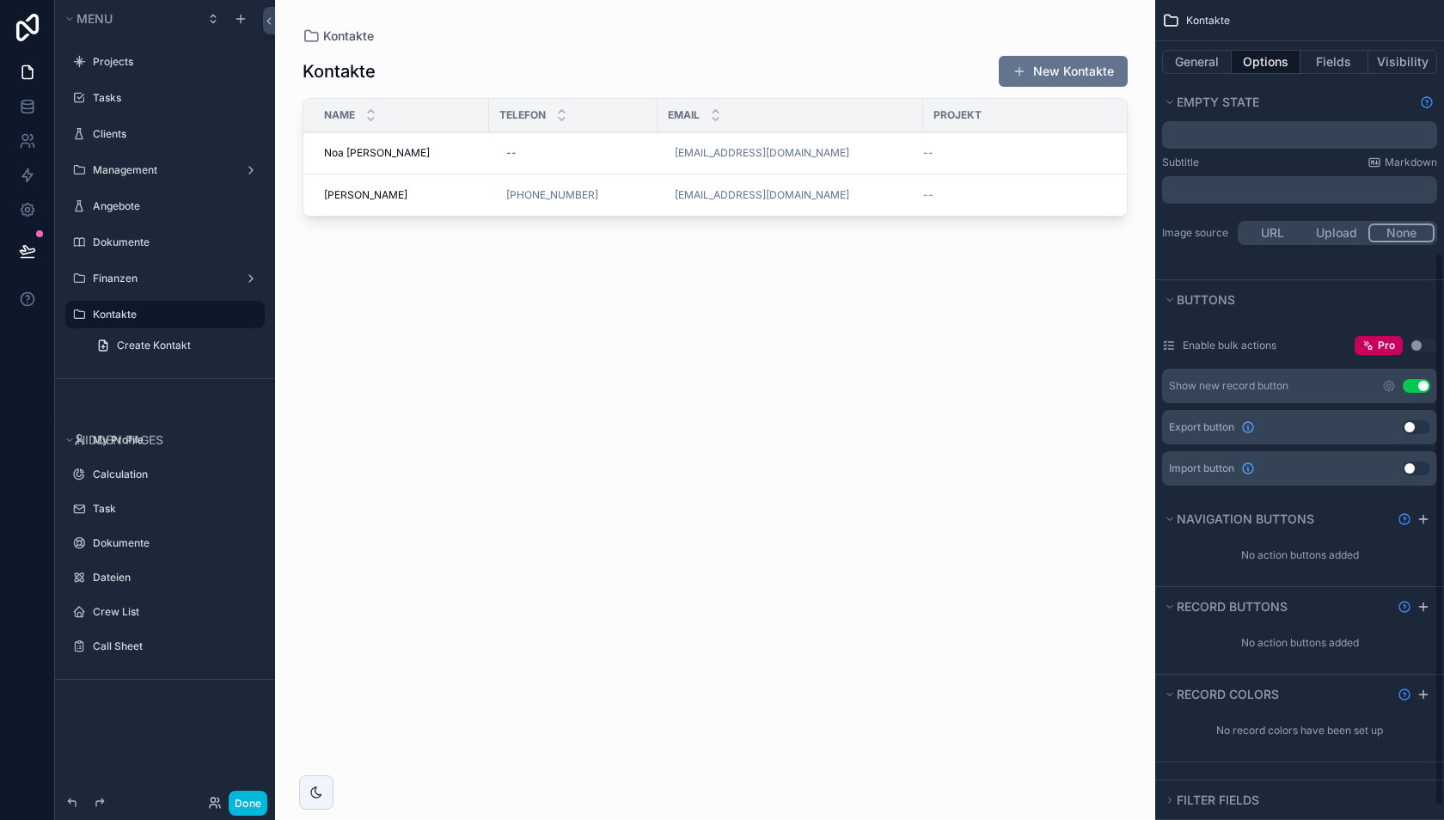
scroll to position [374, 0]
click at [1390, 384] on icon "scrollable content" at bounding box center [1389, 387] width 10 height 10
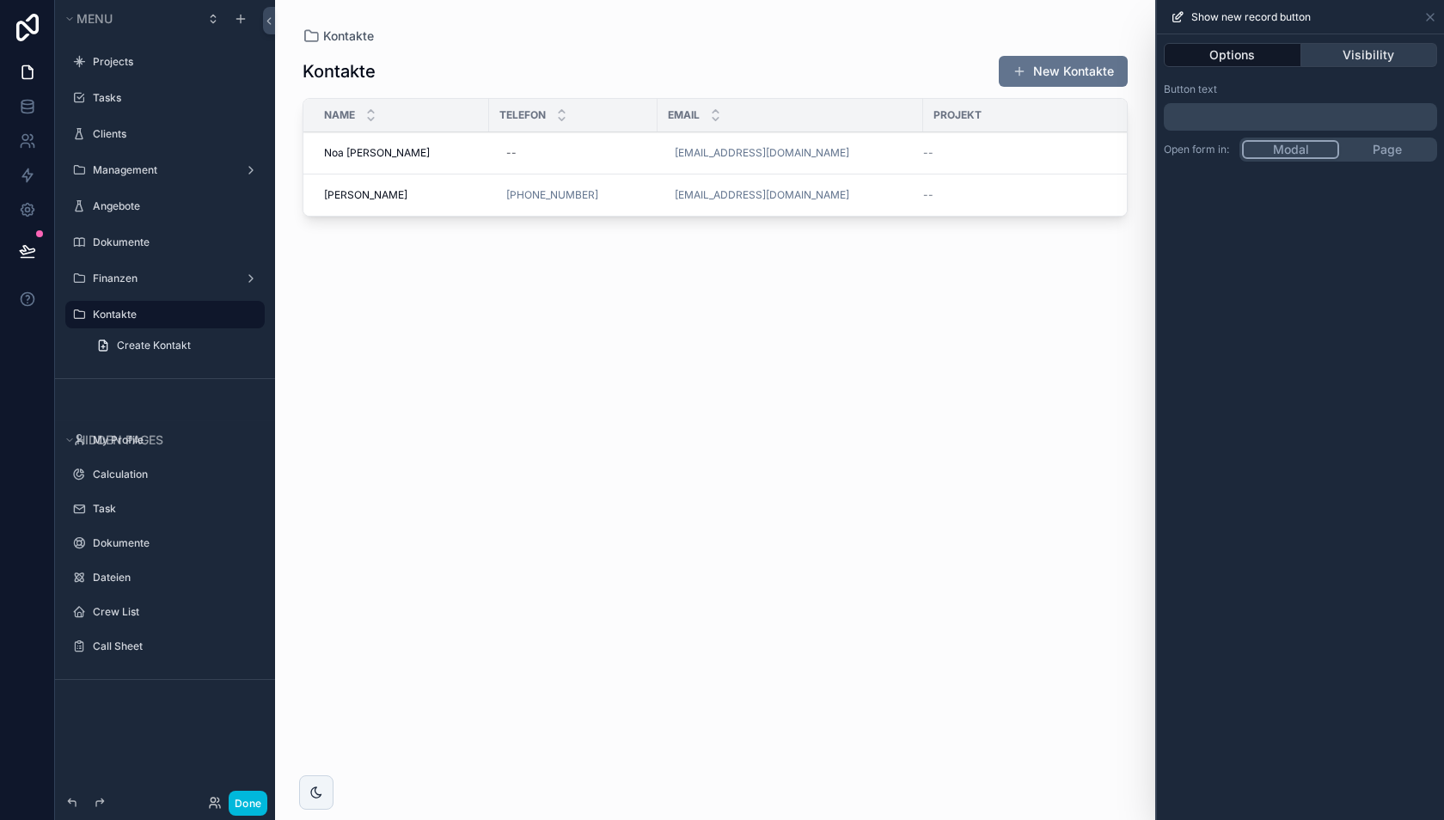
click at [1348, 58] on button "Visibility" at bounding box center [1369, 55] width 137 height 24
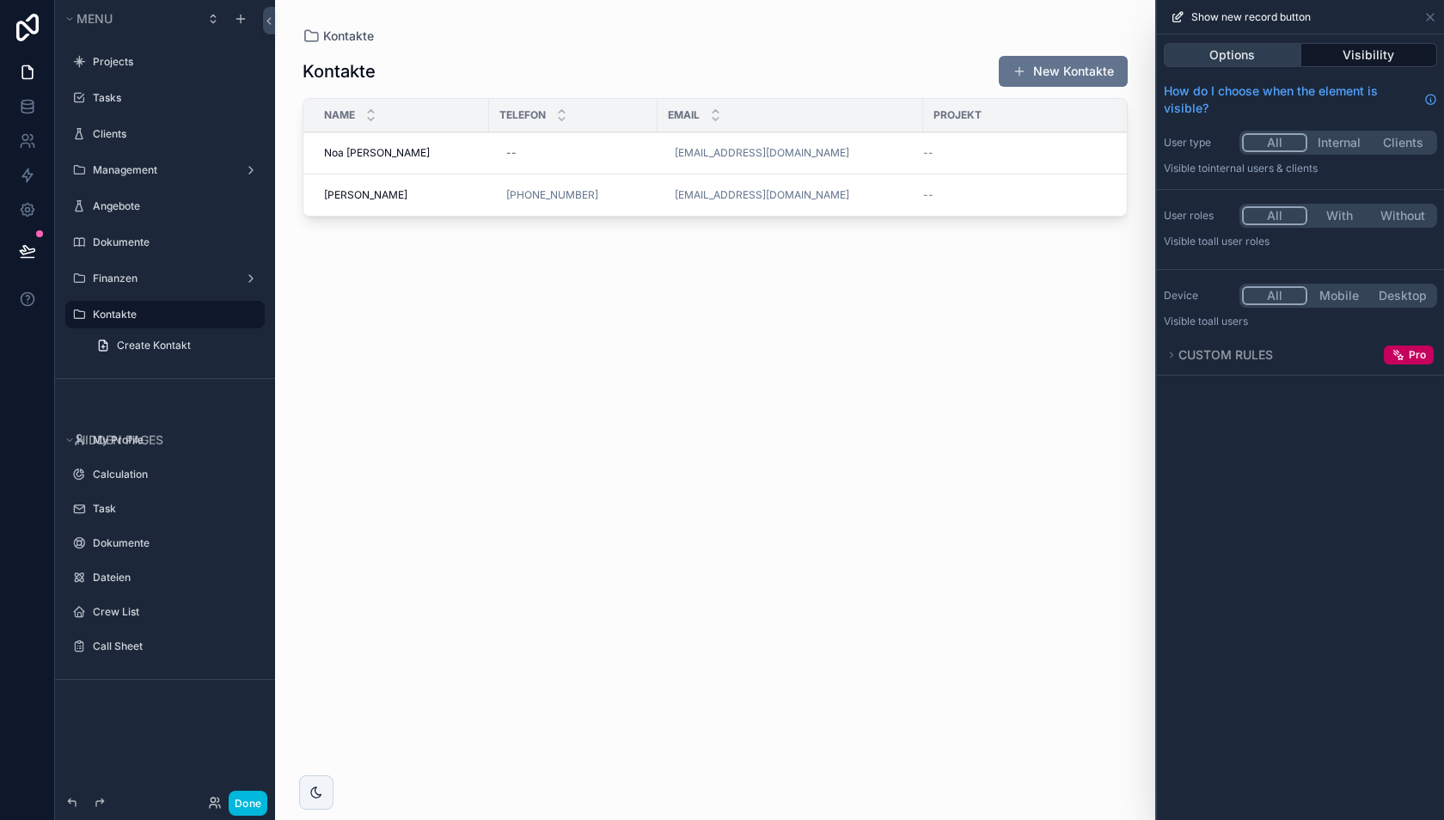
click at [1236, 64] on button "Options" at bounding box center [1233, 55] width 138 height 24
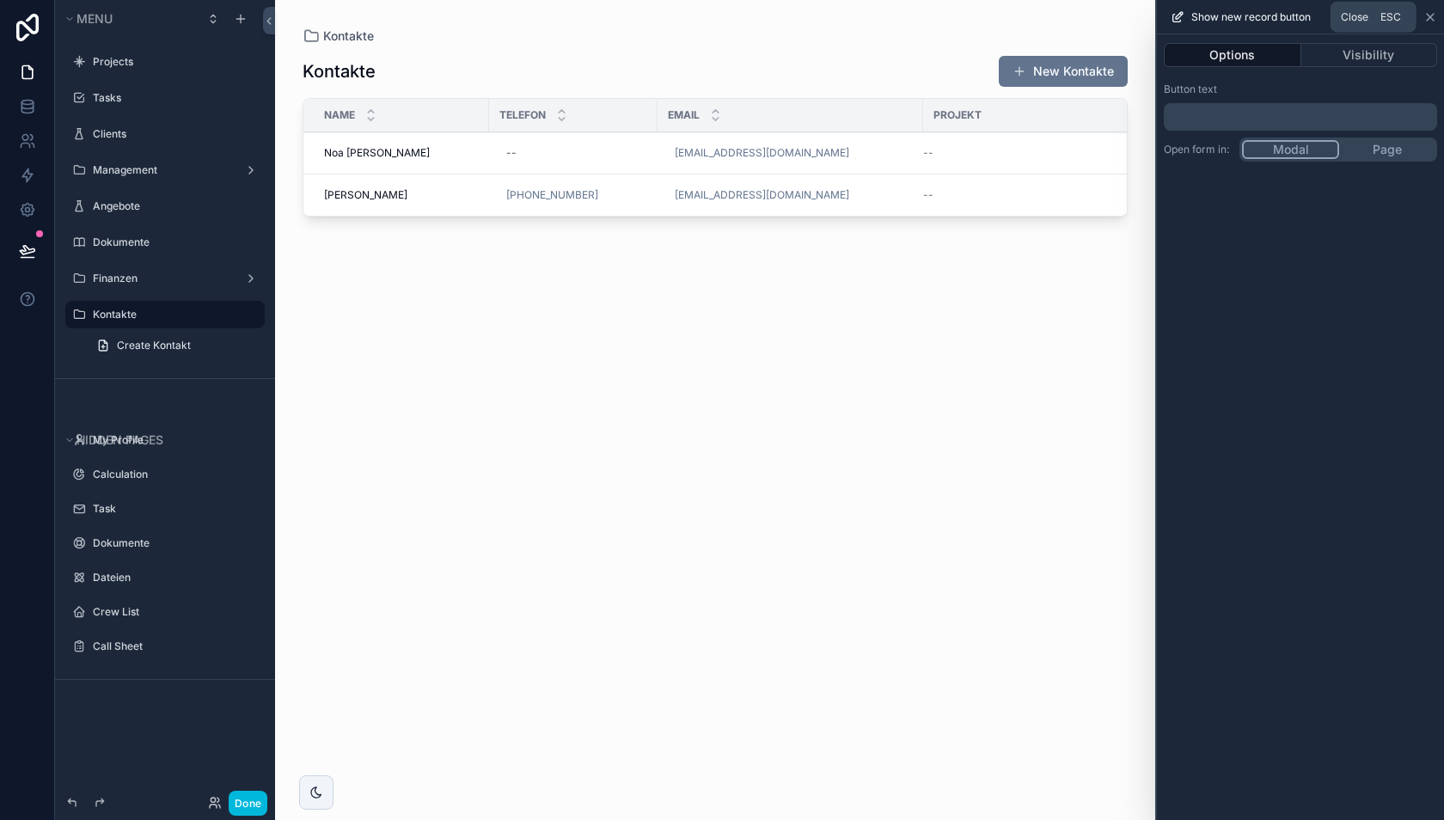
click at [1429, 18] on icon at bounding box center [1430, 17] width 14 height 14
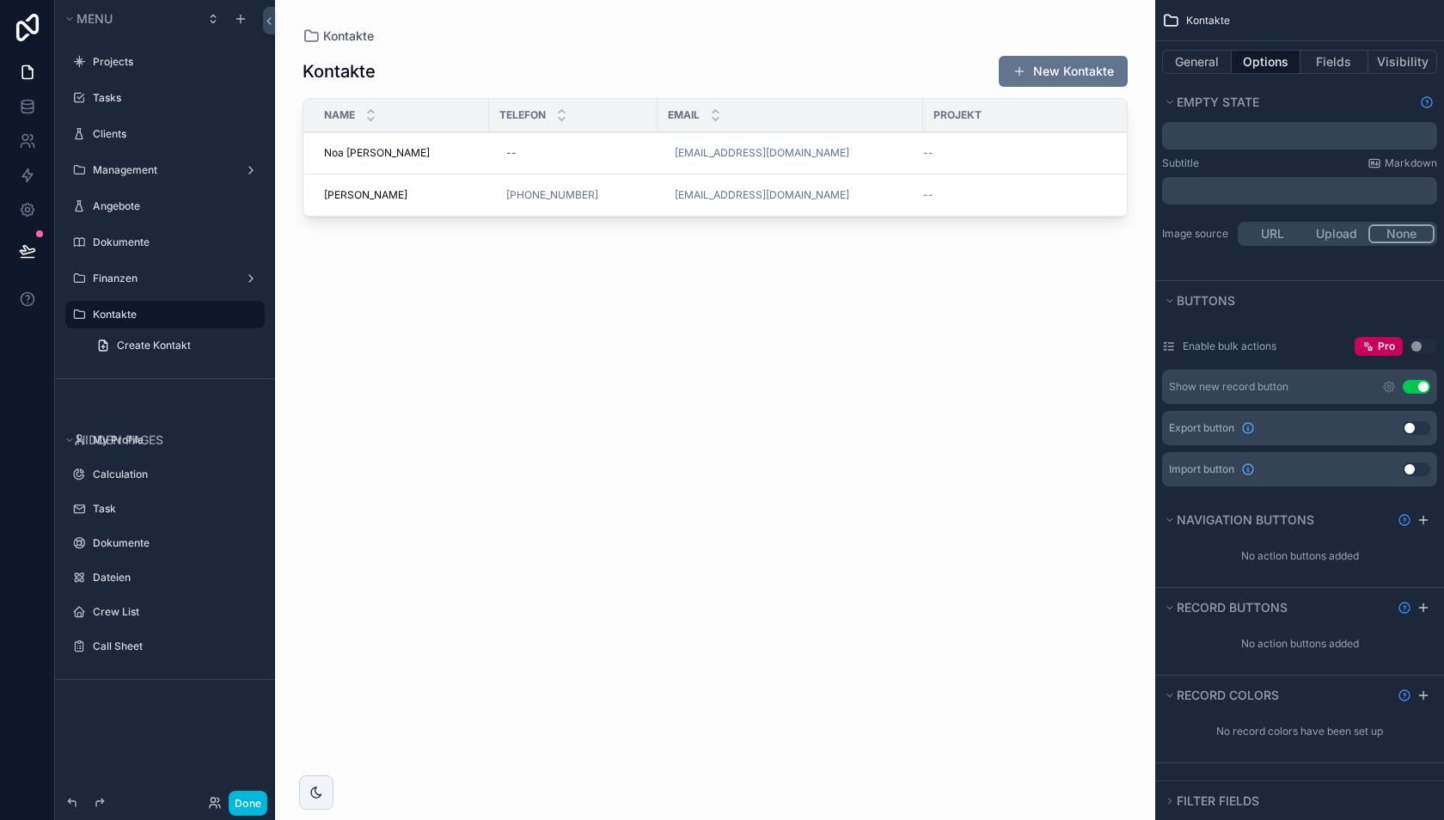
scroll to position [393, 0]
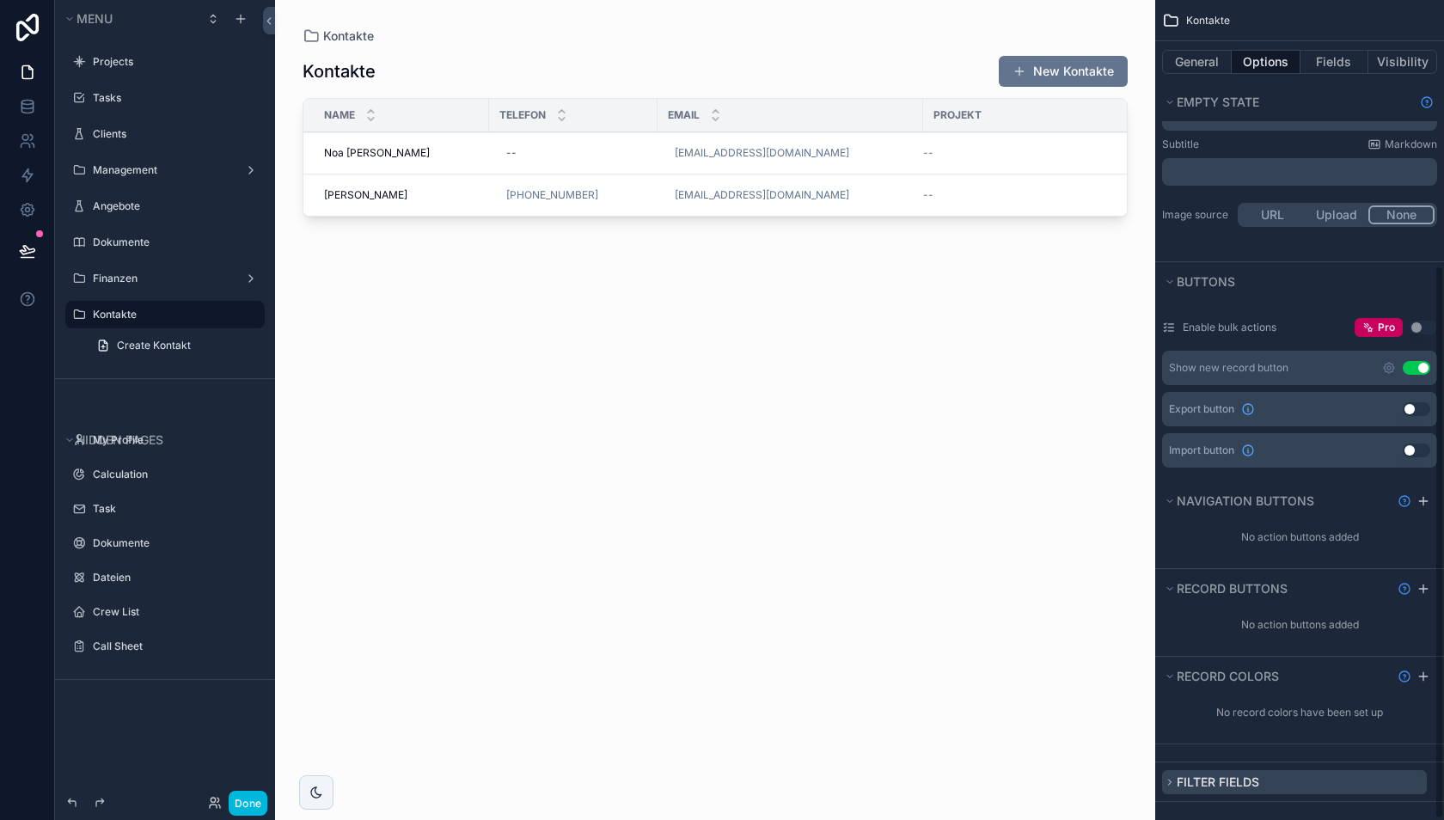
click at [1178, 776] on span "Filter fields" at bounding box center [1217, 781] width 83 height 15
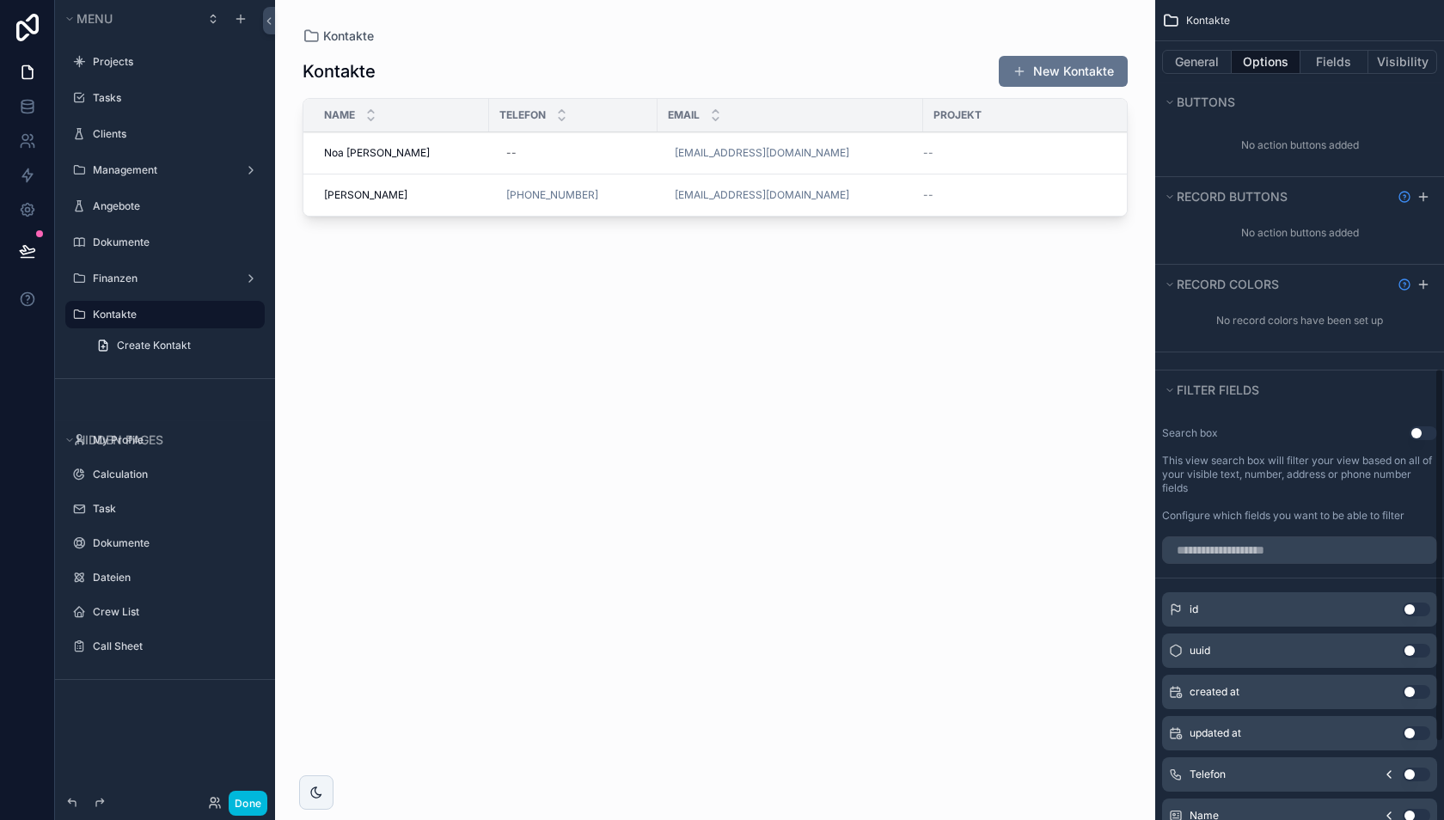
scroll to position [977, 0]
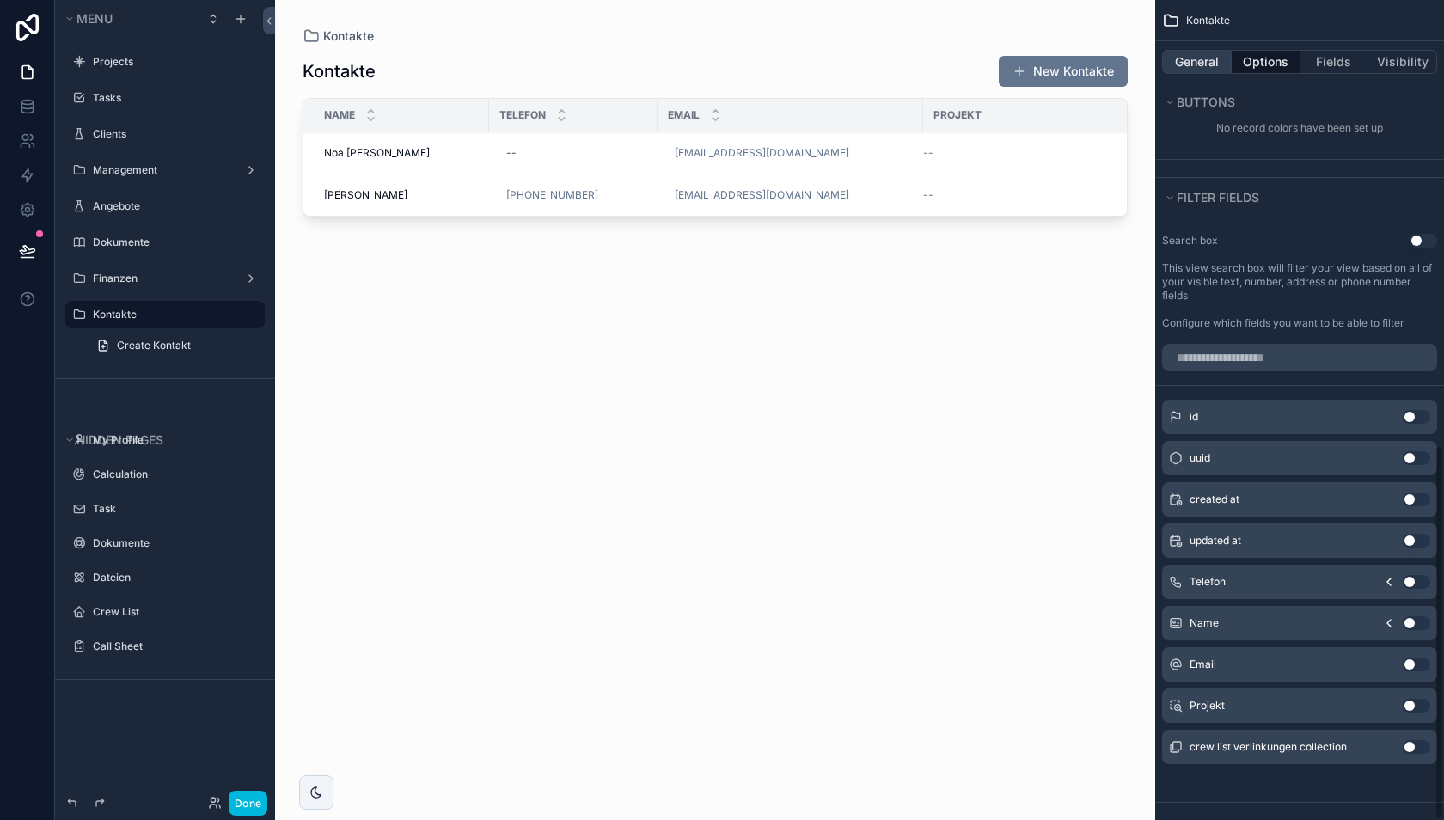
click at [1195, 66] on button "General" at bounding box center [1197, 62] width 70 height 24
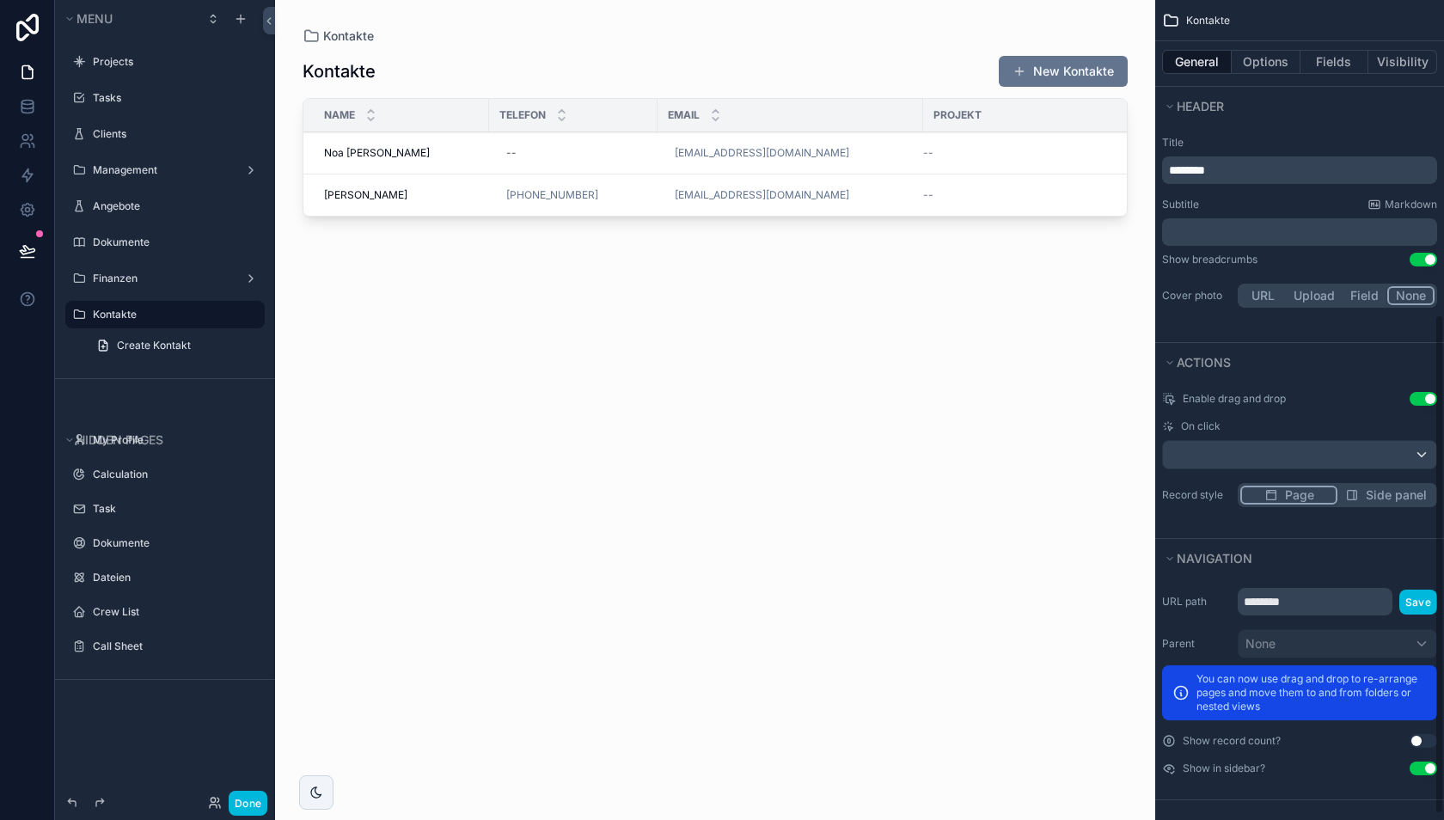
scroll to position [516, 0]
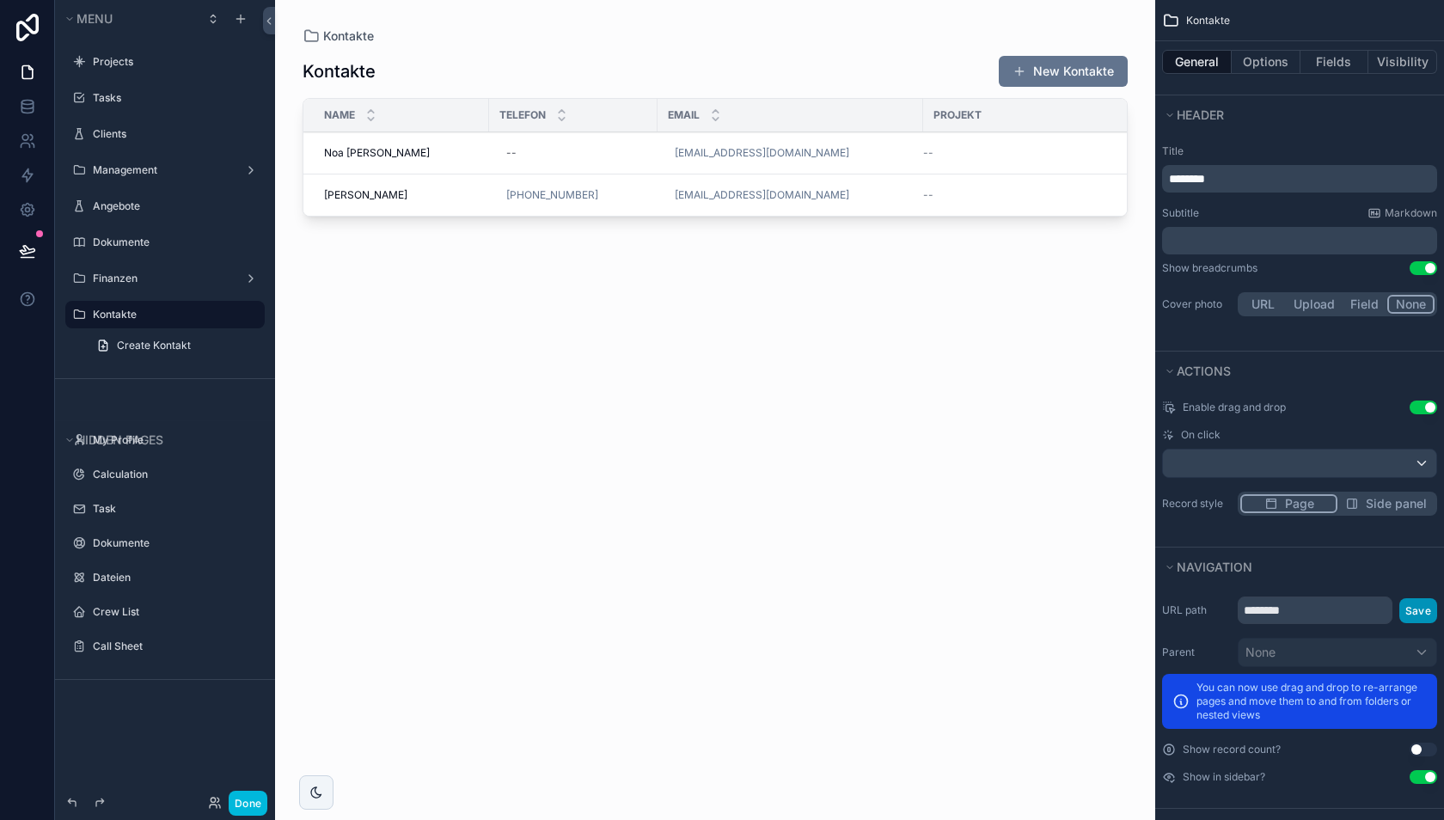
click at [1420, 602] on button "Save" at bounding box center [1418, 610] width 38 height 25
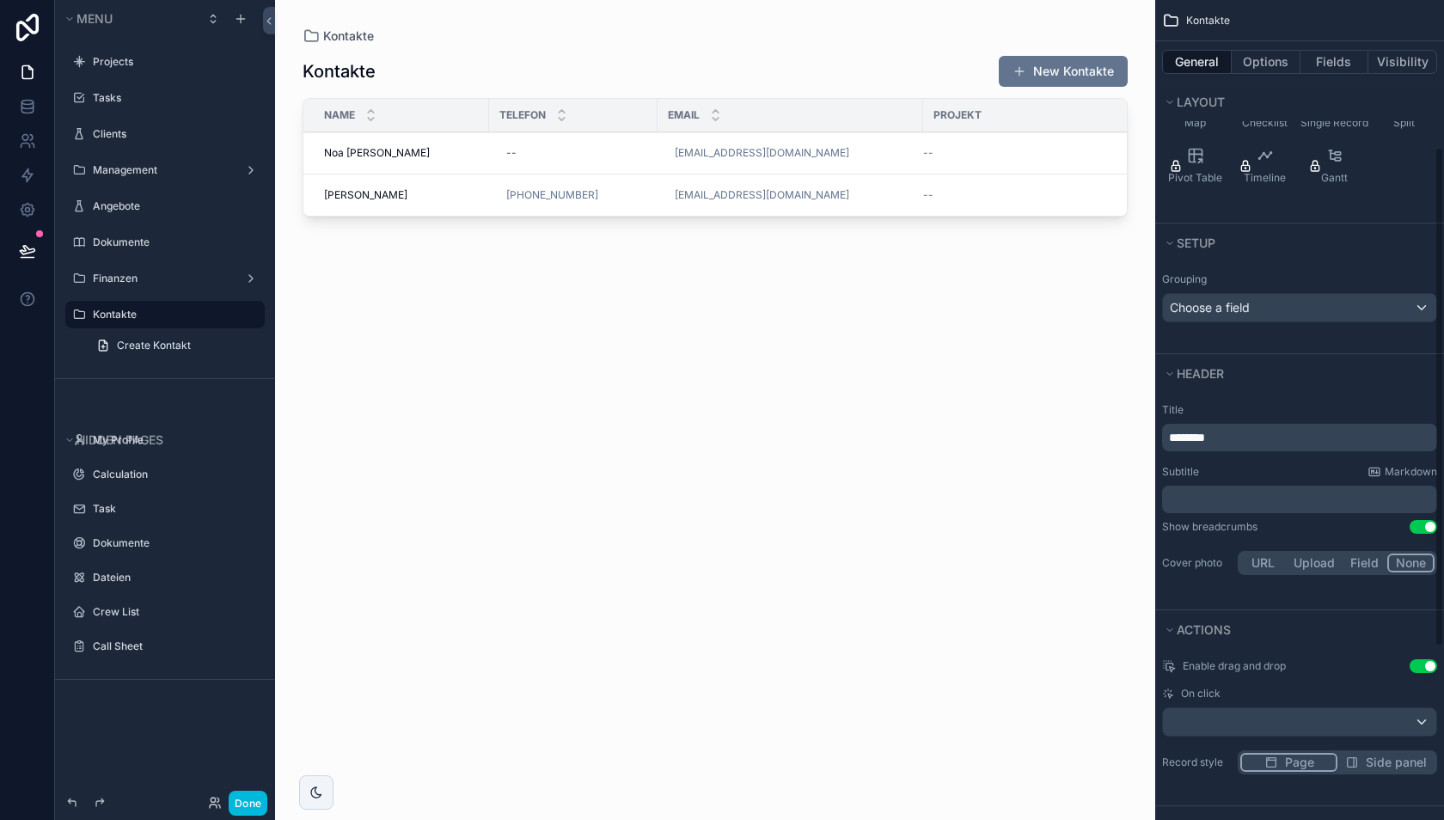
scroll to position [241, 0]
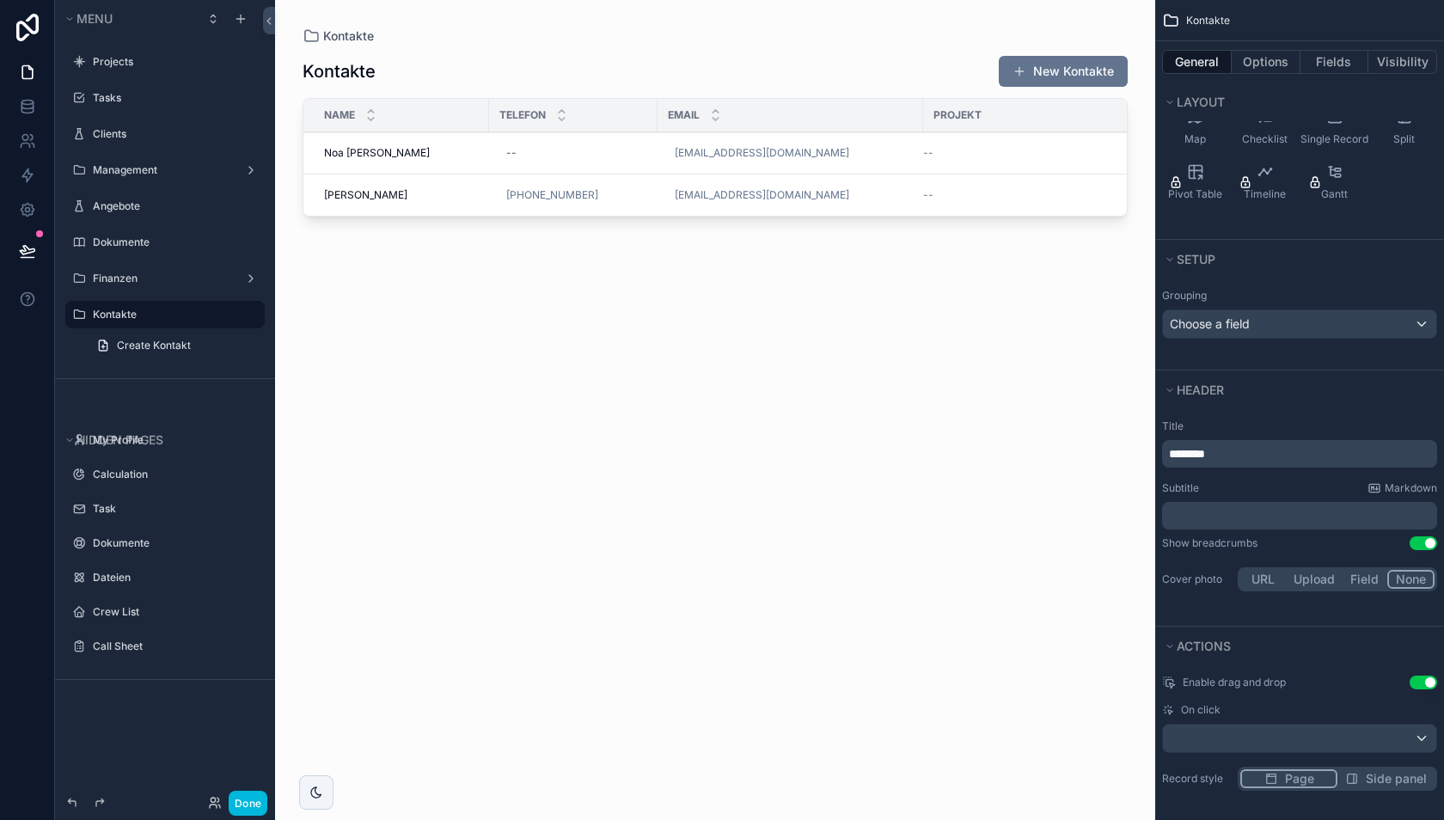
click at [962, 150] on div "--" at bounding box center [1048, 153] width 251 height 14
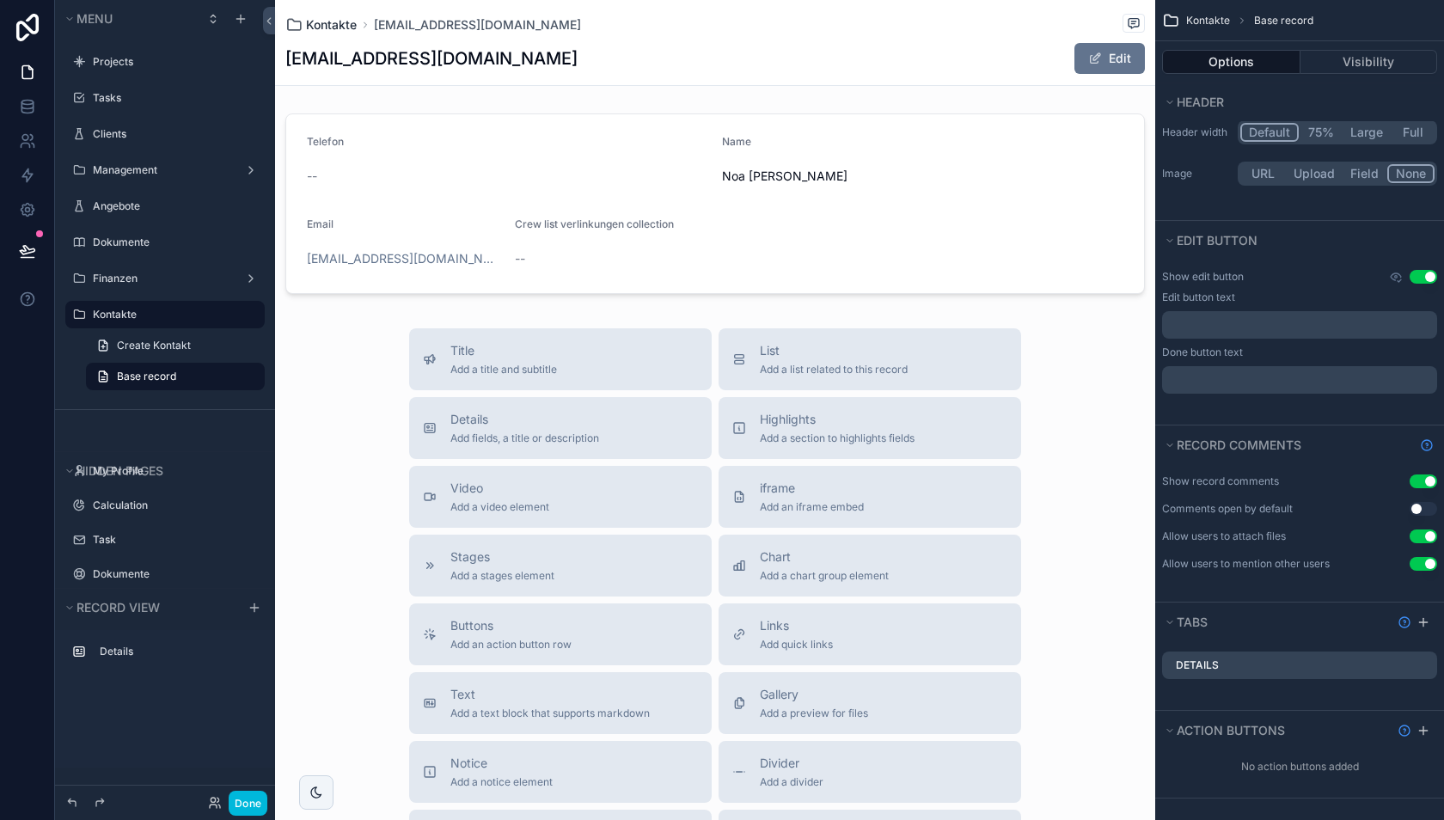
click at [342, 21] on span "Kontakte" at bounding box center [331, 24] width 51 height 17
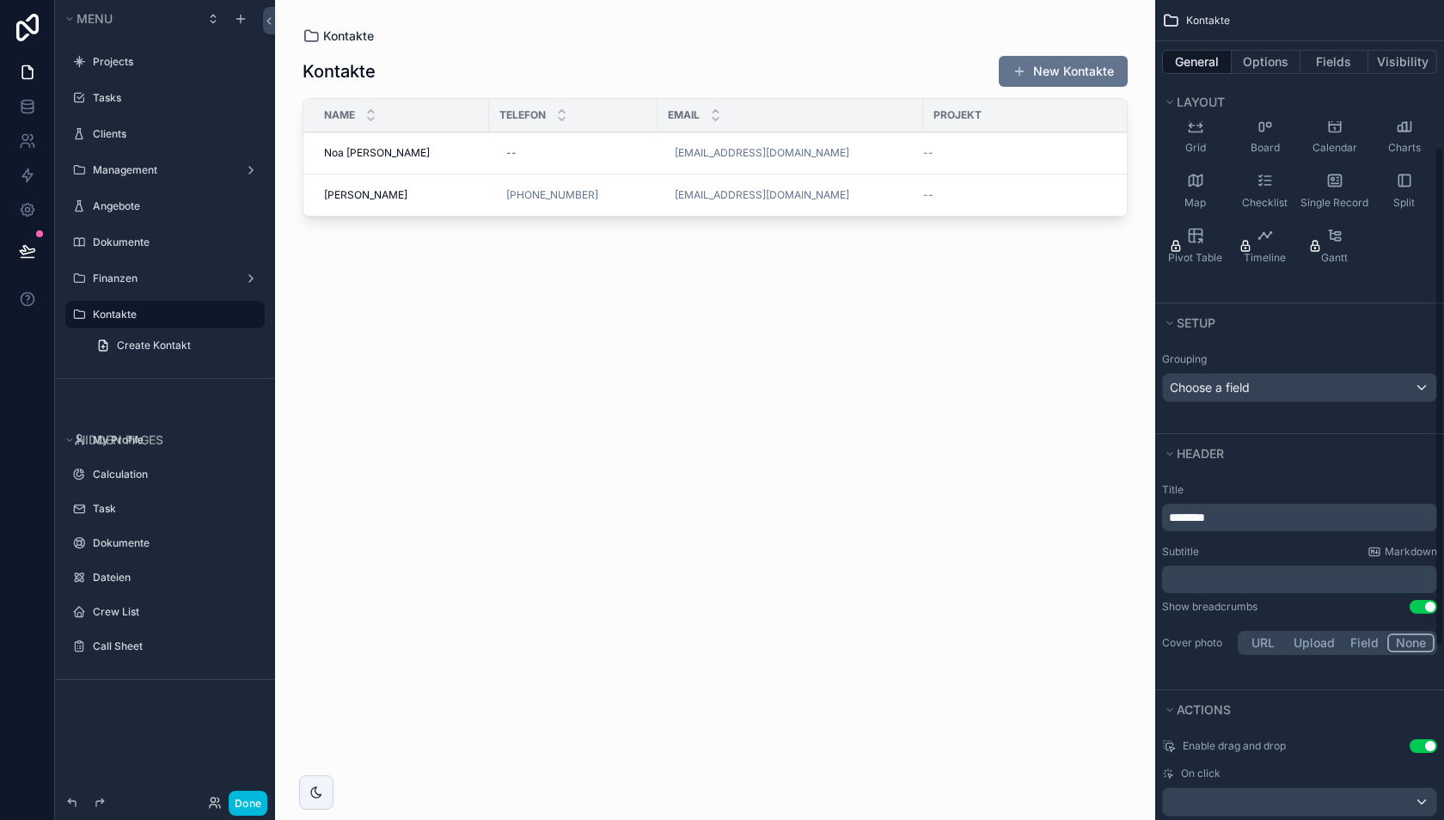
scroll to position [241, 0]
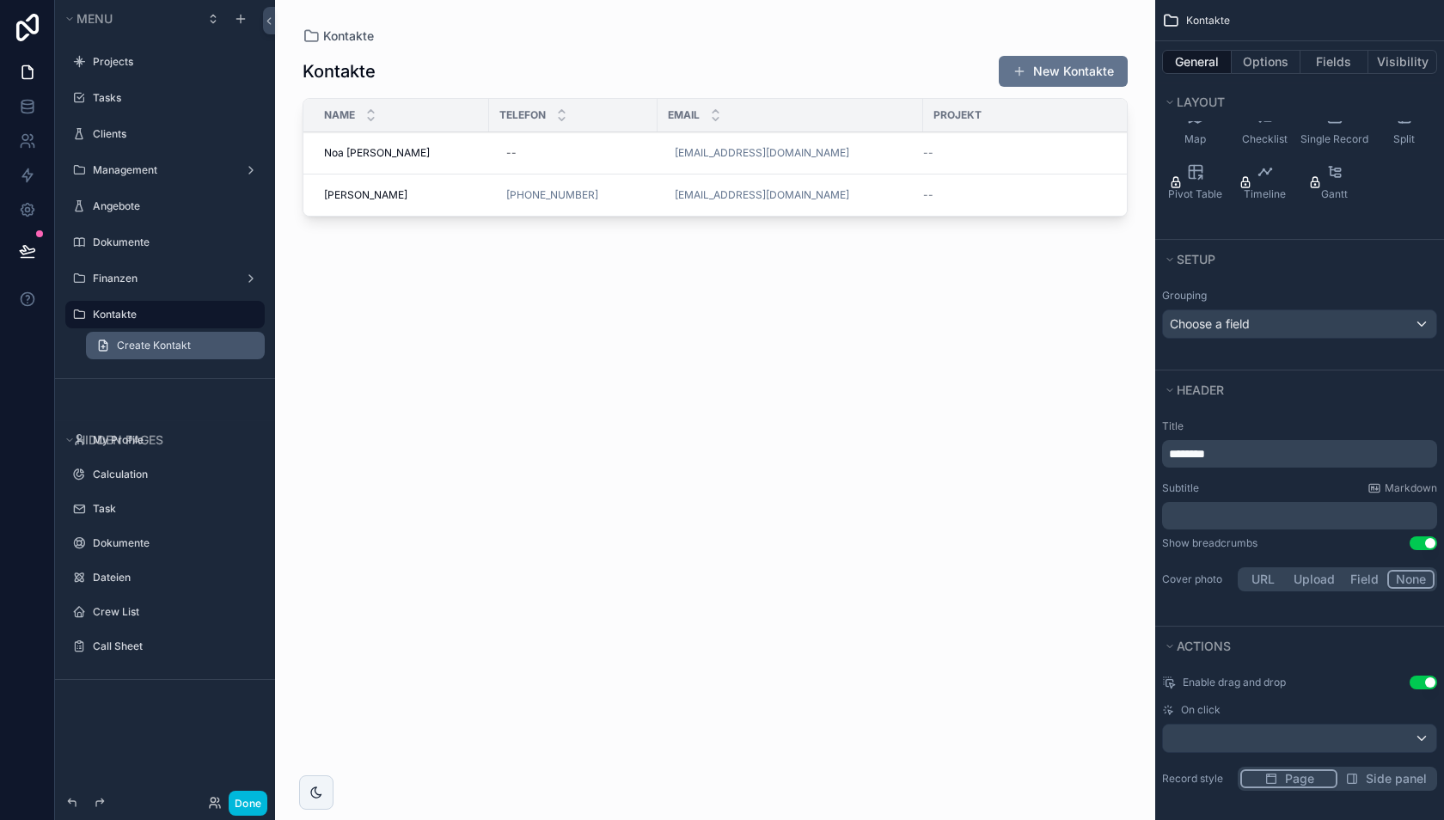
click at [167, 348] on span "Create Kontakt" at bounding box center [154, 346] width 74 height 14
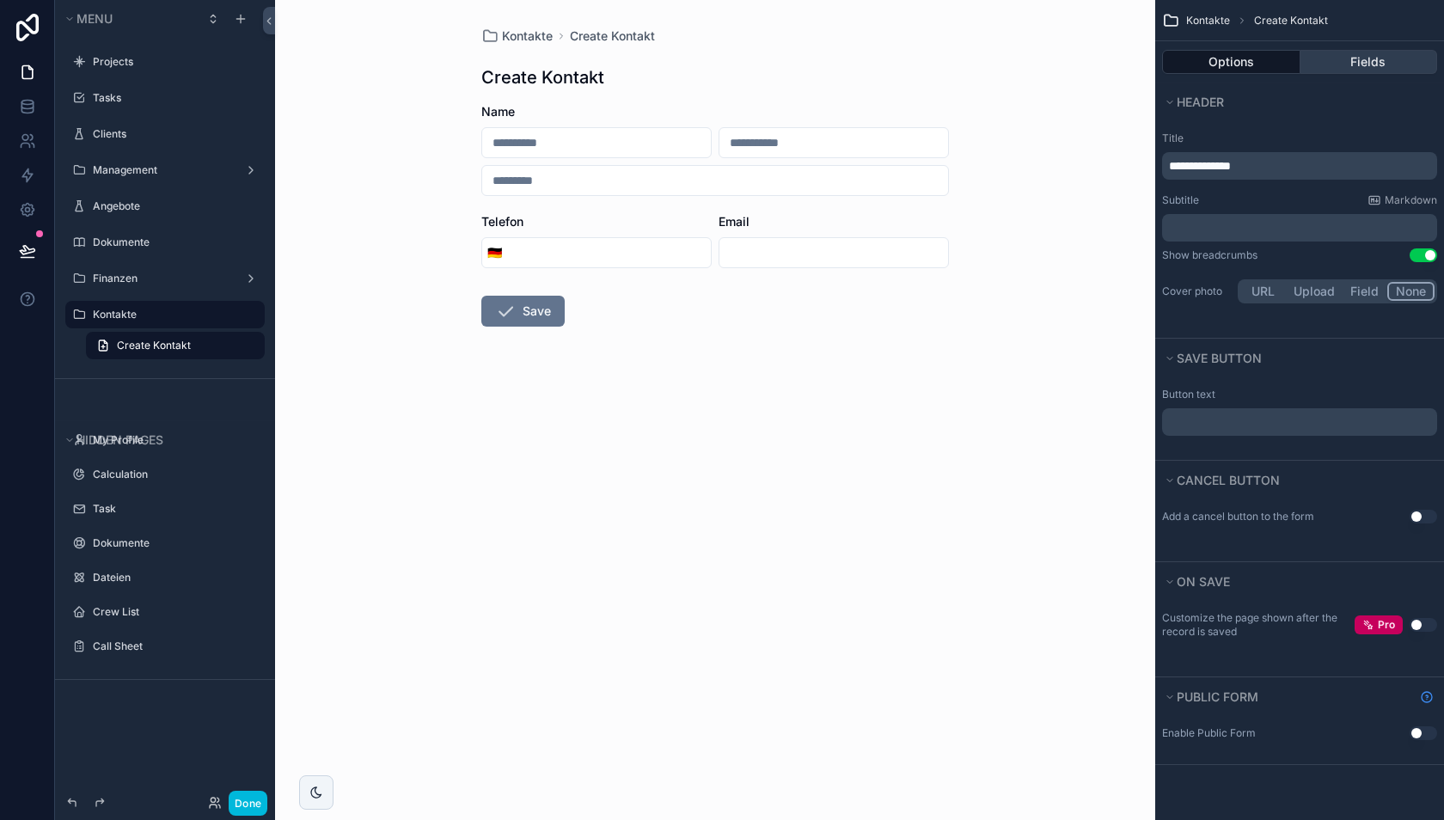
click at [1374, 56] on button "Fields" at bounding box center [1369, 62] width 138 height 24
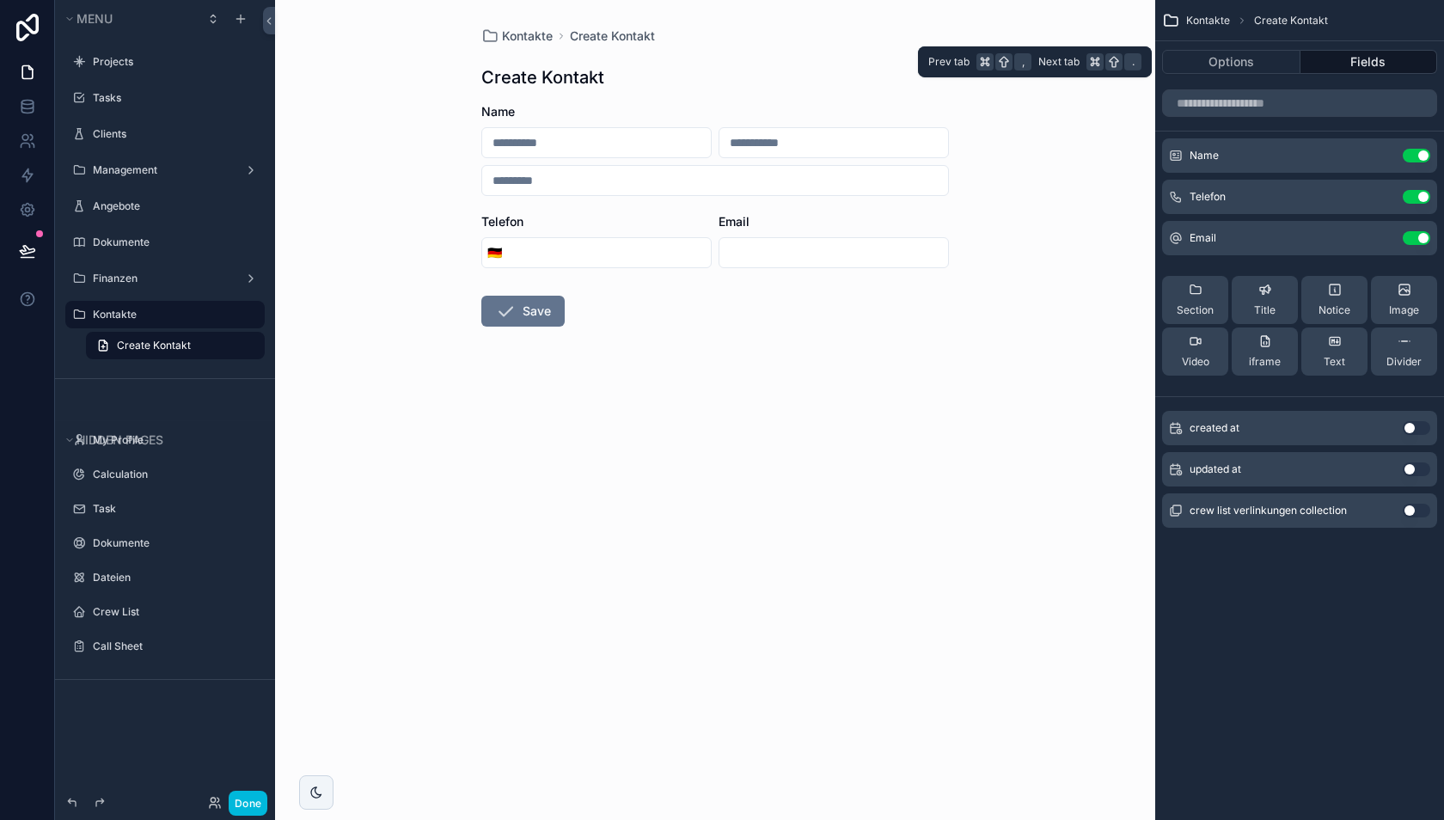
click at [1251, 76] on div "Options Fields" at bounding box center [1299, 61] width 289 height 41
click at [138, 315] on label "Kontakte" at bounding box center [174, 315] width 162 height 14
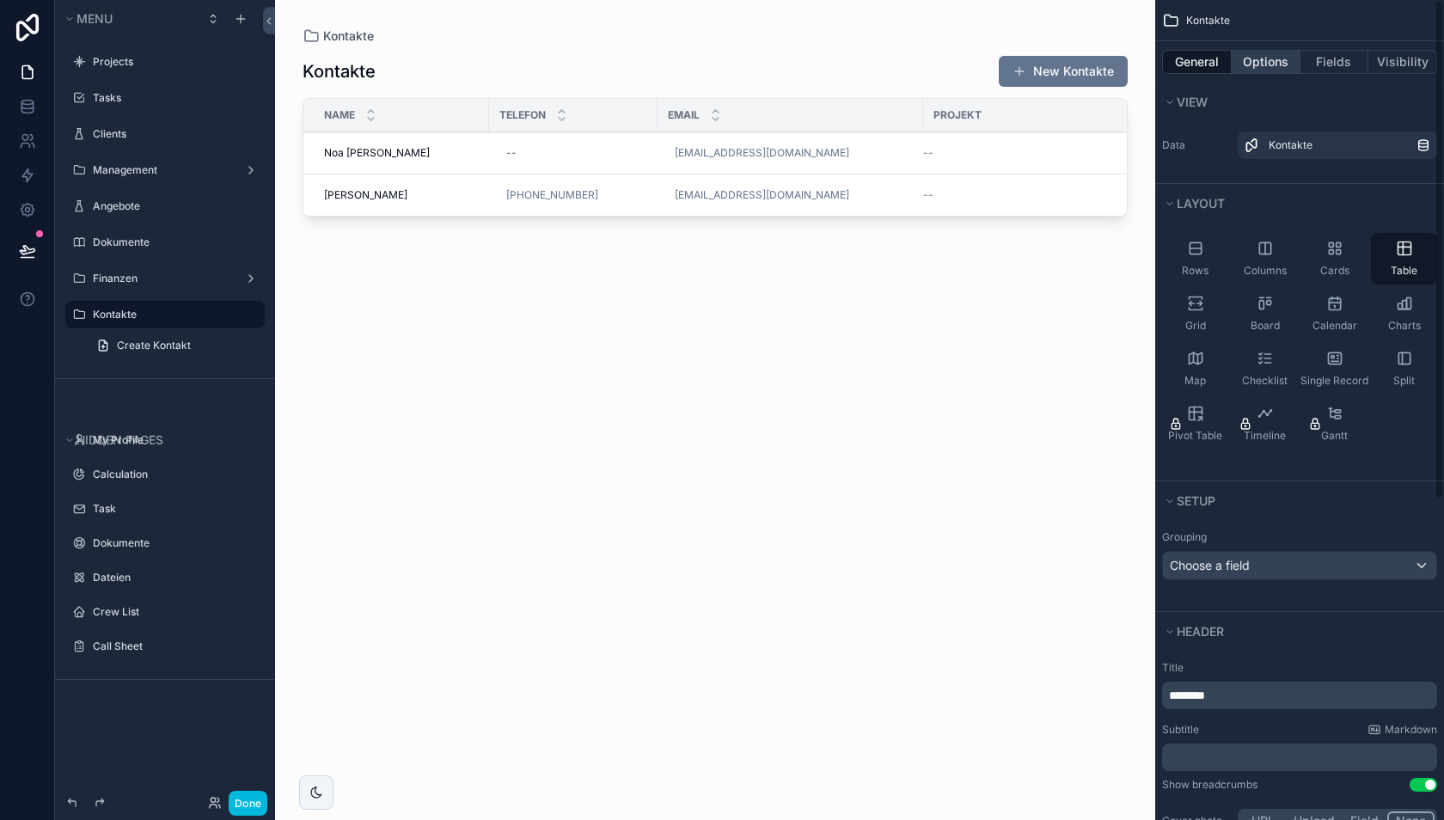
click at [1267, 54] on button "Options" at bounding box center [1265, 62] width 69 height 24
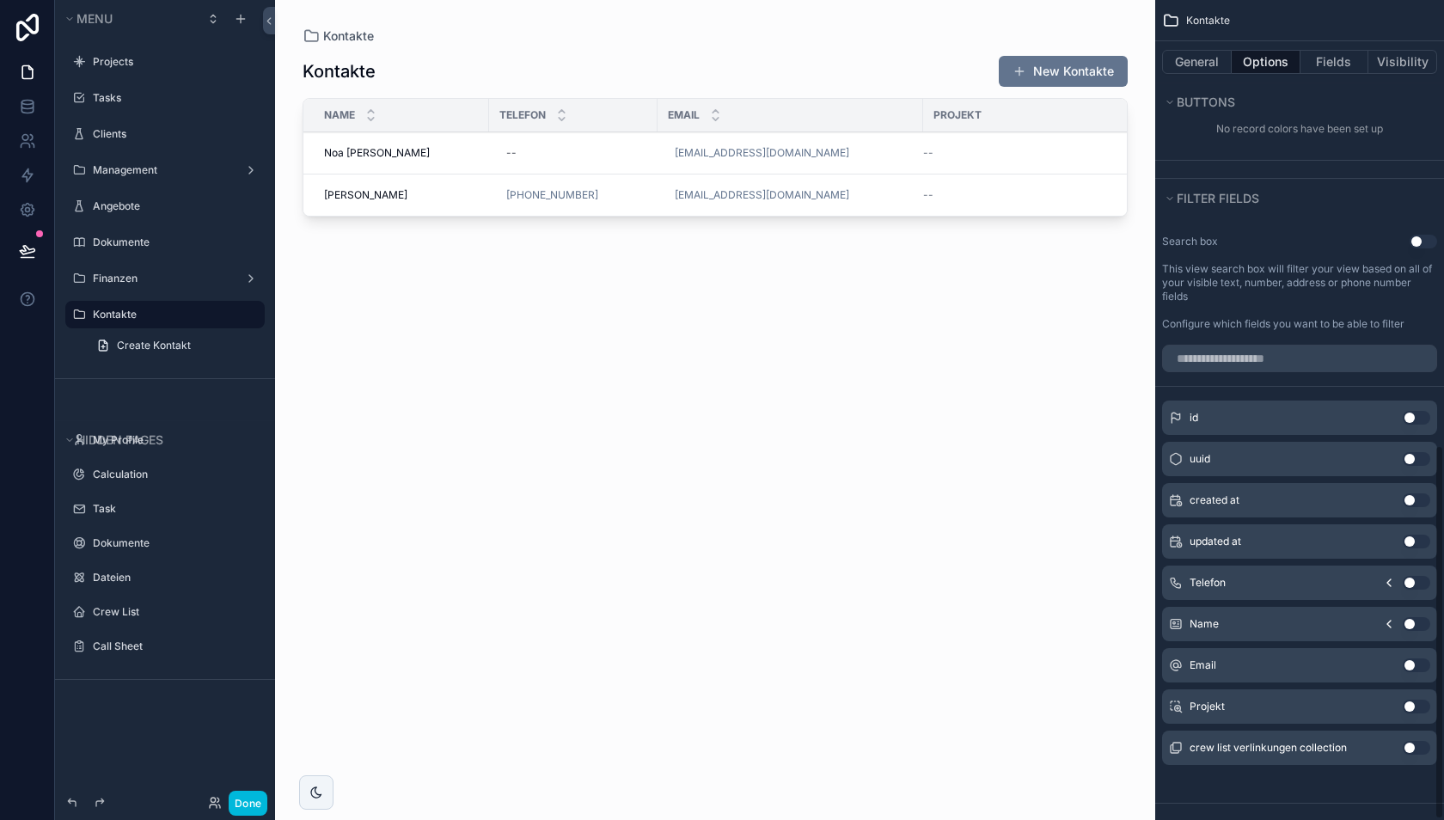
scroll to position [977, 0]
click at [1164, 193] on icon "scrollable content" at bounding box center [1169, 198] width 10 height 10
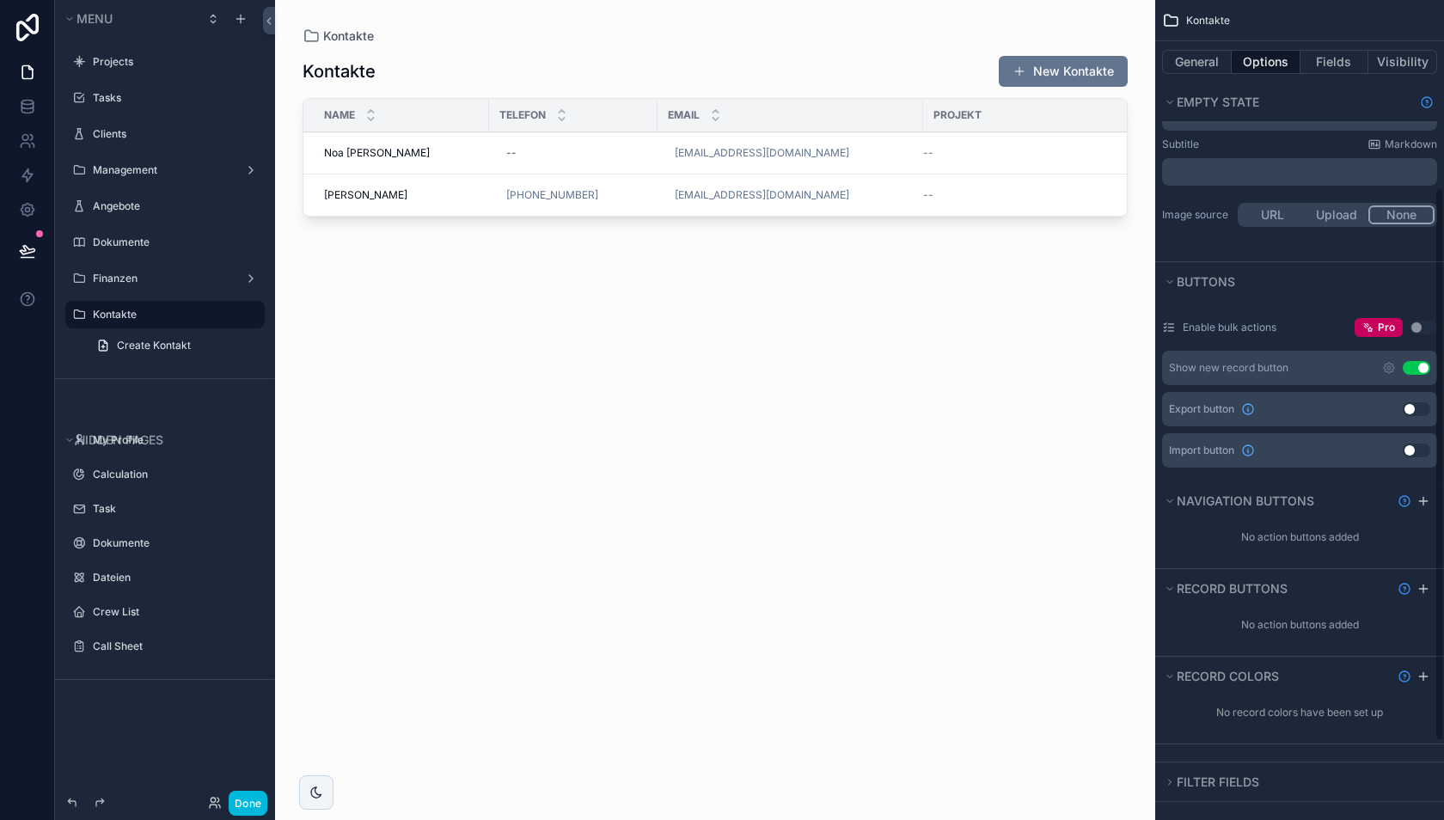
scroll to position [0, 0]
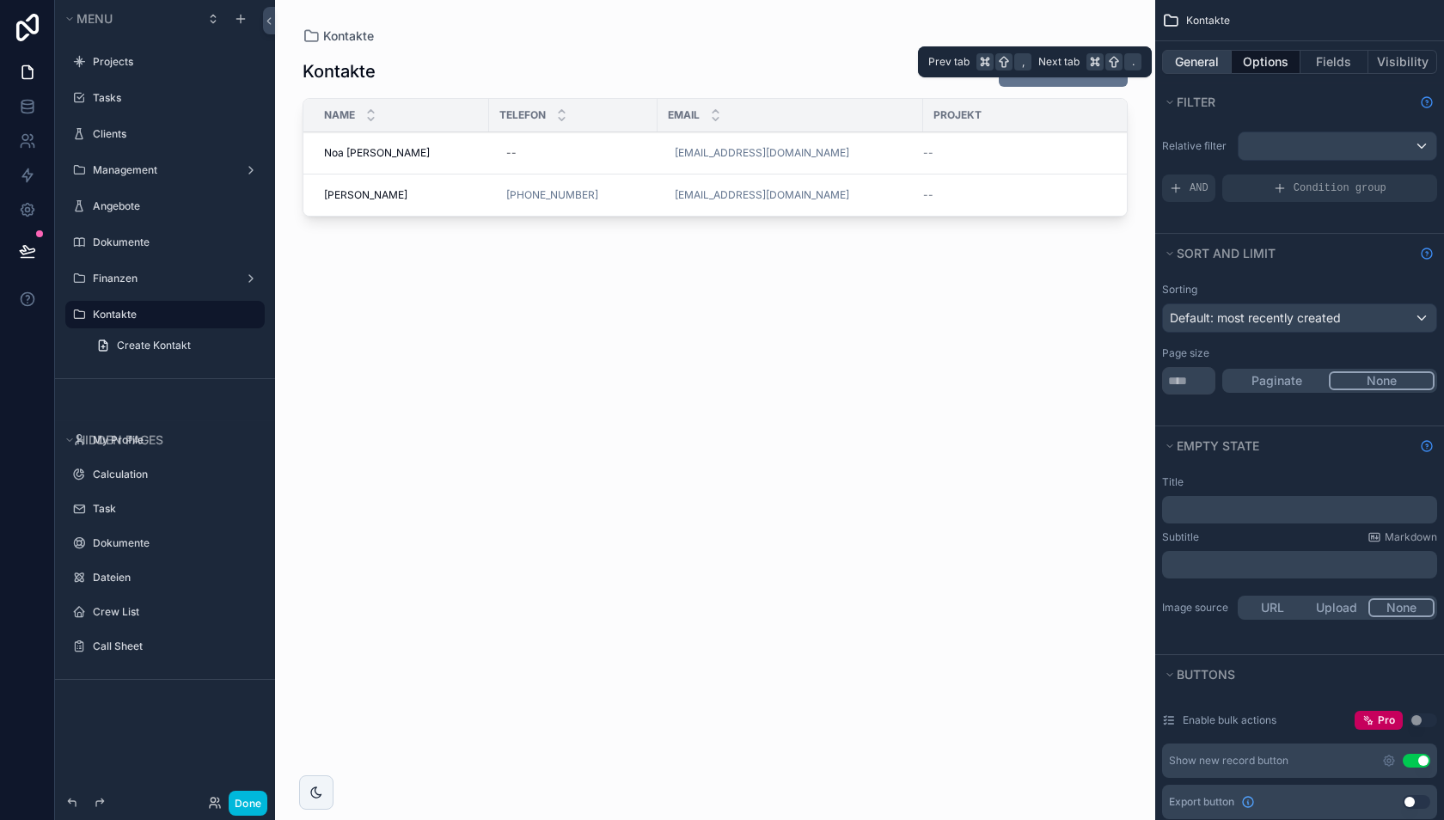
click at [1193, 67] on button "General" at bounding box center [1197, 62] width 70 height 24
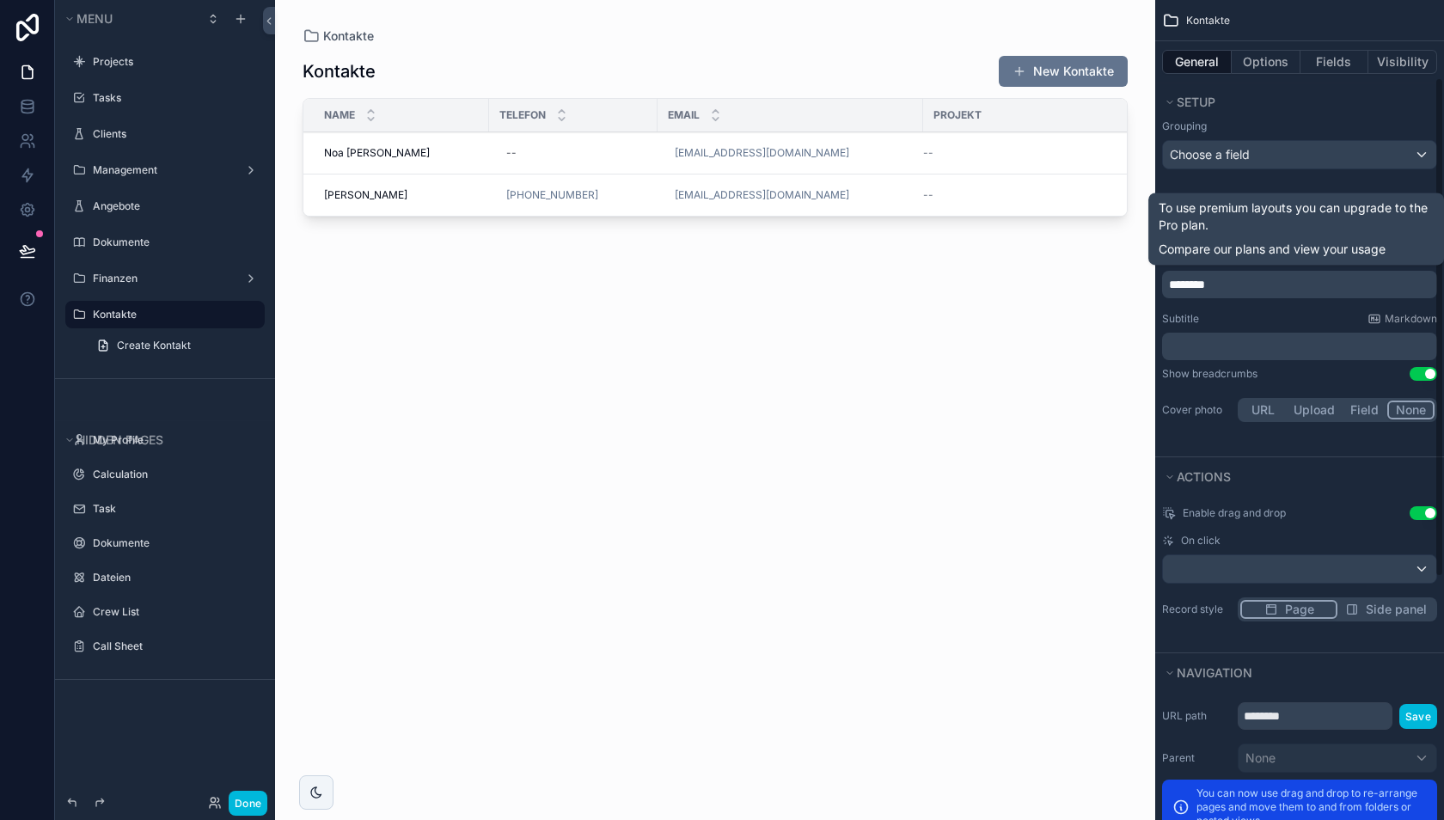
scroll to position [525, 0]
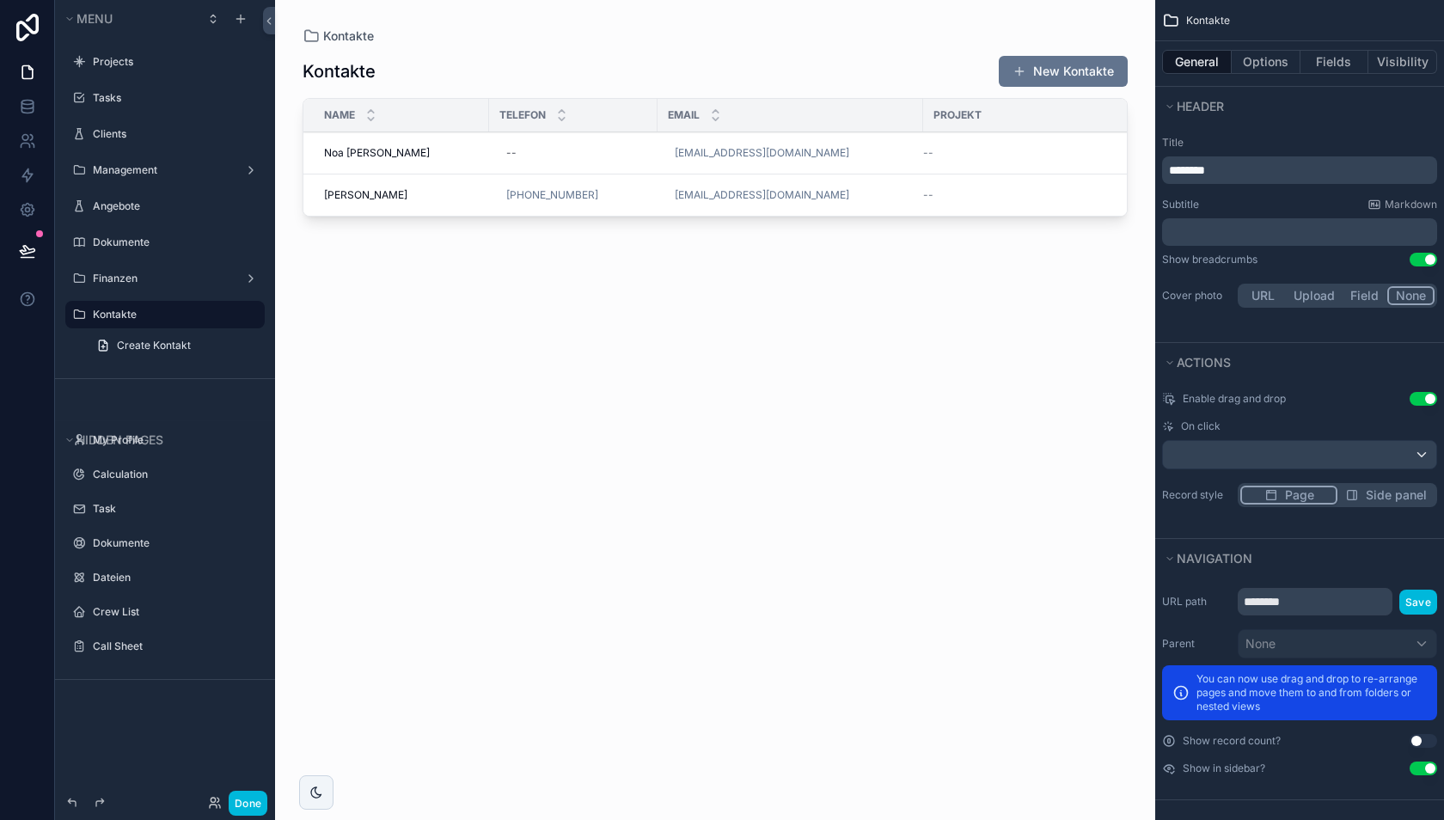
click at [1423, 392] on button "Use setting" at bounding box center [1423, 399] width 28 height 14
drag, startPoint x: 463, startPoint y: 162, endPoint x: 436, endPoint y: 153, distance: 28.8
click at [436, 155] on td "Noa Frieda Löwe Noa Frieda Löwe" at bounding box center [396, 153] width 186 height 42
click at [1282, 451] on div "scrollable content" at bounding box center [1299, 455] width 273 height 28
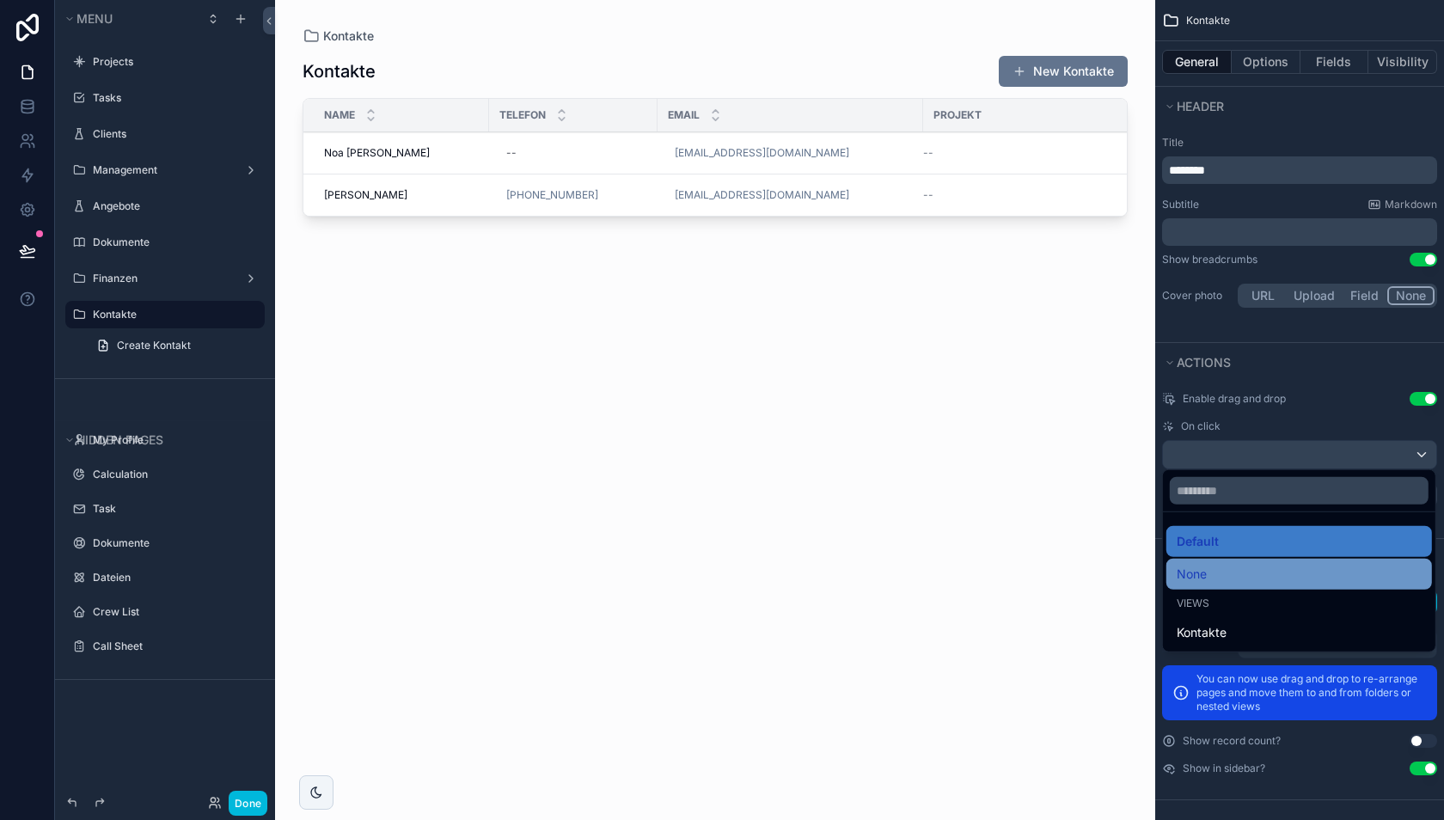
click at [1235, 566] on div "None" at bounding box center [1298, 574] width 245 height 21
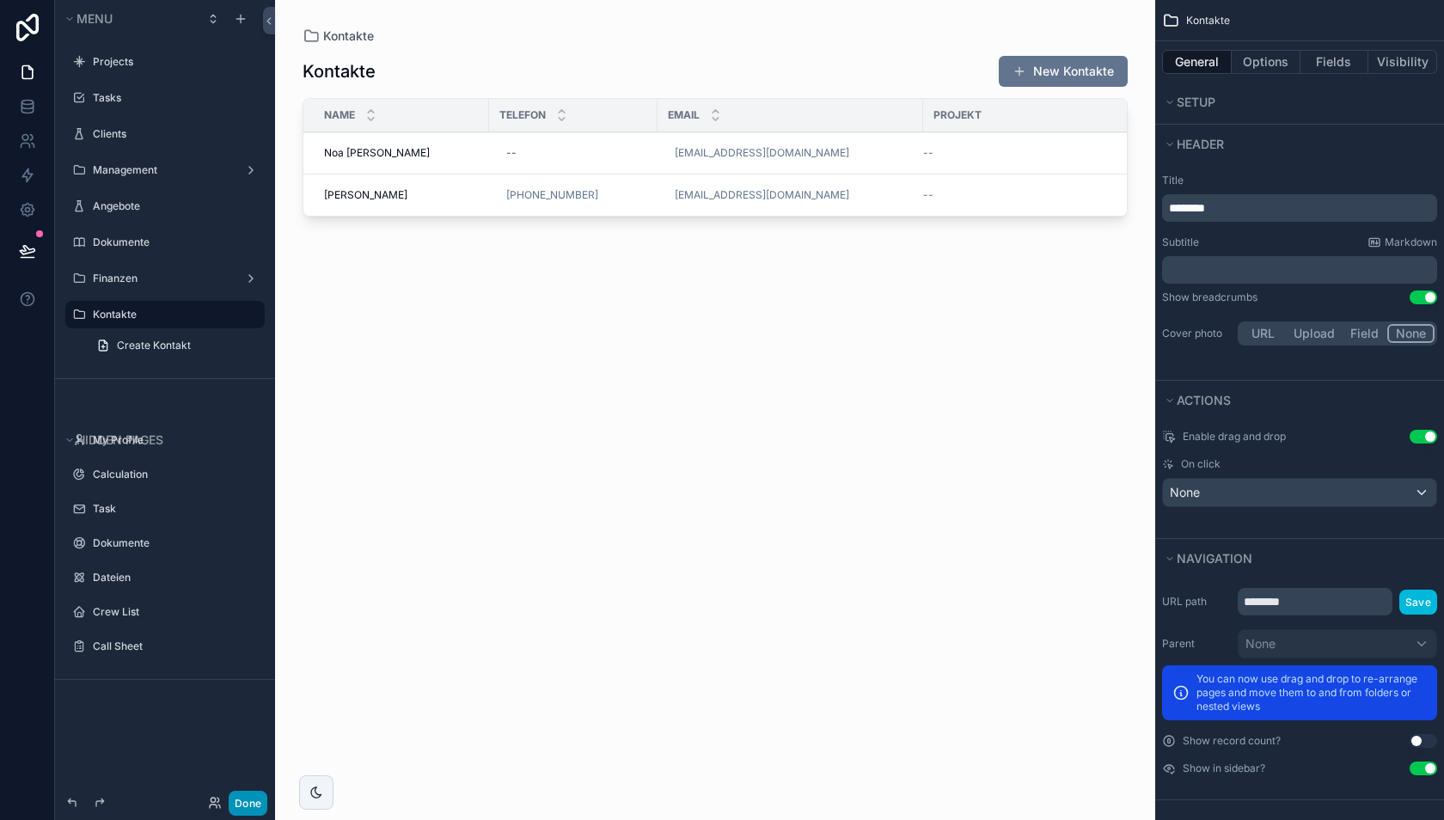
click at [249, 804] on button "Done" at bounding box center [248, 803] width 39 height 25
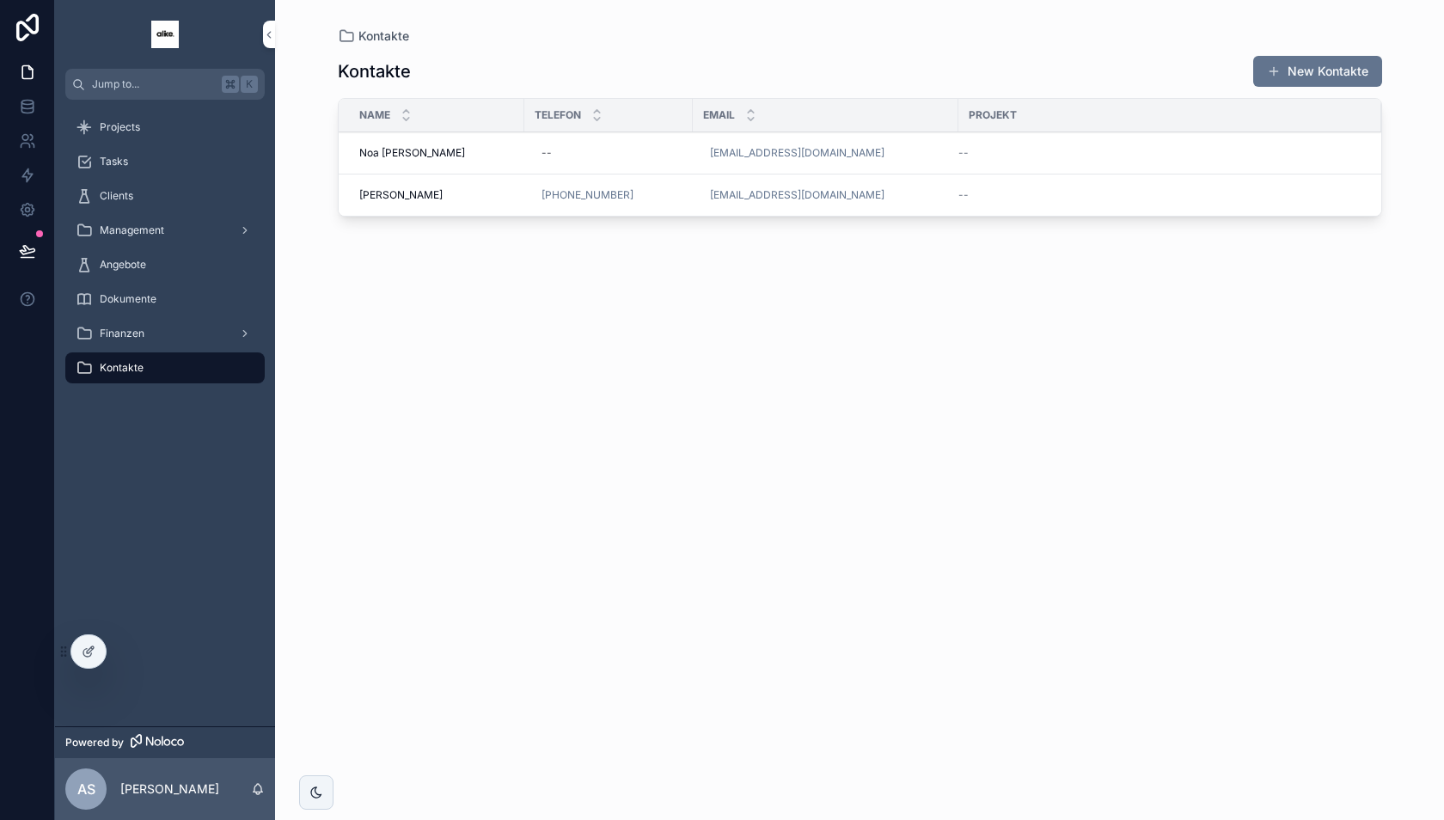
click at [498, 150] on div "Noa Frieda Löwe Noa Frieda Löwe" at bounding box center [436, 153] width 155 height 14
click at [1303, 70] on button "New Kontakte" at bounding box center [1317, 71] width 129 height 31
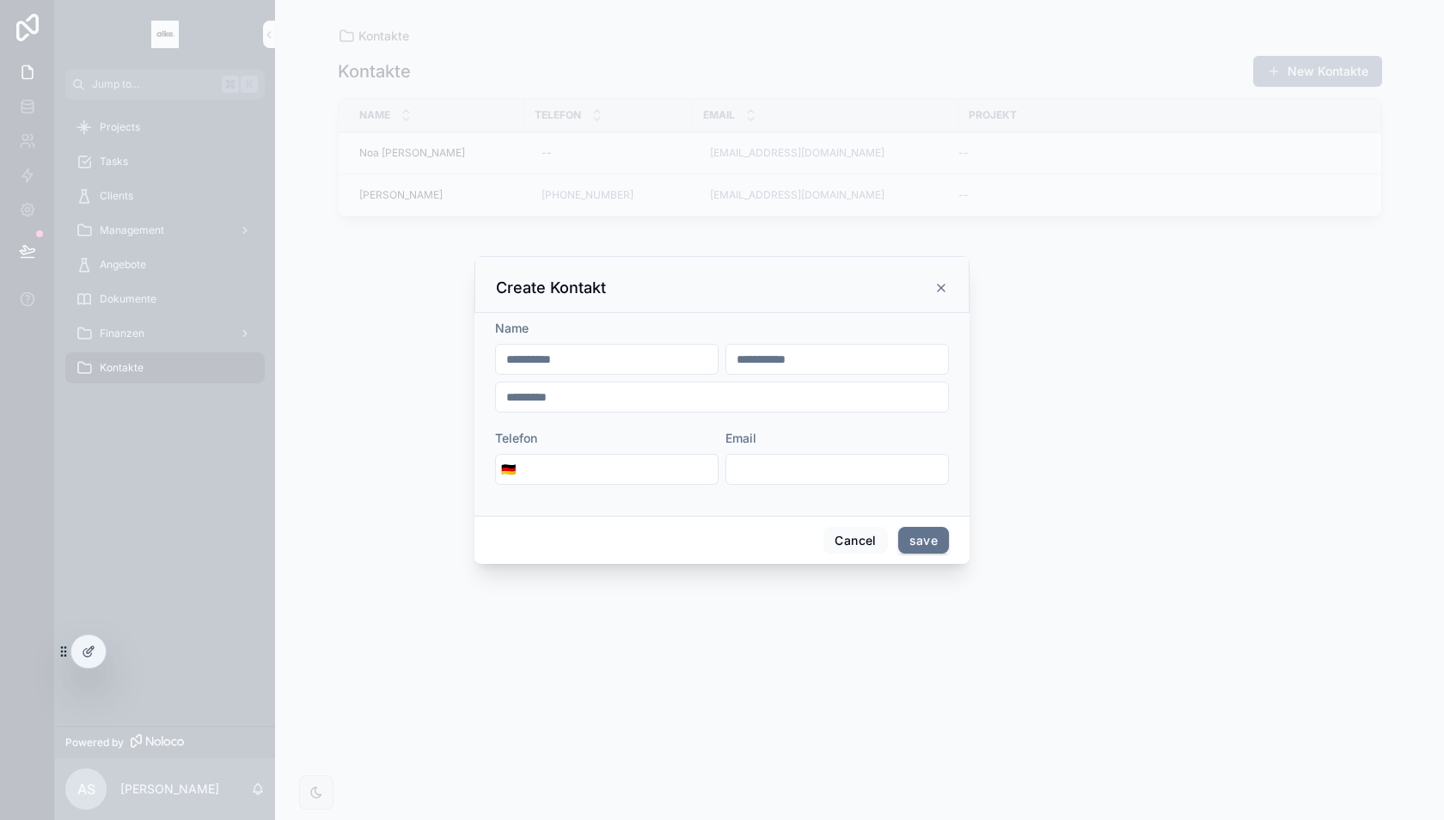
click at [941, 284] on icon "scrollable content" at bounding box center [941, 288] width 14 height 14
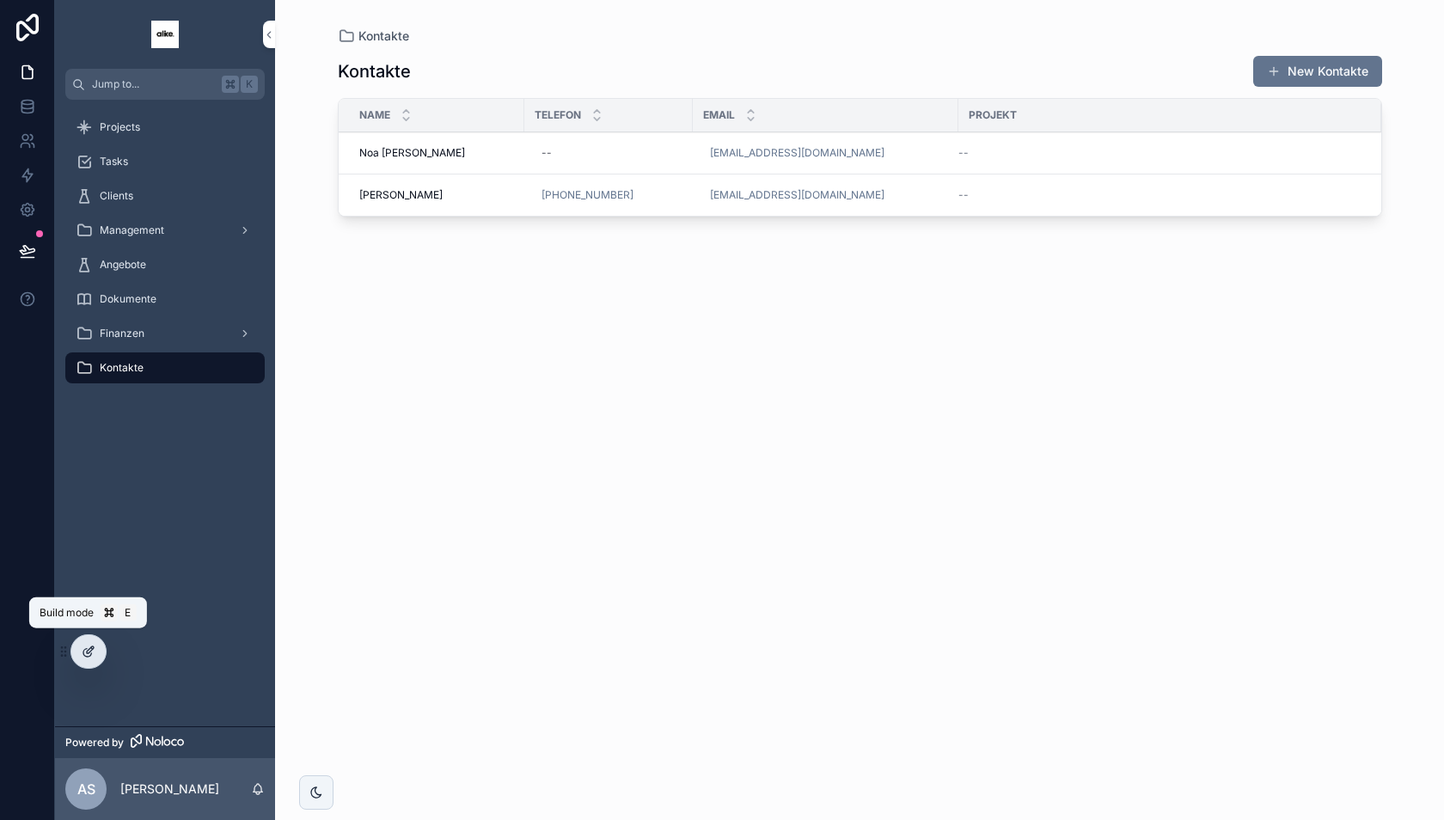
click at [94, 657] on icon at bounding box center [89, 652] width 14 height 14
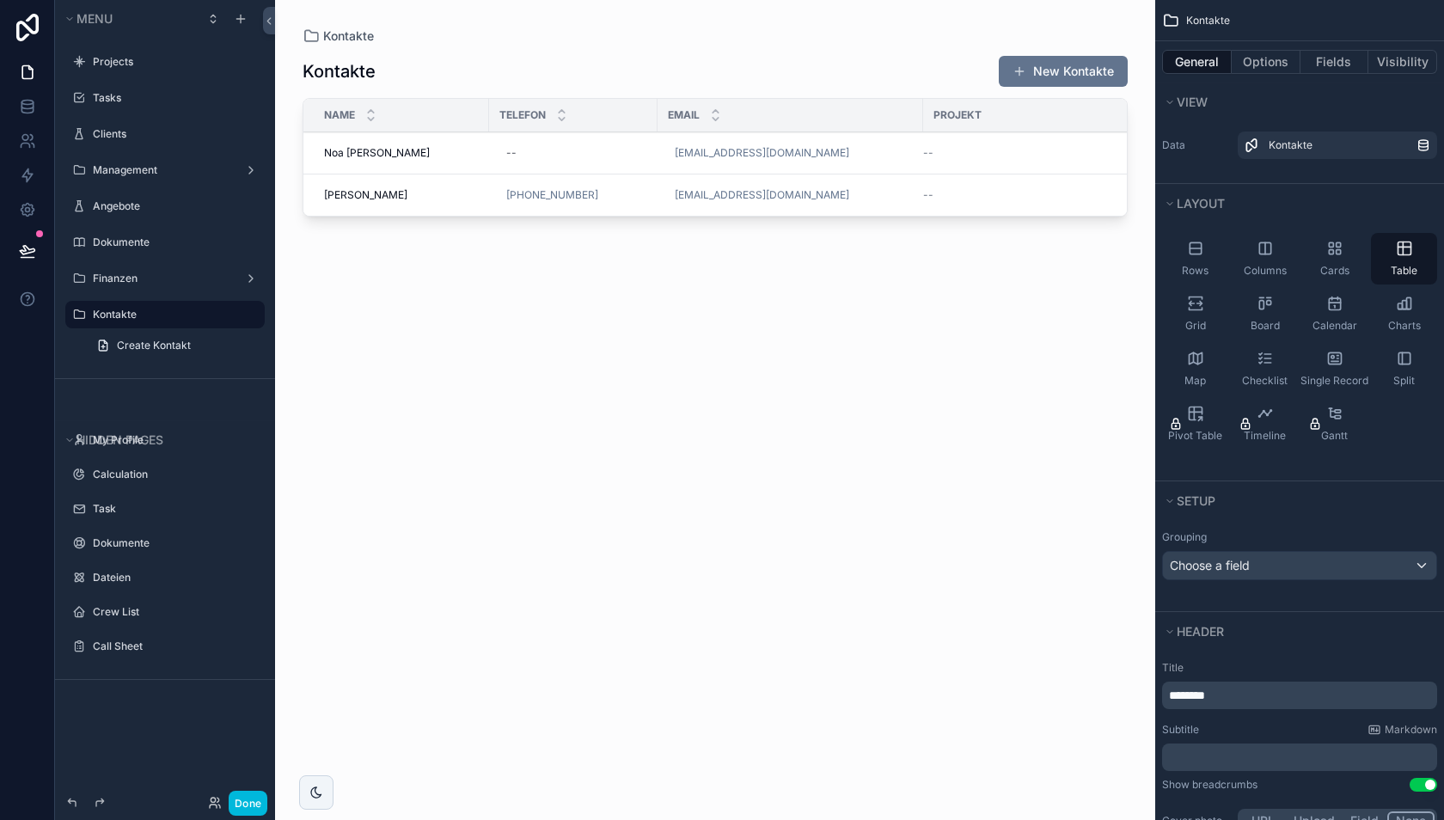
click at [1086, 68] on div "scrollable content" at bounding box center [715, 399] width 880 height 799
click at [1073, 77] on button "New Kontakte" at bounding box center [1063, 71] width 129 height 31
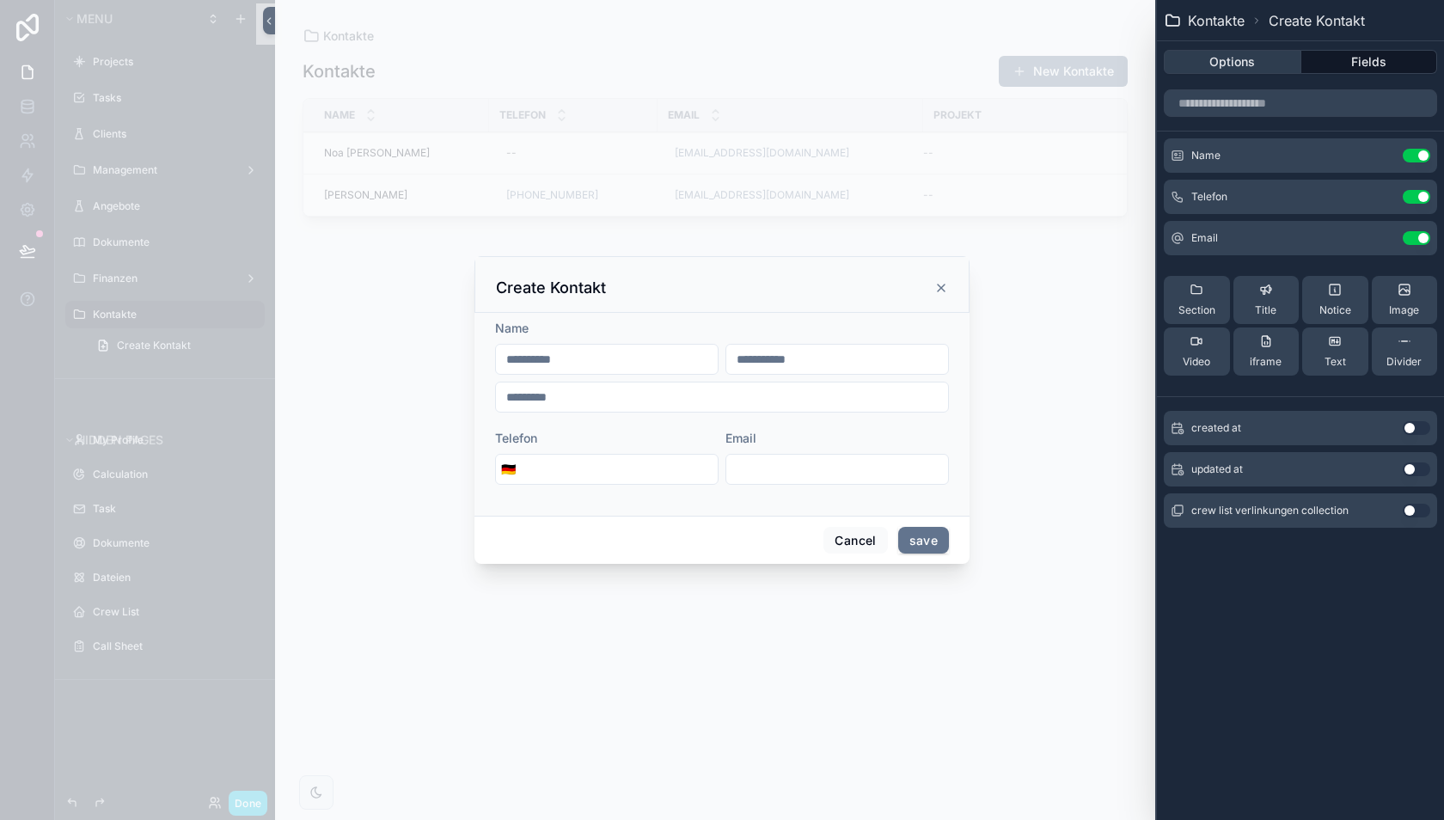
click at [1253, 57] on button "Options" at bounding box center [1233, 62] width 138 height 24
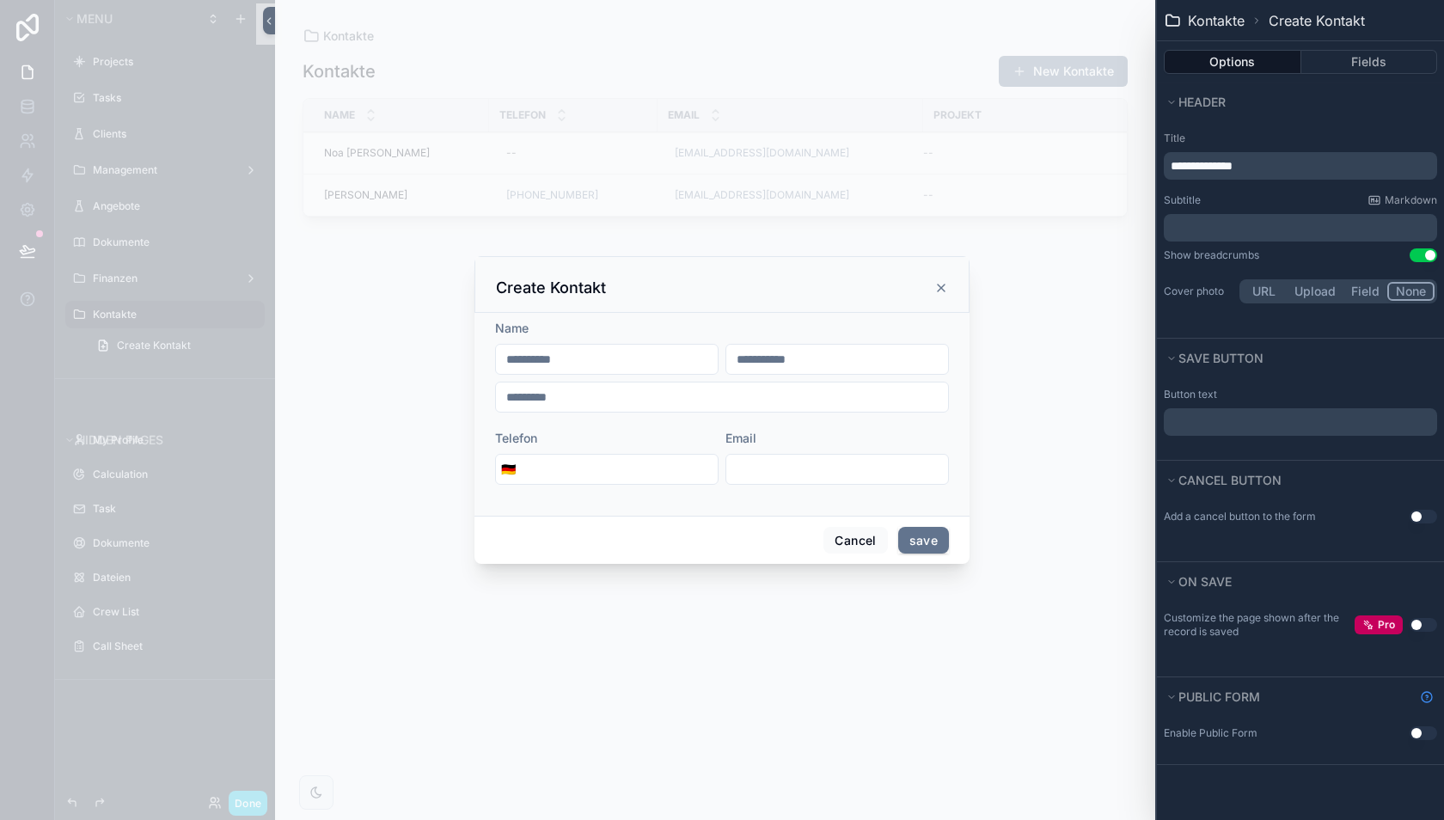
click at [1220, 165] on span "**********" at bounding box center [1201, 166] width 62 height 12
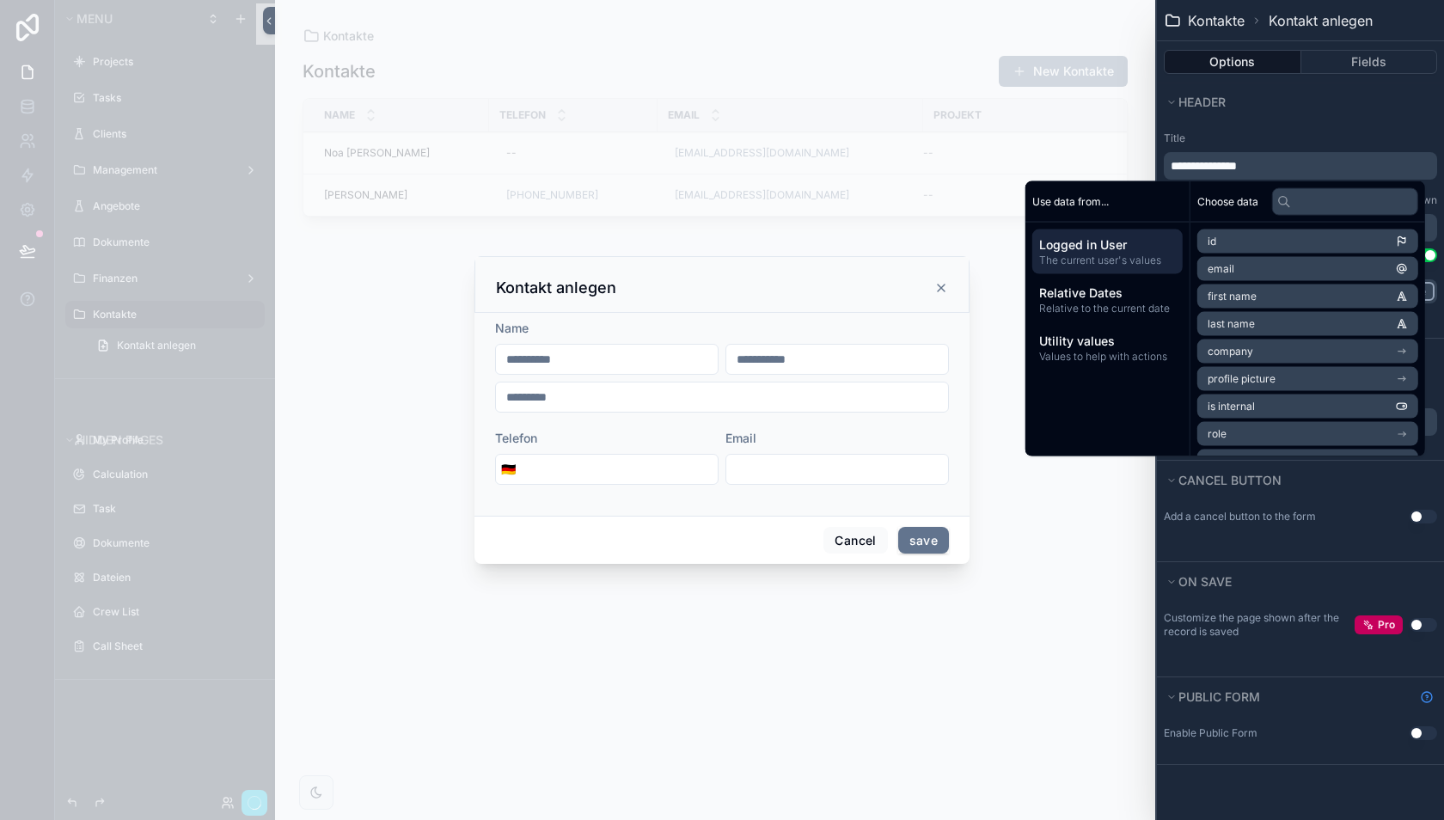
click at [1280, 125] on div "**********" at bounding box center [1300, 219] width 287 height 189
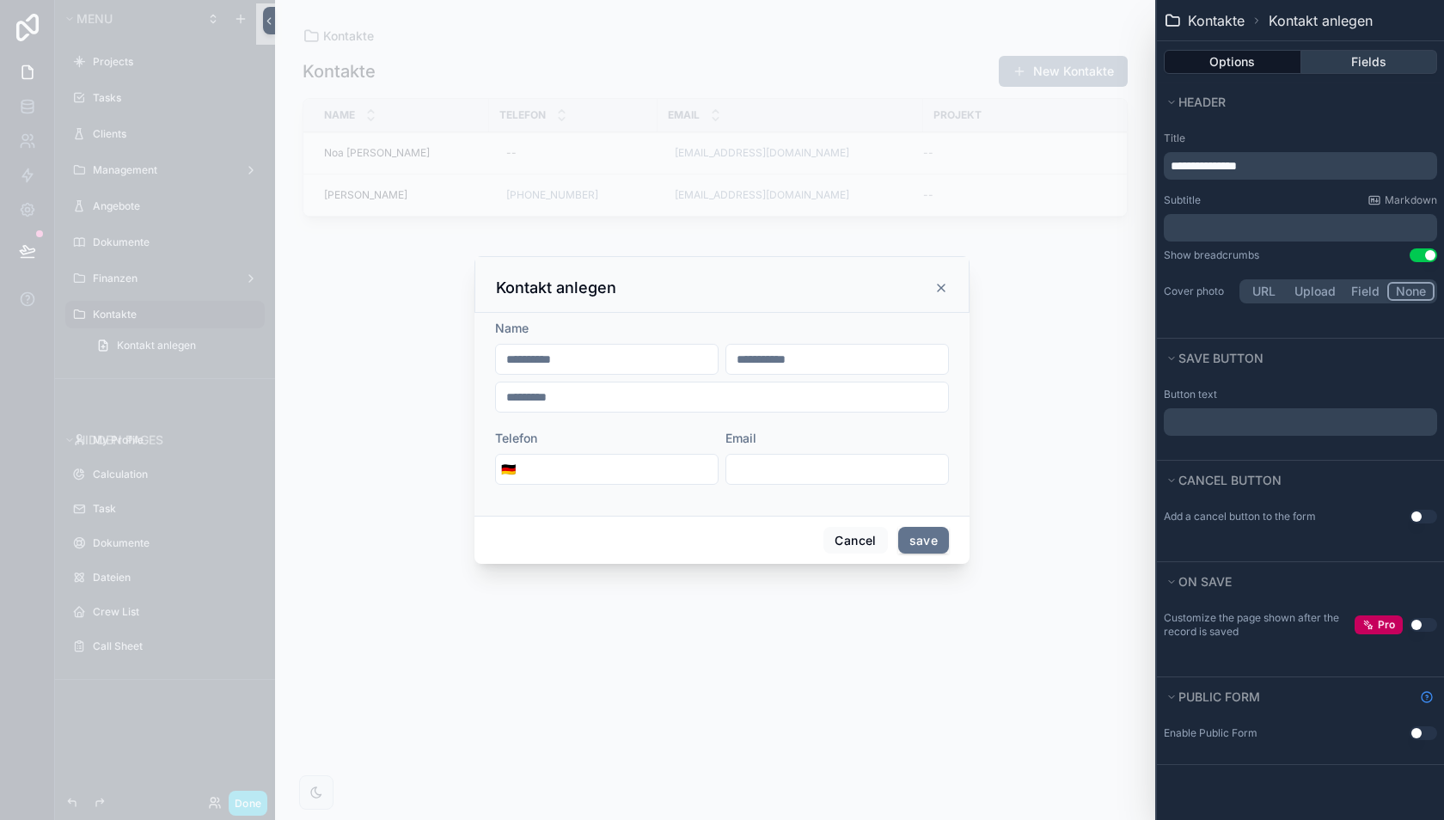
click at [1341, 56] on button "Fields" at bounding box center [1369, 62] width 137 height 24
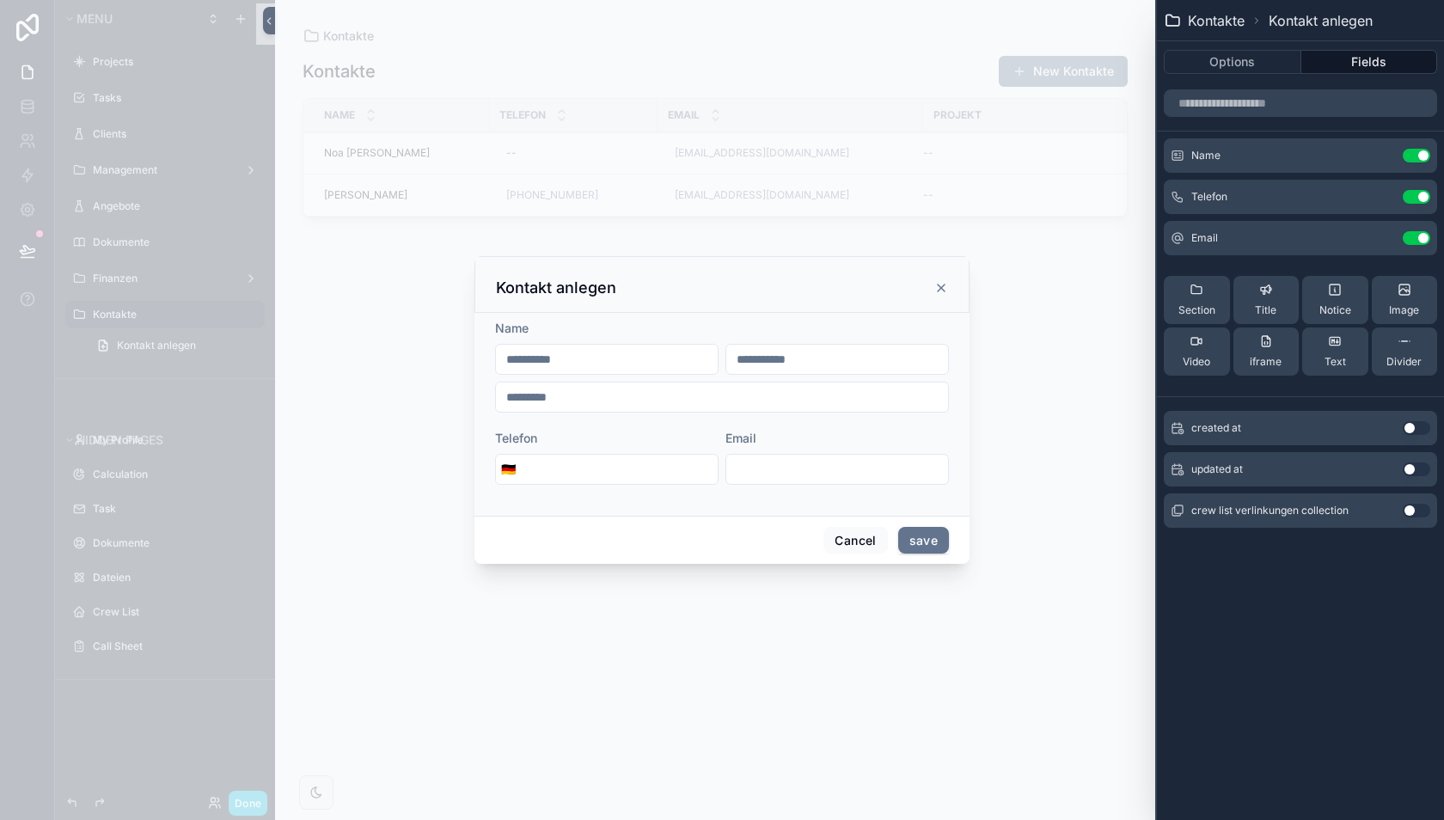
click at [0, 0] on icon at bounding box center [0, 0] width 0 height 0
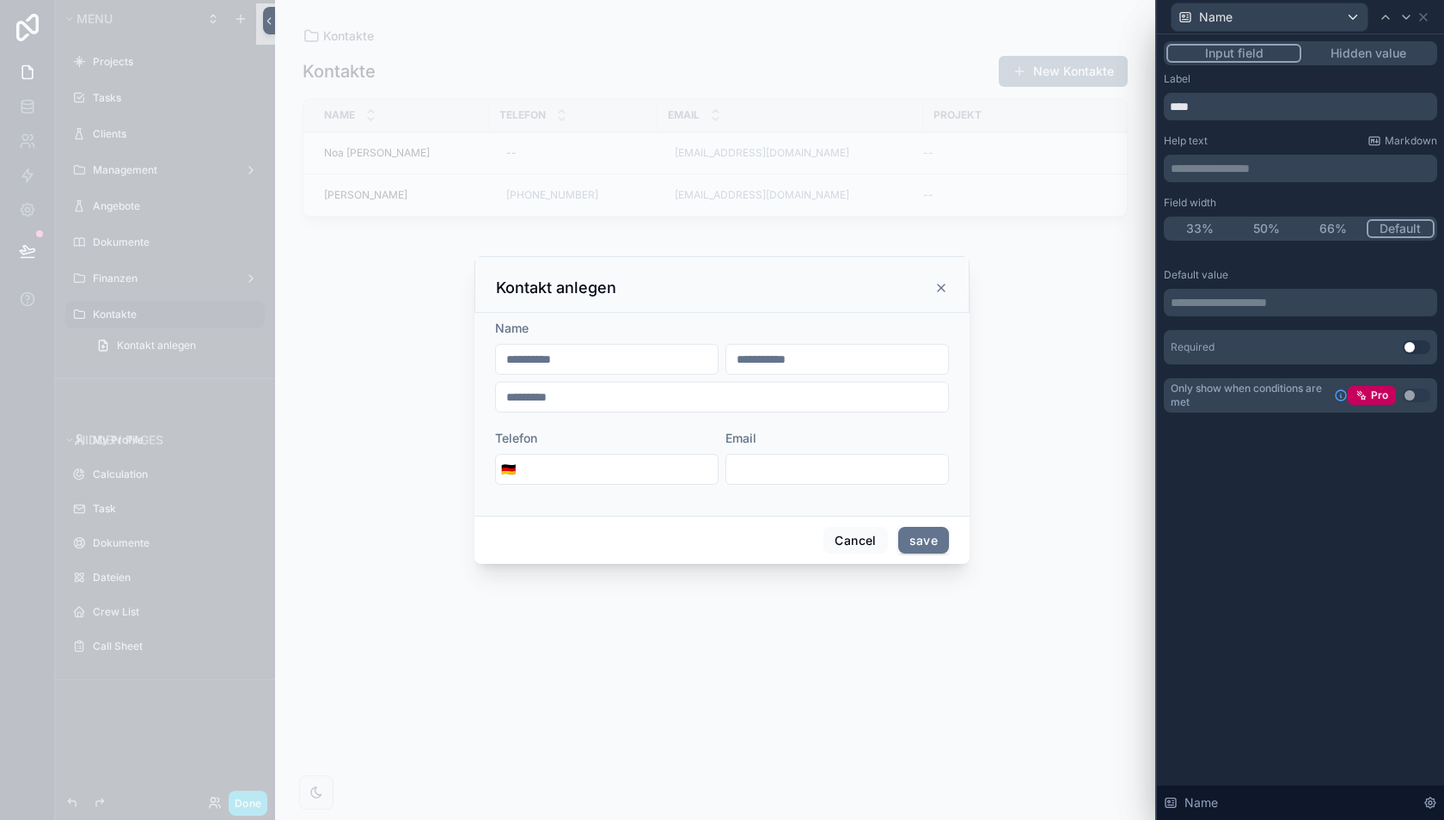
click at [1279, 229] on button "50%" at bounding box center [1266, 228] width 67 height 19
click at [1394, 227] on button "Default" at bounding box center [1401, 228] width 67 height 19
click at [1364, 48] on button "Hidden value" at bounding box center [1367, 53] width 133 height 19
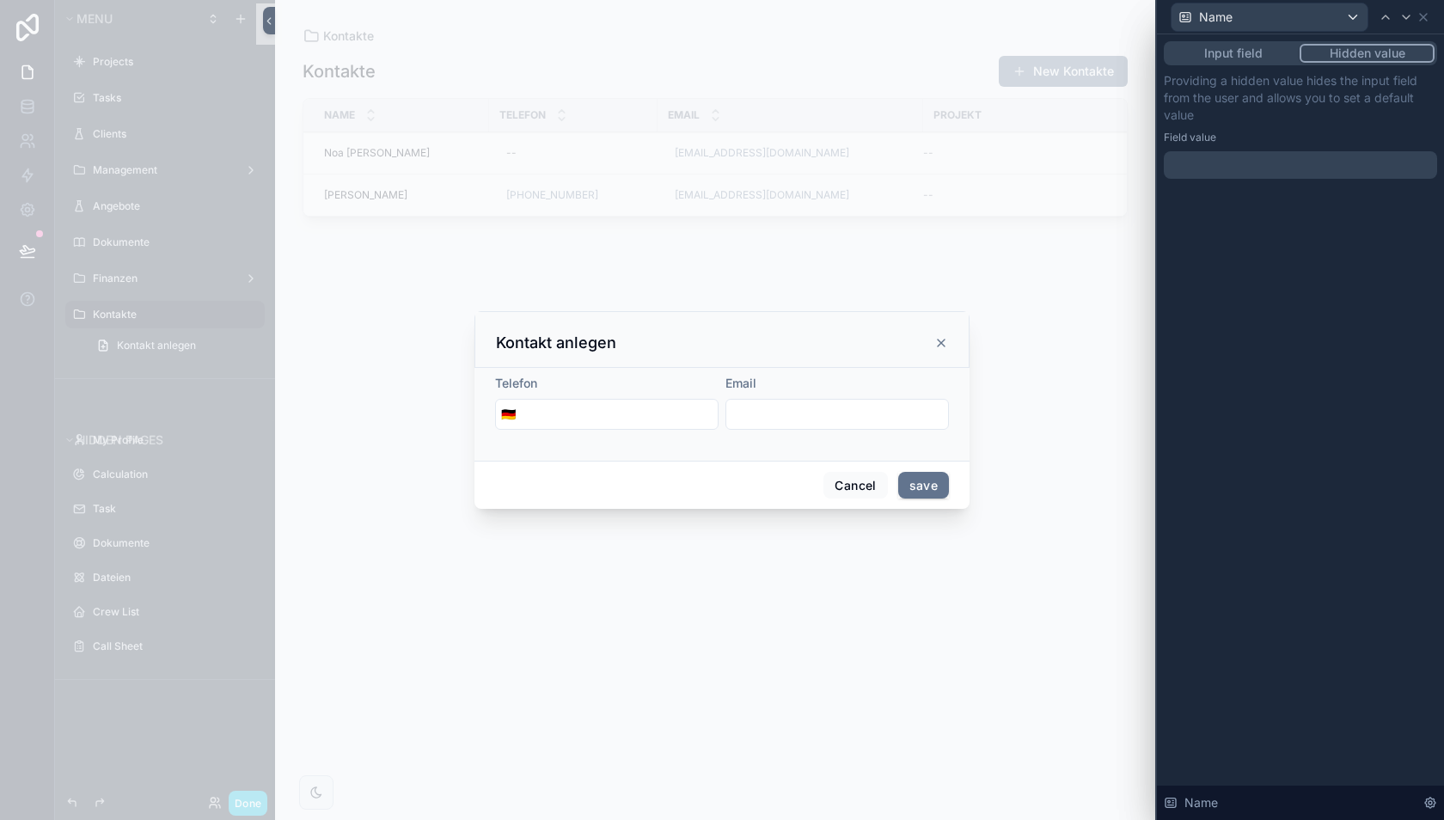
click at [1234, 54] on button "Input field" at bounding box center [1232, 53] width 133 height 19
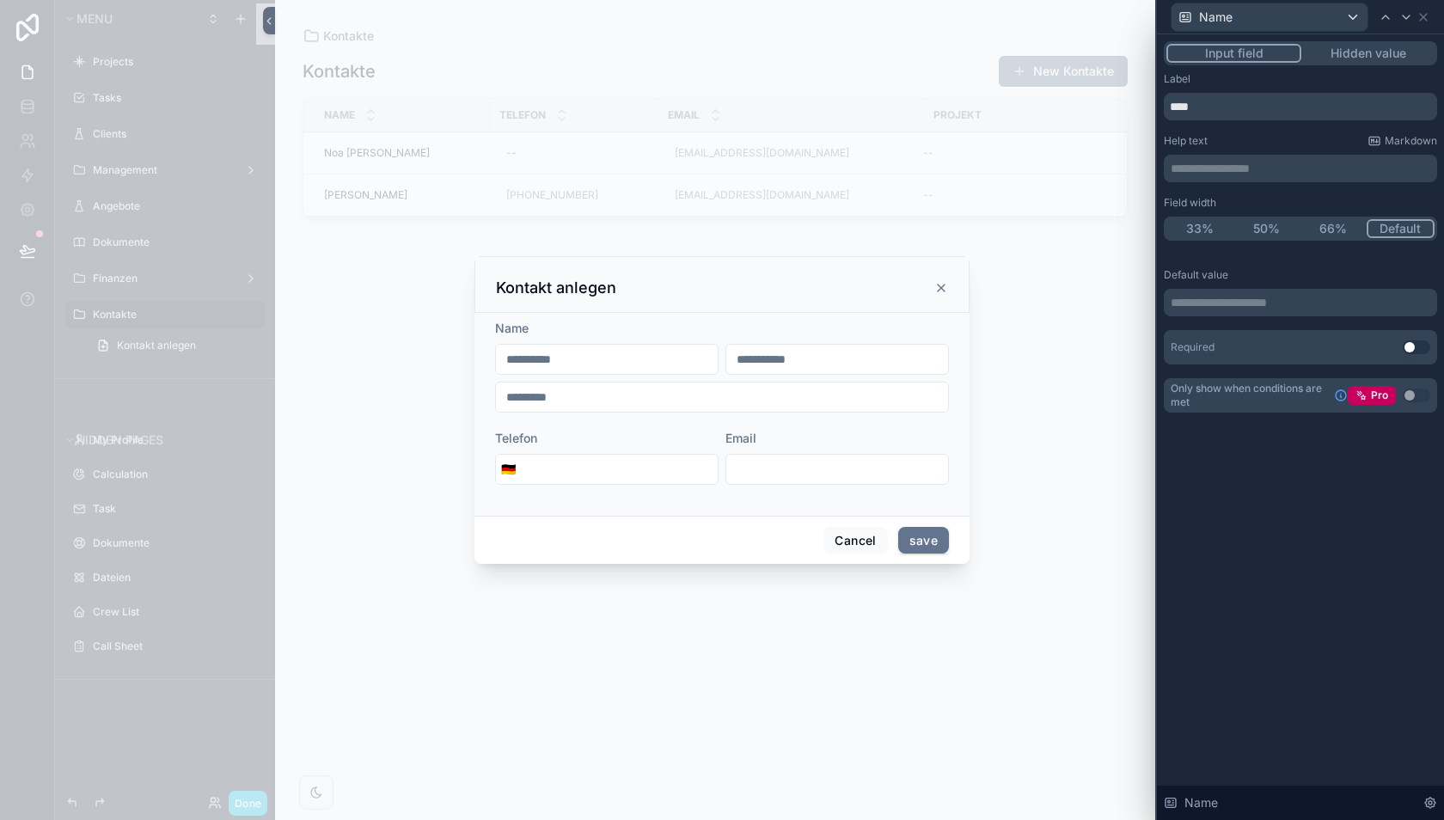
click at [1235, 297] on p "**********" at bounding box center [1301, 302] width 263 height 17
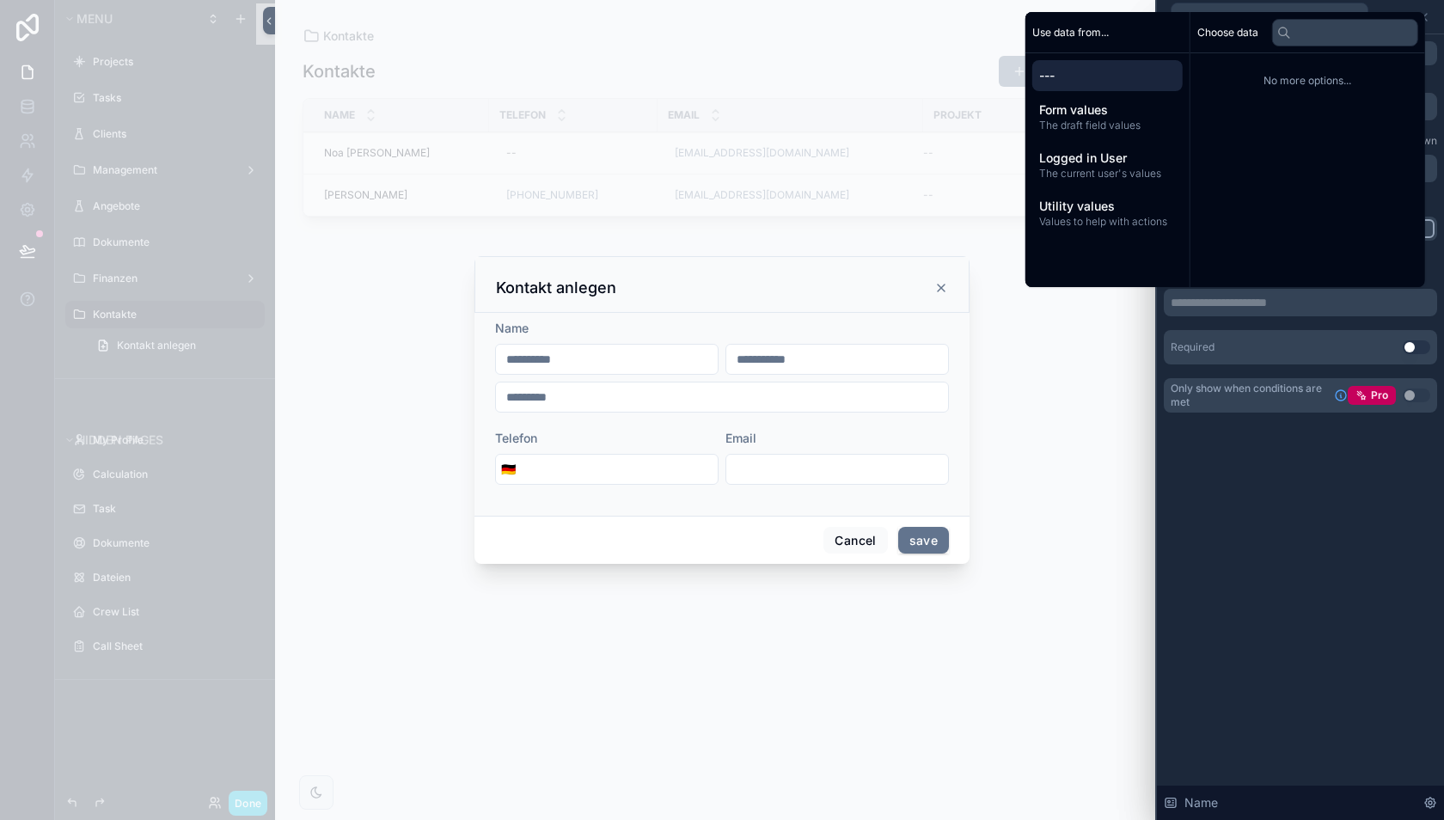
click at [1257, 454] on div "**********" at bounding box center [1300, 426] width 287 height 785
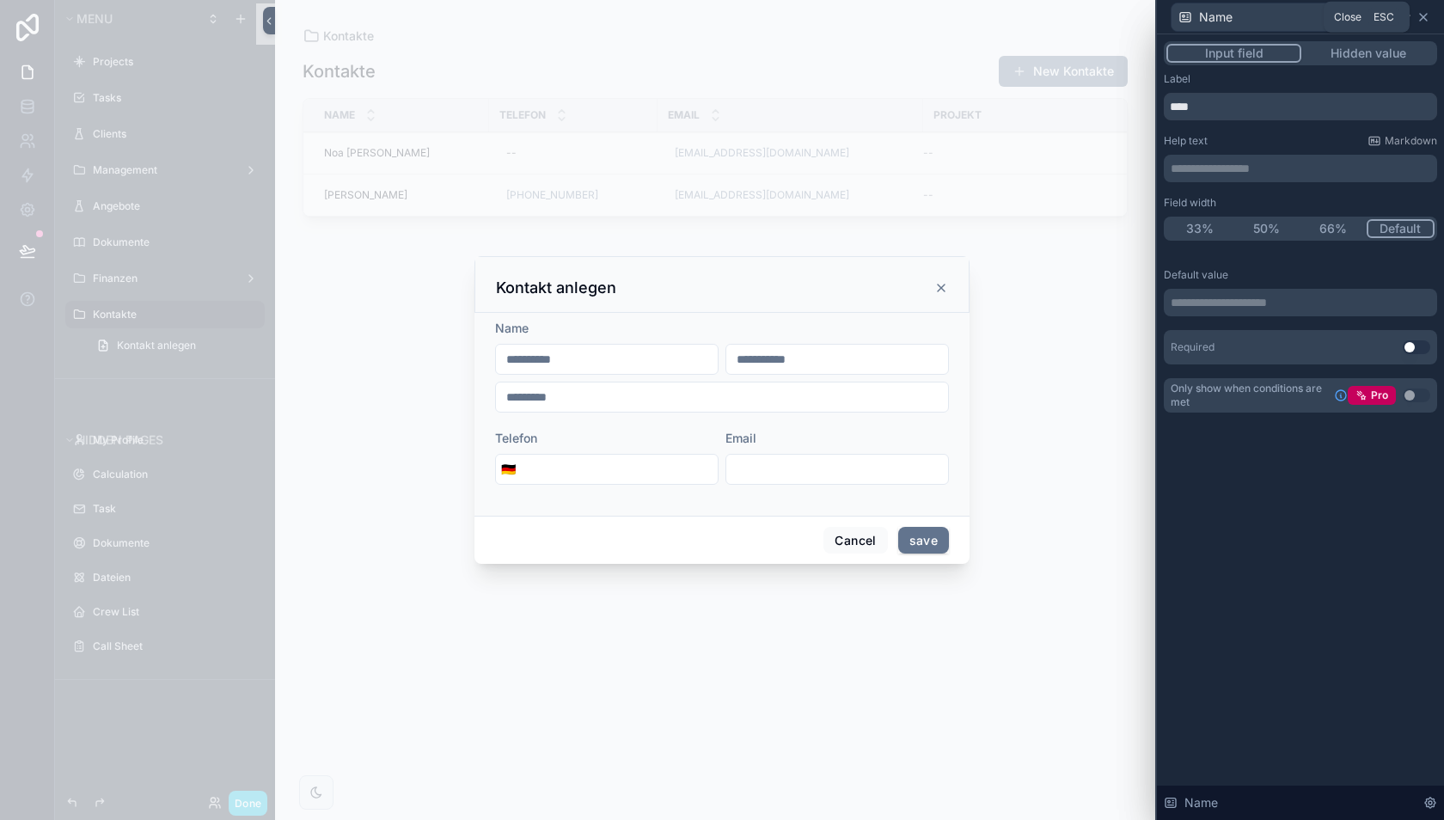
click at [1427, 15] on icon at bounding box center [1423, 17] width 14 height 14
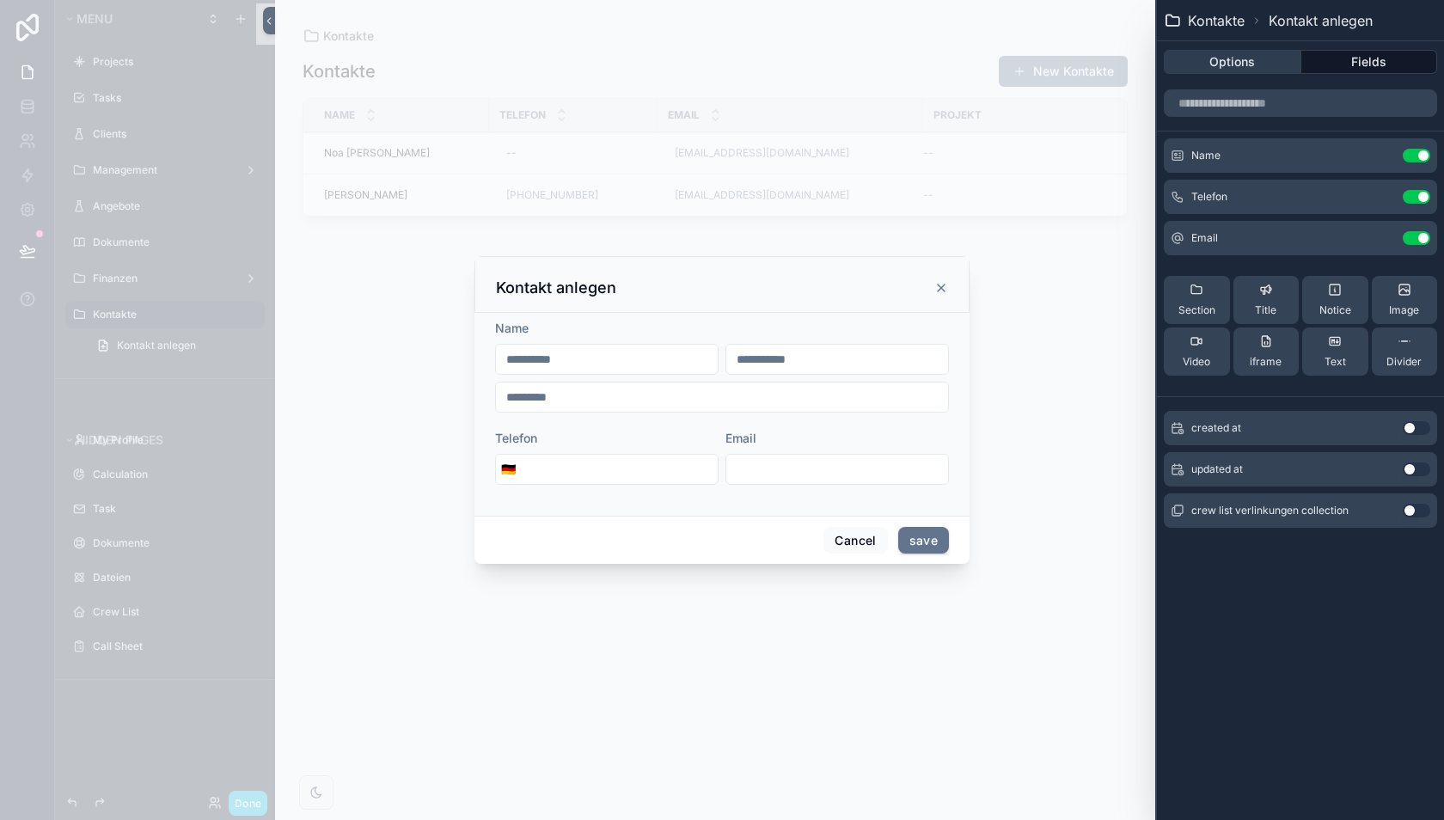
click at [1275, 66] on button "Options" at bounding box center [1233, 62] width 138 height 24
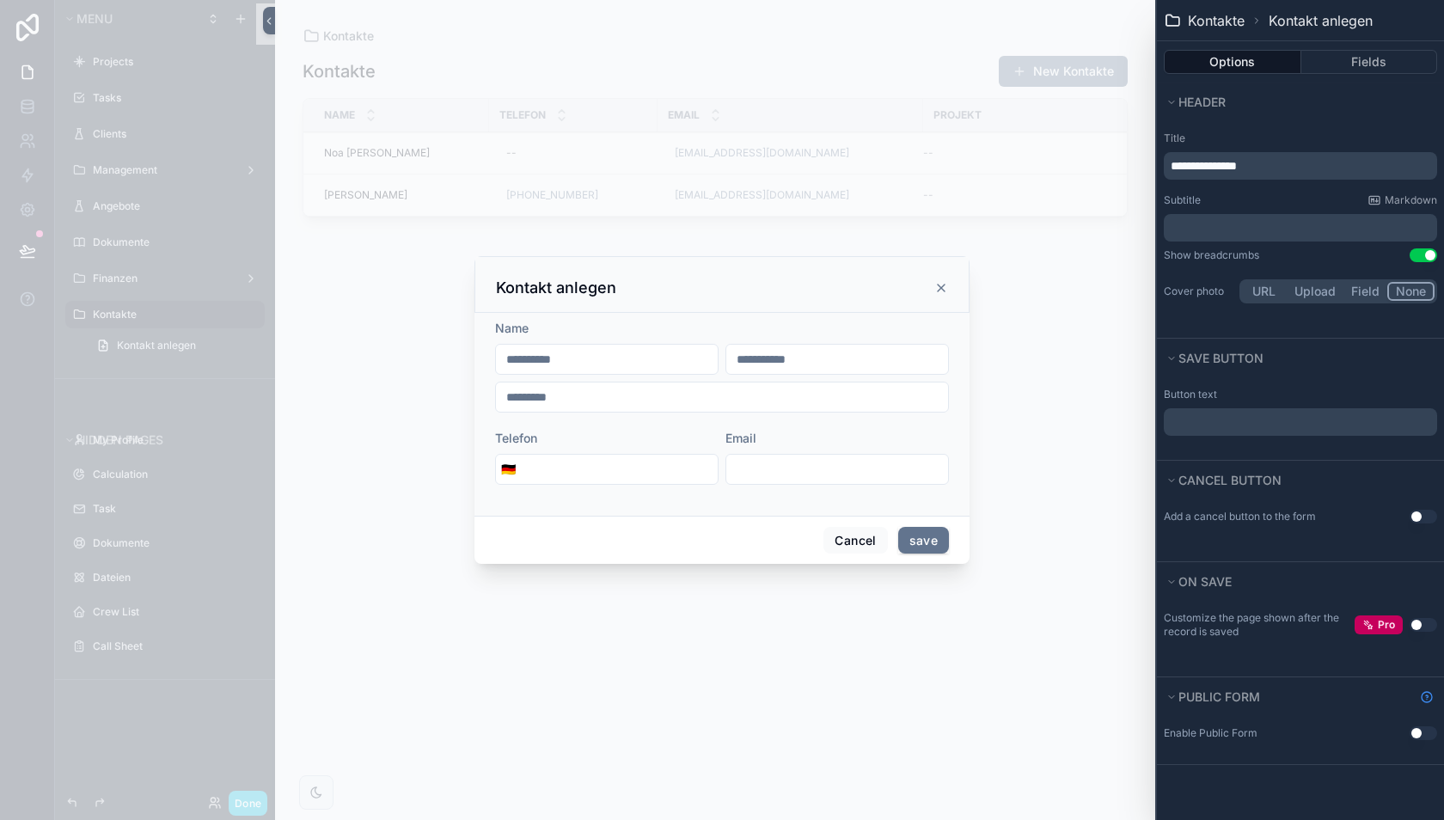
click at [1254, 425] on p "﻿" at bounding box center [1301, 422] width 263 height 21
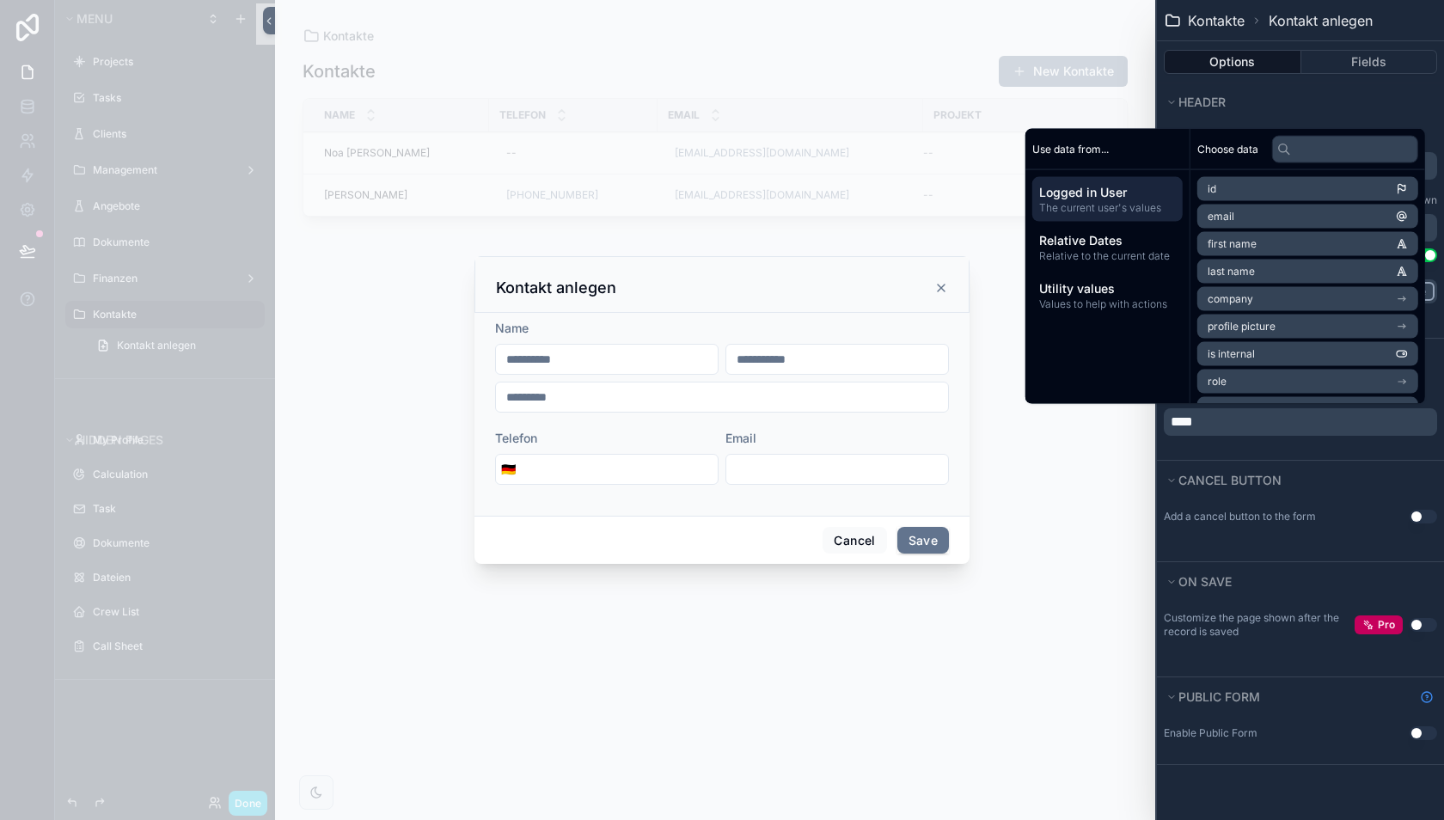
click at [1330, 450] on div "Button text ****" at bounding box center [1300, 418] width 287 height 83
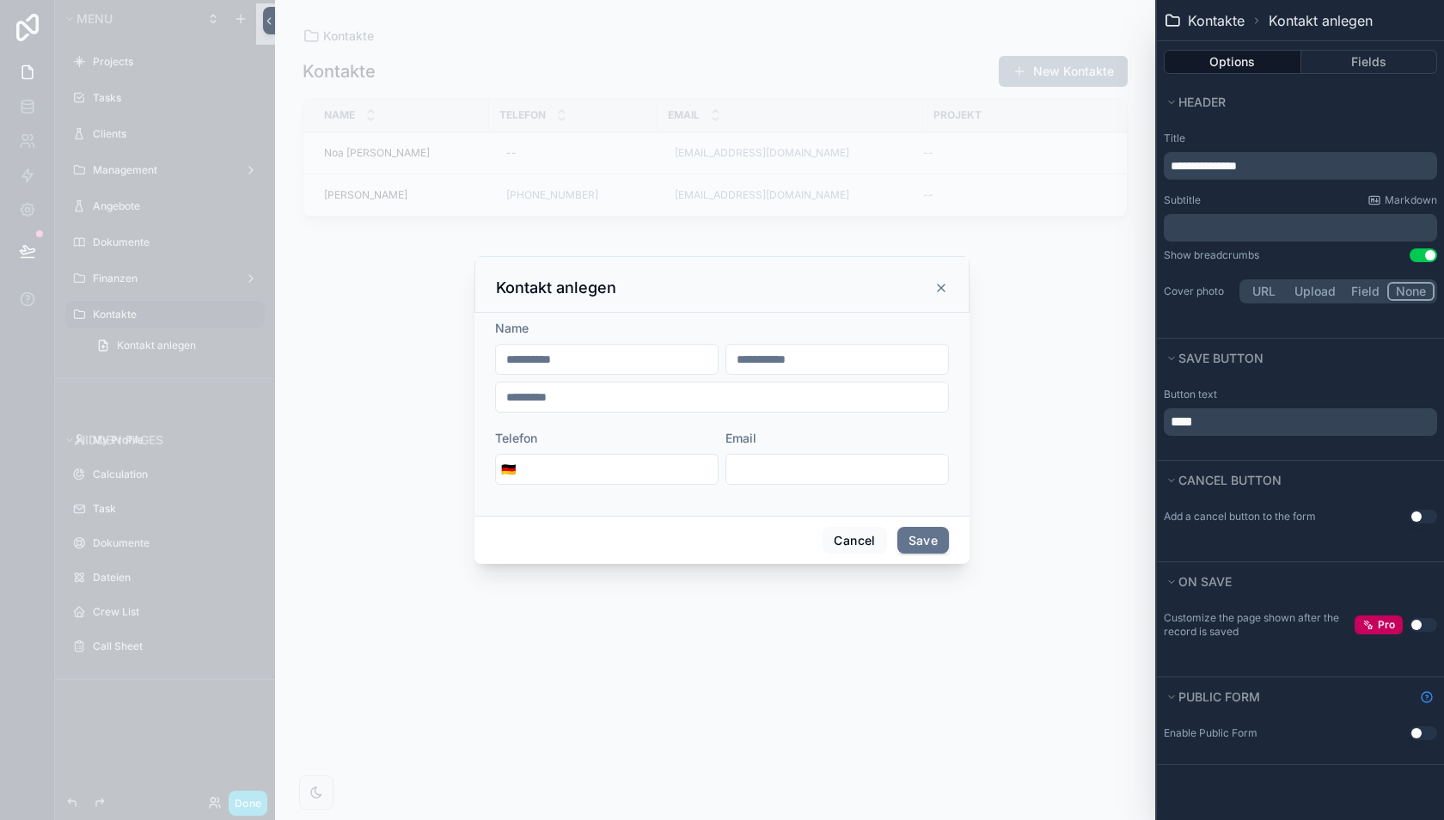
click at [1416, 513] on button "Use setting" at bounding box center [1423, 517] width 28 height 14
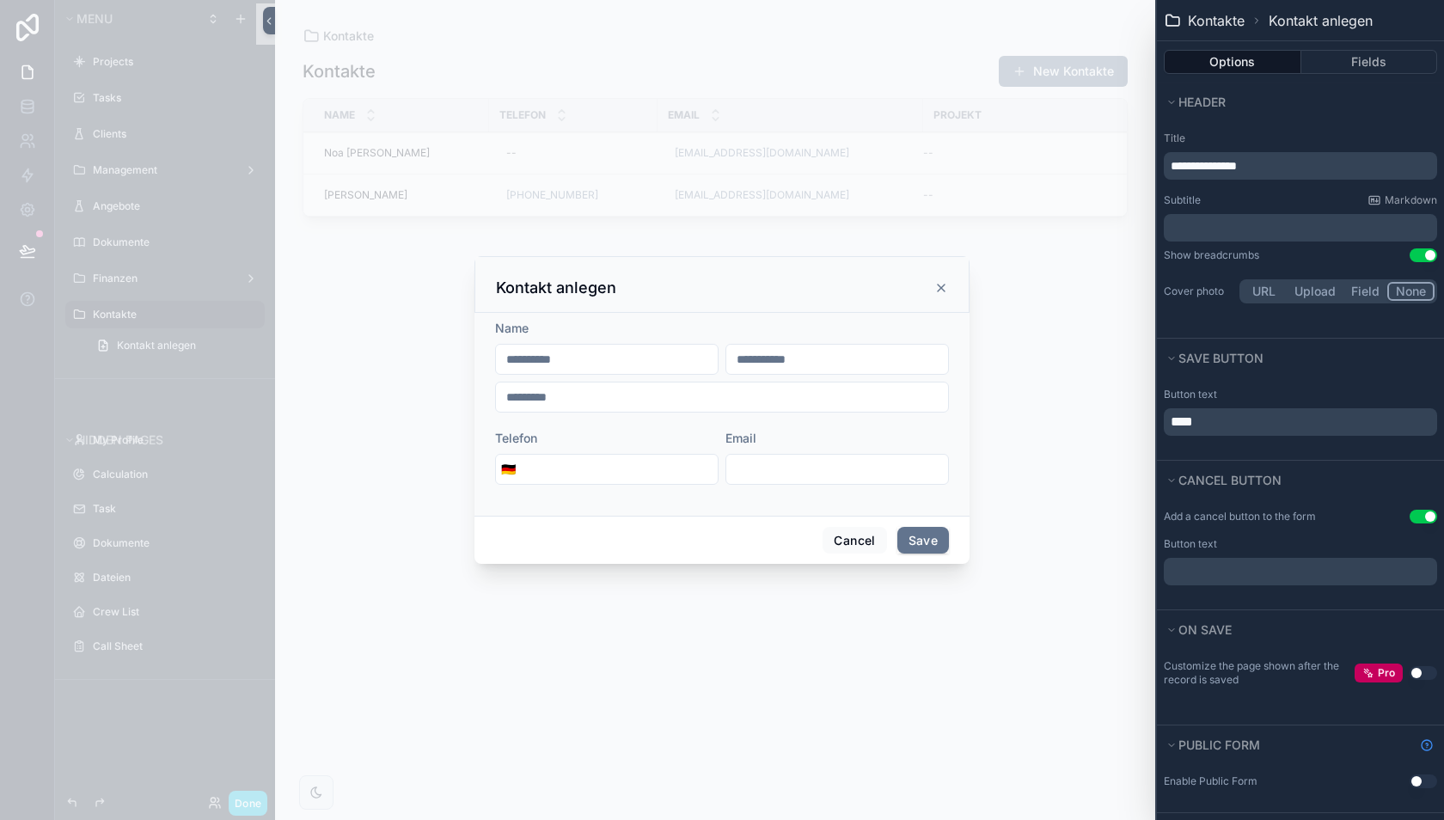
click at [1416, 513] on button "Use setting" at bounding box center [1423, 517] width 28 height 14
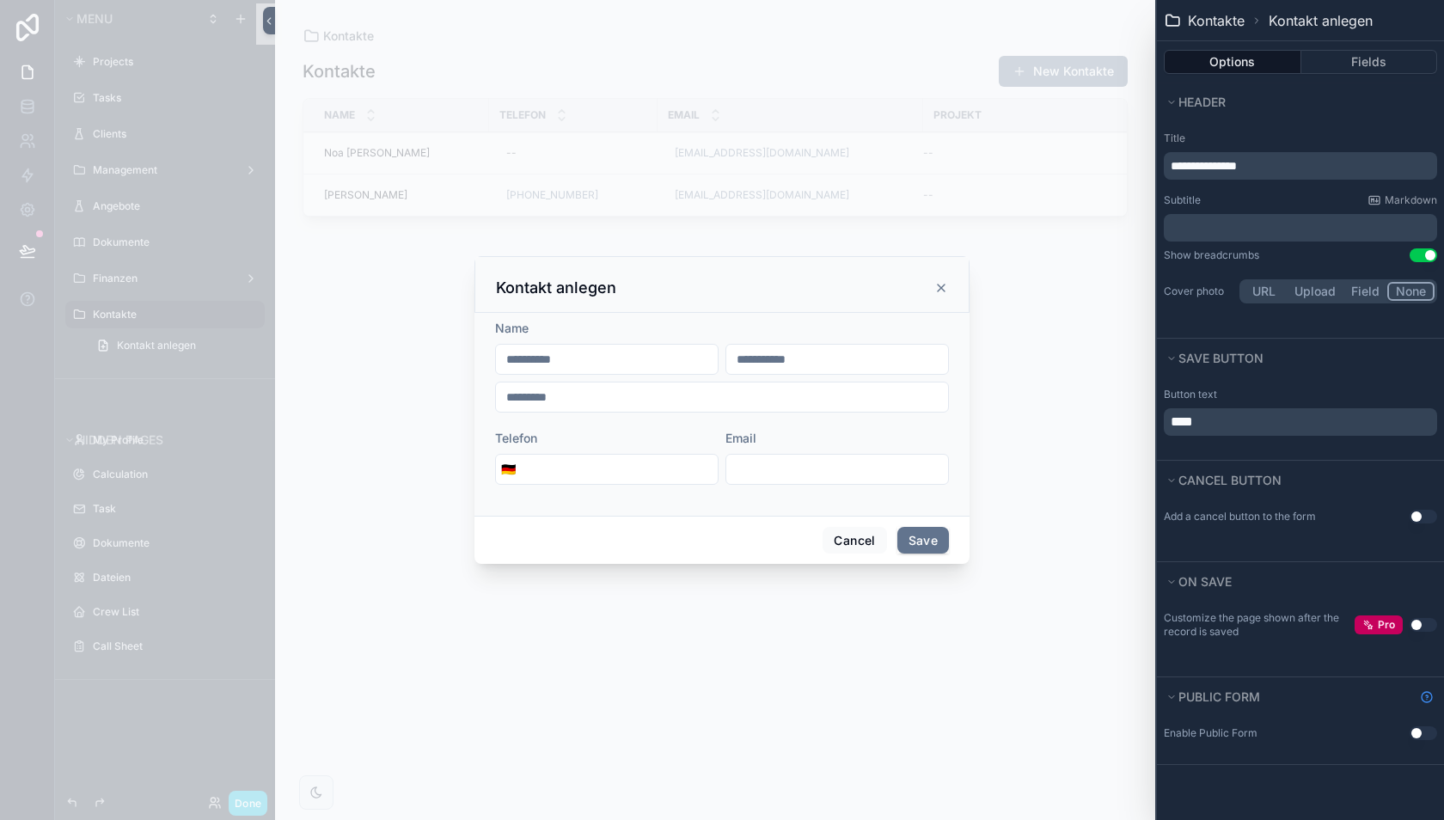
click at [937, 284] on icon "scrollable content" at bounding box center [941, 288] width 14 height 14
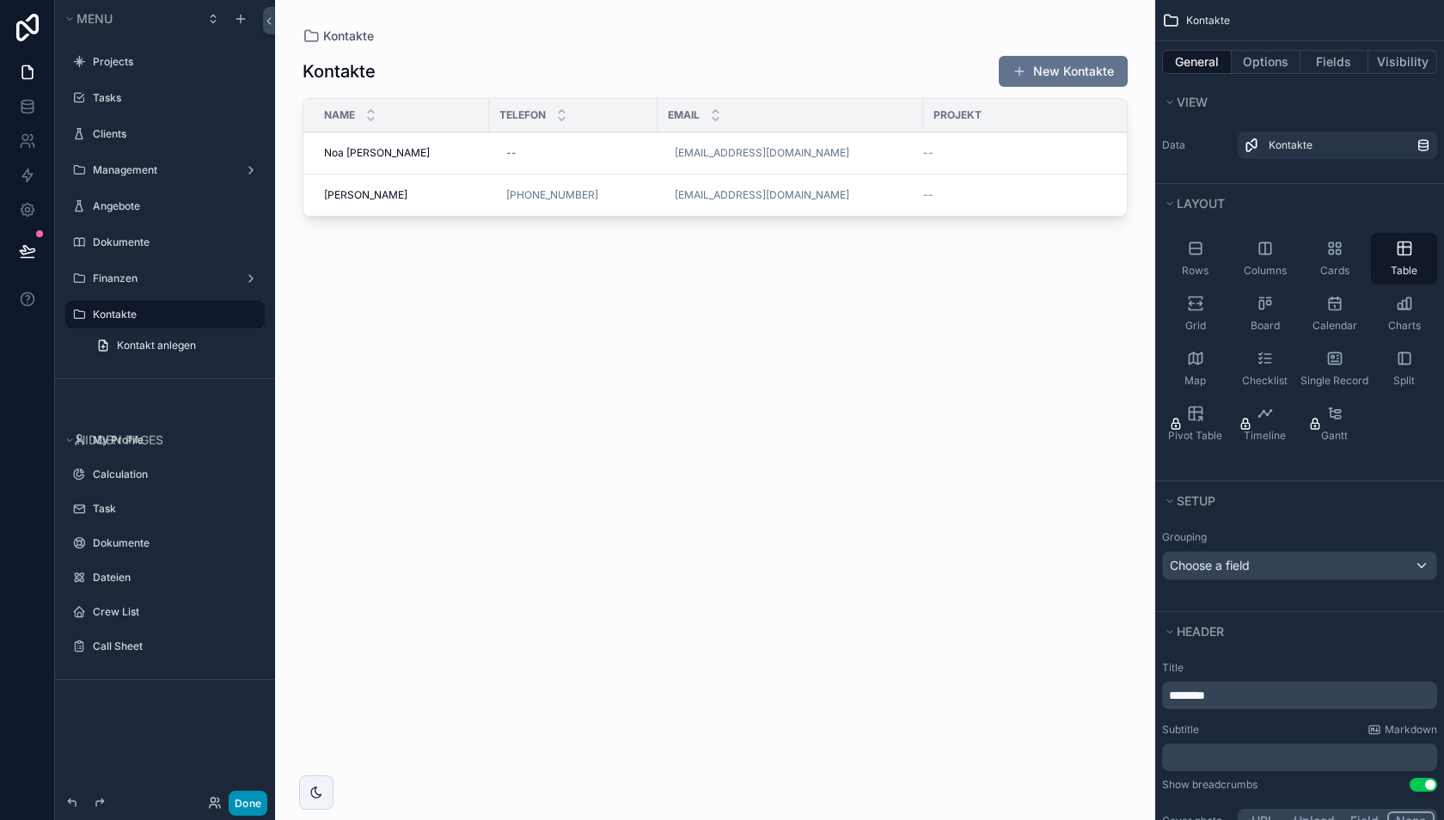
click at [251, 801] on button "Done" at bounding box center [248, 803] width 39 height 25
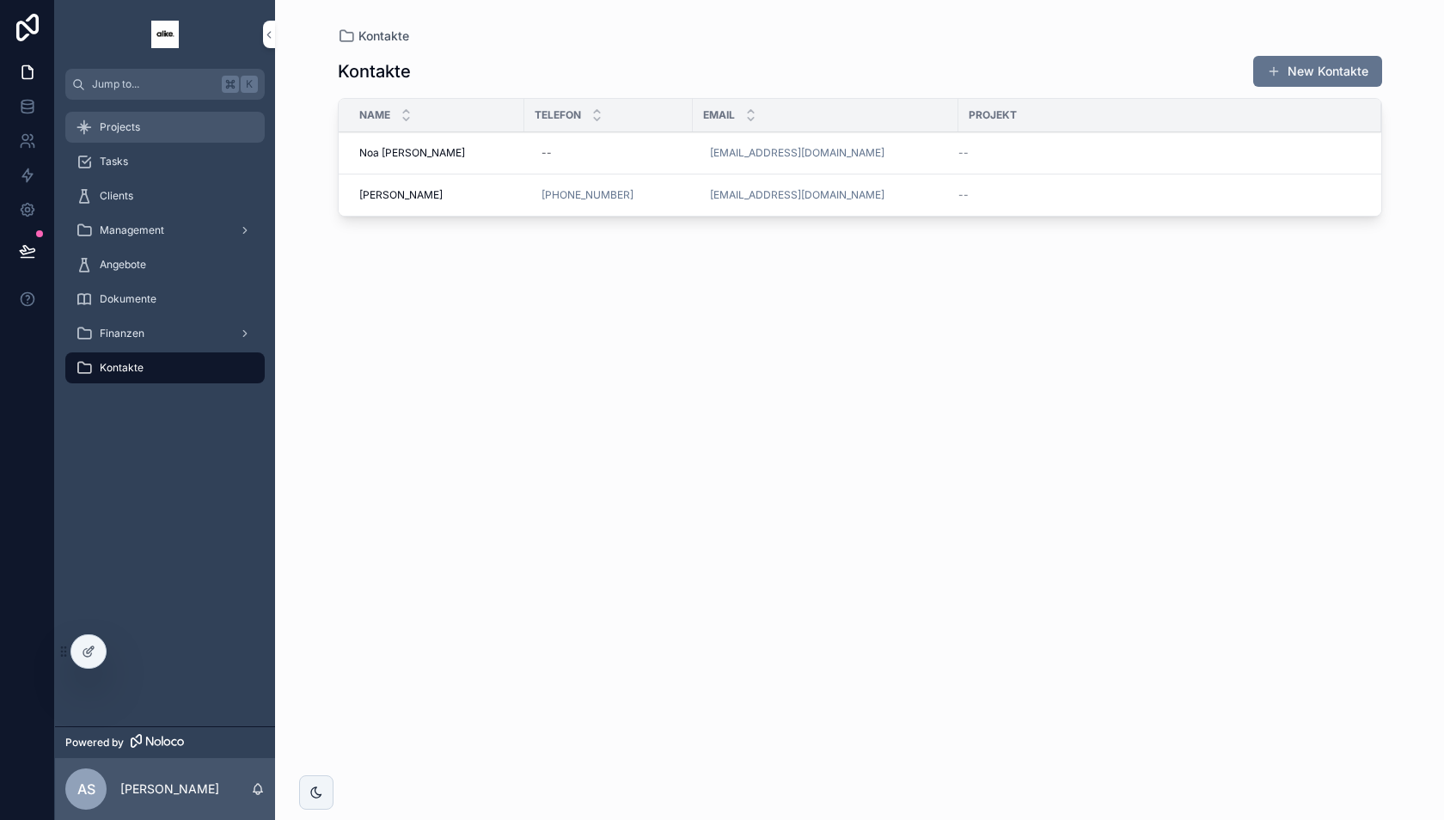
click at [148, 128] on div "Projects" at bounding box center [165, 127] width 179 height 28
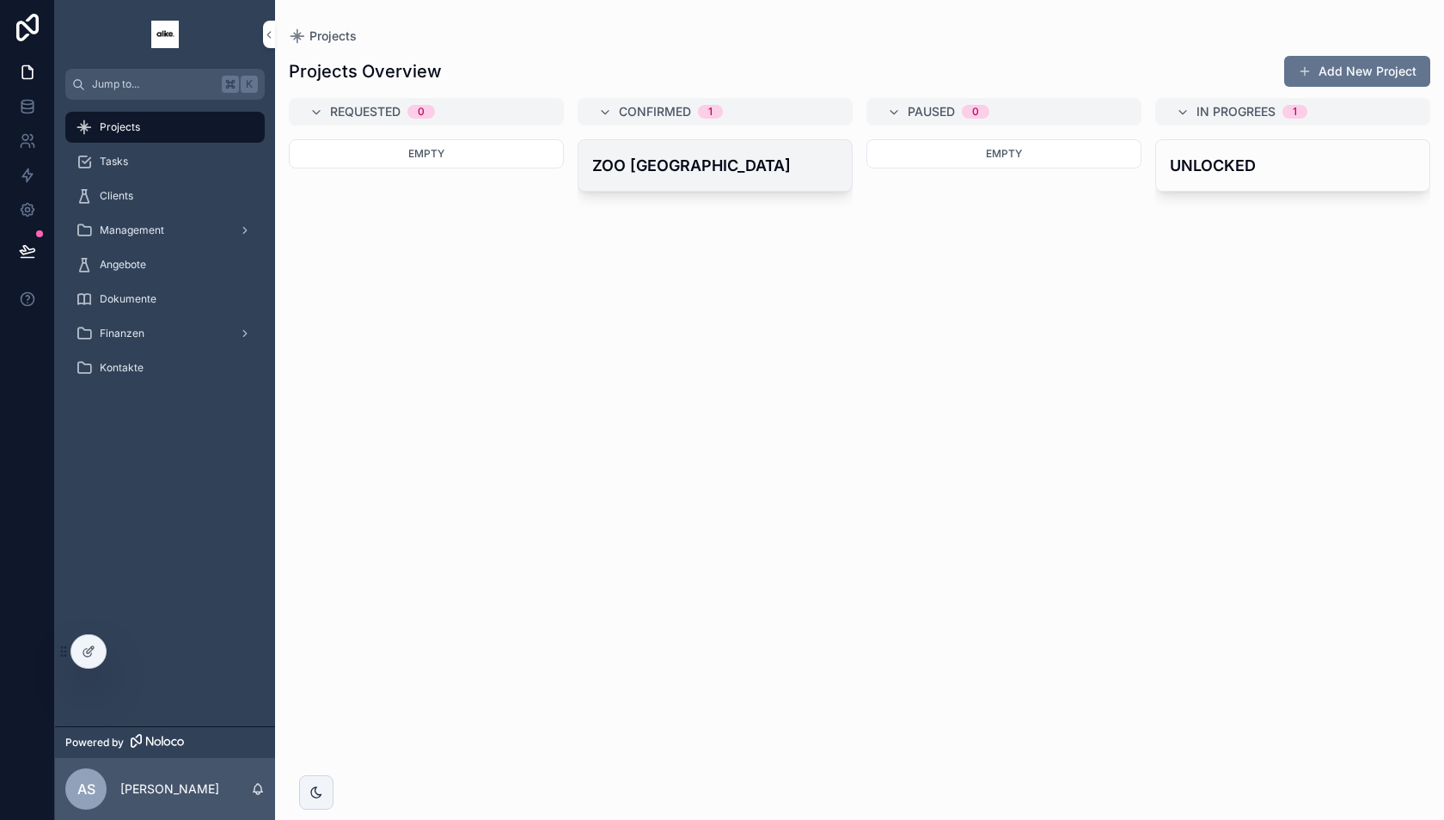
click at [718, 149] on div "ZOO [GEOGRAPHIC_DATA]" at bounding box center [714, 165] width 273 height 51
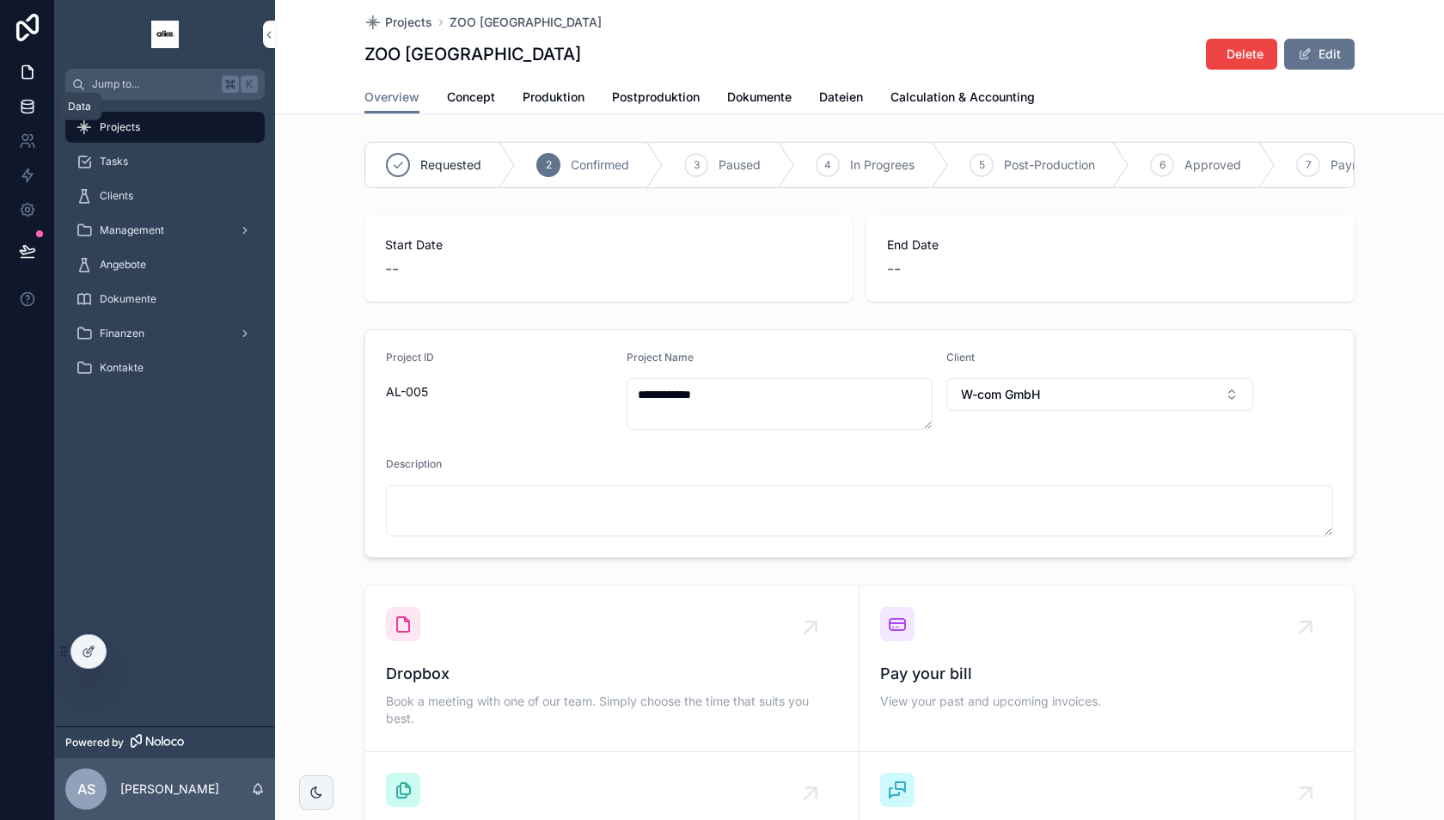
click at [15, 115] on link at bounding box center [27, 106] width 54 height 34
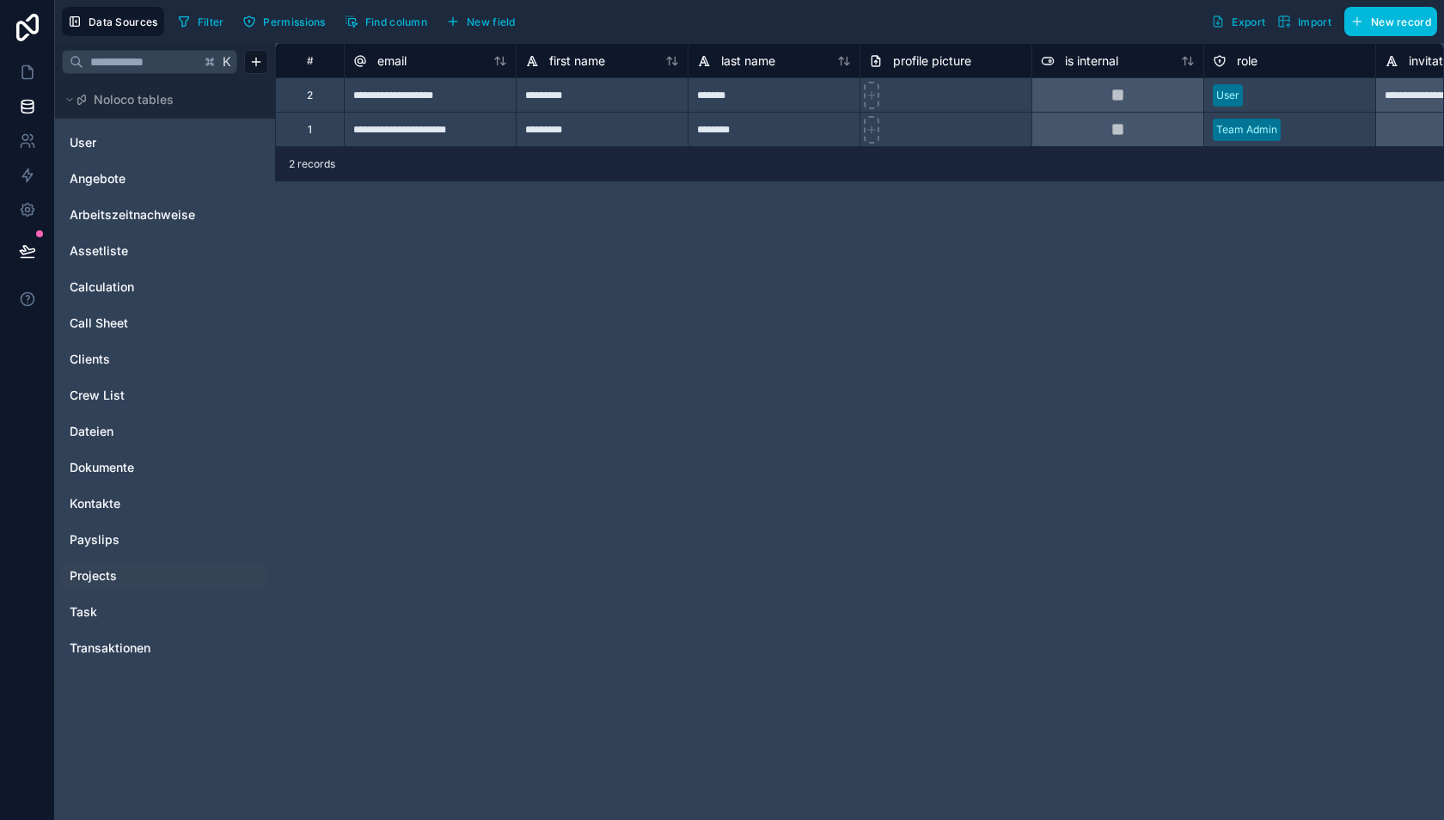
click at [107, 582] on span "Projects" at bounding box center [93, 575] width 47 height 17
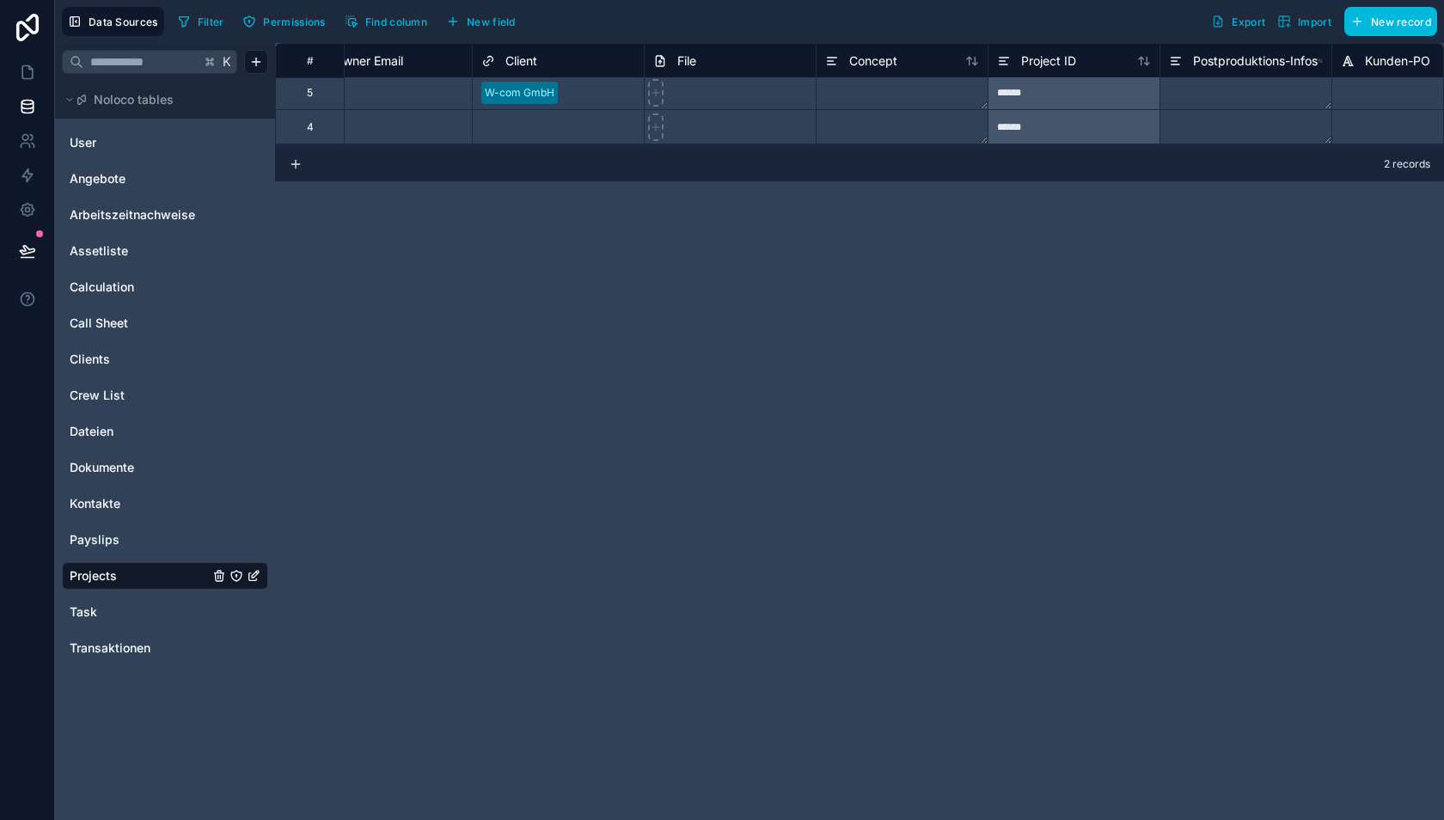
scroll to position [0, 1074]
click at [1044, 58] on span "Project ID" at bounding box center [1049, 60] width 55 height 17
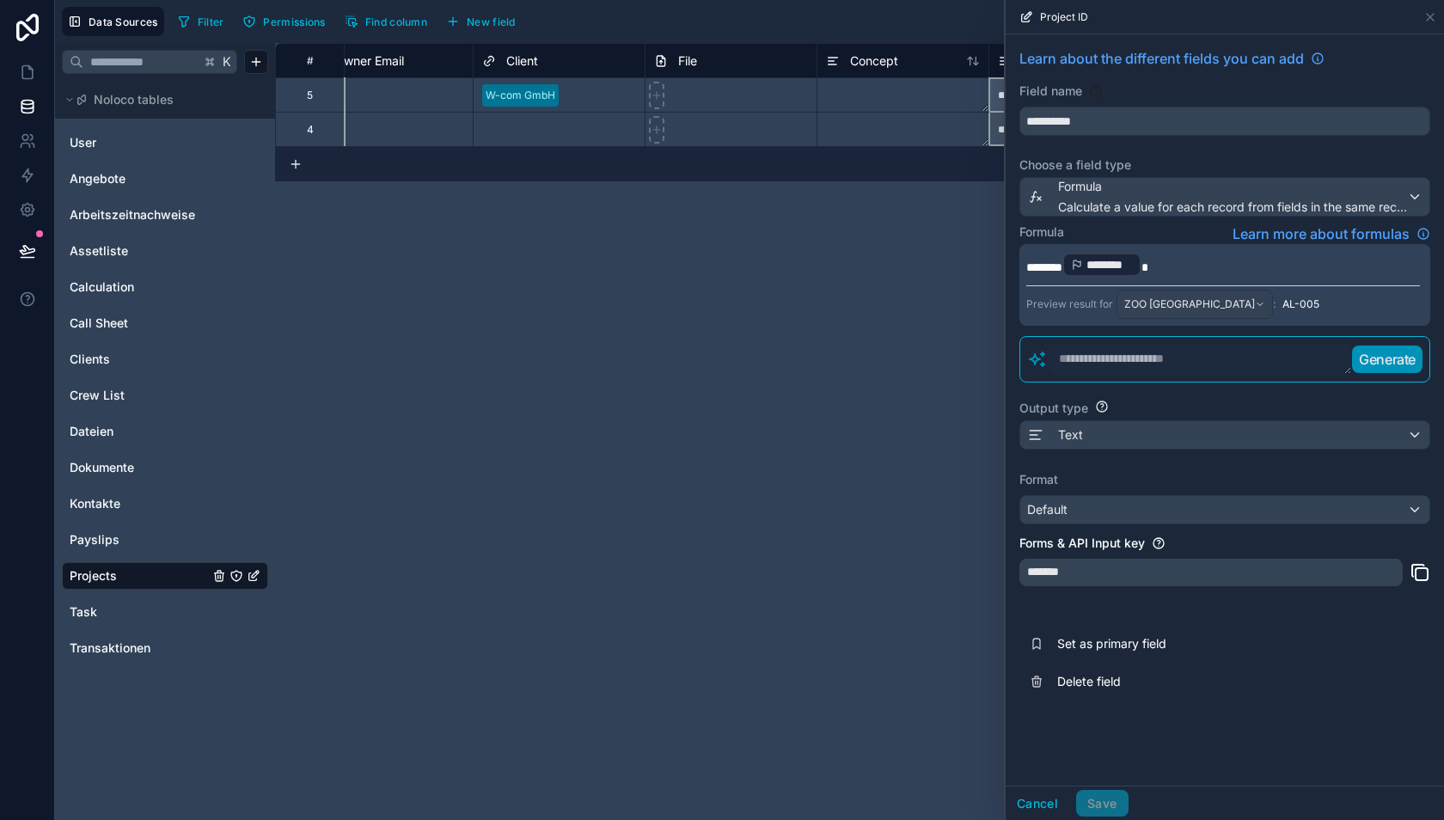
click at [1045, 266] on span "********" at bounding box center [1044, 267] width 36 height 12
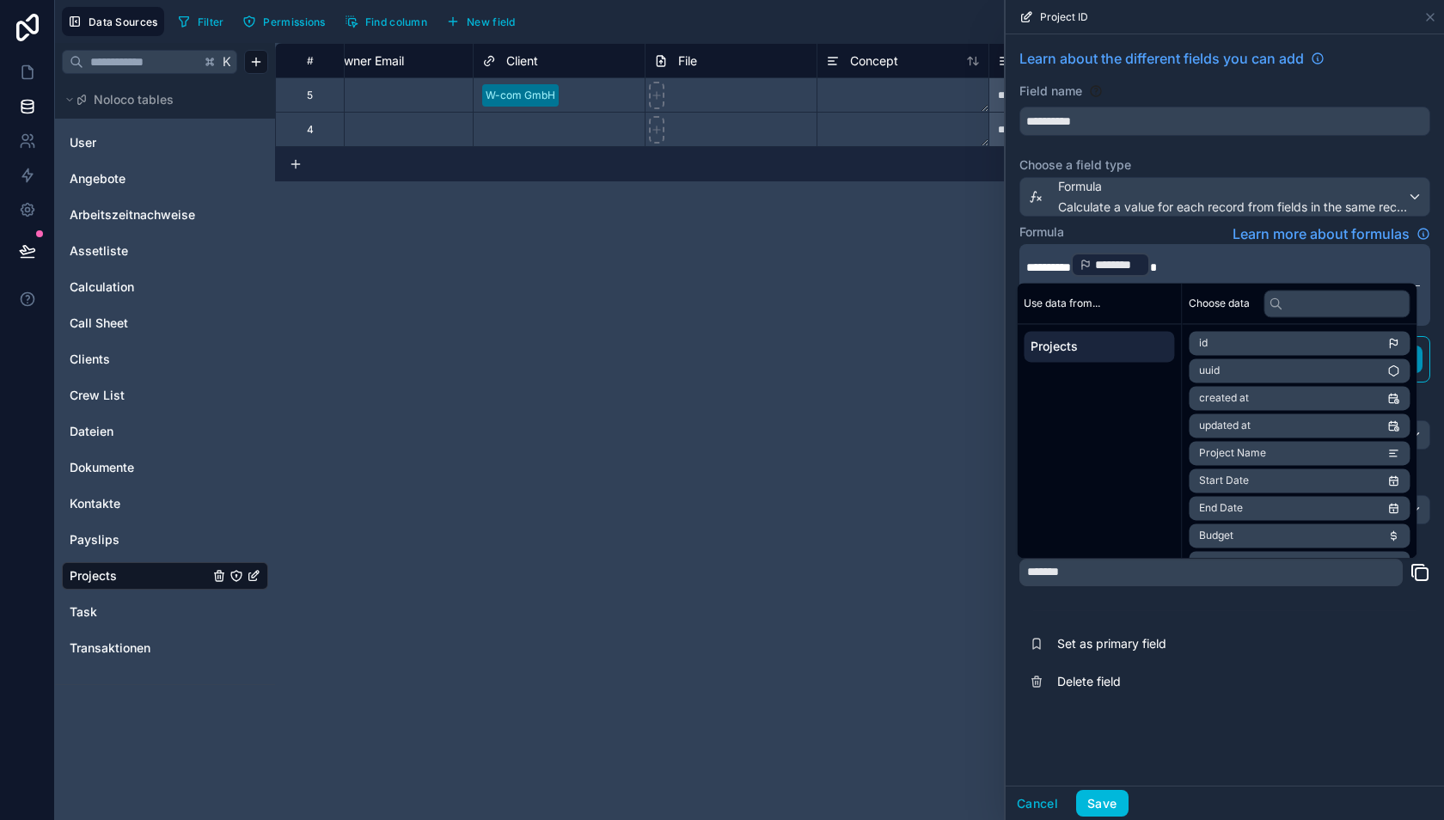
click at [1143, 726] on div "**********" at bounding box center [1224, 409] width 438 height 751
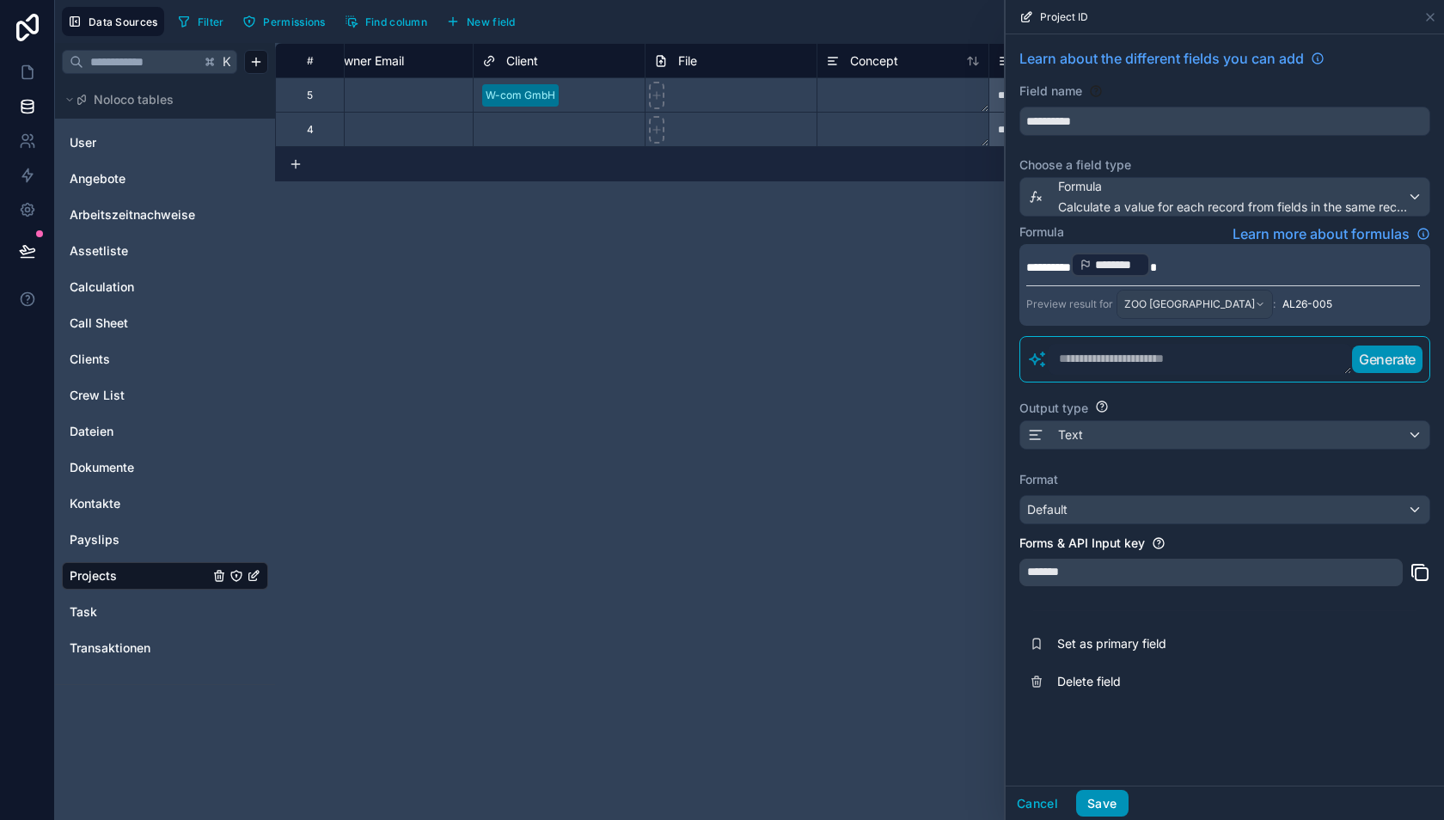
click at [1099, 800] on button "Save" at bounding box center [1102, 804] width 52 height 28
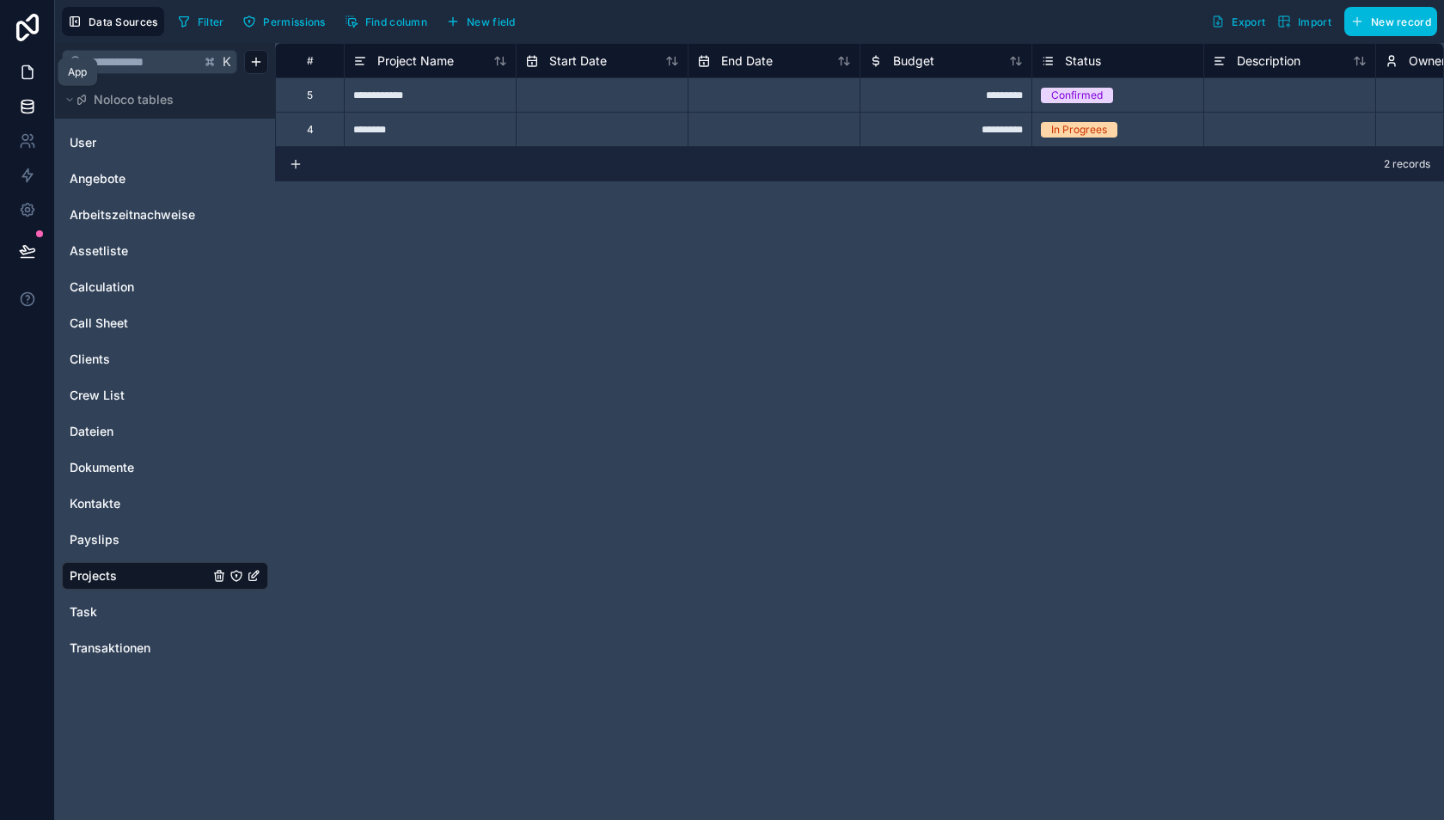
click at [33, 71] on icon at bounding box center [27, 72] width 10 height 13
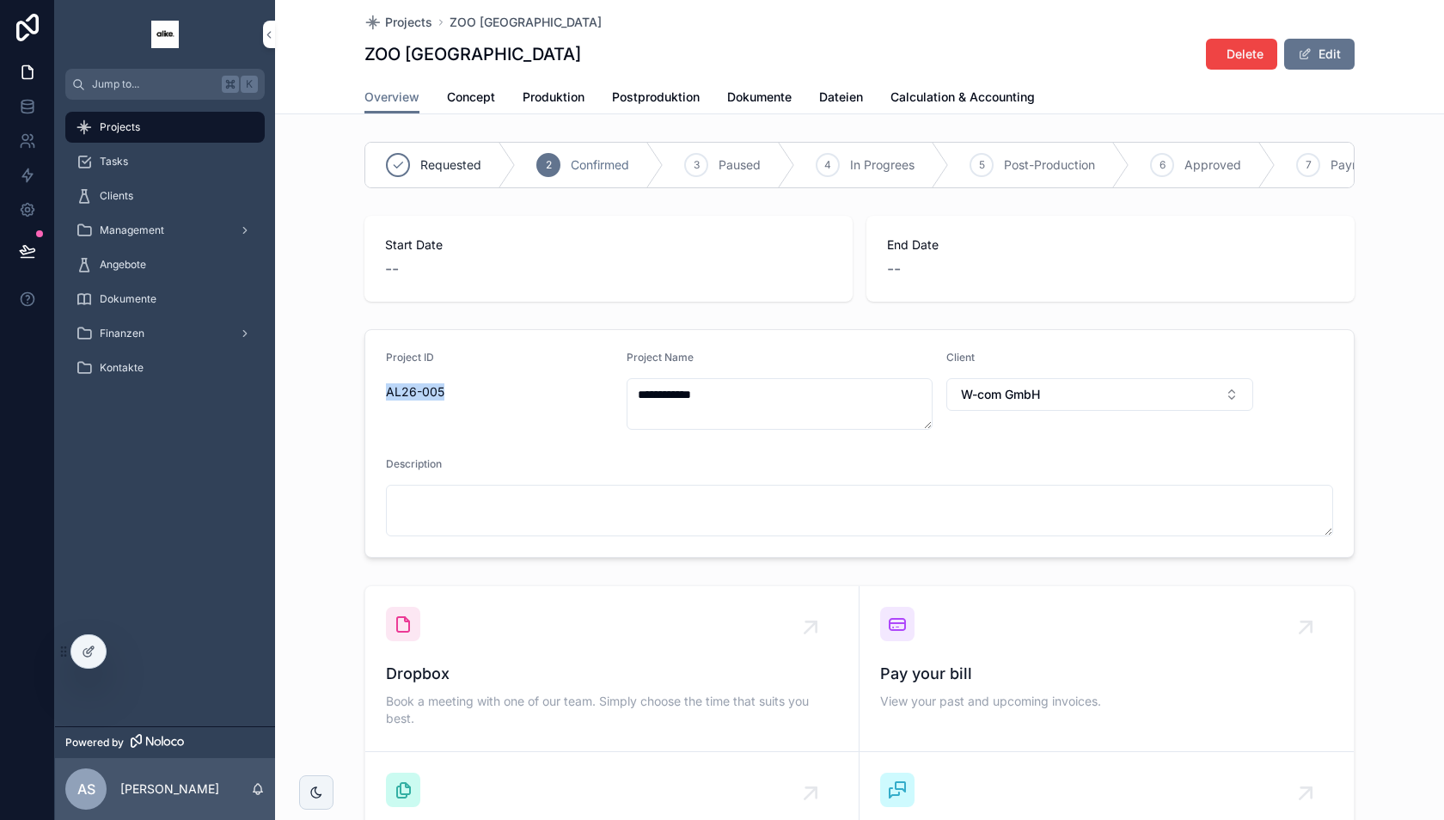
drag, startPoint x: 454, startPoint y: 389, endPoint x: 386, endPoint y: 388, distance: 67.9
click at [386, 388] on span "AL26-005" at bounding box center [499, 391] width 227 height 17
click at [642, 92] on span "Postproduktion" at bounding box center [656, 97] width 88 height 17
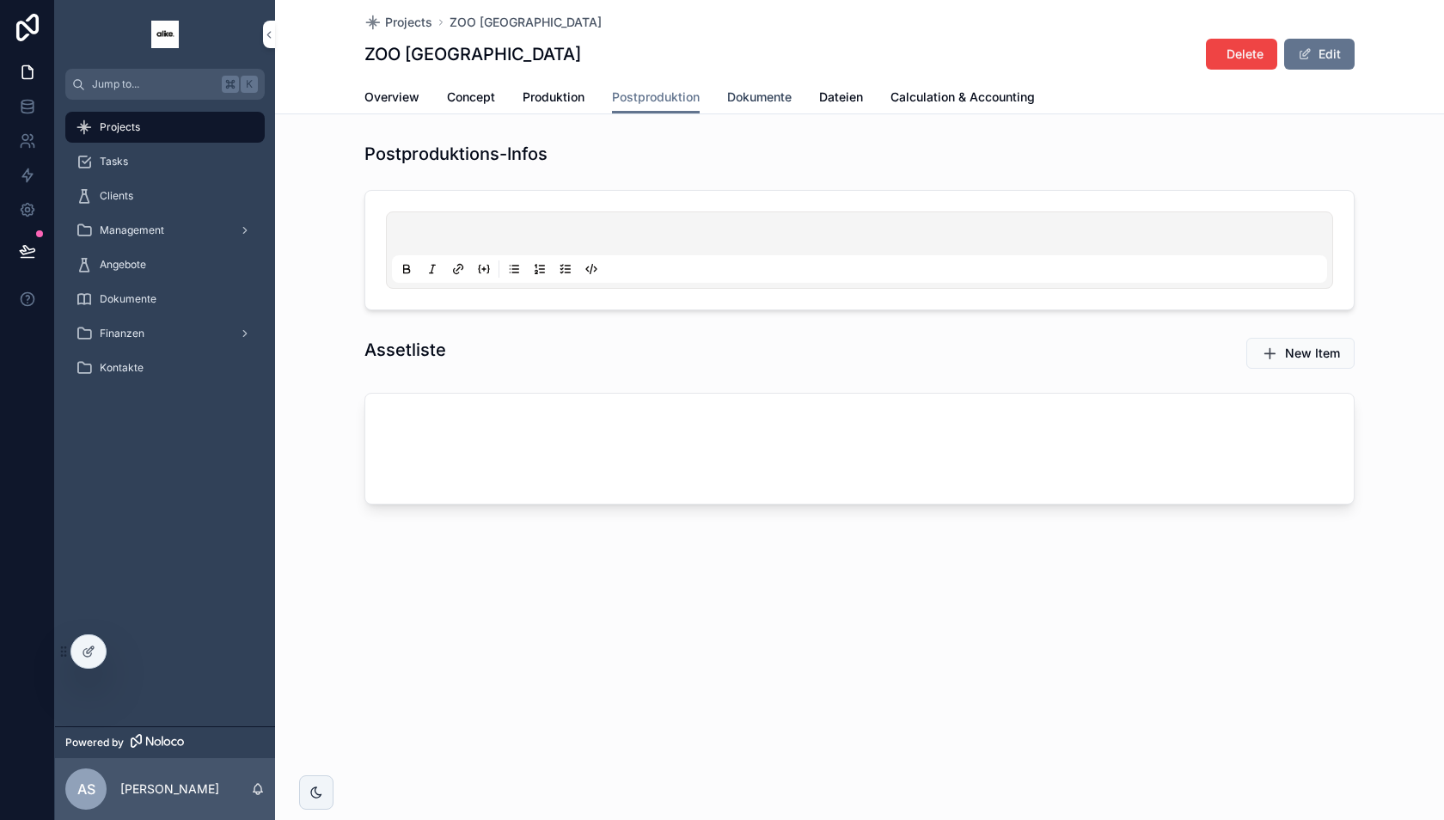
click at [744, 97] on span "Dokumente" at bounding box center [759, 97] width 64 height 17
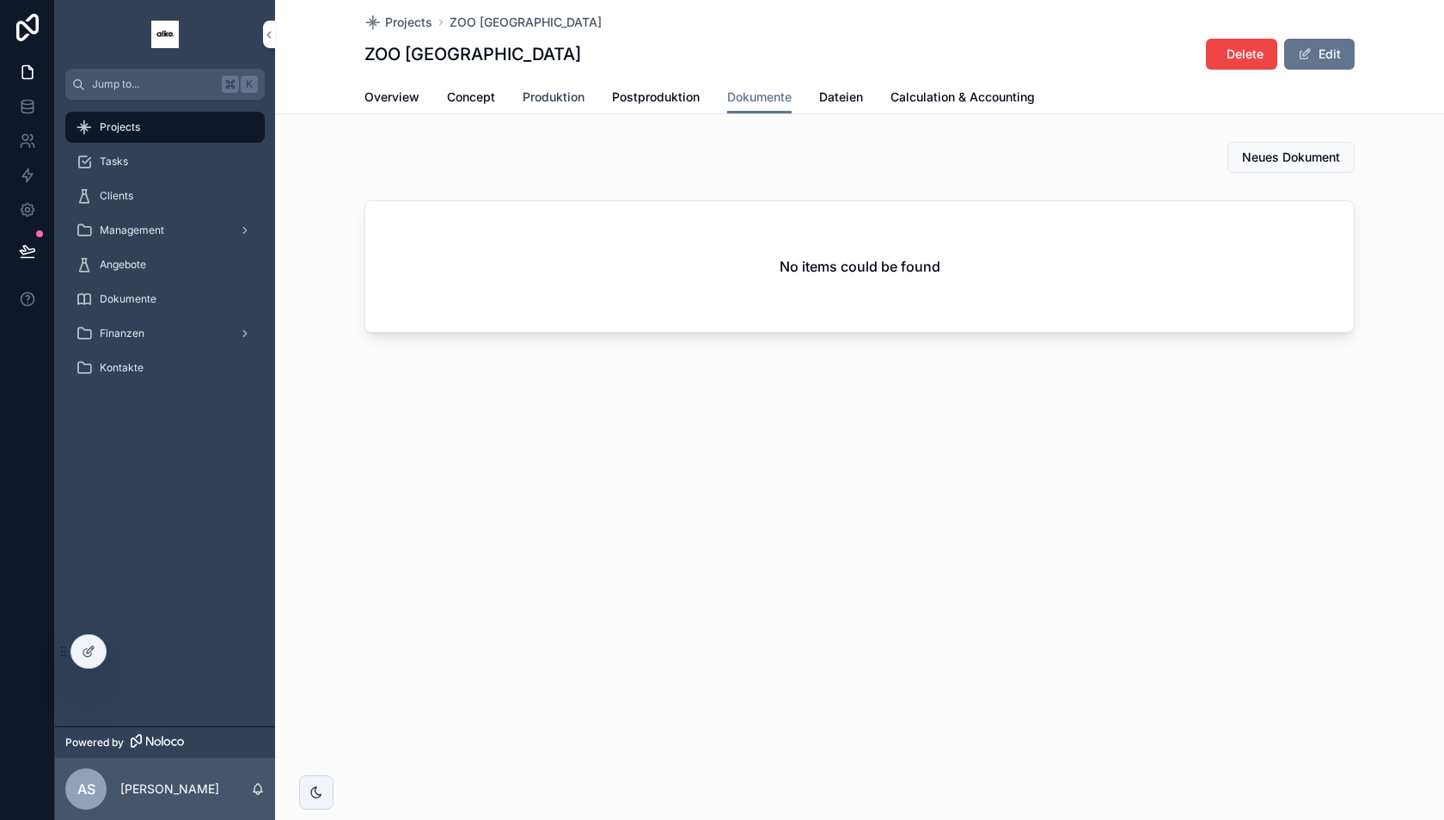
click at [529, 93] on span "Produktion" at bounding box center [554, 97] width 62 height 17
